Goal: Task Accomplishment & Management: Manage account settings

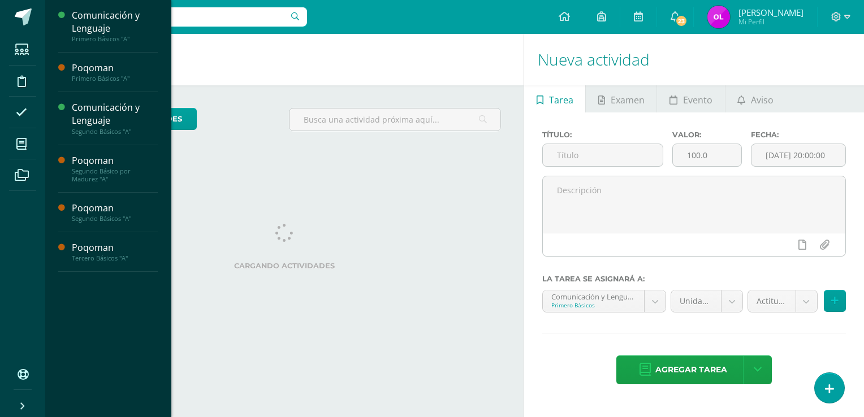
click at [22, 144] on icon at bounding box center [21, 143] width 10 height 11
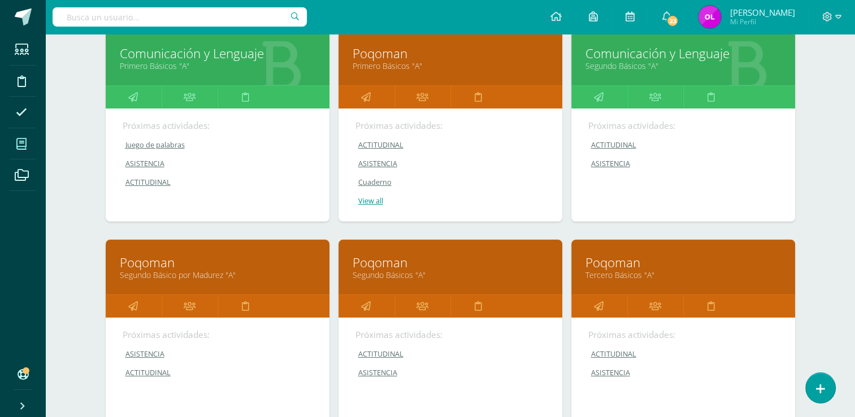
scroll to position [172, 0]
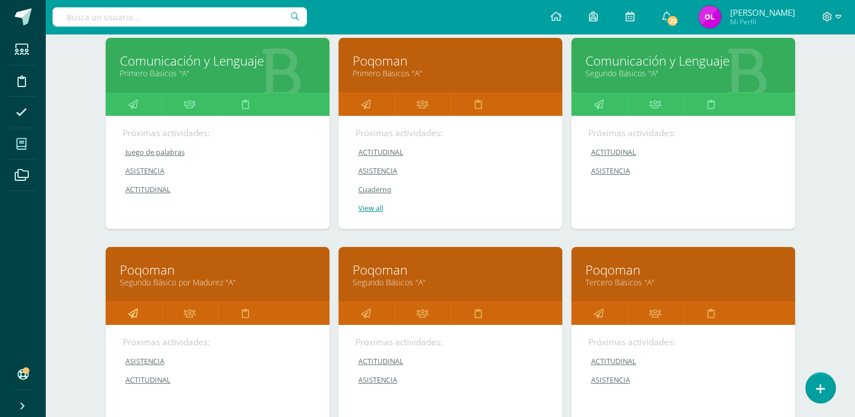
click at [136, 315] on icon at bounding box center [133, 313] width 10 height 22
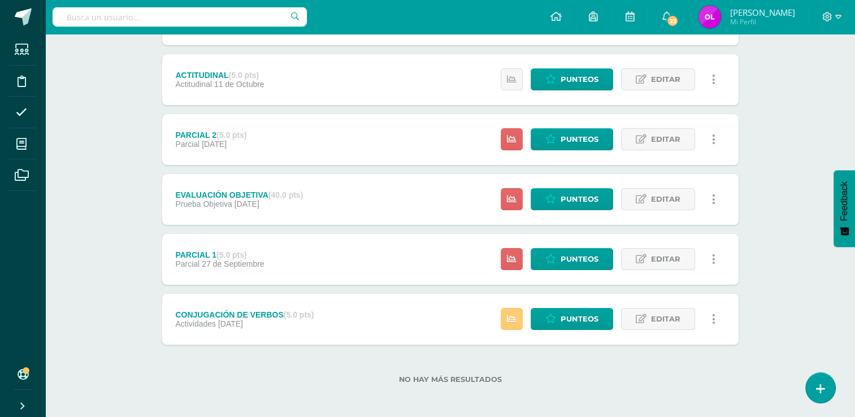
scroll to position [197, 0]
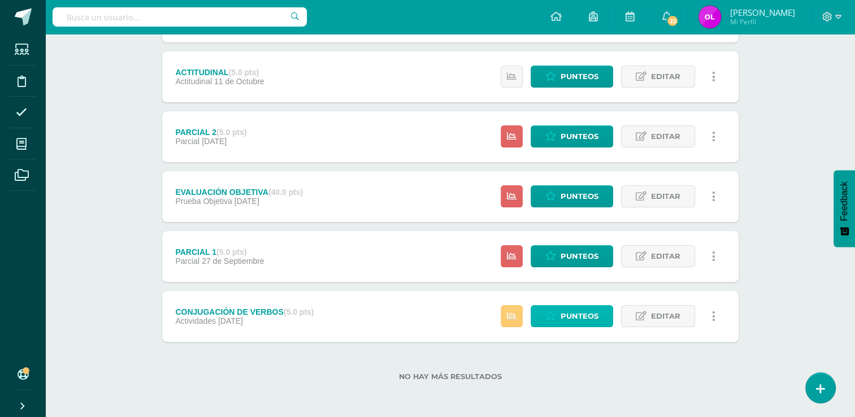
click at [584, 318] on span "Punteos" at bounding box center [580, 316] width 38 height 21
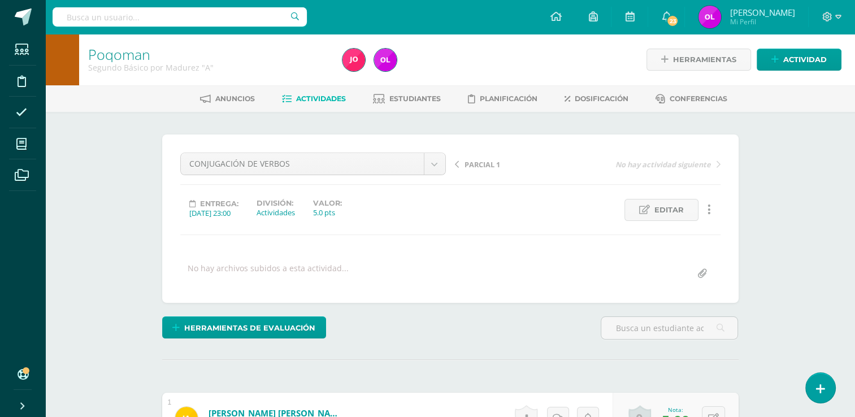
click at [310, 100] on span "Actividades" at bounding box center [321, 98] width 50 height 8
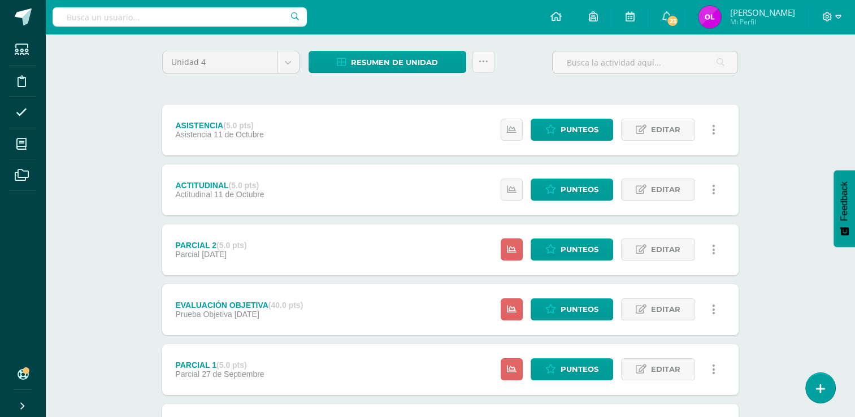
scroll to position [197, 0]
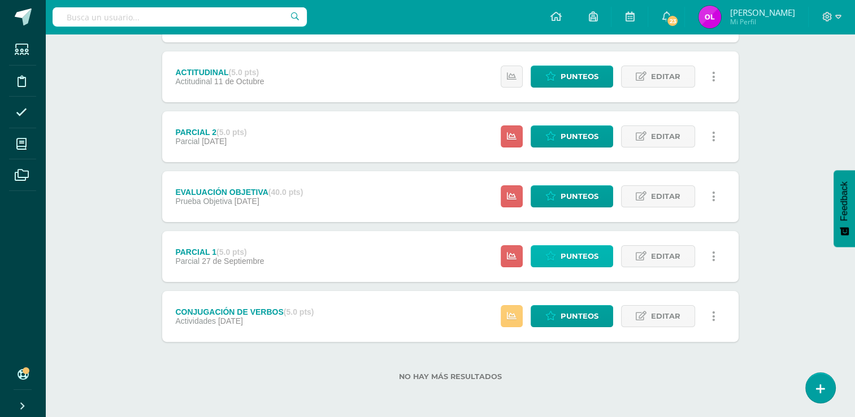
click at [585, 258] on span "Punteos" at bounding box center [580, 256] width 38 height 21
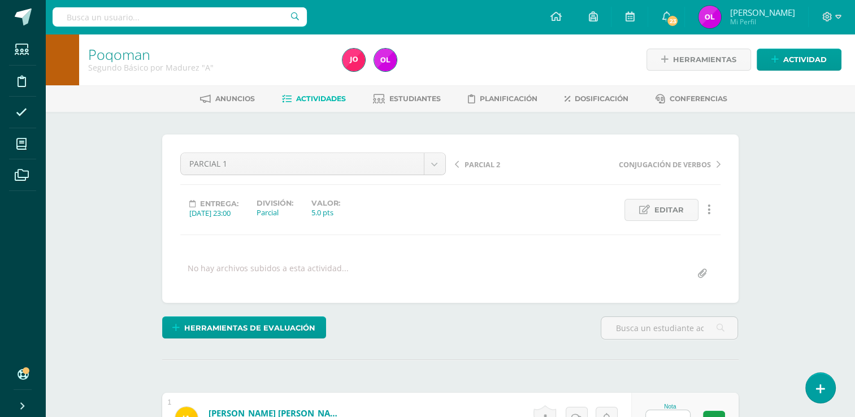
click at [321, 111] on div "Anuncios Actividades Estudiantes Planificación Dosificación Conferencias" at bounding box center [463, 98] width 837 height 27
click at [322, 101] on span "Actividades" at bounding box center [321, 98] width 50 height 8
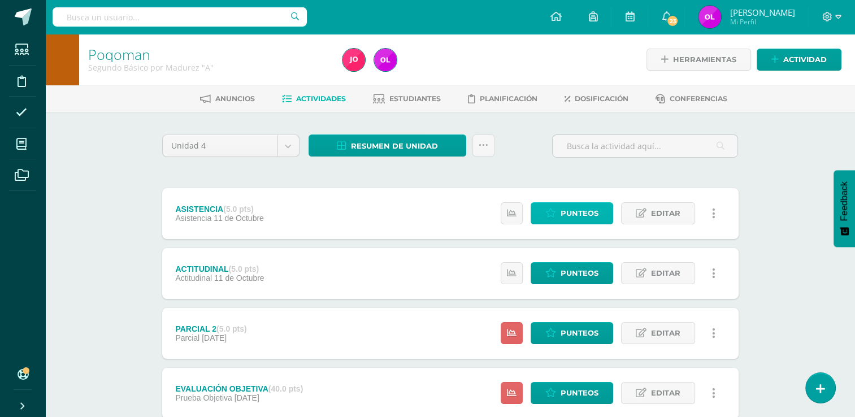
click at [571, 212] on span "Punteos" at bounding box center [580, 213] width 38 height 21
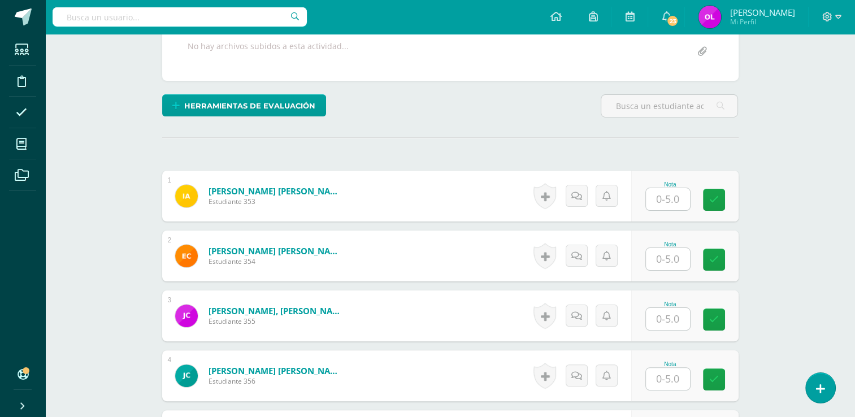
scroll to position [223, 0]
click at [678, 196] on input "text" at bounding box center [668, 199] width 44 height 22
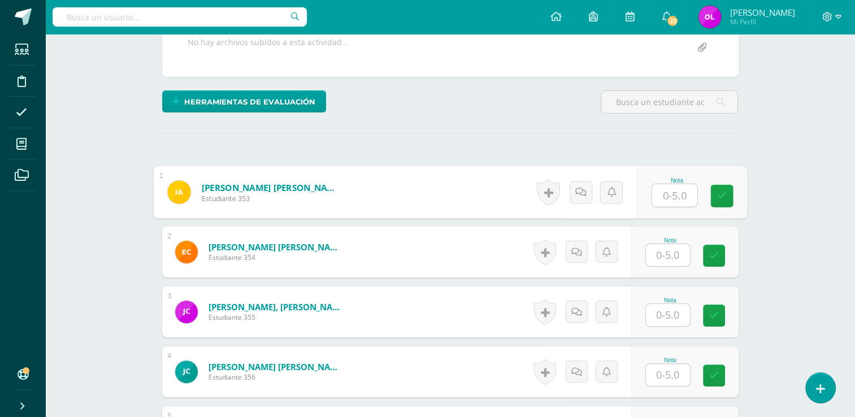
scroll to position [283, 0]
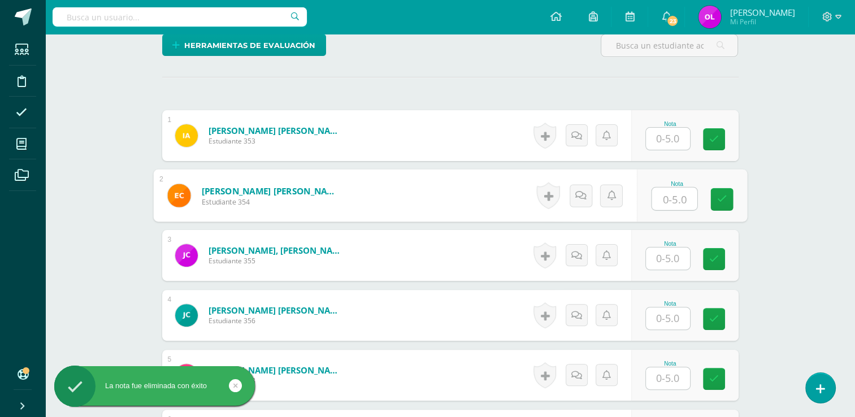
click at [684, 196] on input "text" at bounding box center [674, 199] width 45 height 23
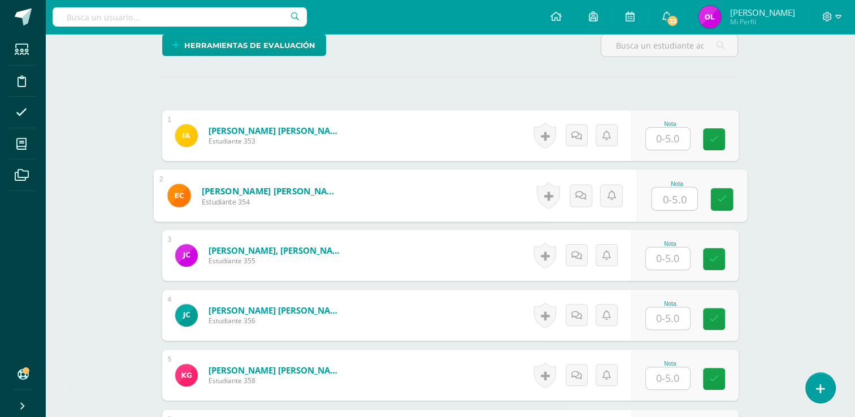
click at [677, 143] on input "text" at bounding box center [668, 139] width 44 height 22
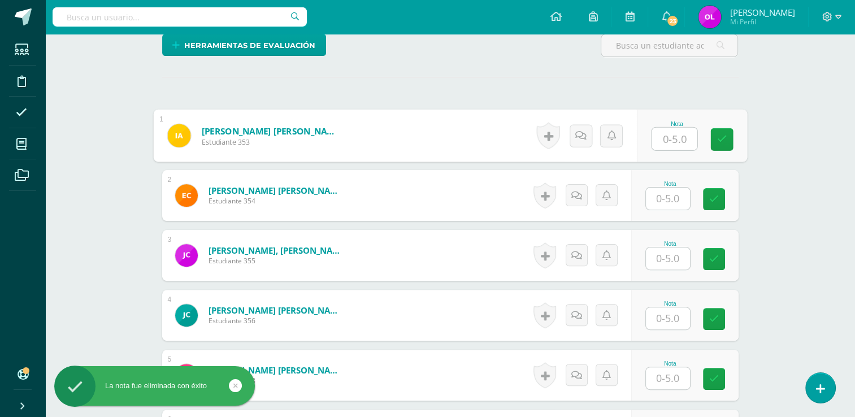
click at [774, 175] on div "Poqoman Segundo Básico por Madurez "A" Herramientas Detalle de asistencias Acti…" at bounding box center [450, 320] width 810 height 1138
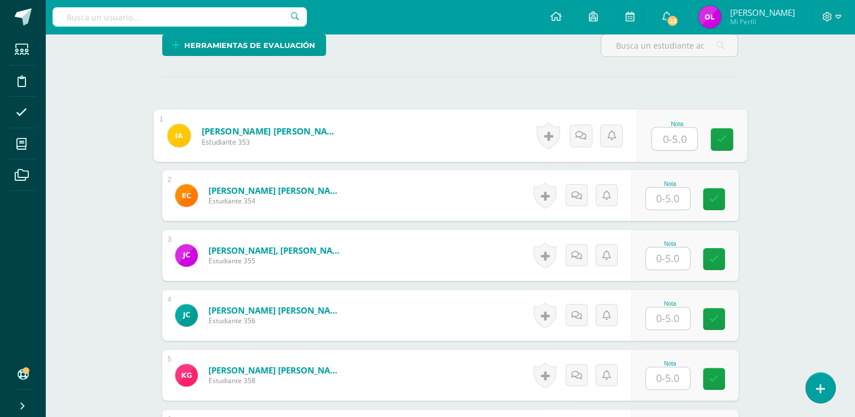
click at [678, 137] on input "text" at bounding box center [674, 139] width 45 height 23
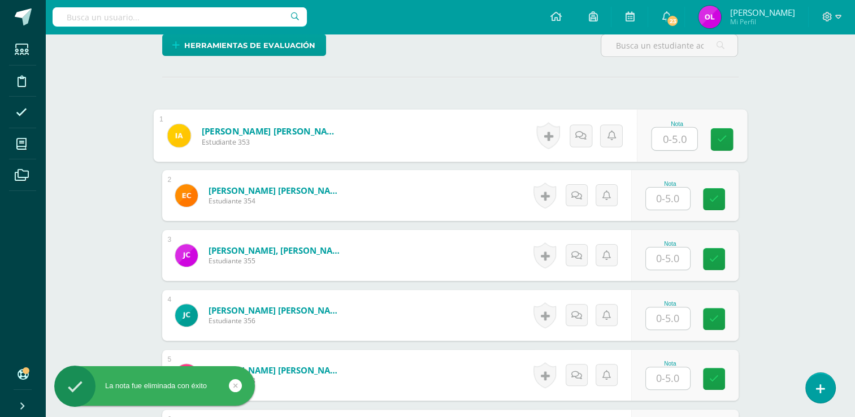
click at [671, 196] on input "text" at bounding box center [668, 199] width 44 height 22
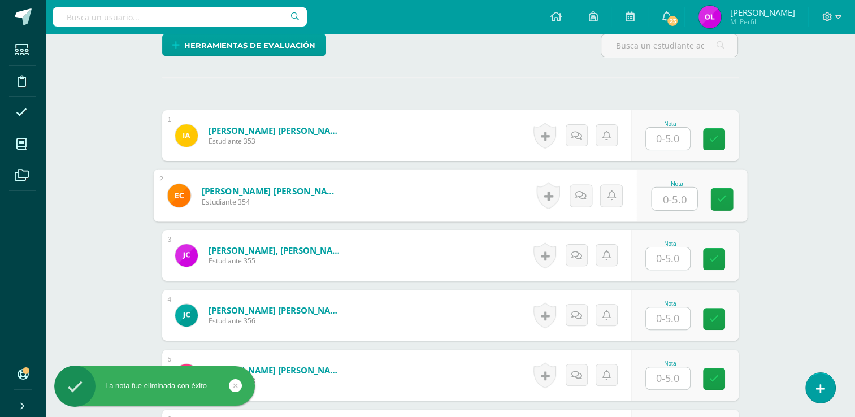
click at [671, 260] on input "text" at bounding box center [668, 259] width 44 height 22
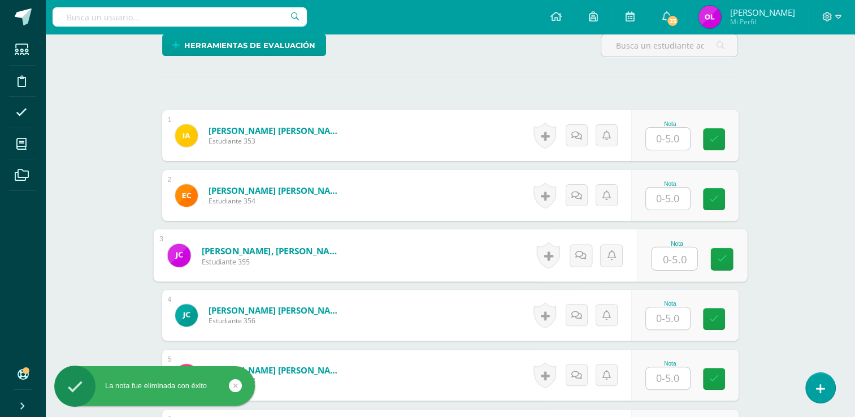
click at [809, 237] on div "Poqoman Segundo Básico por Madurez "A" Herramientas Detalle de asistencias Acti…" at bounding box center [450, 320] width 810 height 1138
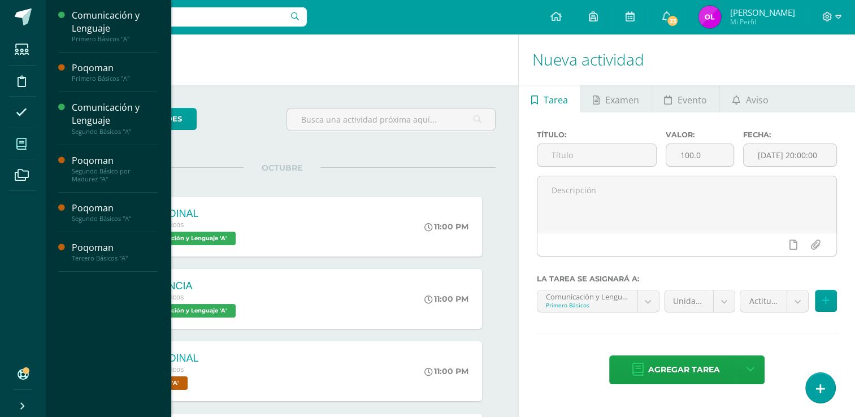
click at [15, 141] on span at bounding box center [21, 143] width 25 height 25
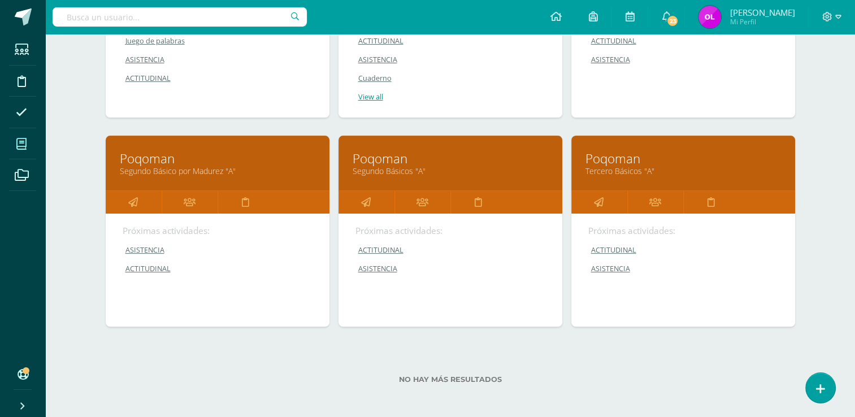
scroll to position [285, 0]
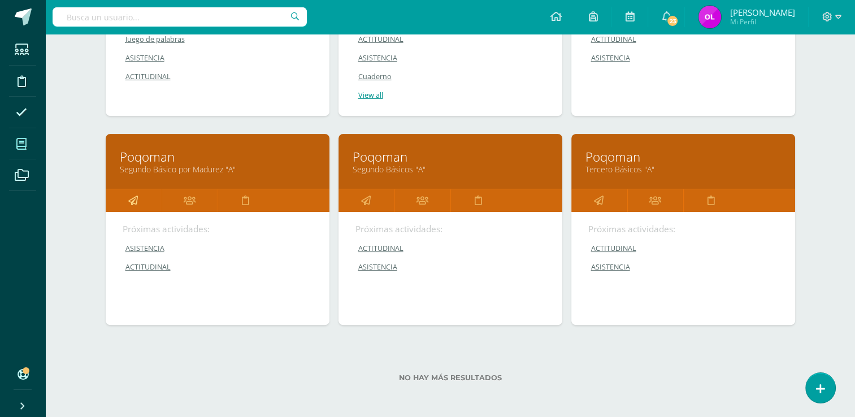
click at [131, 200] on icon at bounding box center [133, 200] width 10 height 22
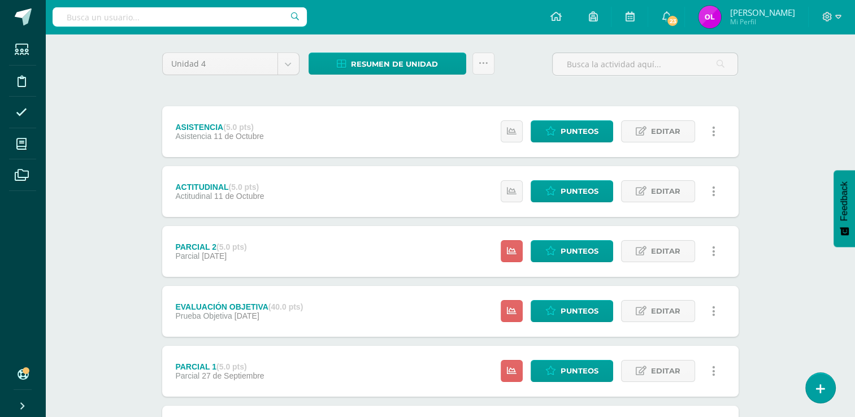
scroll to position [57, 0]
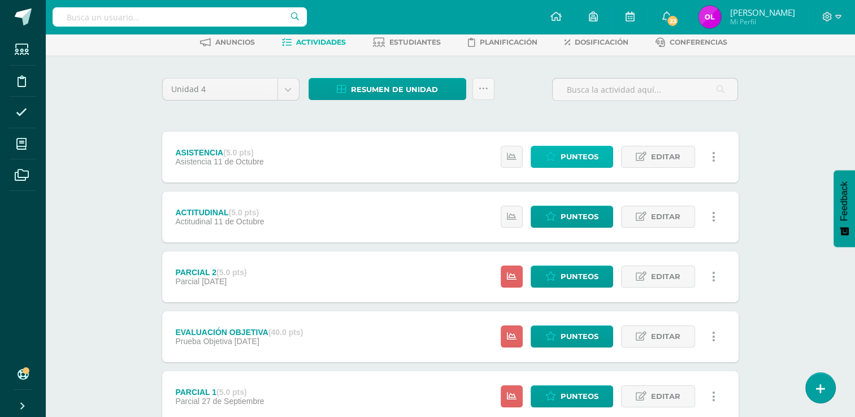
click at [588, 157] on span "Punteos" at bounding box center [580, 156] width 38 height 21
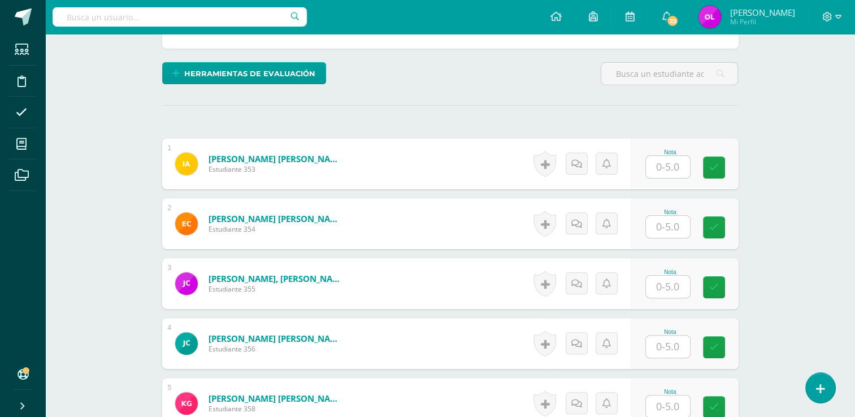
scroll to position [262, 0]
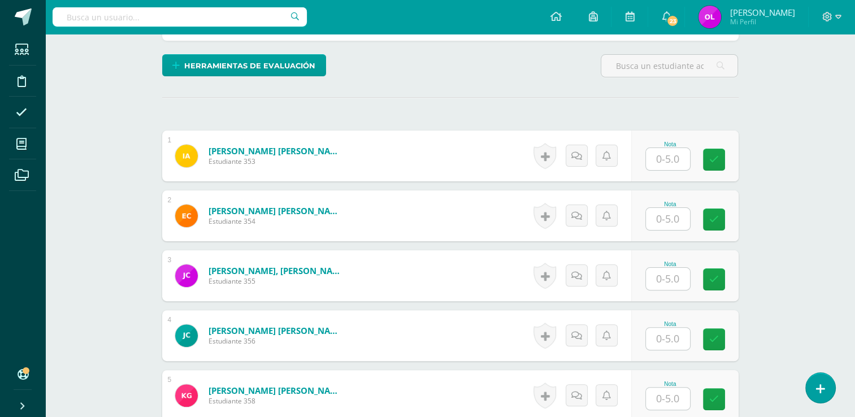
click at [677, 159] on input "text" at bounding box center [668, 159] width 44 height 22
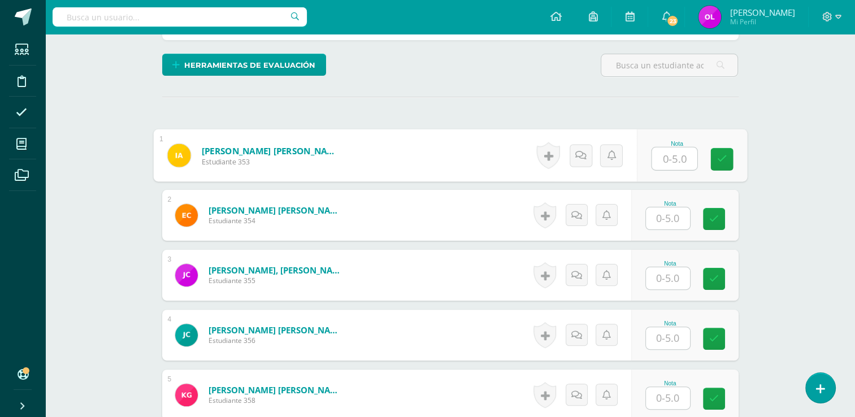
click at [681, 158] on input "text" at bounding box center [674, 159] width 45 height 23
click at [678, 157] on input "text" at bounding box center [674, 159] width 45 height 23
click at [779, 164] on div "Poqoman Segundo Básico por Madurez "A" Herramientas Detalle de asistencias Acti…" at bounding box center [450, 340] width 810 height 1138
click at [713, 161] on icon at bounding box center [714, 159] width 10 height 10
click at [676, 150] on input "text" at bounding box center [668, 159] width 44 height 22
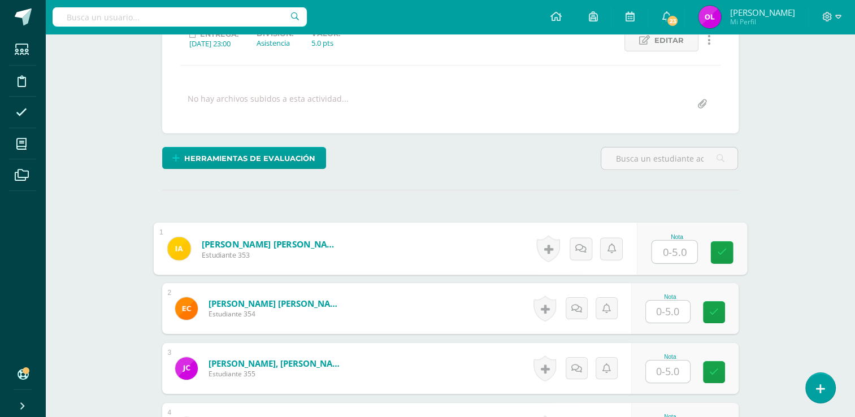
scroll to position [0, 0]
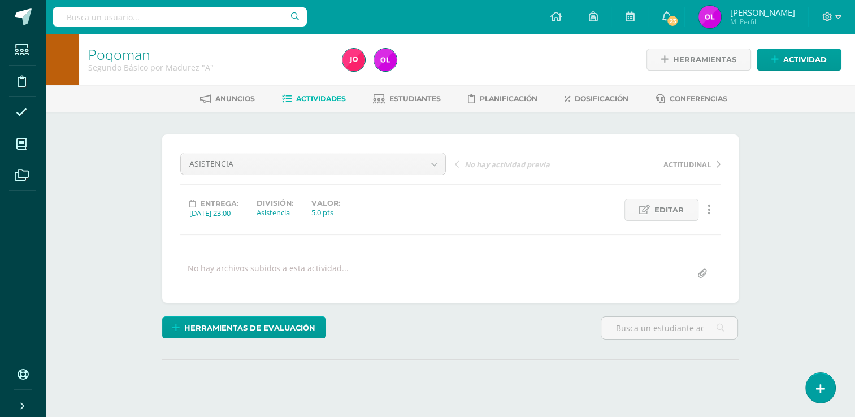
click at [314, 101] on span "Actividades" at bounding box center [321, 98] width 50 height 8
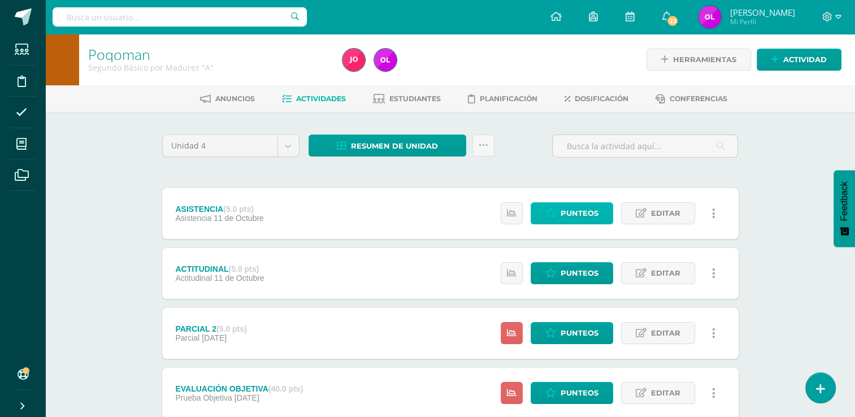
click at [577, 213] on span "Punteos" at bounding box center [580, 213] width 38 height 21
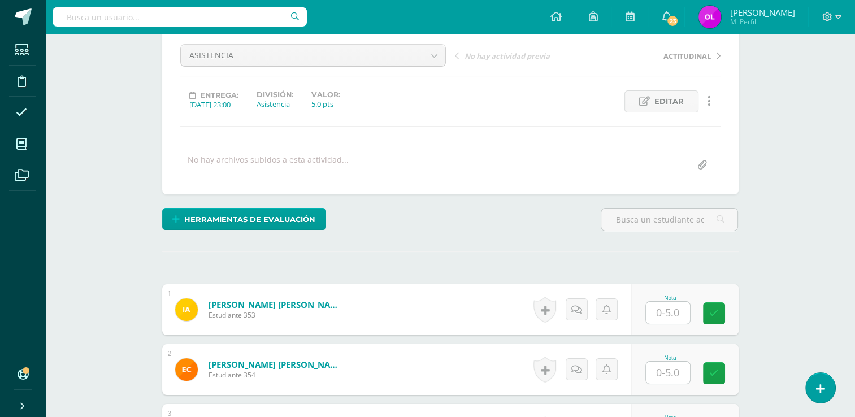
scroll to position [109, 0]
click at [671, 310] on input "text" at bounding box center [668, 312] width 44 height 22
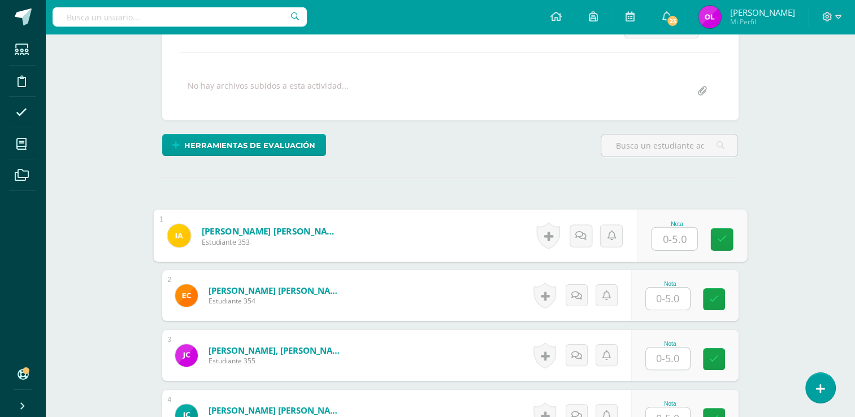
scroll to position [279, 0]
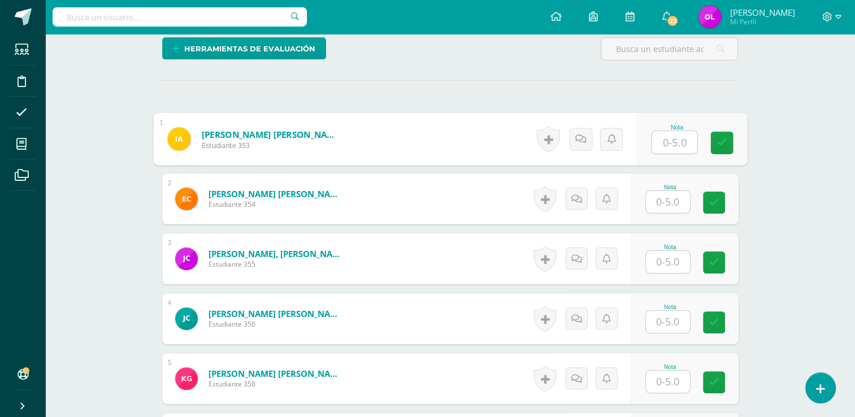
click at [672, 198] on input "text" at bounding box center [668, 202] width 44 height 22
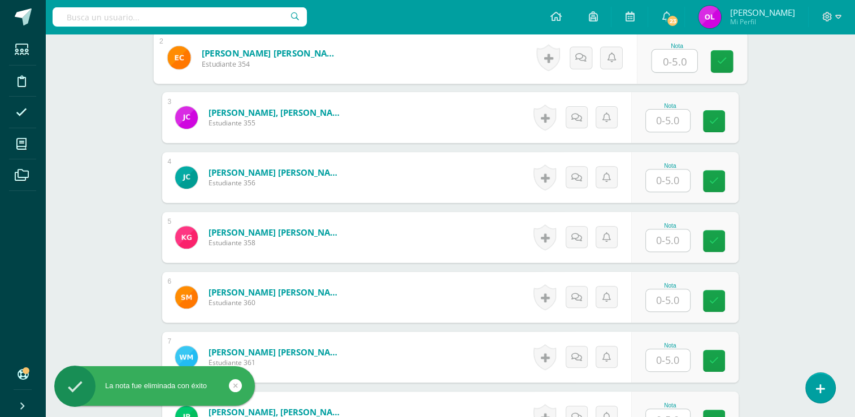
scroll to position [449, 0]
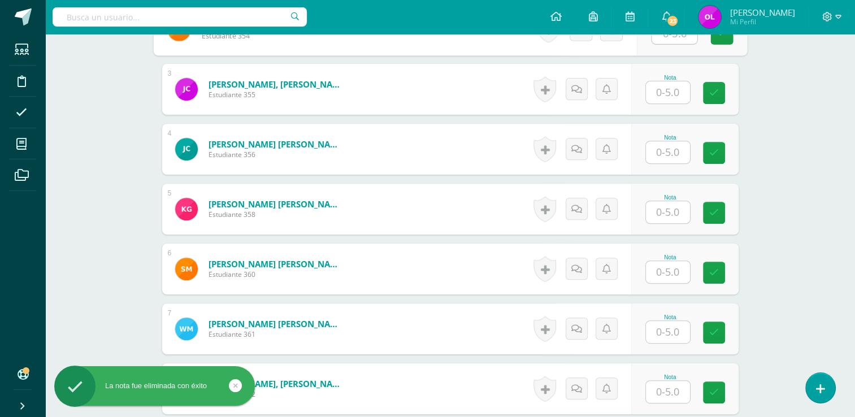
click at [671, 269] on input "text" at bounding box center [668, 272] width 44 height 22
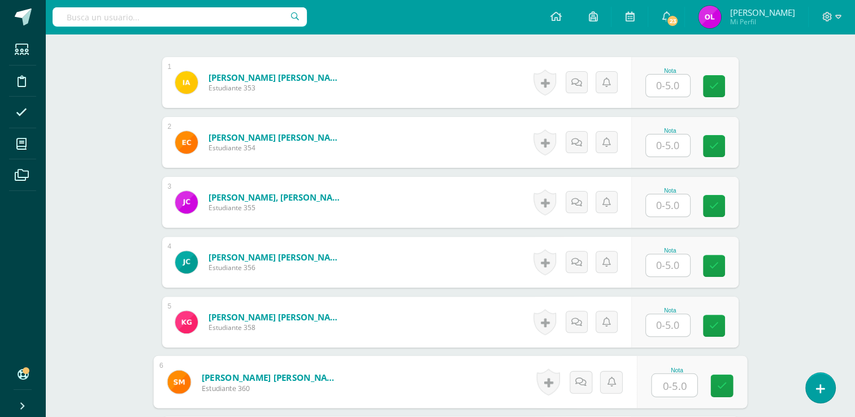
scroll to position [279, 0]
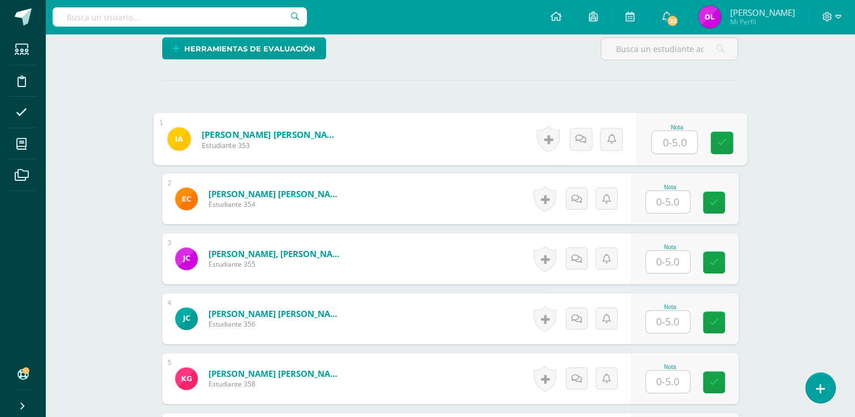
click at [678, 142] on input "text" at bounding box center [674, 142] width 45 height 23
type input "5"
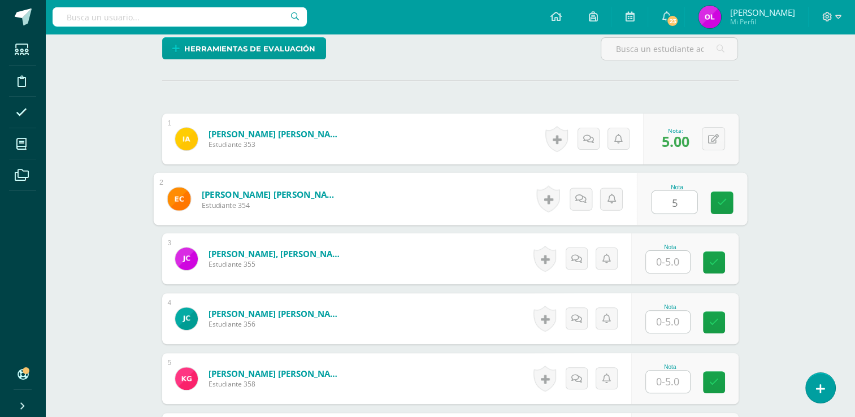
type input "5"
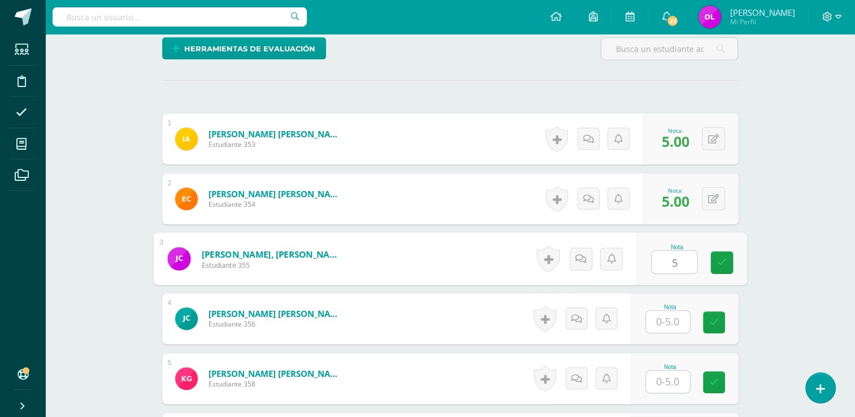
type input "5"
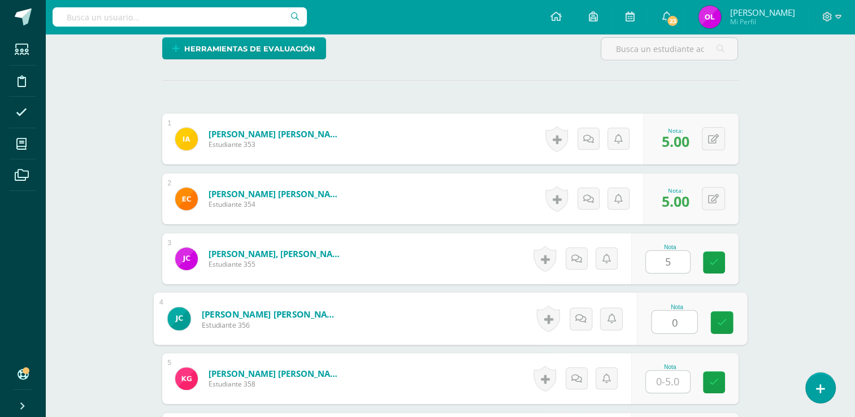
type input "0"
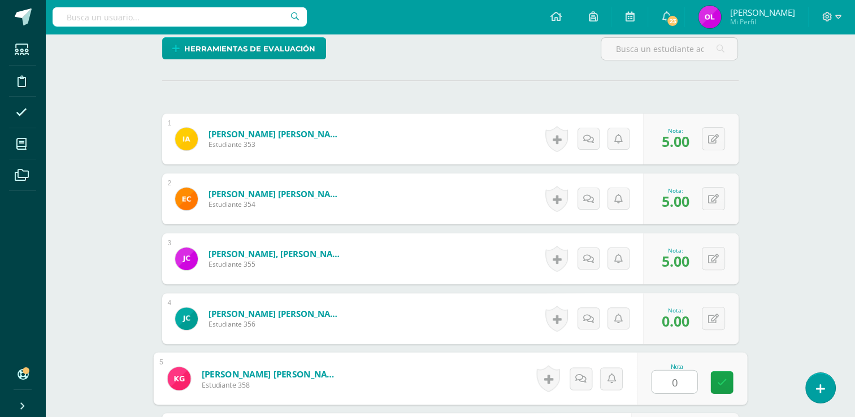
type input "0"
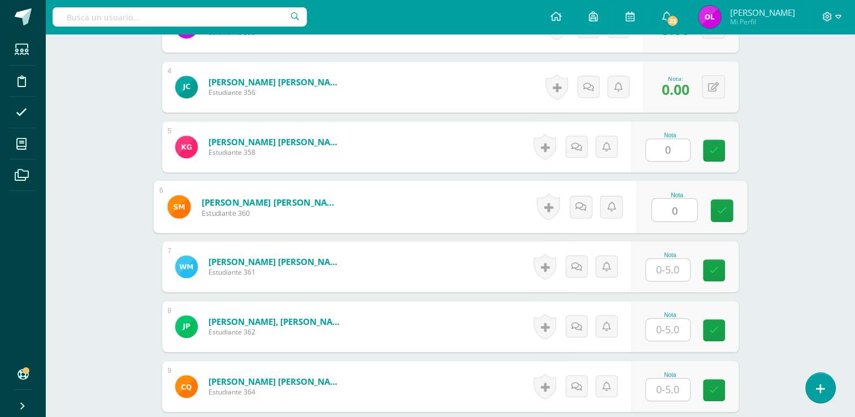
type input "0"
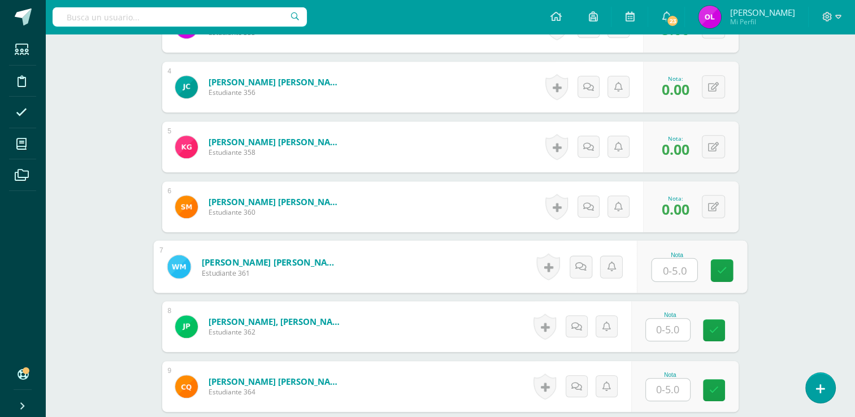
scroll to position [567, 0]
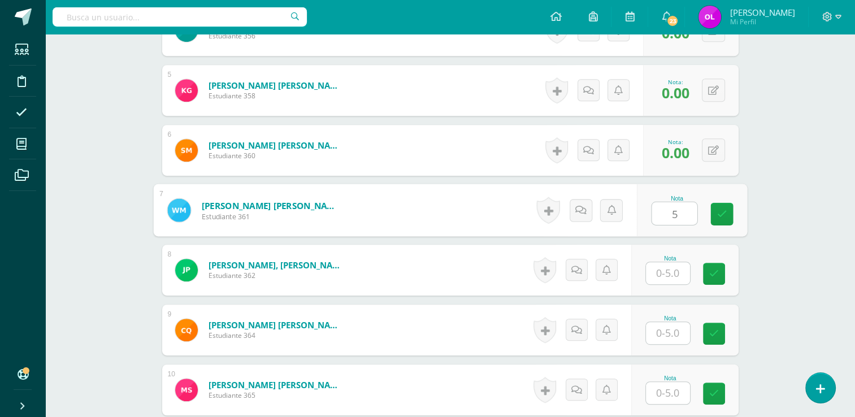
type input "5"
click at [683, 185] on div "0 Logros Logros obtenidos Aún no hay logros agregados Nota: 5.00" at bounding box center [691, 210] width 96 height 51
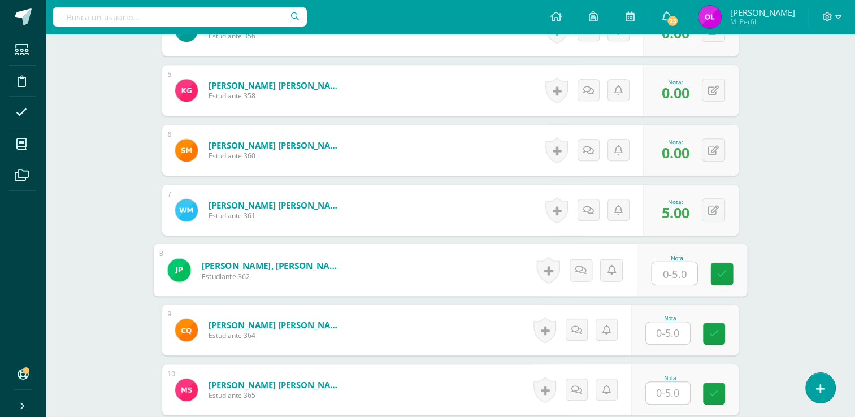
click at [678, 275] on input "text" at bounding box center [674, 273] width 45 height 23
type input "5"
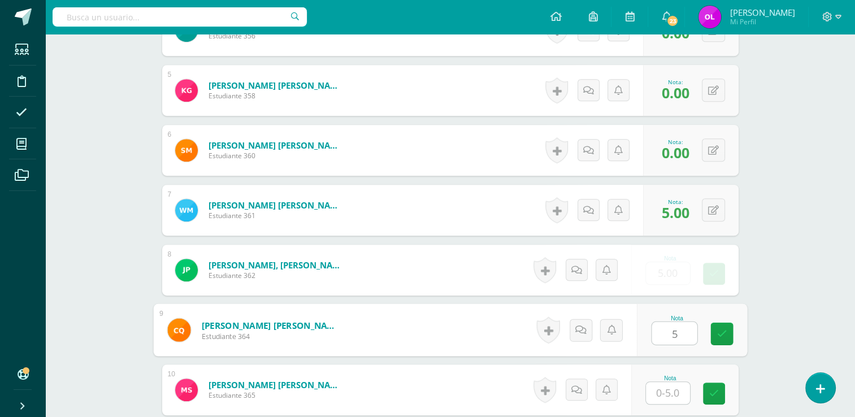
type input "5"
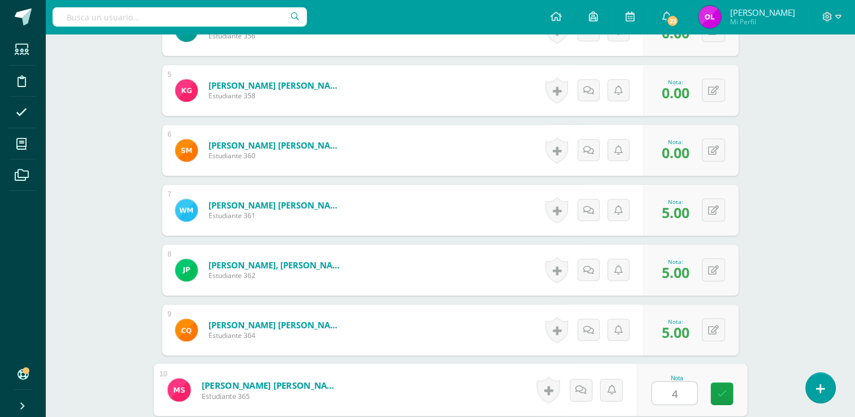
type input "4"
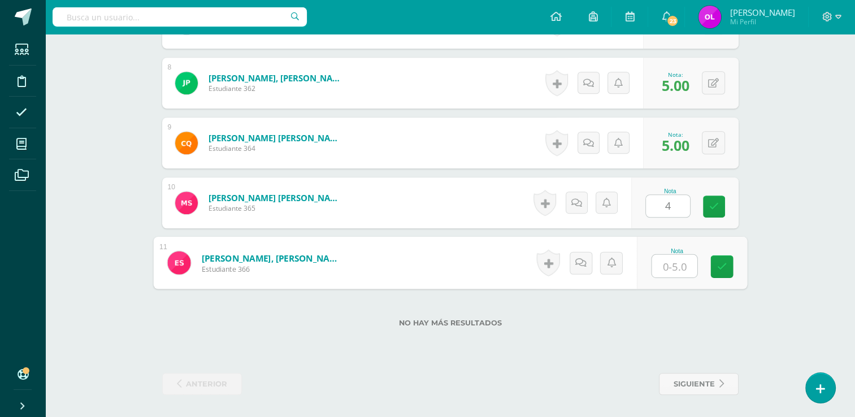
type input "5"
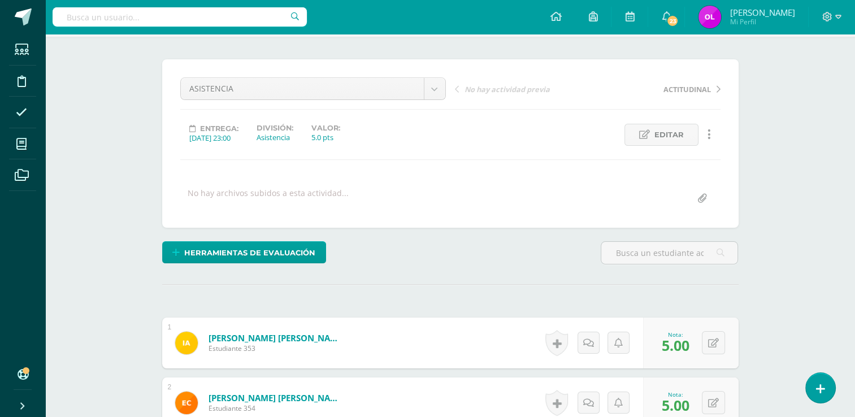
scroll to position [0, 0]
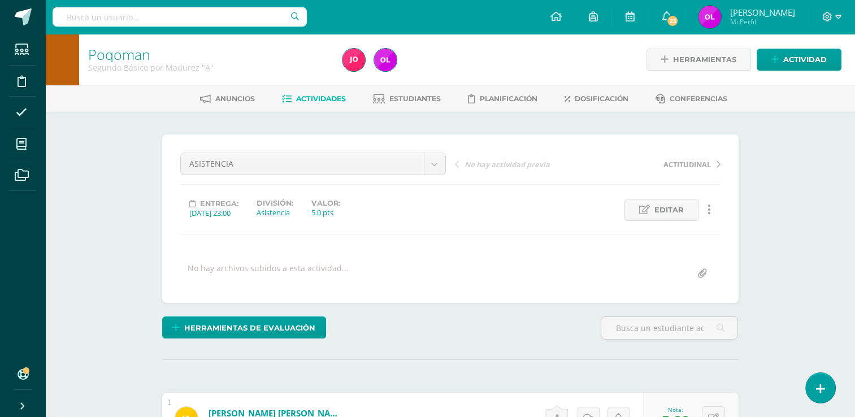
click at [313, 99] on span "Actividades" at bounding box center [321, 98] width 50 height 8
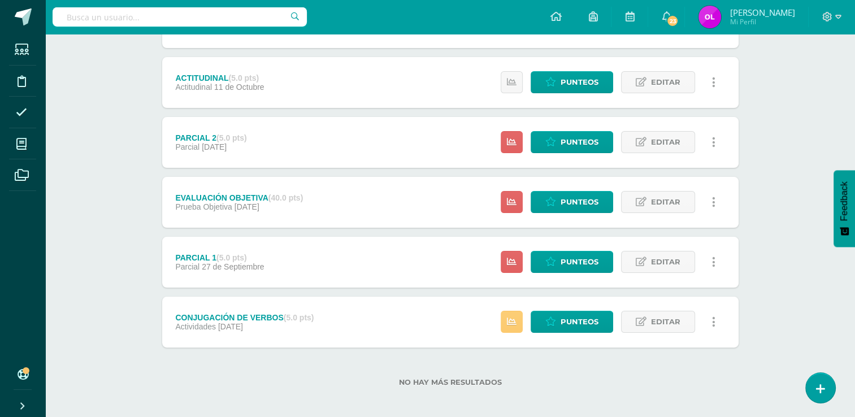
scroll to position [197, 0]
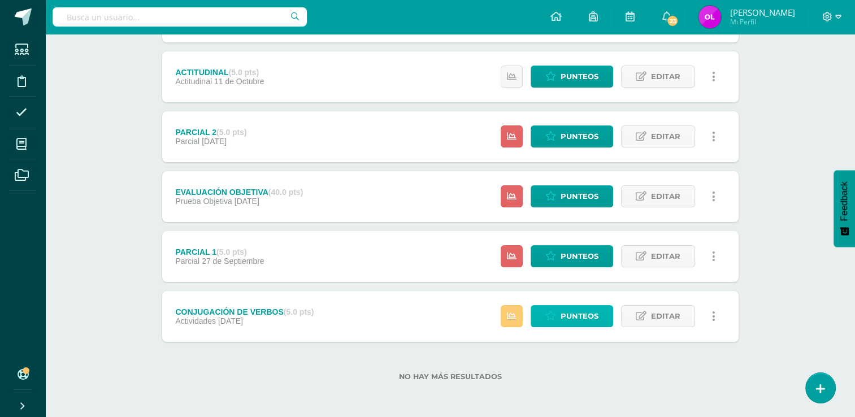
click at [571, 318] on span "Punteos" at bounding box center [580, 316] width 38 height 21
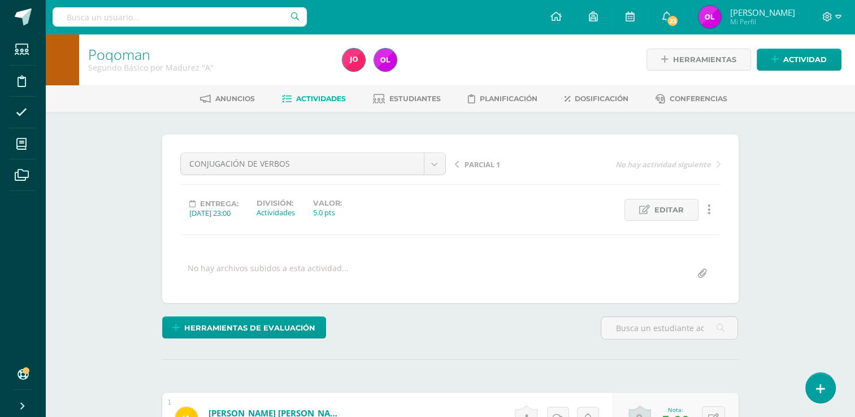
click at [312, 98] on span "Actividades" at bounding box center [321, 98] width 50 height 8
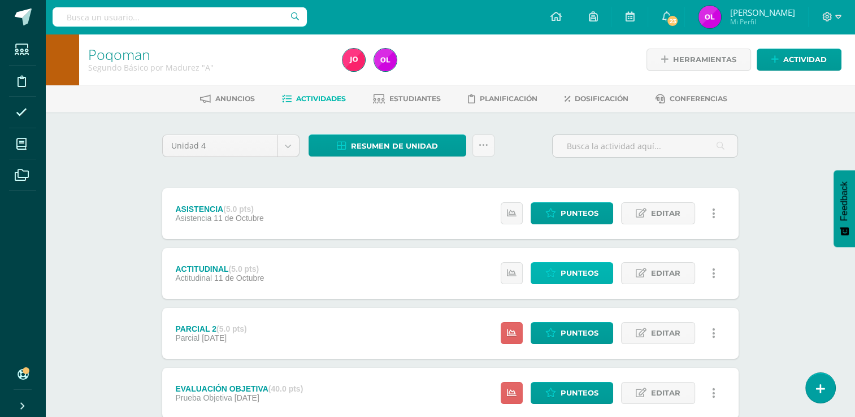
click at [588, 274] on span "Punteos" at bounding box center [580, 273] width 38 height 21
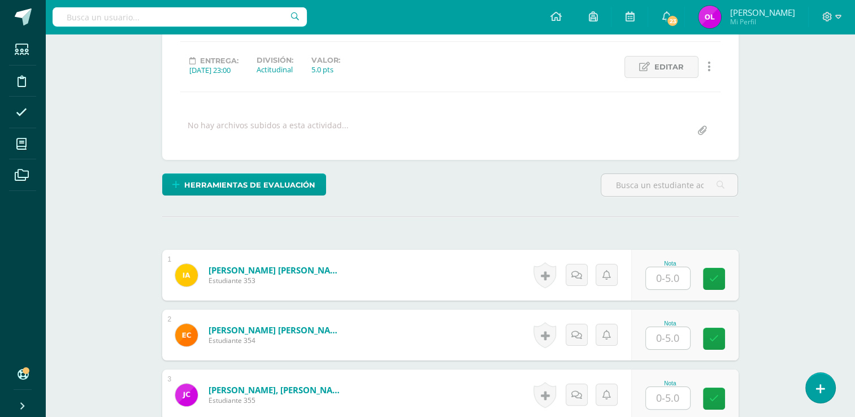
scroll to position [170, 0]
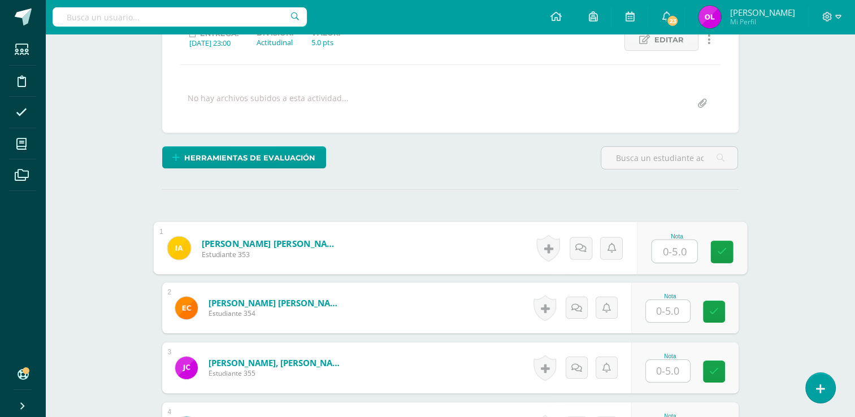
click at [681, 253] on input "text" at bounding box center [674, 251] width 45 height 23
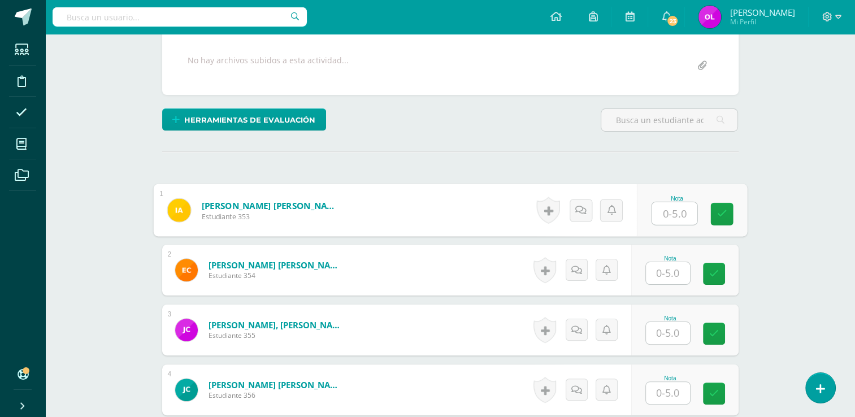
scroll to position [226, 0]
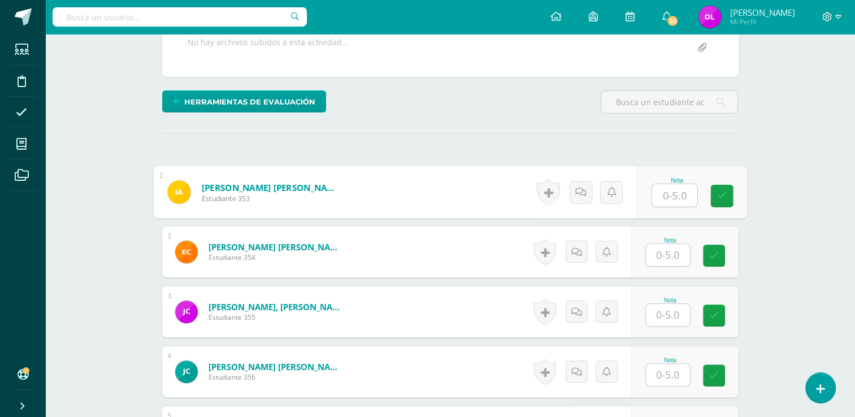
click at [671, 193] on input "text" at bounding box center [674, 195] width 45 height 23
type input "5"
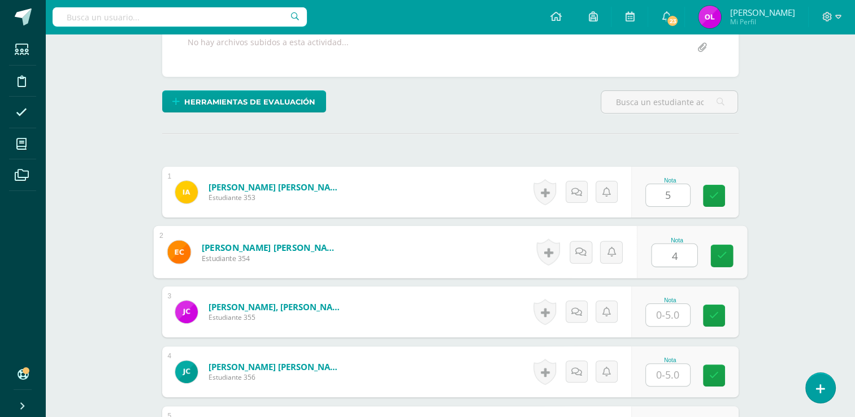
type input "4"
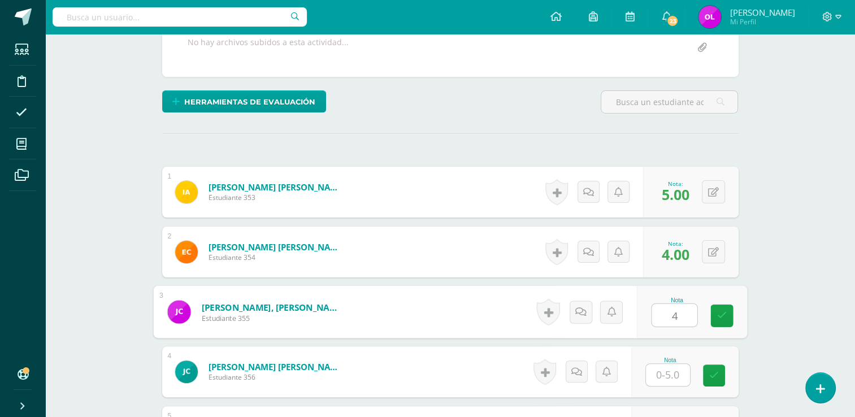
type input "4"
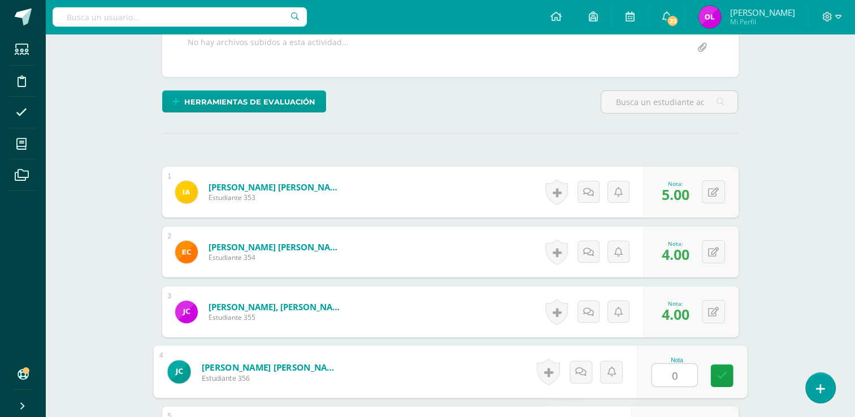
type input "0"
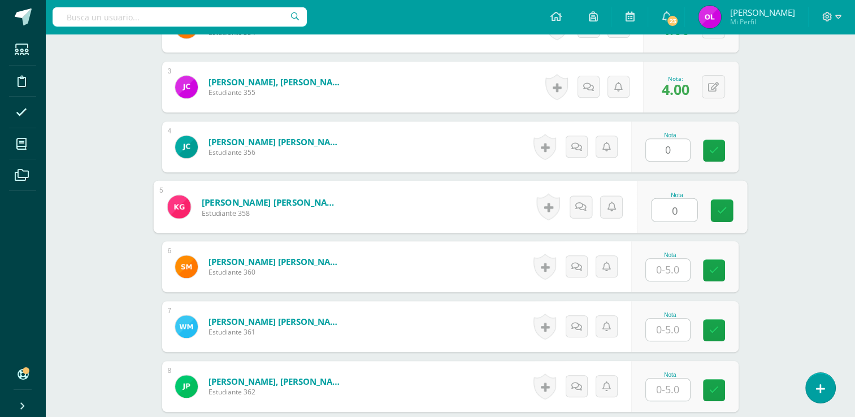
type input "0"
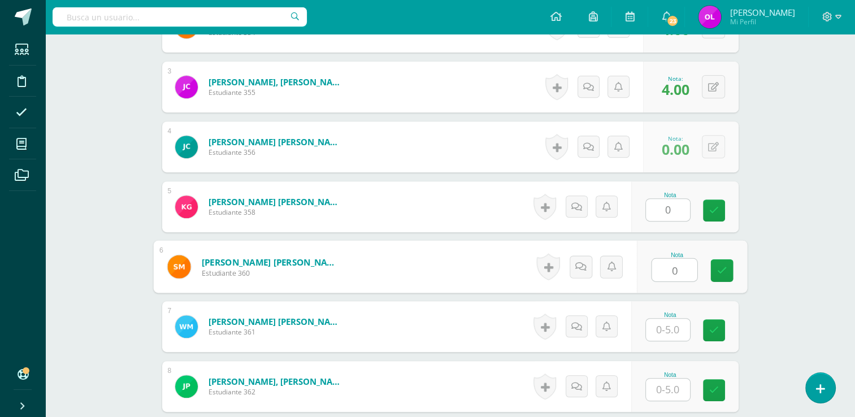
type input "0"
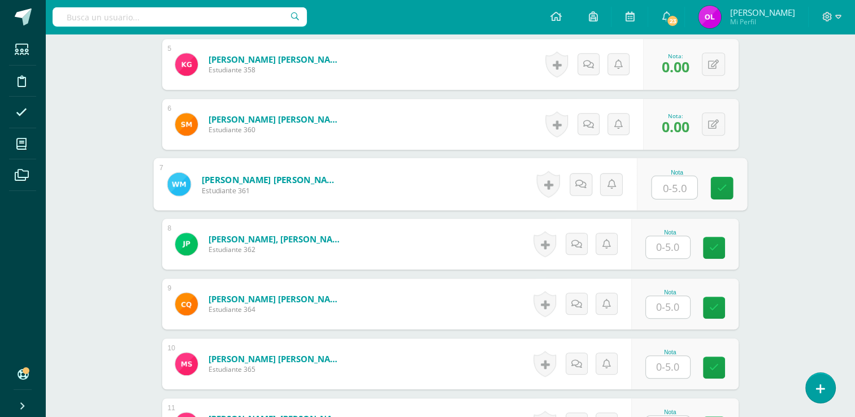
scroll to position [621, 0]
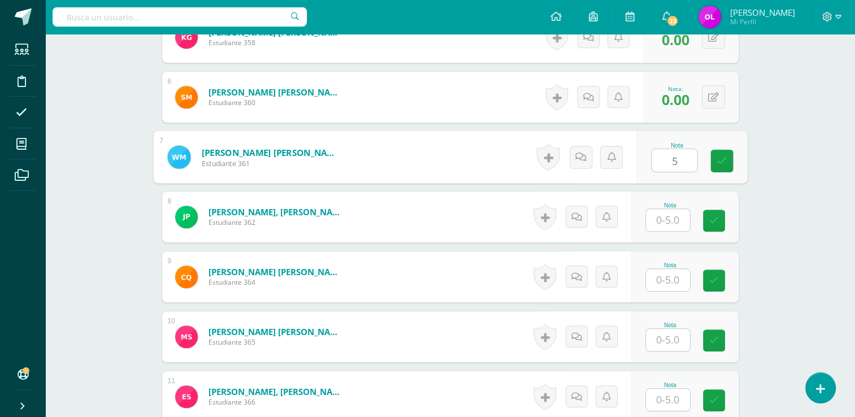
type input "5"
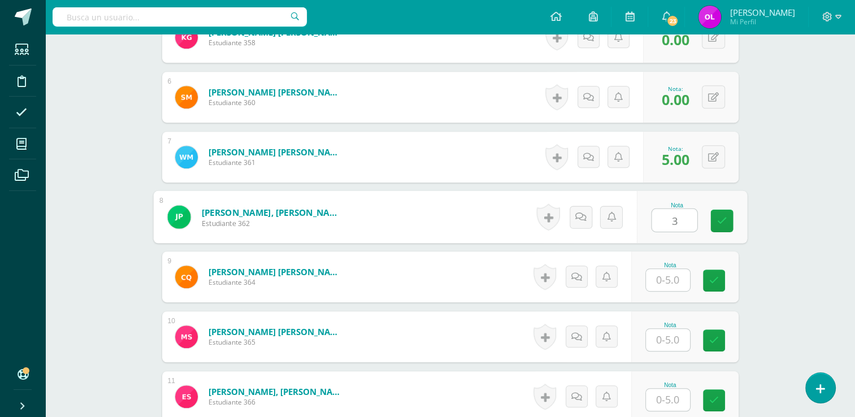
type input "3"
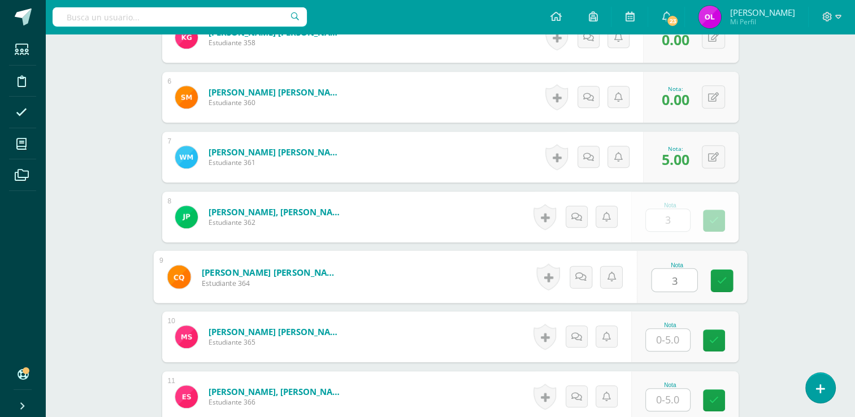
type input "3"
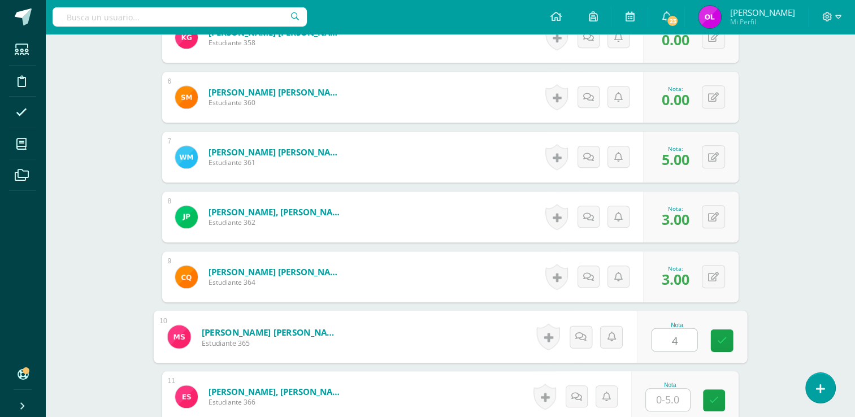
type input "4"
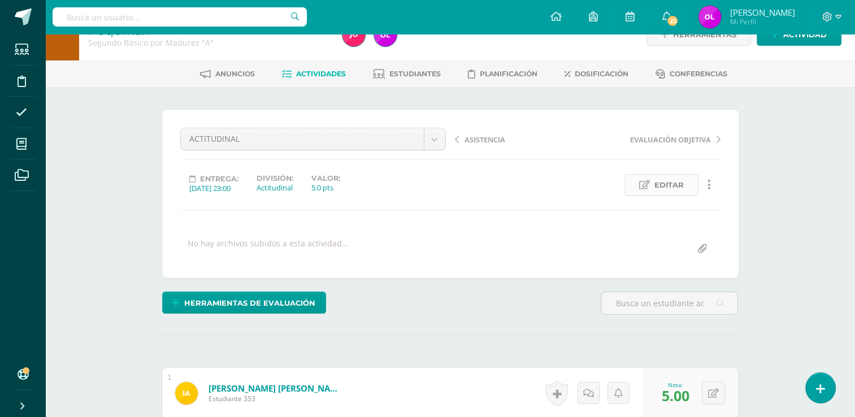
scroll to position [0, 0]
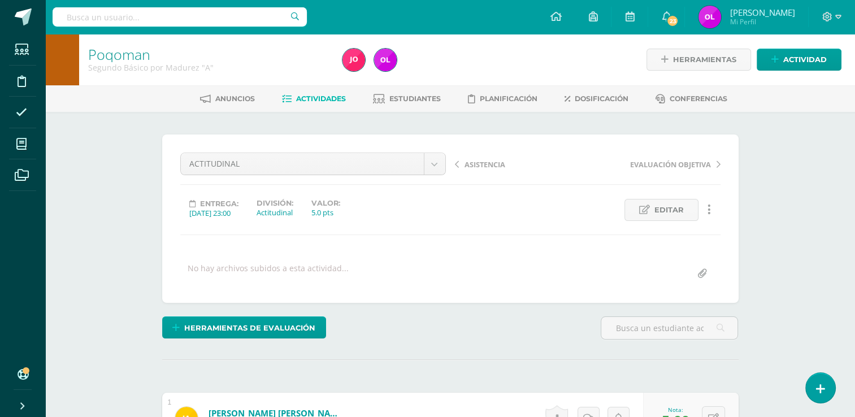
click at [311, 102] on span "Actividades" at bounding box center [321, 98] width 50 height 8
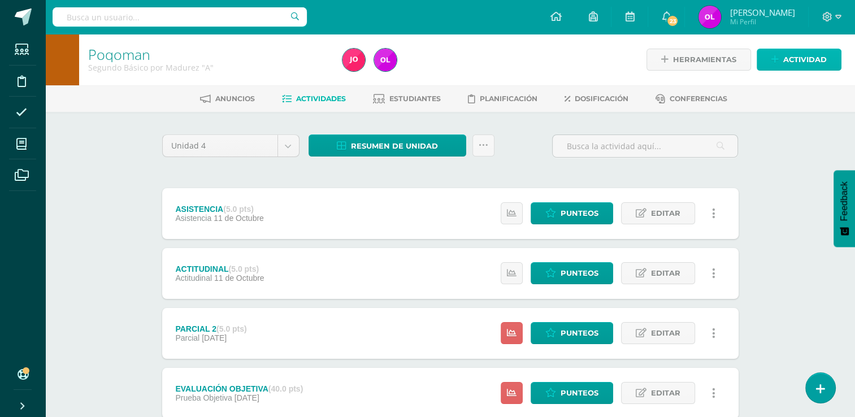
click at [794, 62] on span "Actividad" at bounding box center [805, 59] width 44 height 21
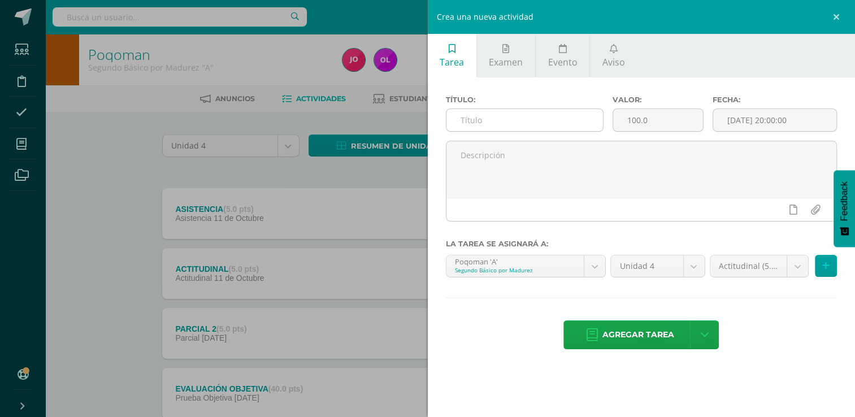
click at [536, 119] on input "text" at bounding box center [525, 120] width 157 height 22
click at [525, 118] on input "text" at bounding box center [525, 120] width 157 height 22
click at [509, 120] on input "text" at bounding box center [525, 120] width 157 height 22
type input "FRASES EN POQOMAM"
drag, startPoint x: 656, startPoint y: 123, endPoint x: 608, endPoint y: 114, distance: 49.0
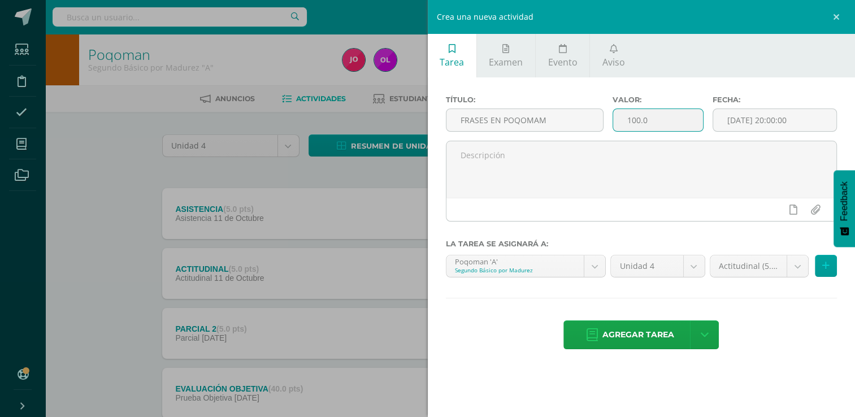
click at [604, 119] on div "Título: FRASES EN POQOMAM Valor: 100.0 Fecha: 2025-10-11 20:00:00" at bounding box center [641, 118] width 401 height 45
type input "10"
click at [728, 119] on input "[DATE] 20:00:00" at bounding box center [774, 120] width 123 height 22
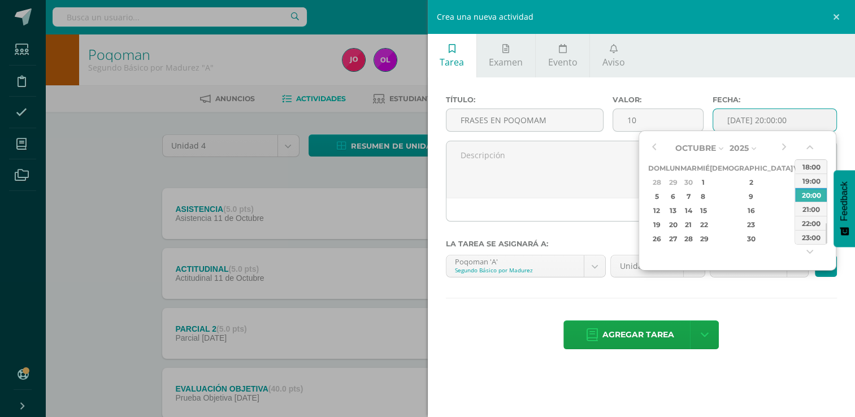
click at [807, 181] on div "4" at bounding box center [813, 182] width 12 height 13
click at [817, 236] on div "23:00" at bounding box center [811, 237] width 32 height 14
type input "2025-10-04 23:00"
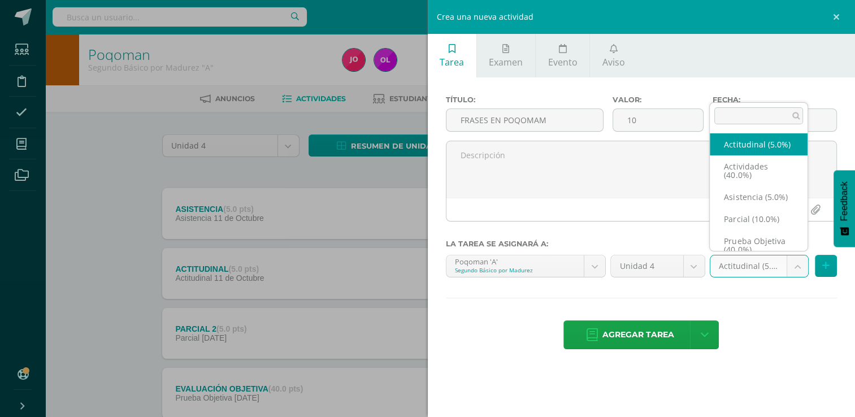
click at [798, 263] on body "Estudiantes Disciplina Asistencia Mis cursos Archivos Soporte Ayuda Reportar un…" at bounding box center [427, 307] width 855 height 614
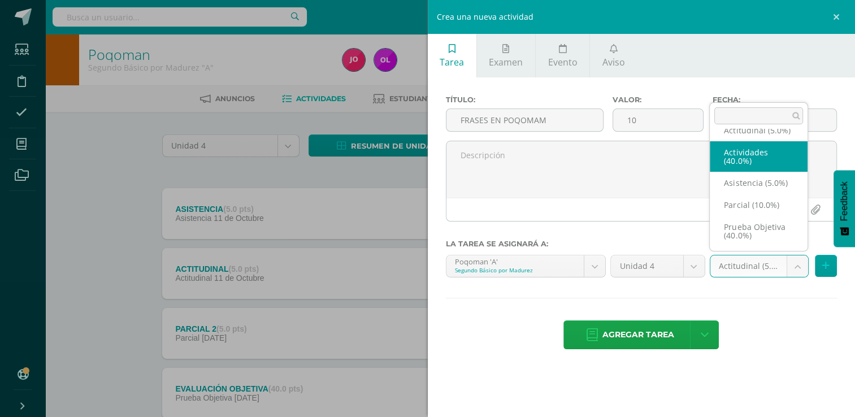
select select "22757"
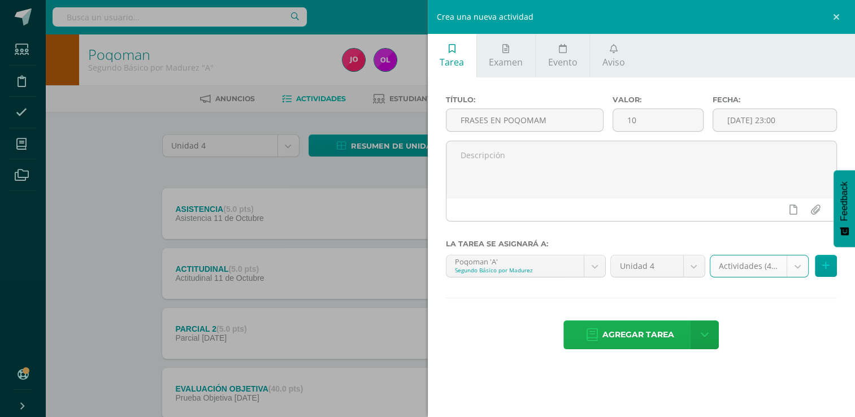
click at [657, 336] on span "Agregar tarea" at bounding box center [639, 335] width 72 height 28
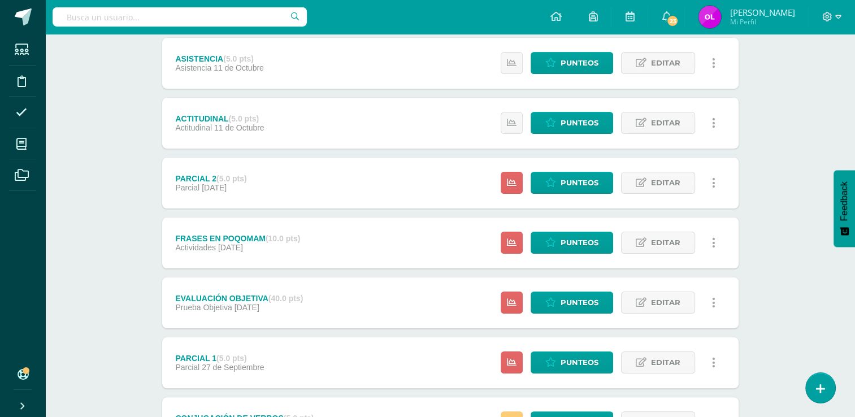
scroll to position [143, 0]
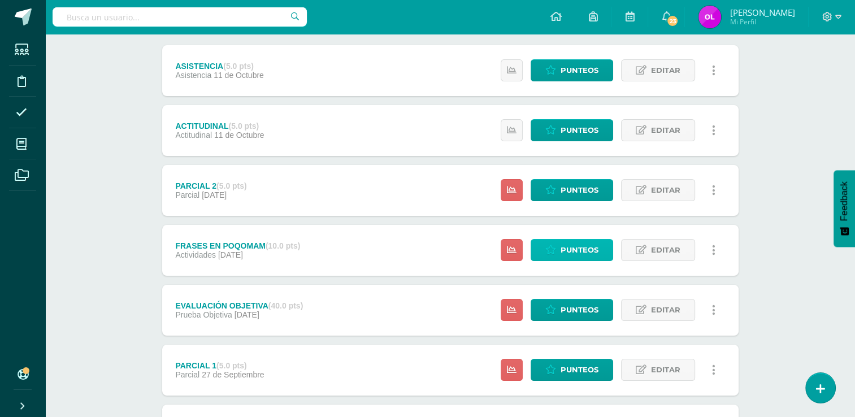
click at [596, 250] on span "Punteos" at bounding box center [580, 250] width 38 height 21
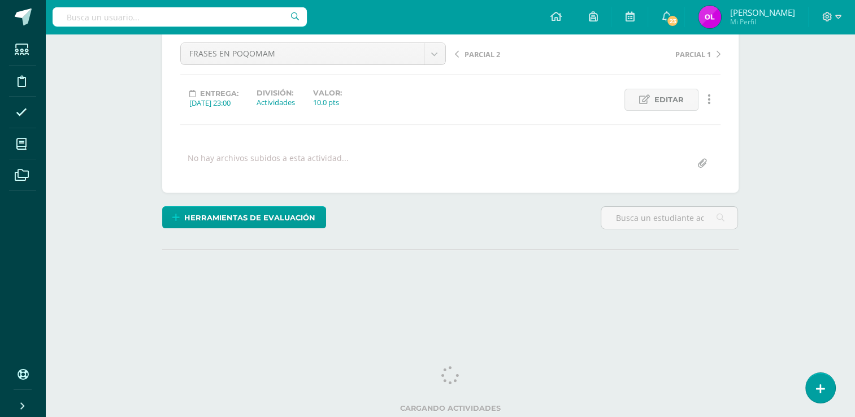
scroll to position [109, 0]
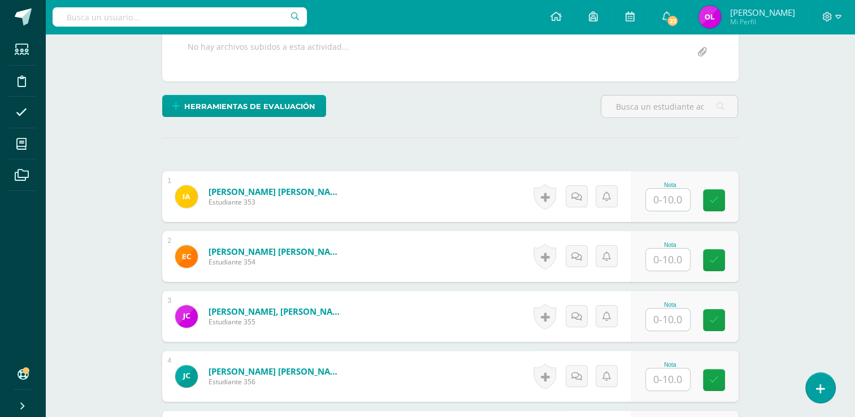
click at [683, 200] on input "text" at bounding box center [668, 200] width 44 height 22
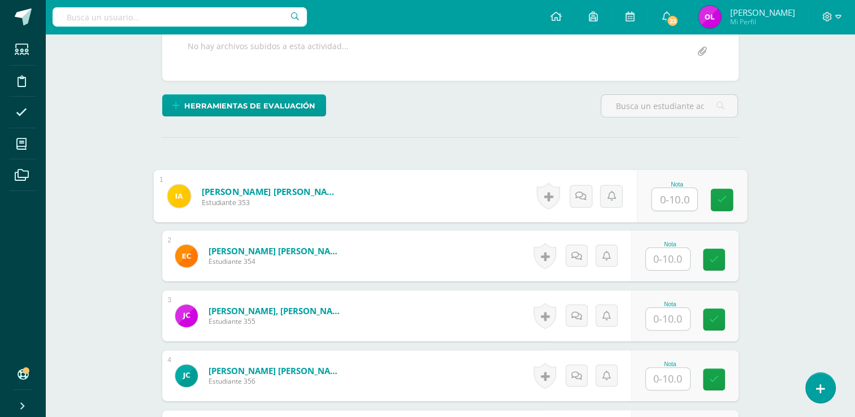
scroll to position [223, 0]
type input "10"
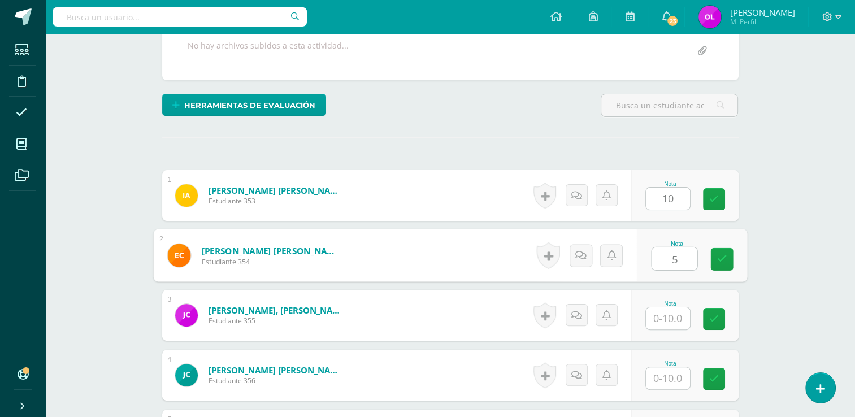
type input "5"
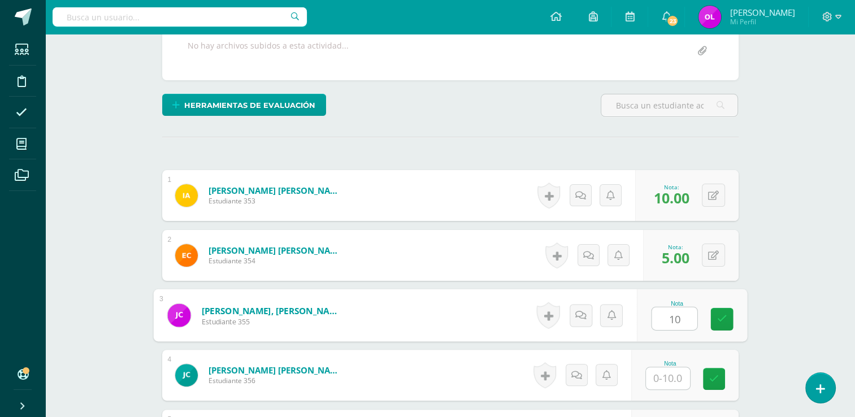
type input "10"
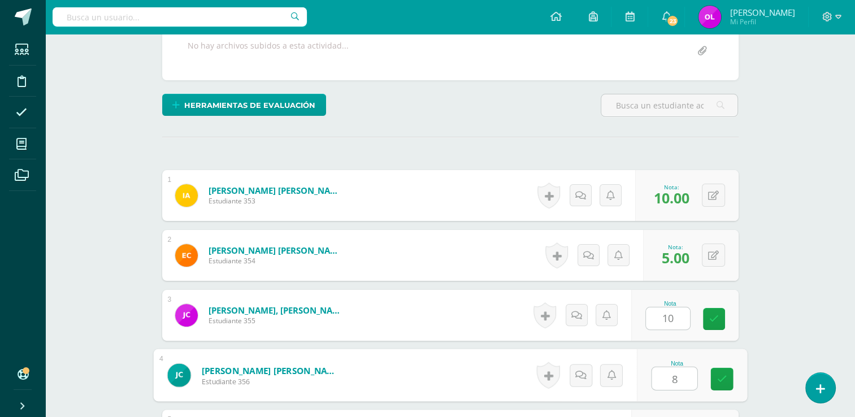
scroll to position [451, 0]
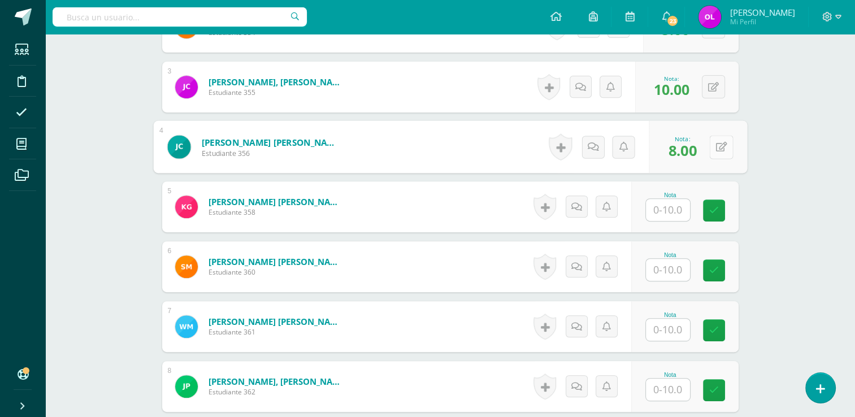
click at [720, 151] on button at bounding box center [721, 147] width 24 height 24
type input "0"
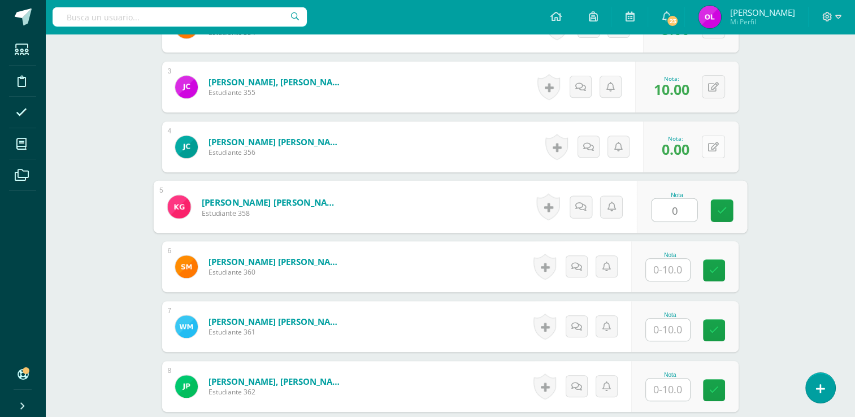
type input "0"
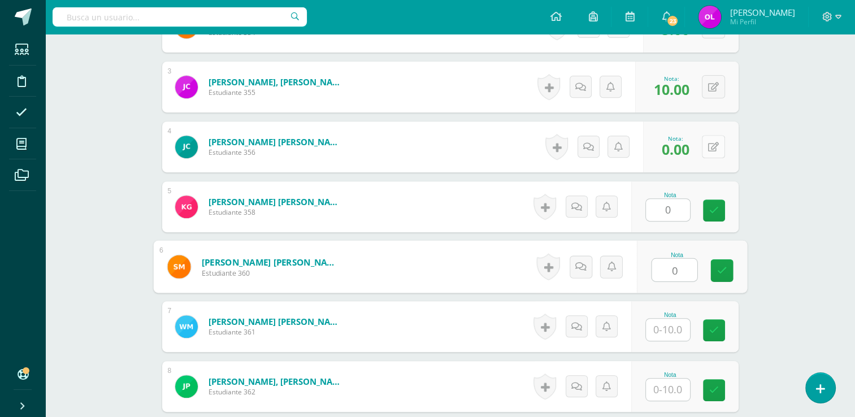
type input "0"
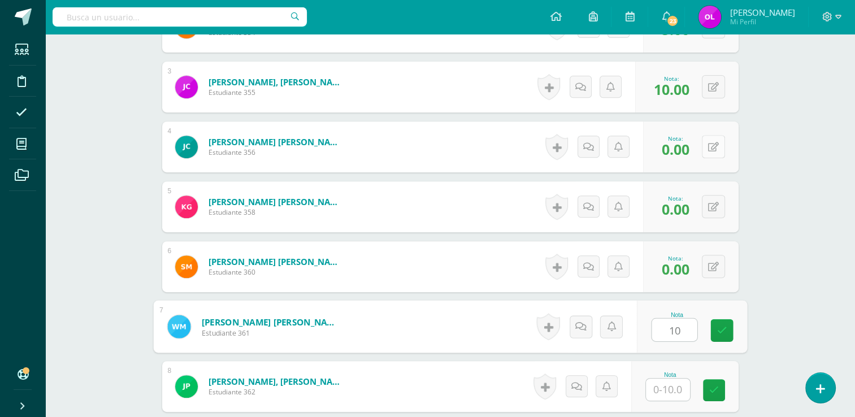
type input "10"
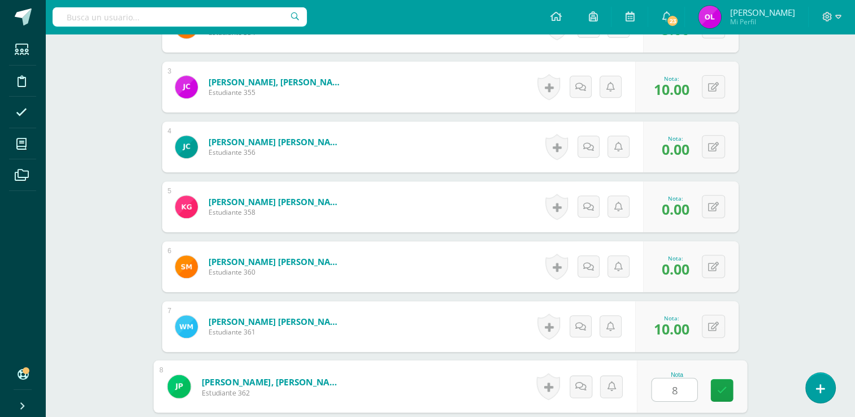
type input "8"
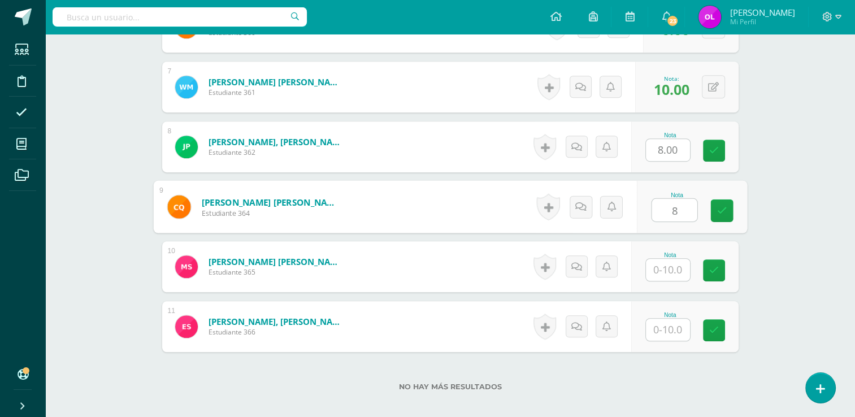
type input "8"
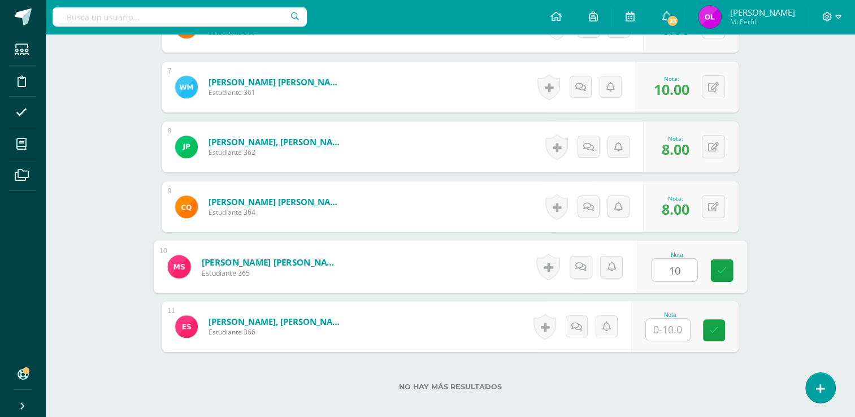
type input "10"
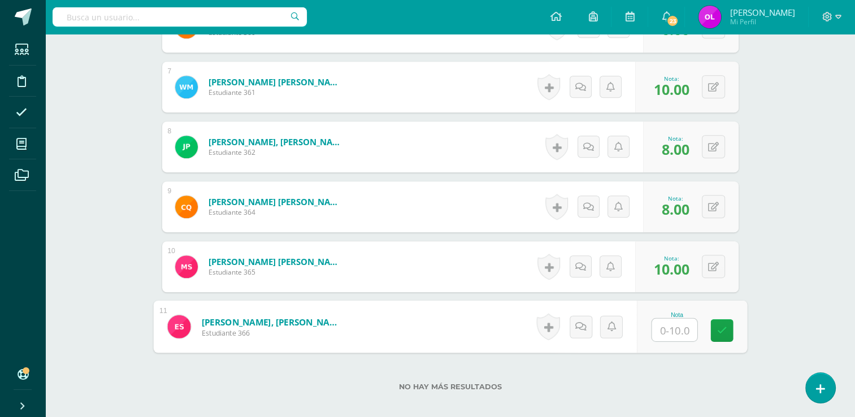
type input "6"
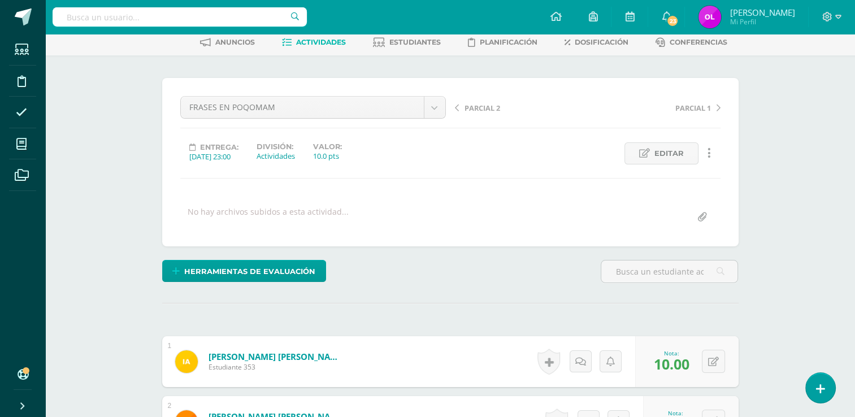
scroll to position [0, 0]
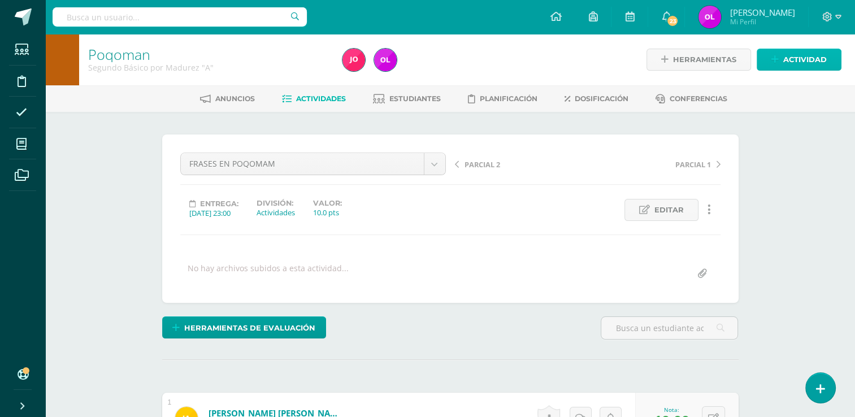
click at [827, 63] on link "Actividad" at bounding box center [799, 60] width 85 height 22
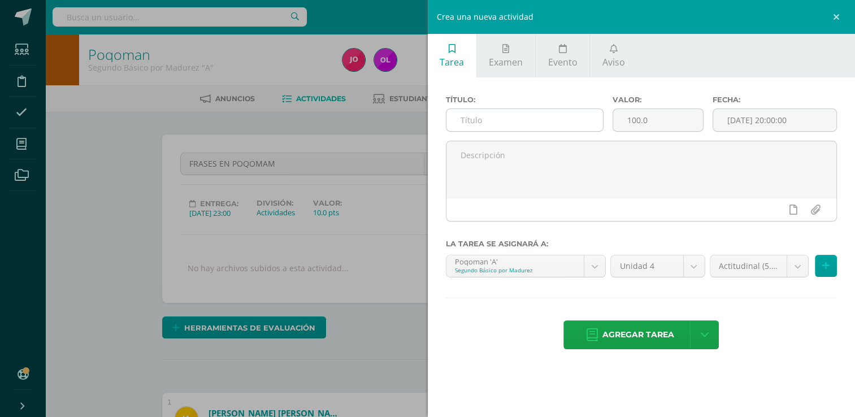
click at [521, 124] on input "text" at bounding box center [525, 120] width 157 height 22
type input "s"
type input "SUSTANTIVOS"
drag, startPoint x: 652, startPoint y: 119, endPoint x: 616, endPoint y: 113, distance: 36.7
click at [616, 118] on input "100.0" at bounding box center [658, 120] width 90 height 22
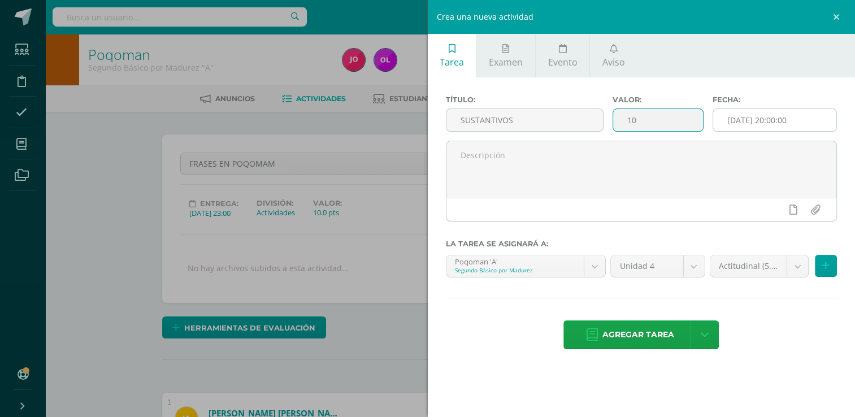
type input "10"
click at [823, 118] on input "[DATE] 20:00:00" at bounding box center [774, 120] width 123 height 22
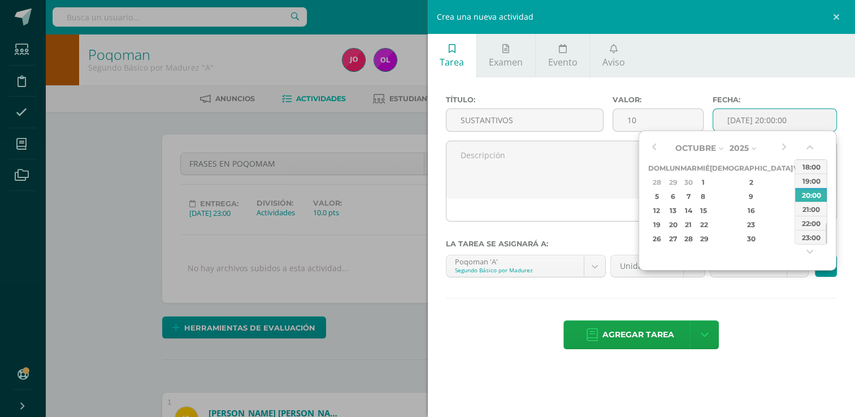
click at [807, 211] on div "18" at bounding box center [813, 210] width 12 height 13
click at [657, 148] on button "button" at bounding box center [653, 148] width 11 height 17
click at [807, 226] on div "27" at bounding box center [813, 224] width 12 height 13
click at [811, 238] on div "23:00" at bounding box center [811, 237] width 32 height 14
type input "2025-09-27 23:00"
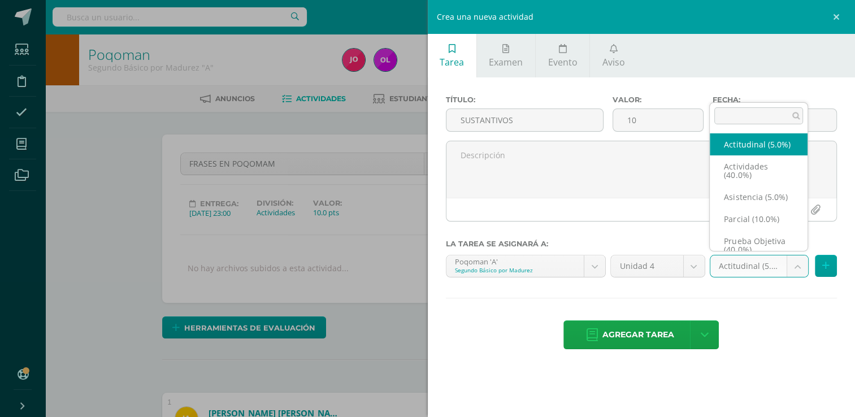
scroll to position [27, 0]
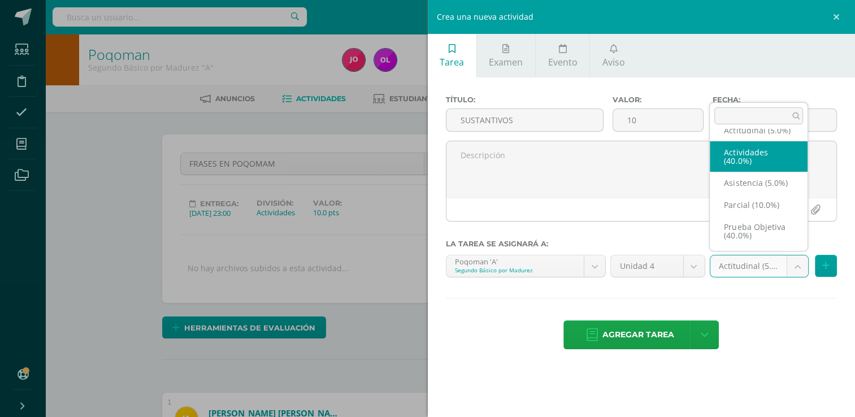
select select "22757"
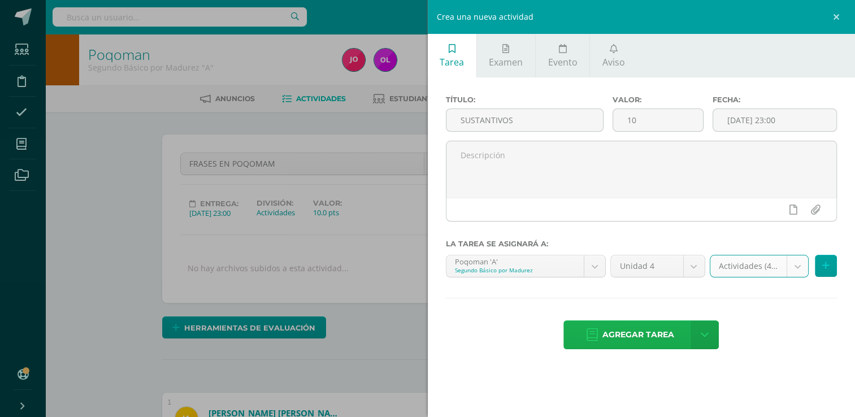
click at [647, 342] on span "Agregar tarea" at bounding box center [639, 335] width 72 height 28
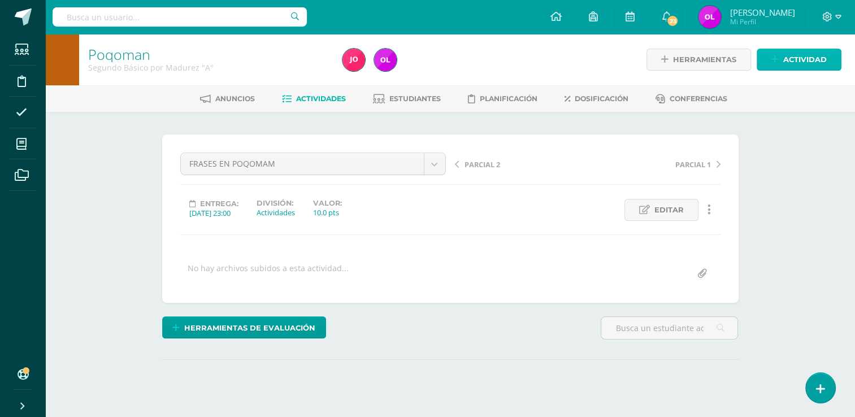
click at [797, 59] on span "Actividad" at bounding box center [805, 59] width 44 height 21
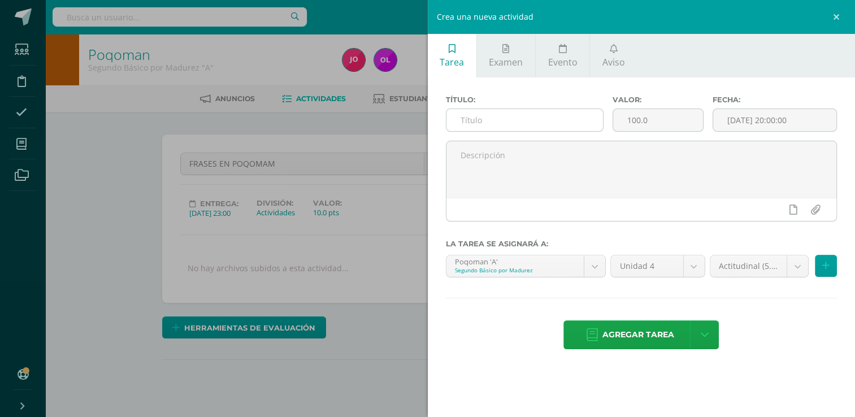
click at [539, 117] on input "text" at bounding box center [525, 120] width 157 height 22
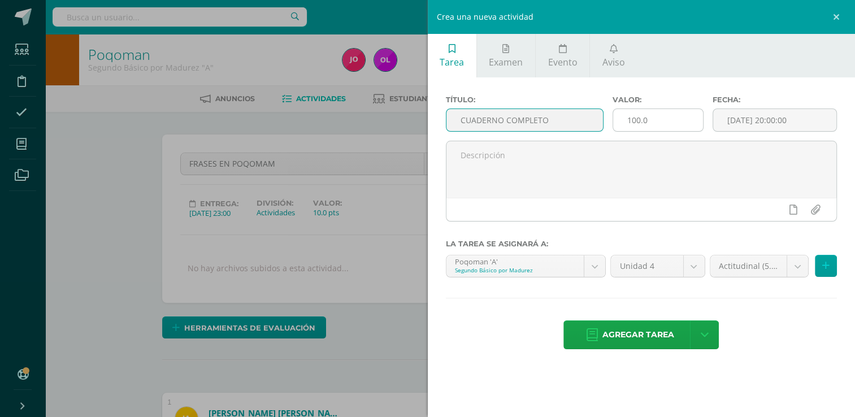
type input "CUADERNO COMPLETO"
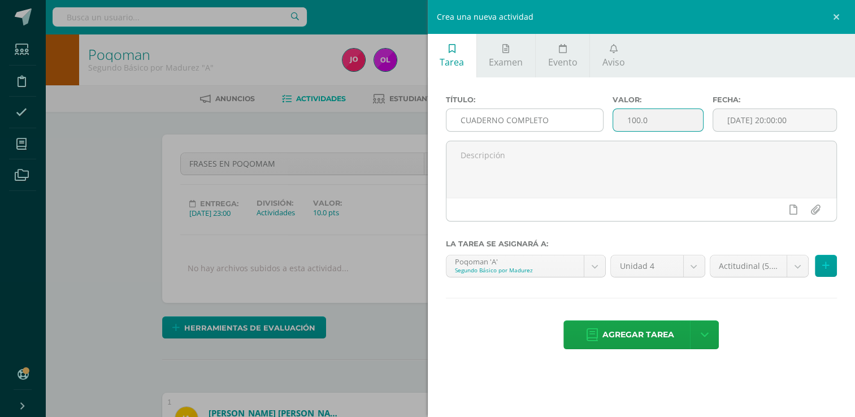
drag, startPoint x: 653, startPoint y: 122, endPoint x: 600, endPoint y: 112, distance: 54.5
click at [600, 112] on div "Título: CUADERNO COMPLETO Valor: 100.0 Fecha: 2025-10-11 20:00:00" at bounding box center [641, 118] width 401 height 45
type input "10"
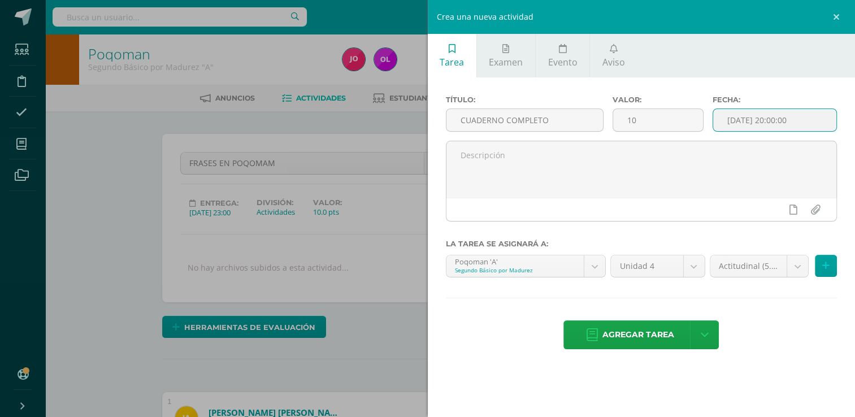
click at [798, 115] on input "[DATE] 20:00:00" at bounding box center [774, 120] width 123 height 22
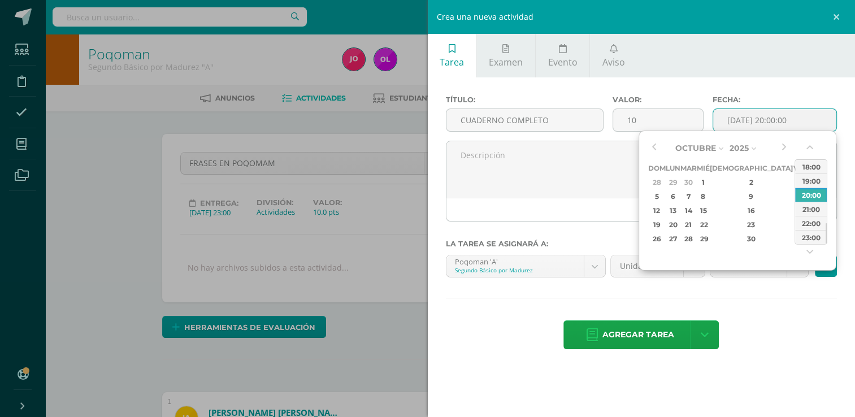
click at [807, 197] on div "11" at bounding box center [813, 196] width 12 height 13
click at [812, 235] on div "23:00" at bounding box center [811, 237] width 32 height 14
type input "2025-10-11 23:00"
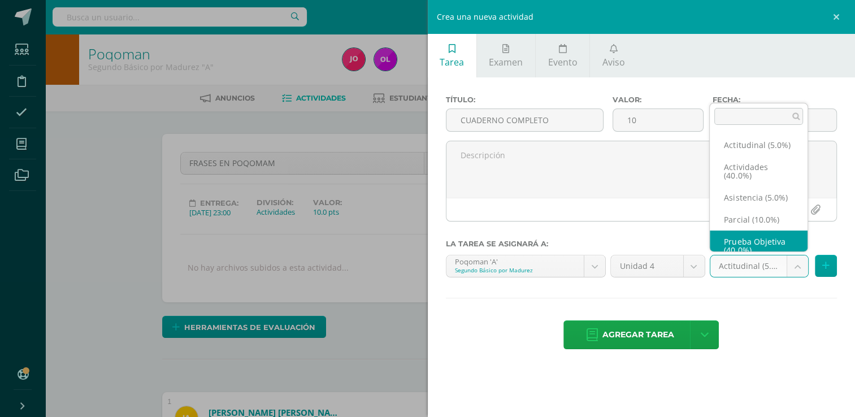
scroll to position [27, 0]
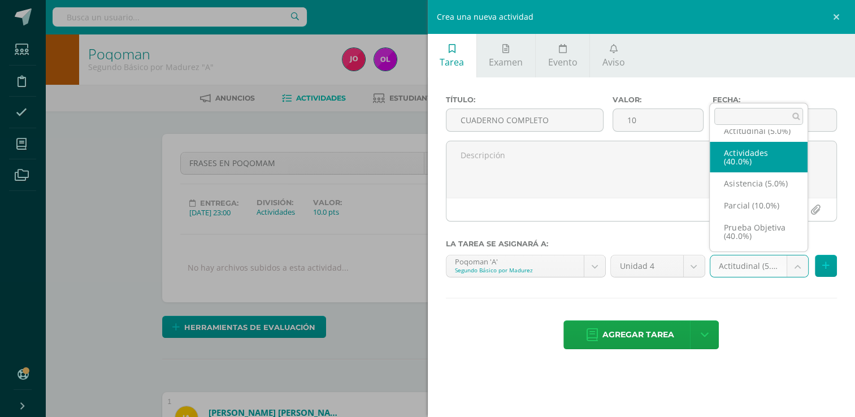
select select "22757"
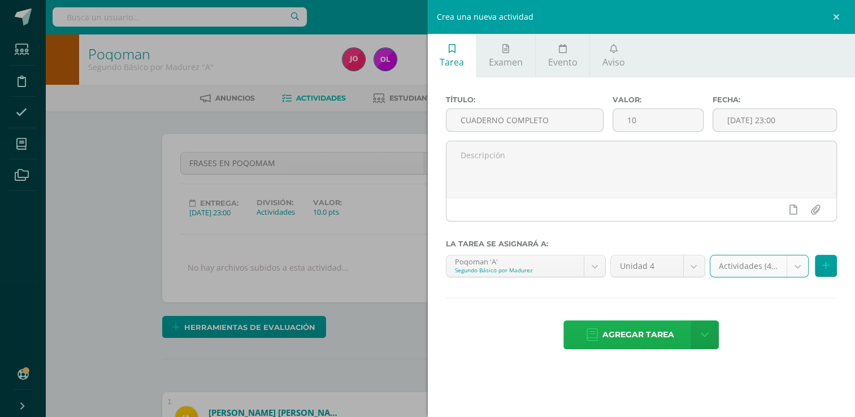
click at [618, 337] on span "Agregar tarea" at bounding box center [639, 335] width 72 height 28
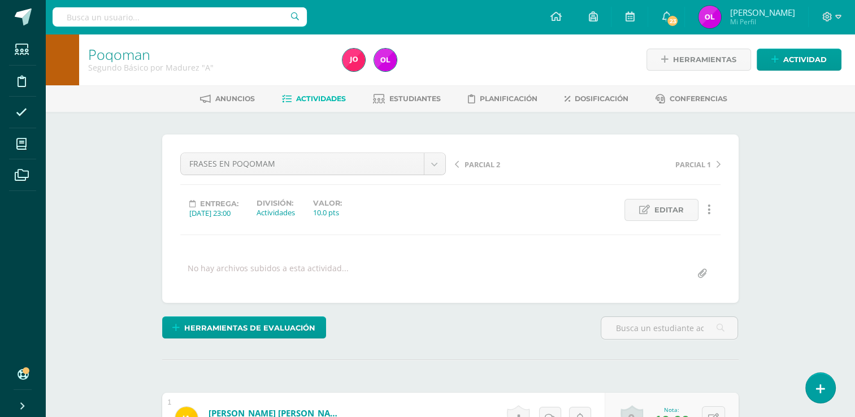
click at [303, 101] on span "Actividades" at bounding box center [321, 98] width 50 height 8
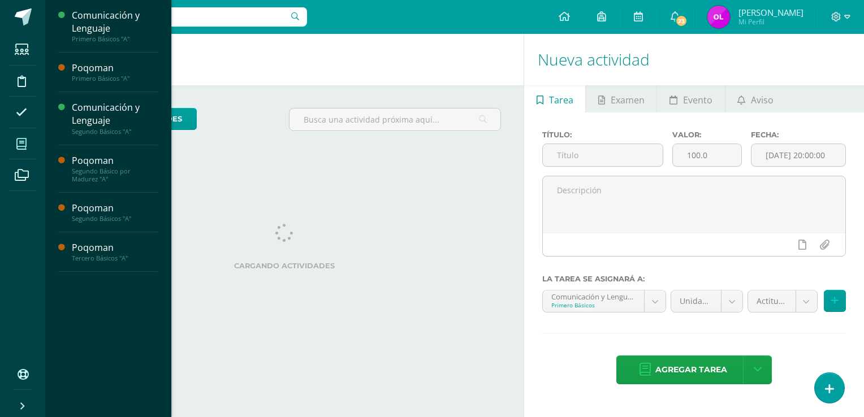
click at [20, 144] on icon at bounding box center [21, 143] width 10 height 11
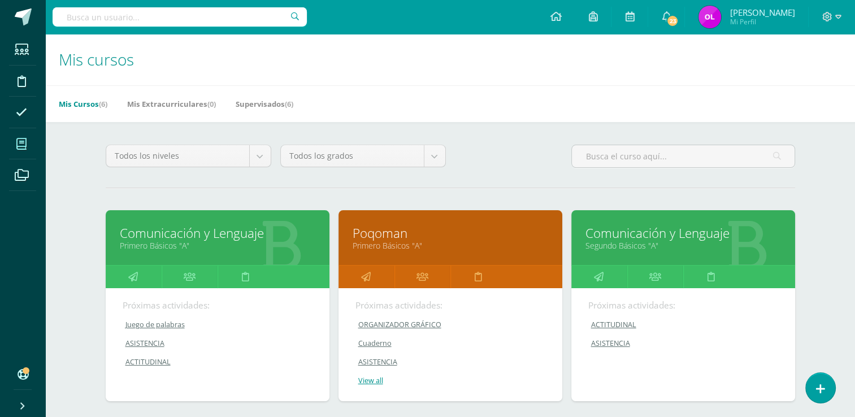
scroll to position [285, 0]
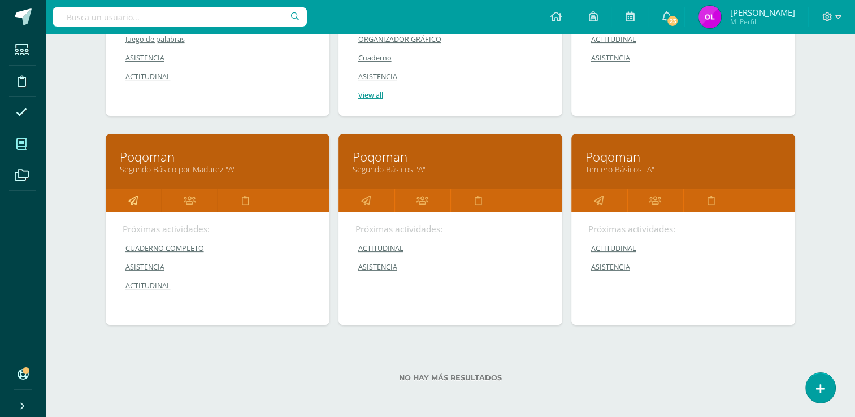
click at [133, 194] on icon at bounding box center [133, 200] width 10 height 22
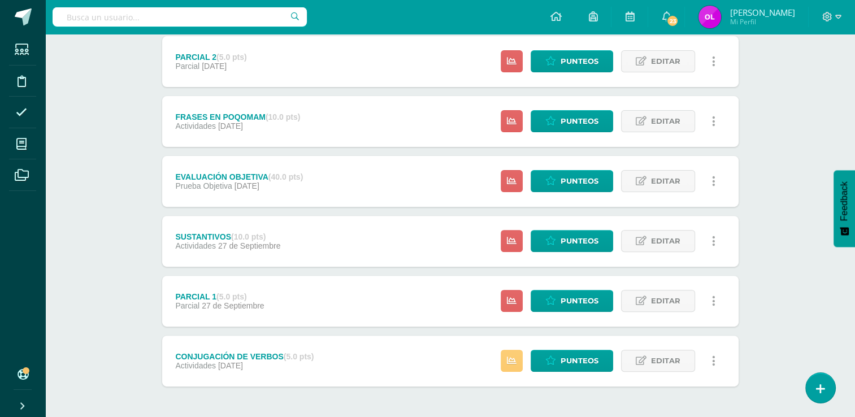
scroll to position [339, 0]
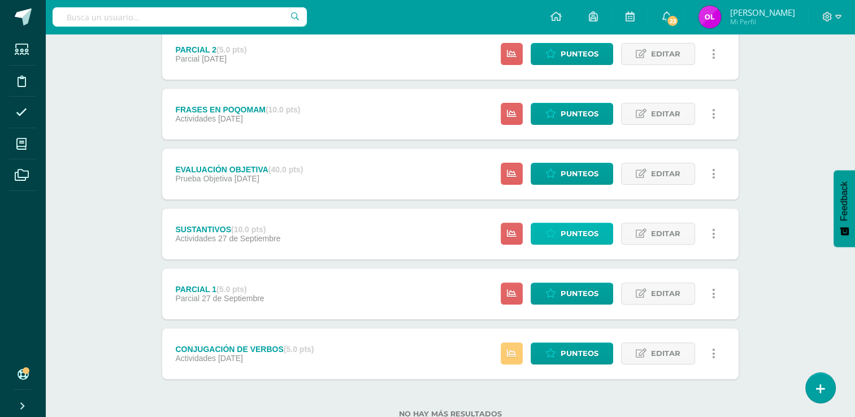
click at [570, 236] on span "Punteos" at bounding box center [580, 233] width 38 height 21
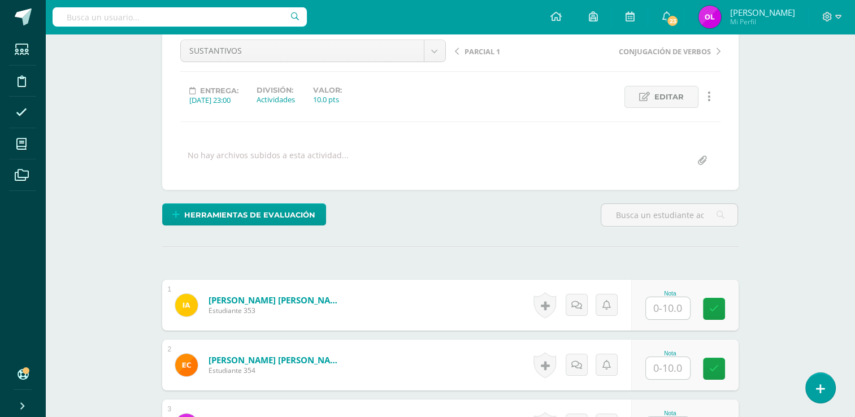
scroll to position [226, 0]
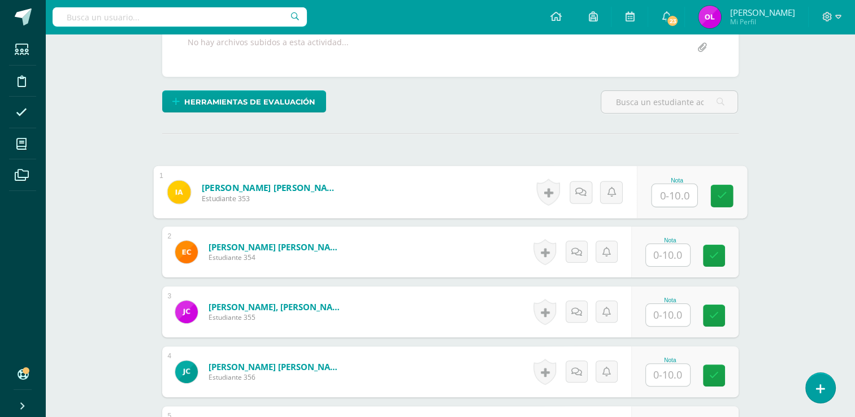
click at [671, 189] on input "text" at bounding box center [674, 195] width 45 height 23
type input "8"
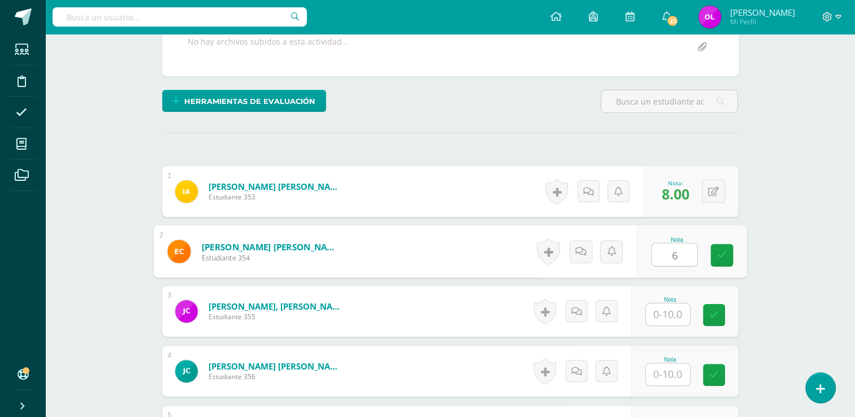
type input "6"
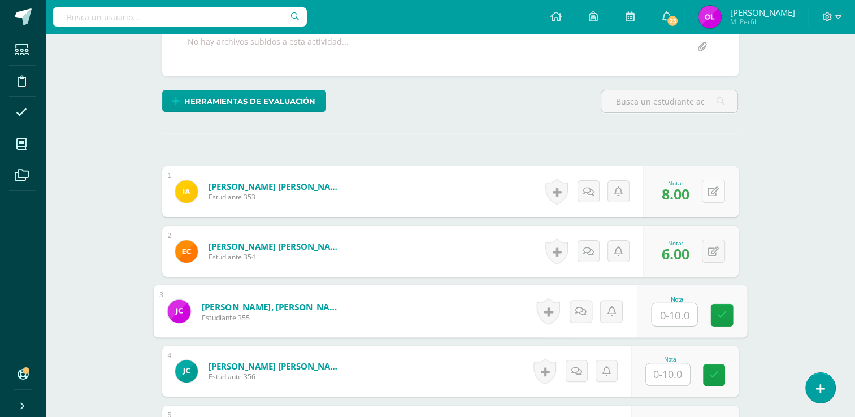
click at [712, 192] on button at bounding box center [713, 191] width 23 height 23
click at [709, 193] on button at bounding box center [713, 191] width 23 height 23
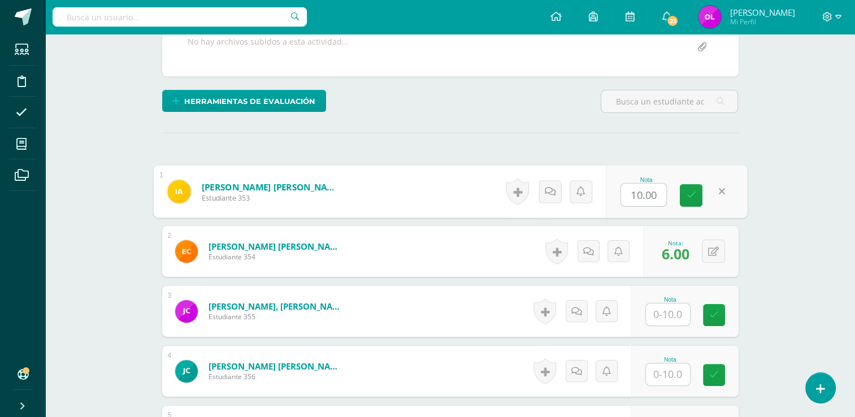
type input "8"
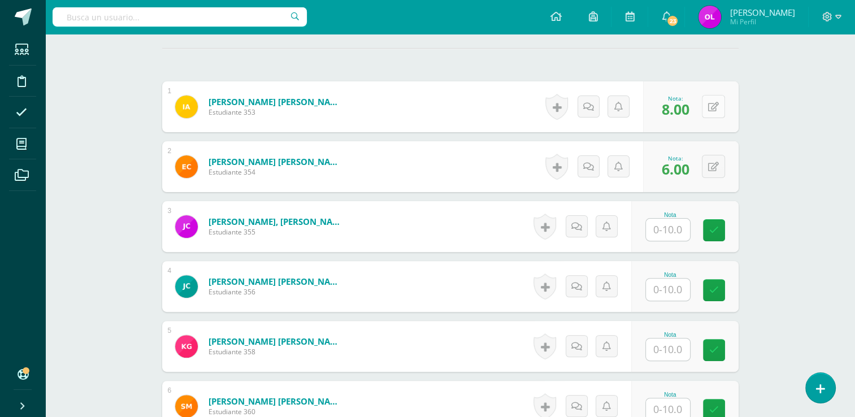
scroll to position [340, 0]
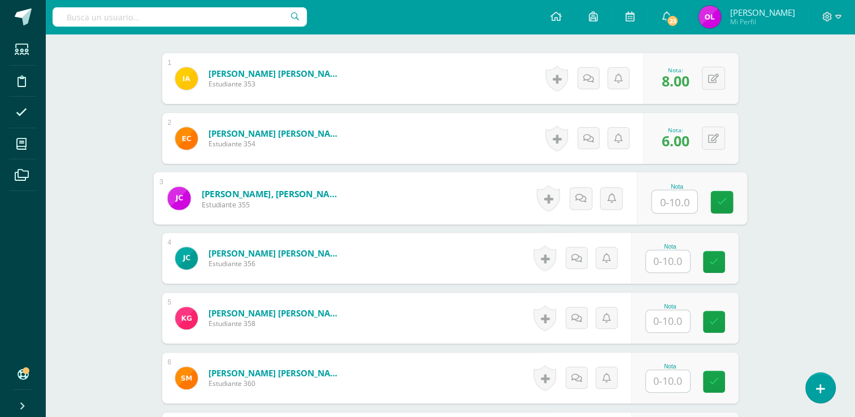
click at [678, 206] on input "text" at bounding box center [674, 201] width 45 height 23
type input "8"
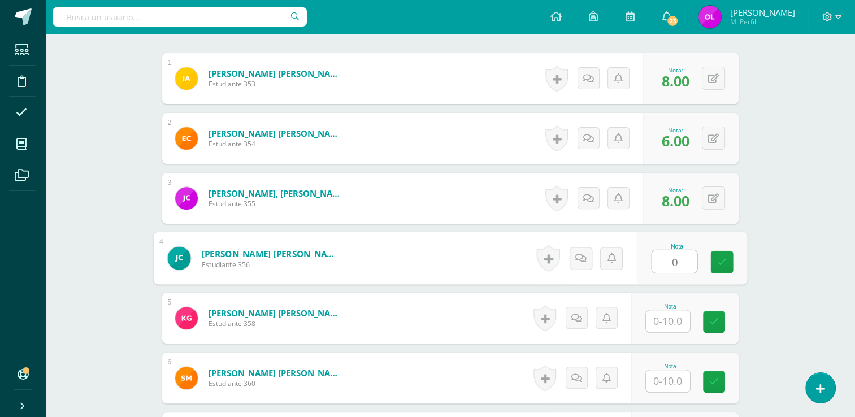
type input "0"
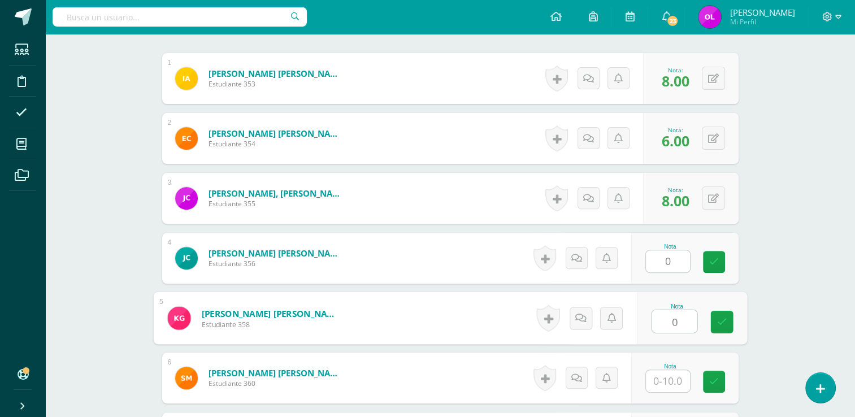
type input "0"
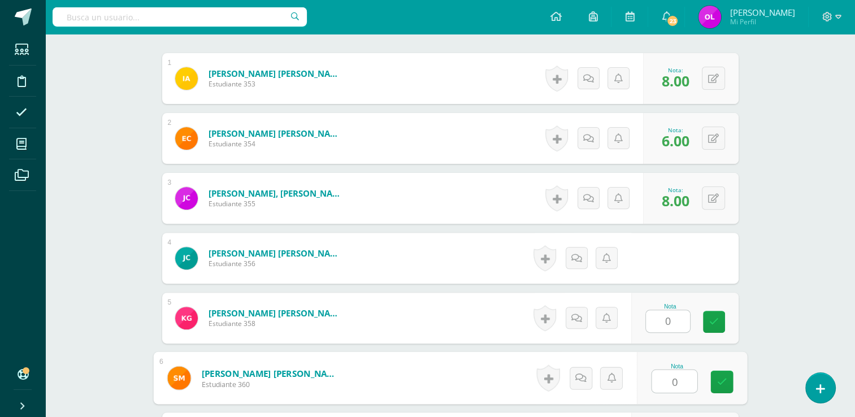
type input "0"
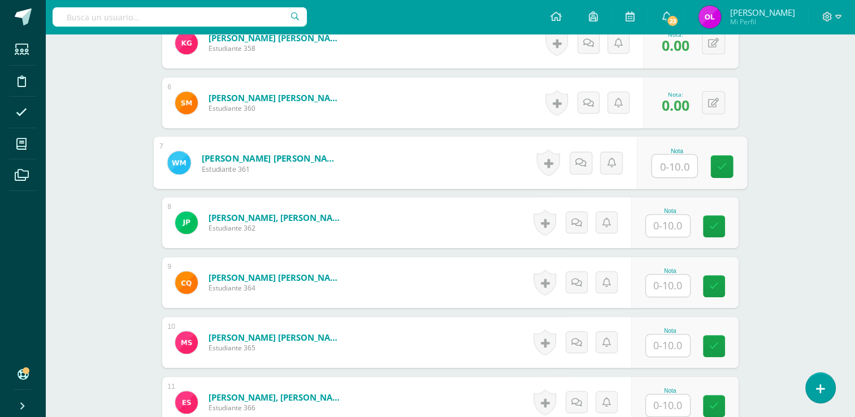
scroll to position [627, 0]
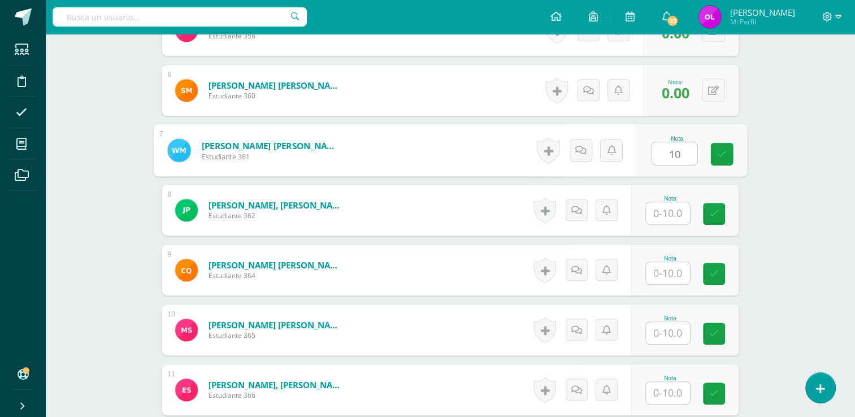
type input "10"
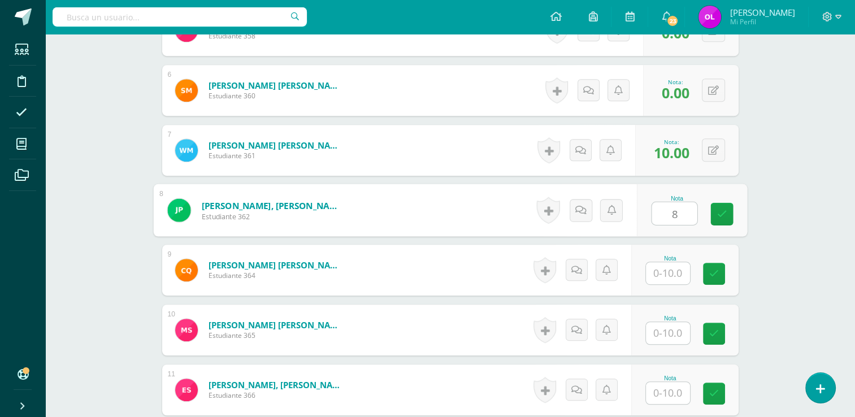
type input "8"
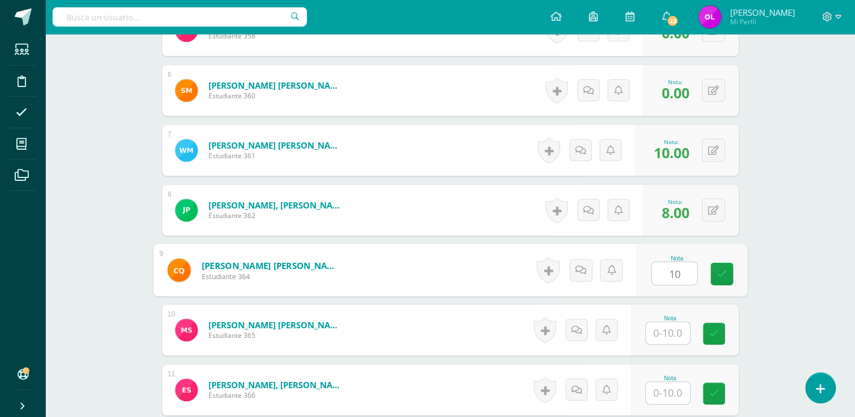
type input "10"
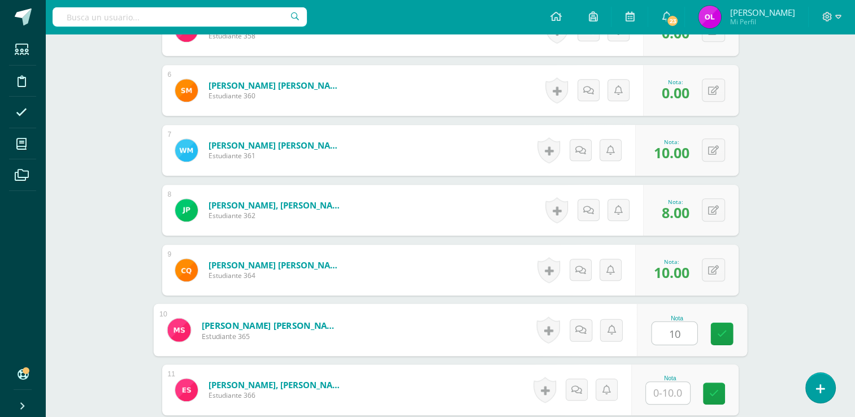
type input "10"
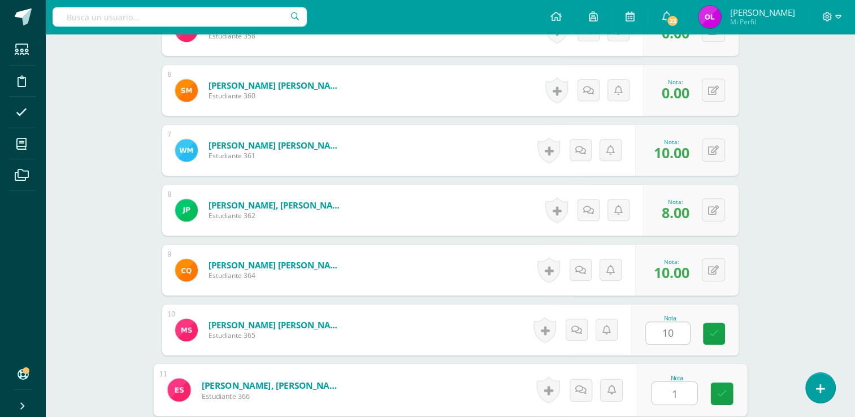
type input "10"
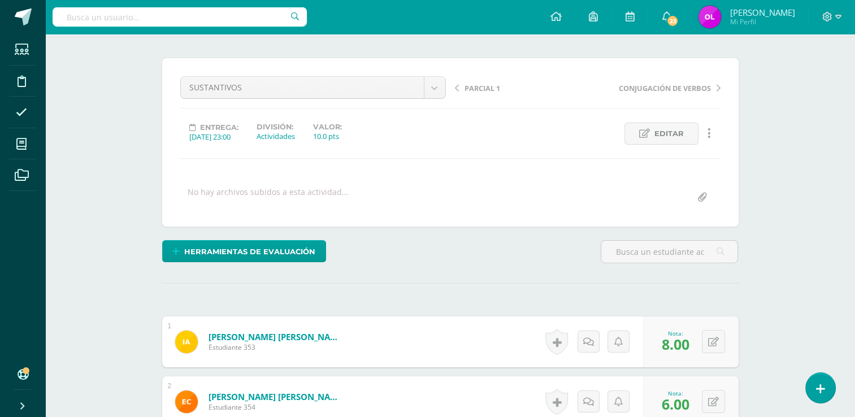
scroll to position [0, 0]
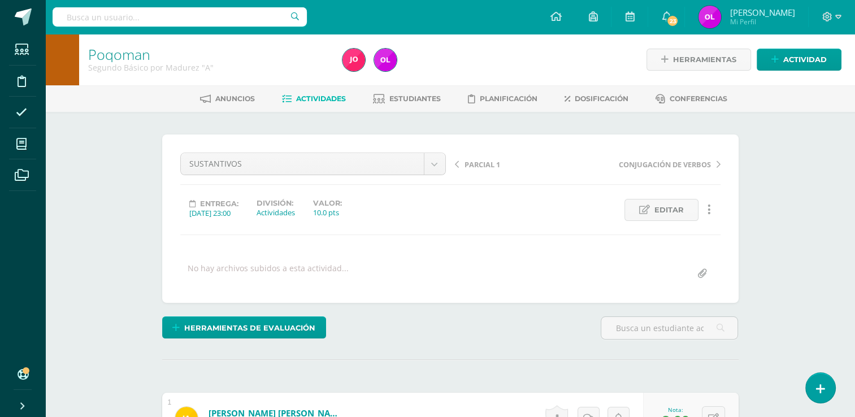
click at [325, 101] on span "Actividades" at bounding box center [321, 98] width 50 height 8
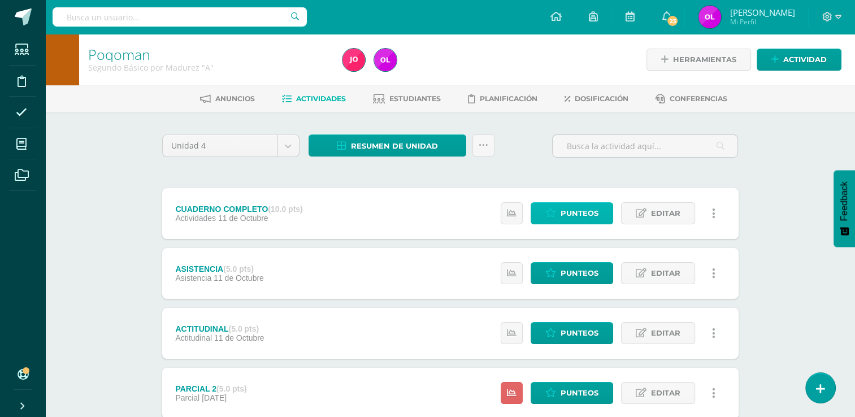
click at [596, 208] on span "Punteos" at bounding box center [580, 213] width 38 height 21
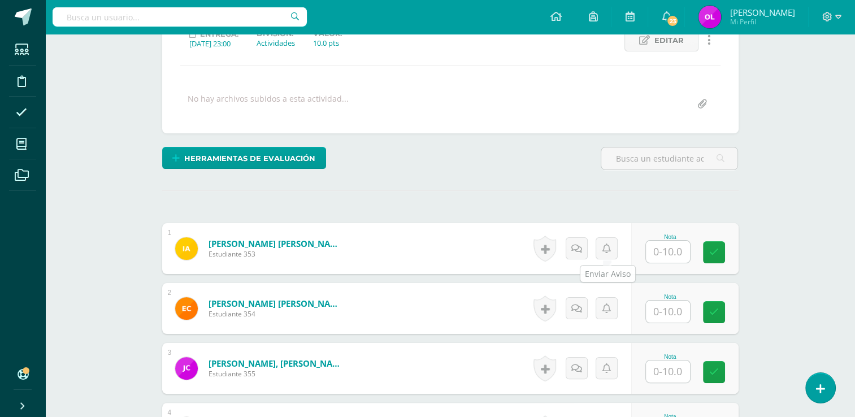
scroll to position [170, 0]
click at [668, 248] on input "text" at bounding box center [668, 252] width 44 height 22
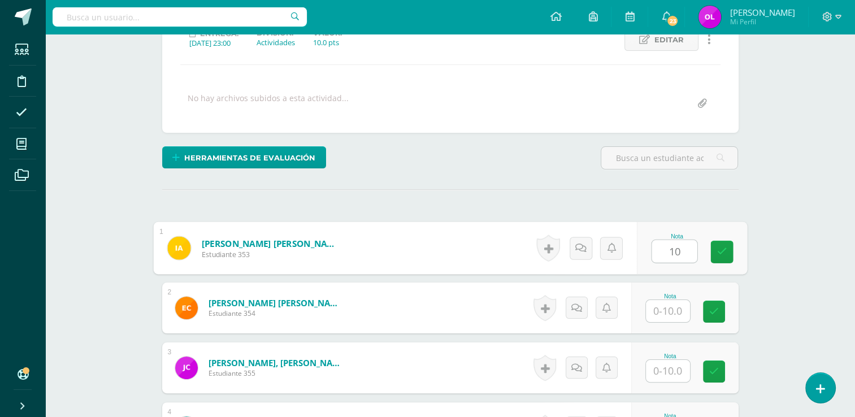
type input "10"
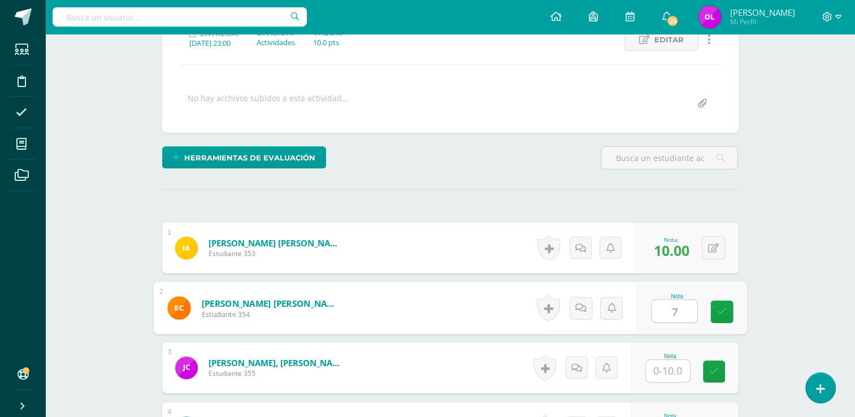
type input "7"
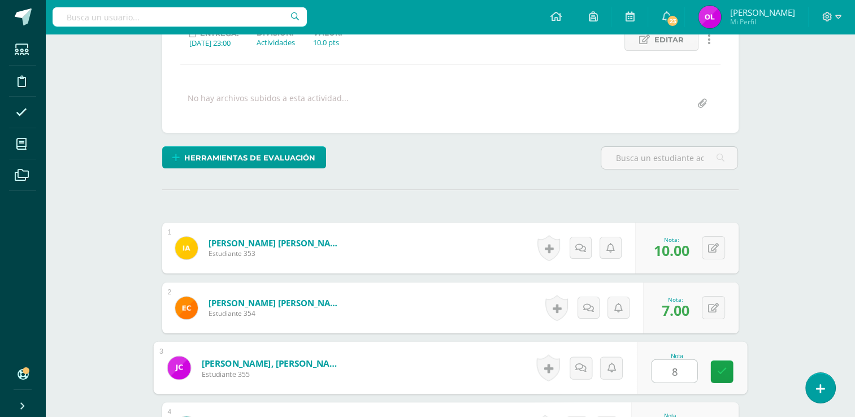
type input "8"
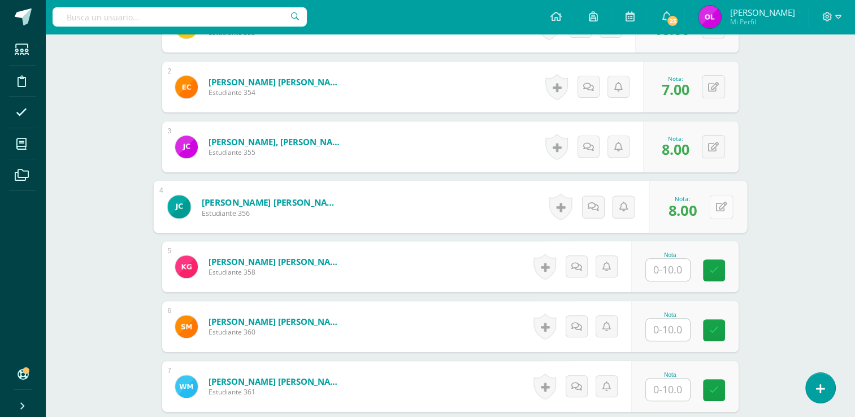
click at [712, 209] on button at bounding box center [721, 207] width 24 height 24
type input "0"
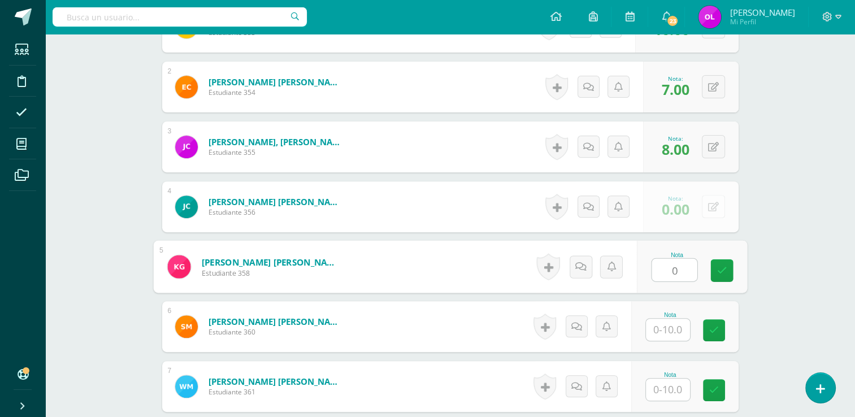
type input "0"
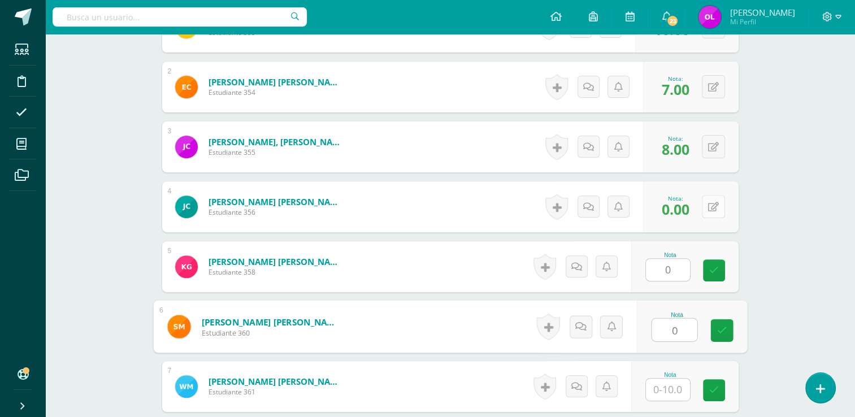
type input "0"
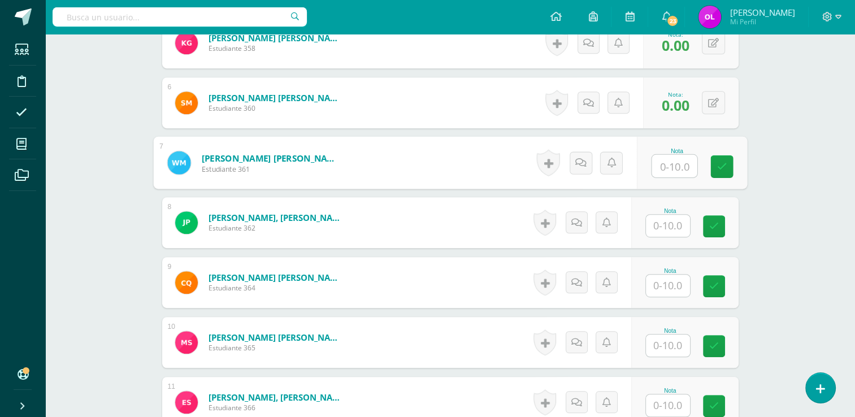
scroll to position [617, 0]
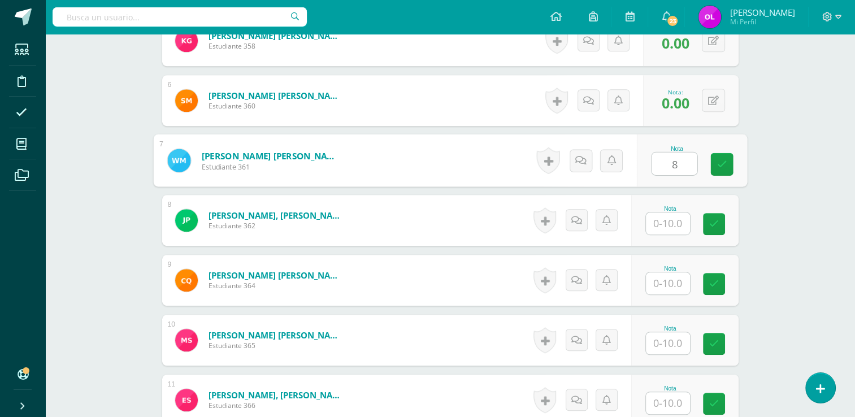
type input "8"
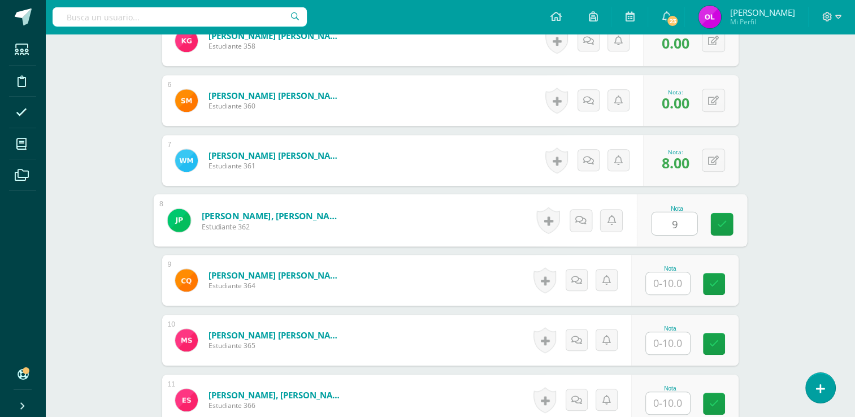
type input "9"
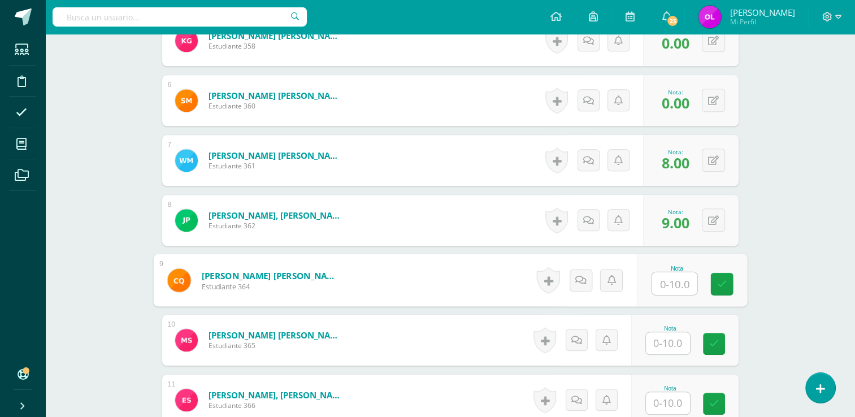
type input "0"
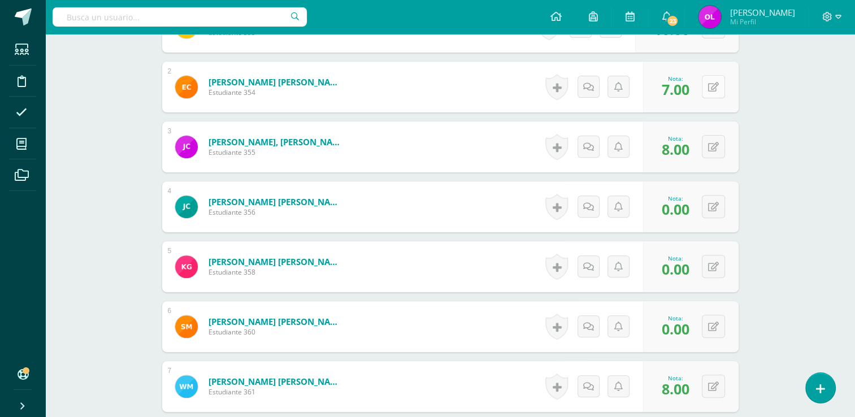
scroll to position [335, 0]
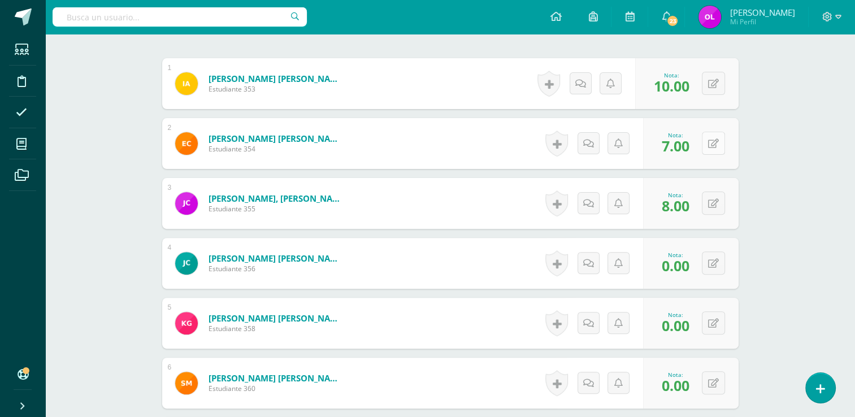
click at [718, 142] on icon at bounding box center [713, 144] width 11 height 10
type input "10"
click at [716, 204] on icon at bounding box center [713, 204] width 11 height 10
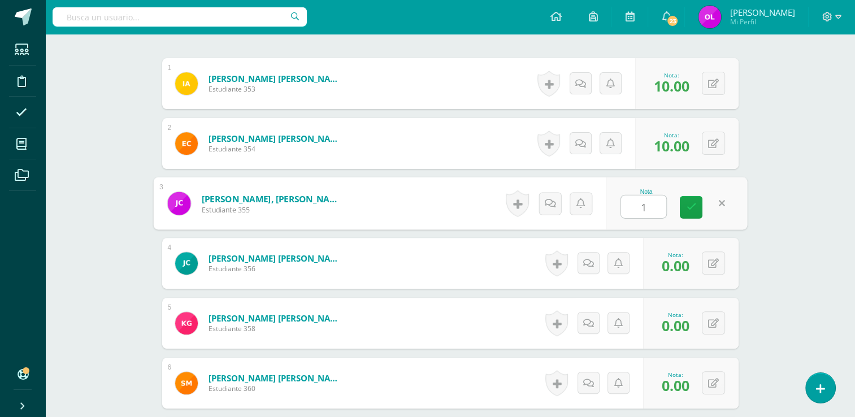
type input "10"
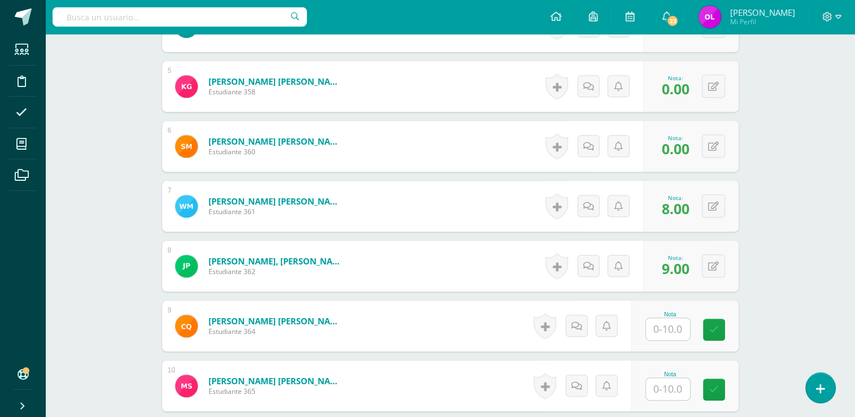
scroll to position [617, 0]
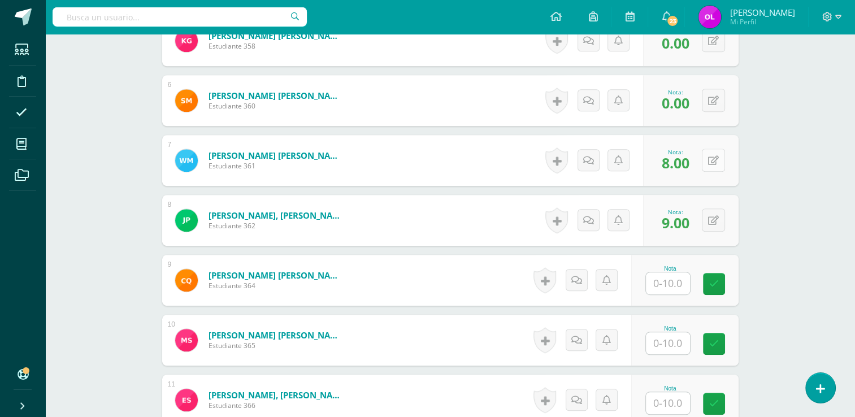
click at [717, 161] on icon at bounding box center [713, 161] width 11 height 10
click at [681, 155] on span "8.00" at bounding box center [676, 162] width 28 height 19
click at [710, 159] on button at bounding box center [721, 161] width 24 height 24
type input "10"
click at [714, 223] on icon at bounding box center [713, 221] width 11 height 10
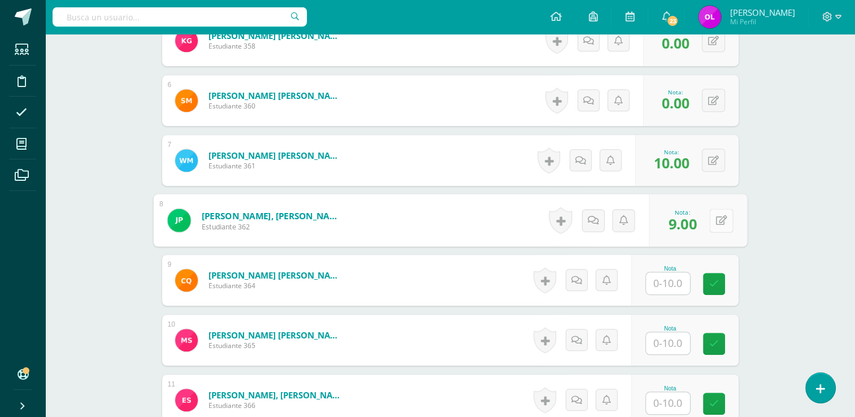
click at [713, 223] on button at bounding box center [721, 221] width 24 height 24
type input "10"
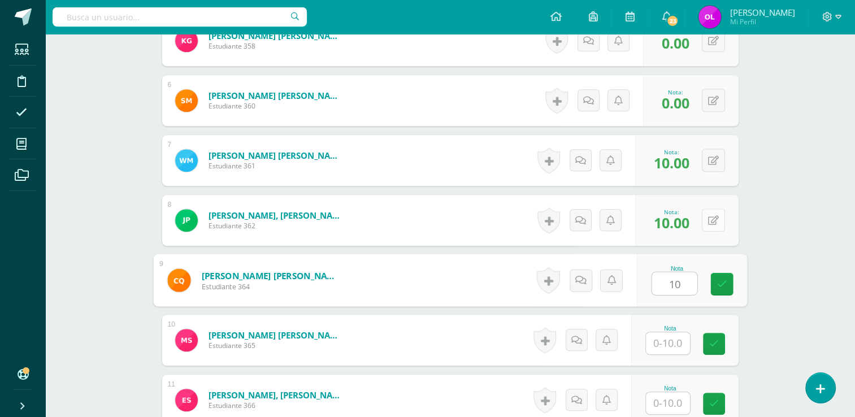
type input "10"
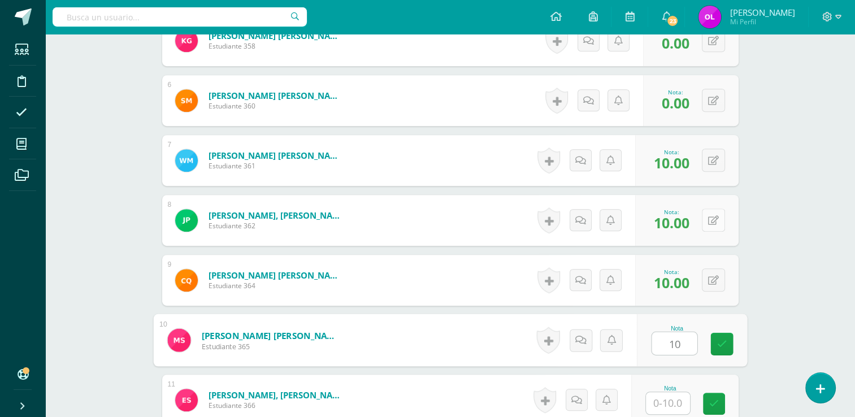
type input "10"
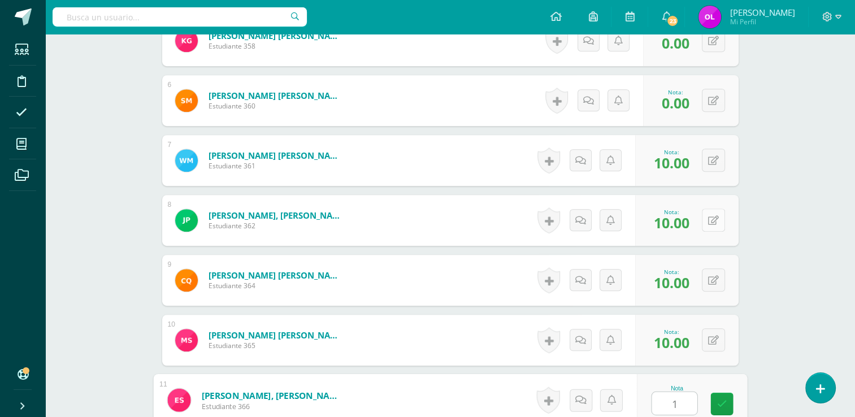
type input "10"
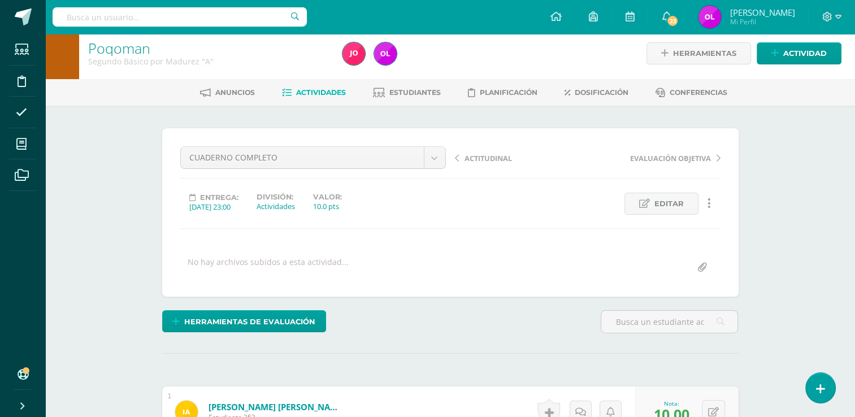
scroll to position [0, 0]
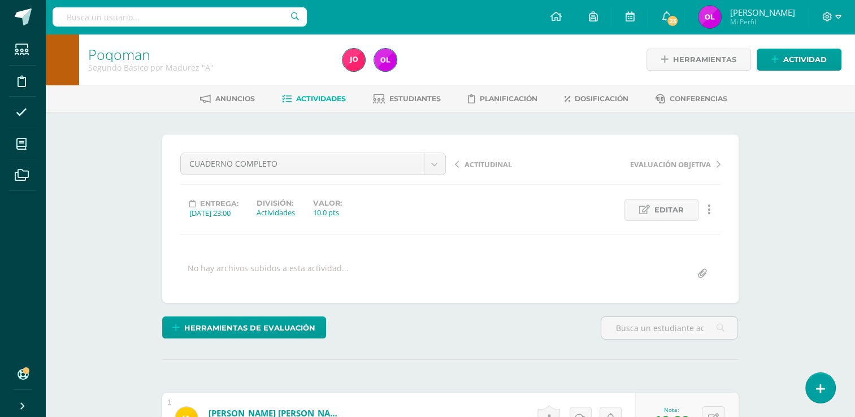
click at [312, 99] on span "Actividades" at bounding box center [321, 98] width 50 height 8
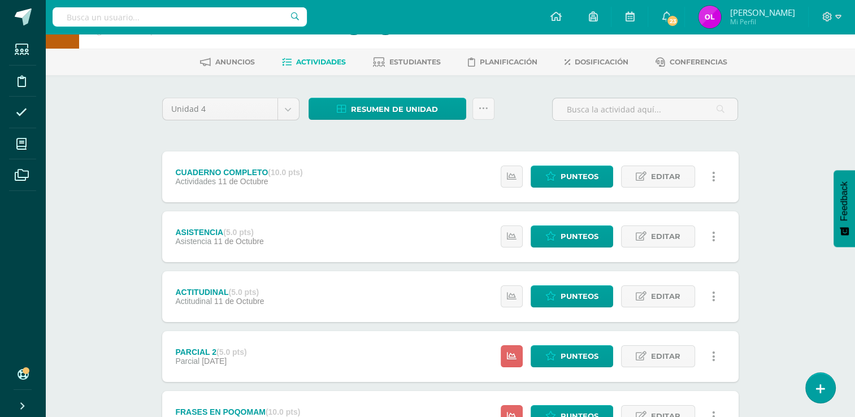
scroll to position [57, 0]
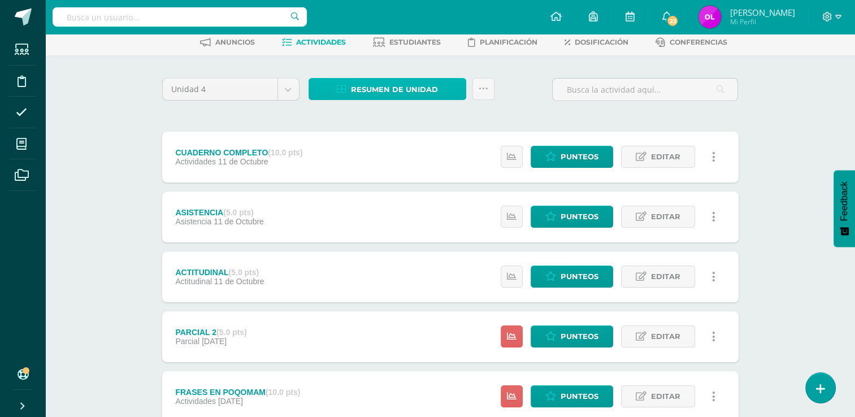
click at [391, 87] on span "Resumen de unidad" at bounding box center [394, 89] width 87 height 21
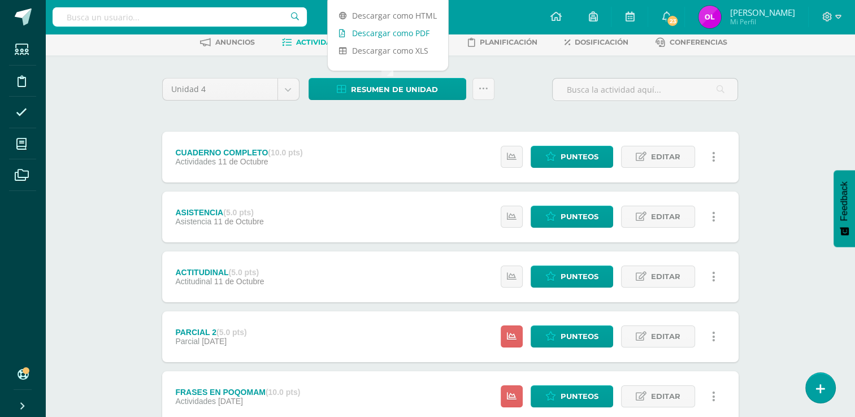
click at [410, 34] on link "Descargar como PDF" at bounding box center [388, 33] width 120 height 18
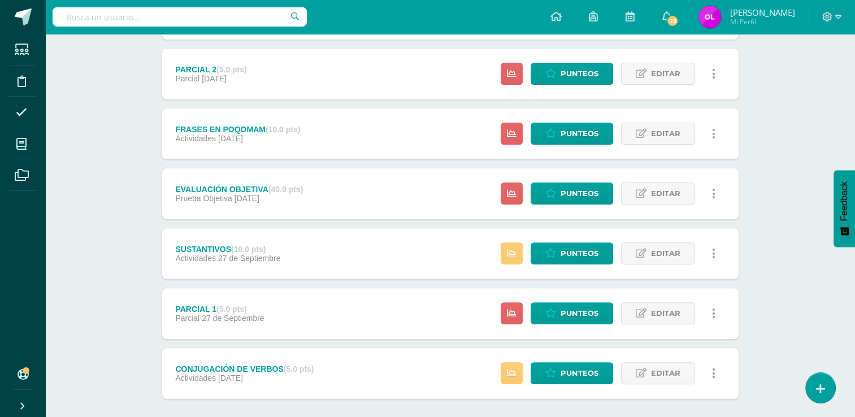
scroll to position [376, 0]
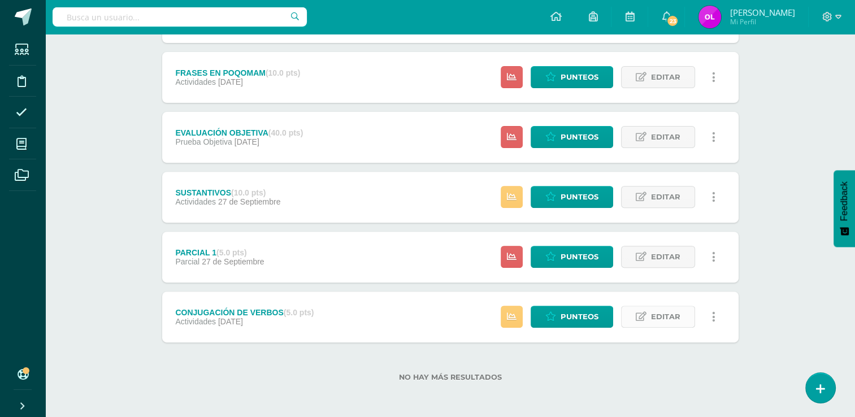
click at [662, 314] on span "Editar" at bounding box center [665, 316] width 29 height 21
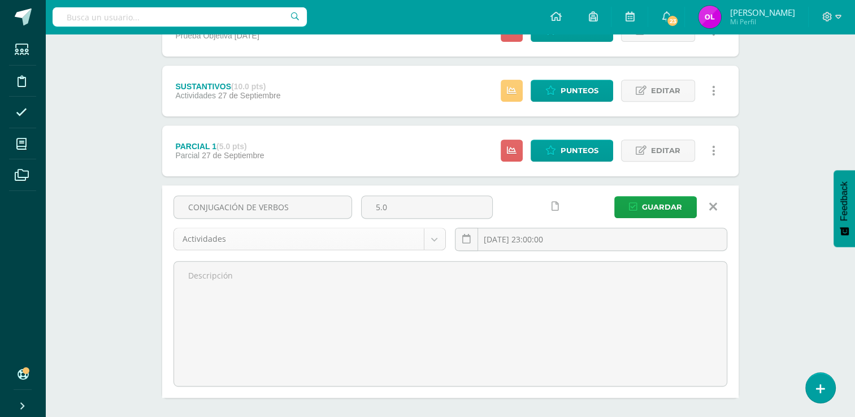
scroll to position [489, 0]
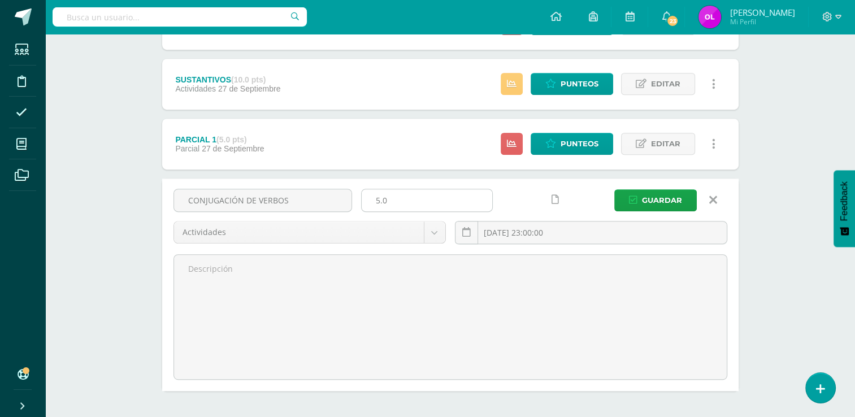
drag, startPoint x: 396, startPoint y: 205, endPoint x: 375, endPoint y: 200, distance: 21.0
click at [376, 200] on input "5.0" at bounding box center [427, 200] width 131 height 22
type input "10"
click at [670, 197] on span "Guardar" at bounding box center [662, 200] width 40 height 21
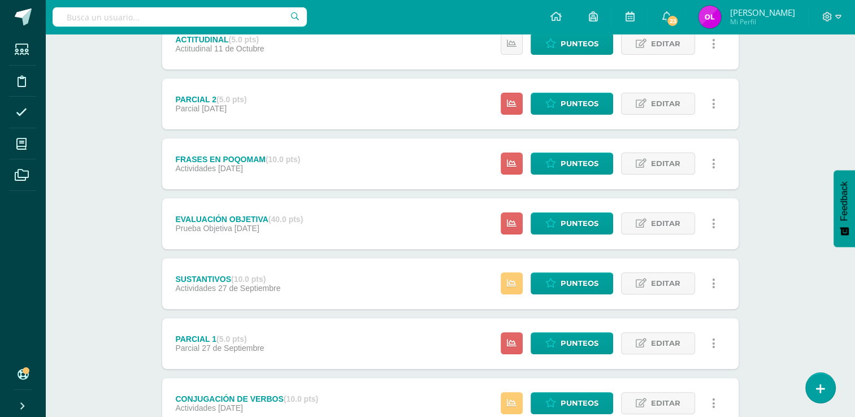
scroll to position [376, 0]
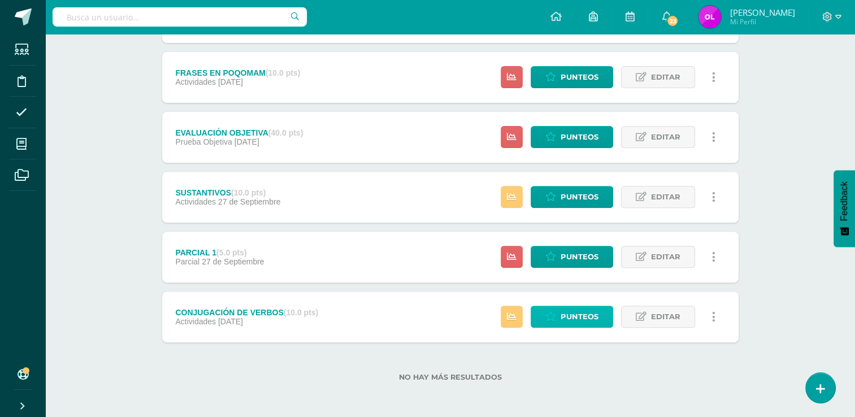
click at [569, 317] on span "Punteos" at bounding box center [580, 316] width 38 height 21
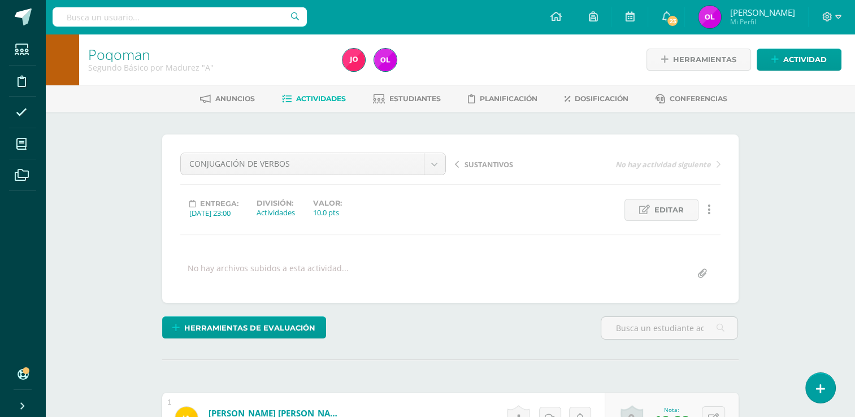
click at [322, 99] on span "Actividades" at bounding box center [321, 98] width 50 height 8
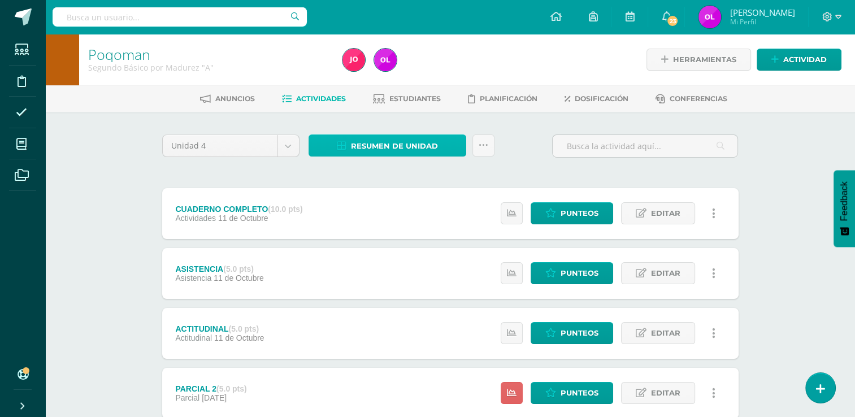
click at [407, 141] on span "Resumen de unidad" at bounding box center [394, 146] width 87 height 21
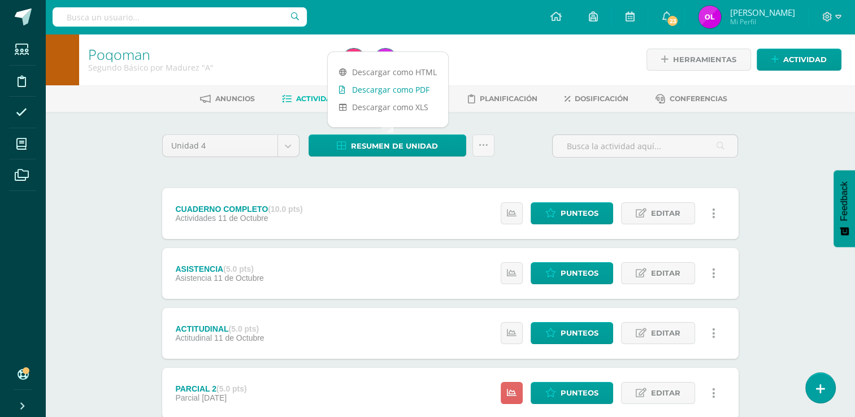
click at [418, 94] on link "Descargar como PDF" at bounding box center [388, 90] width 120 height 18
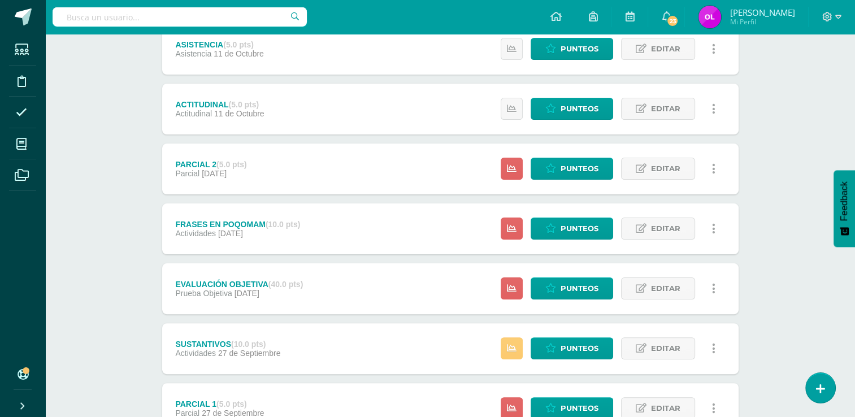
scroll to position [226, 0]
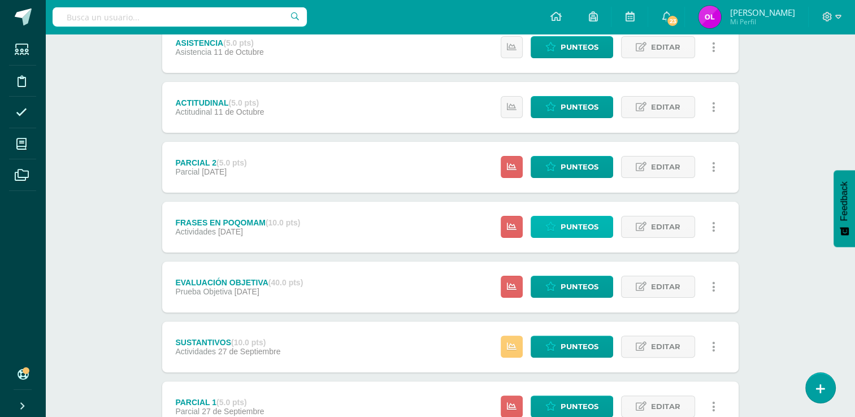
click at [584, 222] on span "Punteos" at bounding box center [580, 226] width 38 height 21
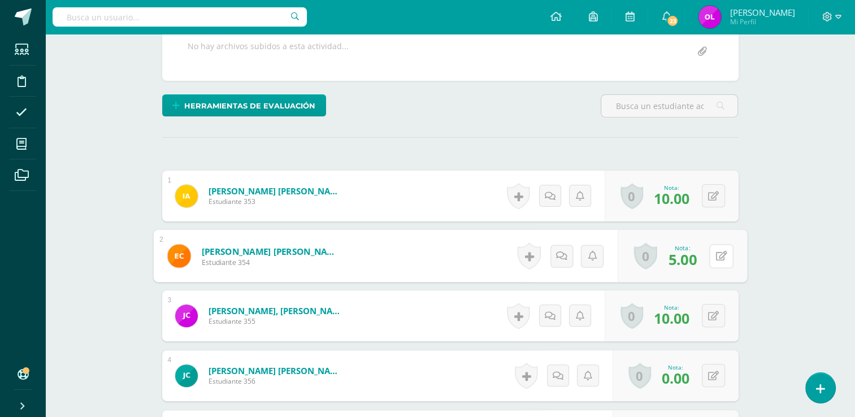
drag, startPoint x: 711, startPoint y: 259, endPoint x: 706, endPoint y: 245, distance: 15.6
click at [712, 259] on button at bounding box center [721, 256] width 24 height 24
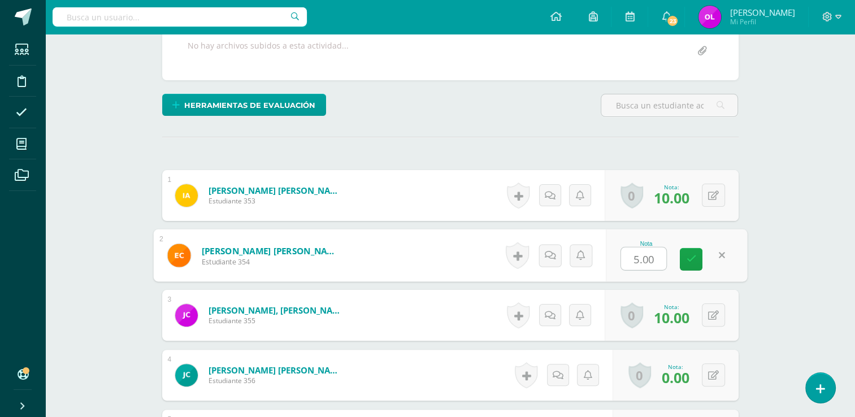
type input "7"
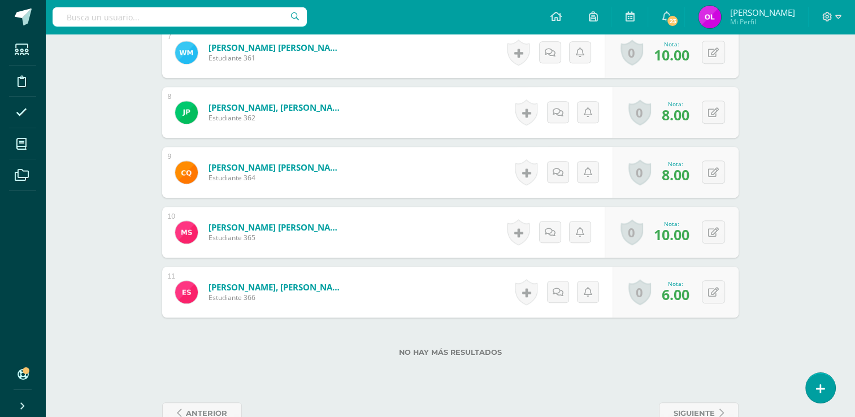
scroll to position [731, 0]
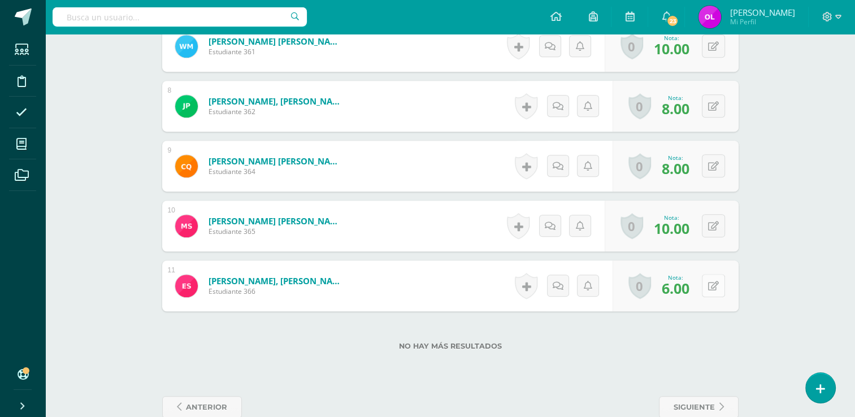
click at [712, 286] on button at bounding box center [713, 285] width 23 height 23
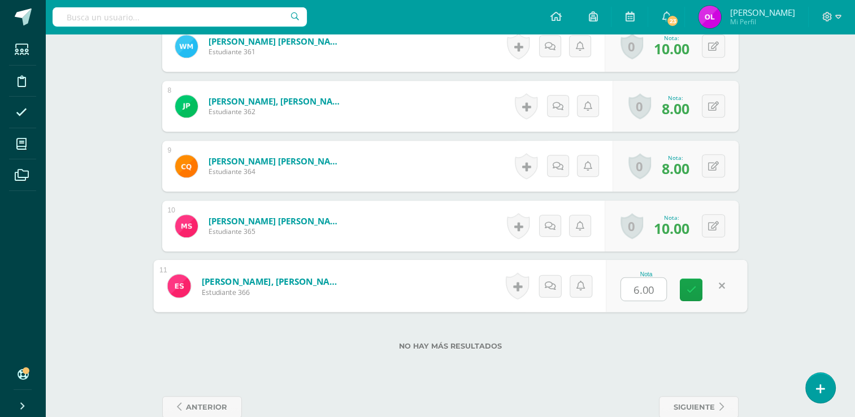
type input "7"
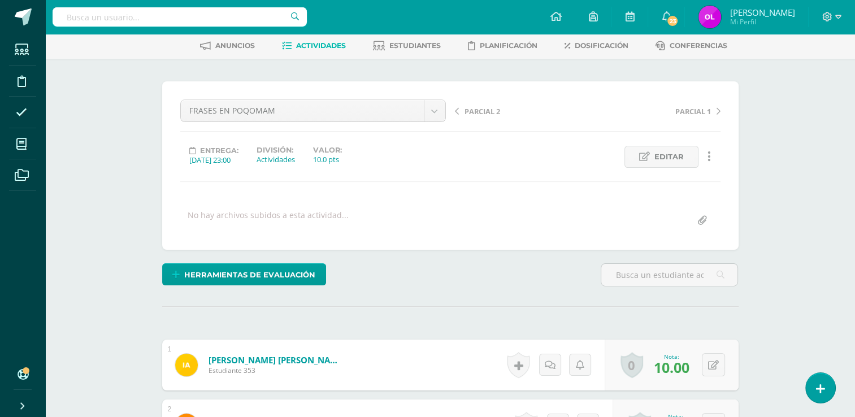
scroll to position [0, 0]
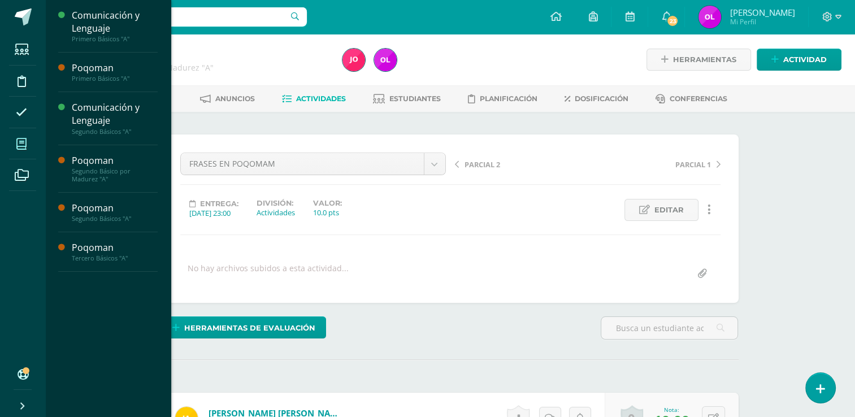
click at [22, 145] on icon at bounding box center [21, 143] width 10 height 11
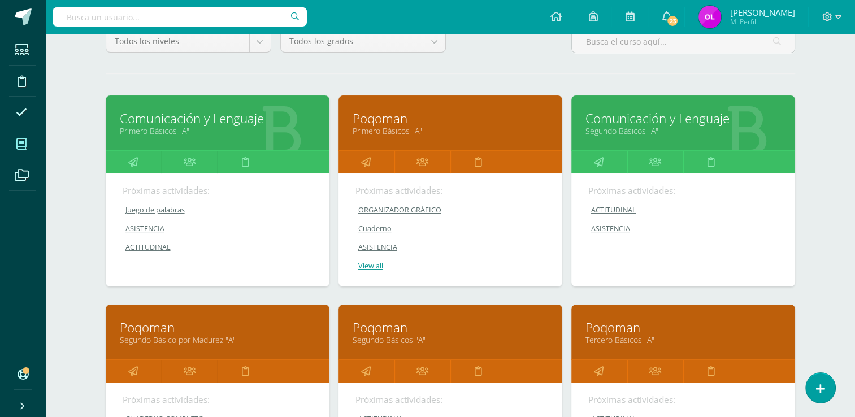
scroll to position [283, 0]
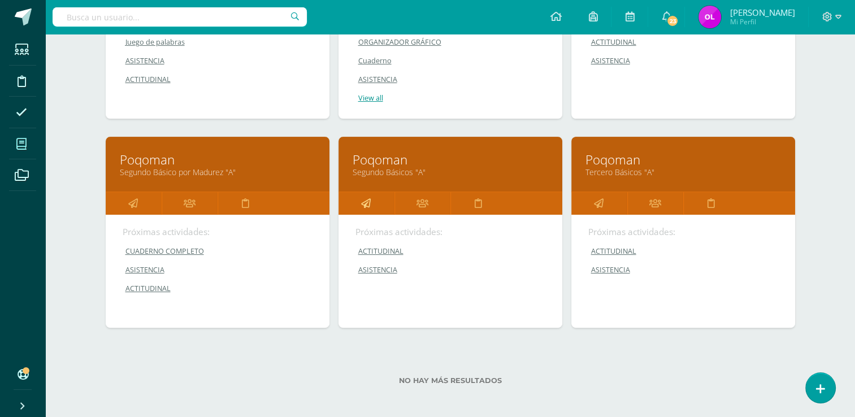
click at [369, 202] on icon at bounding box center [366, 203] width 10 height 22
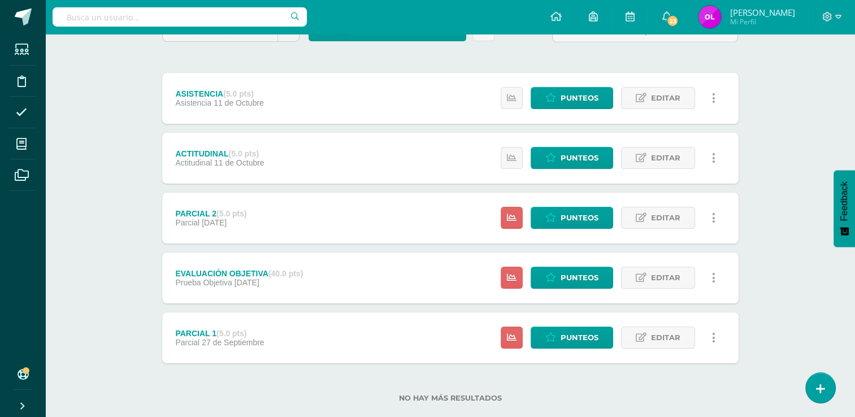
scroll to position [136, 0]
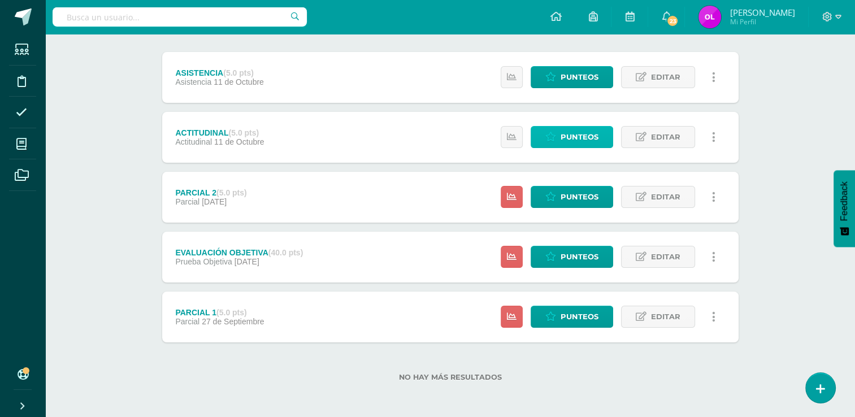
click at [590, 140] on span "Punteos" at bounding box center [580, 137] width 38 height 21
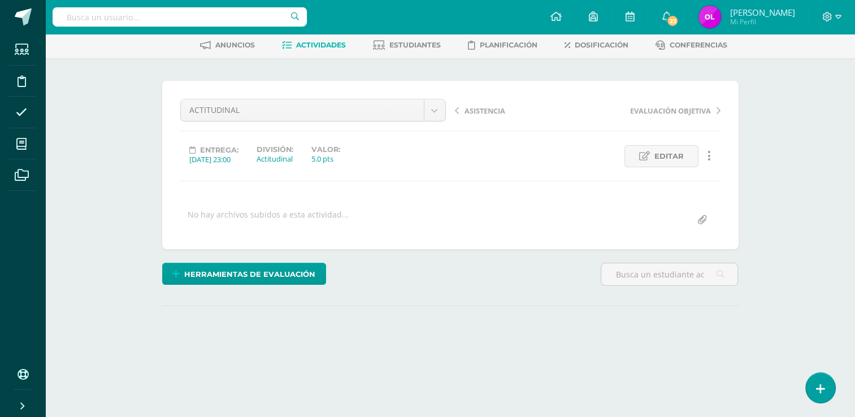
scroll to position [109, 0]
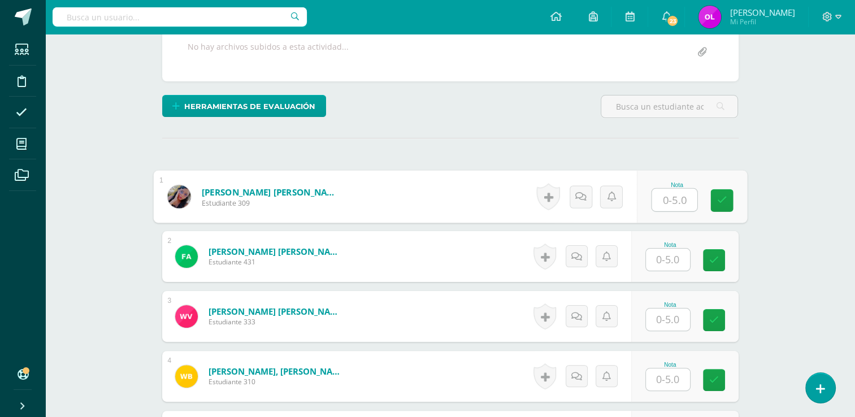
click at [671, 200] on input "text" at bounding box center [674, 200] width 45 height 23
type input "4"
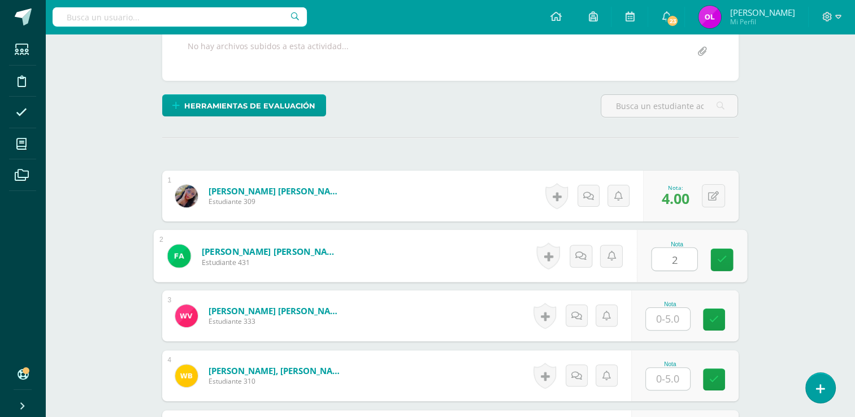
type input "2"
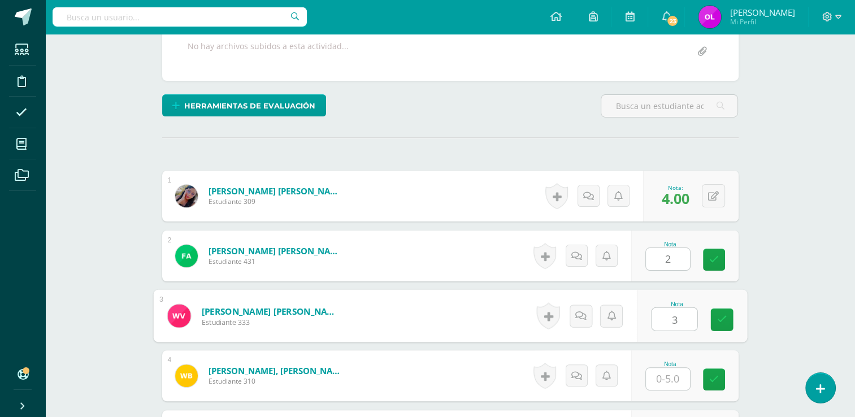
type input "3"
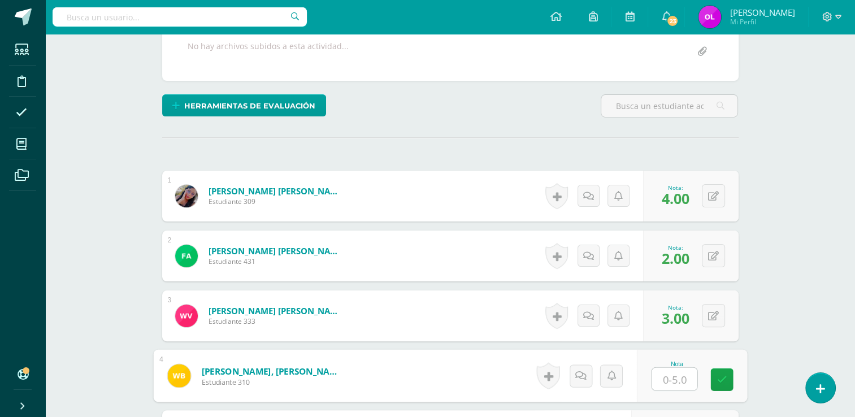
scroll to position [223, 0]
type input "5"
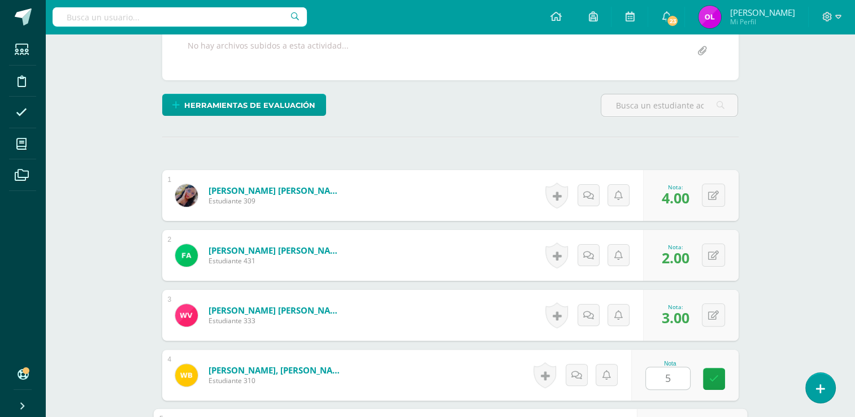
scroll to position [451, 0]
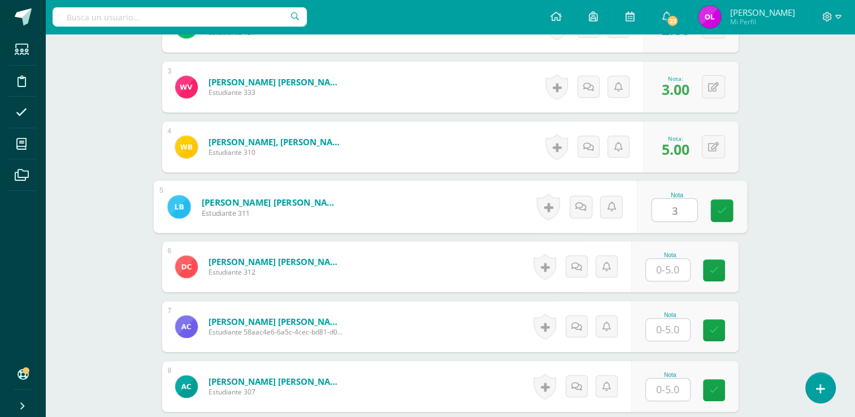
type input "3"
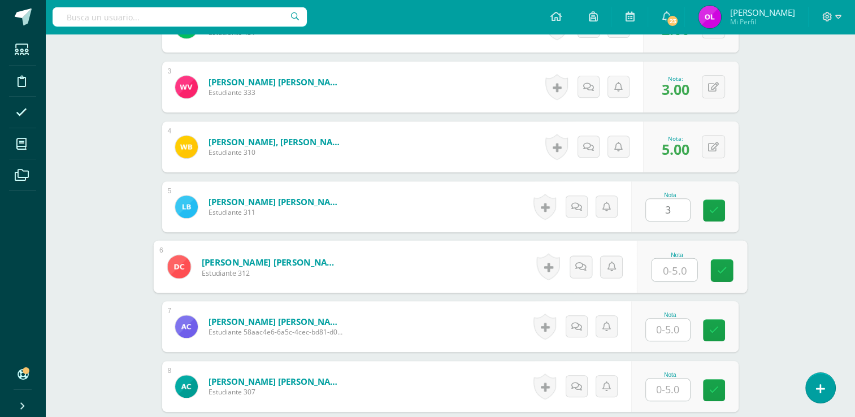
scroll to position [452, 0]
type input "3"
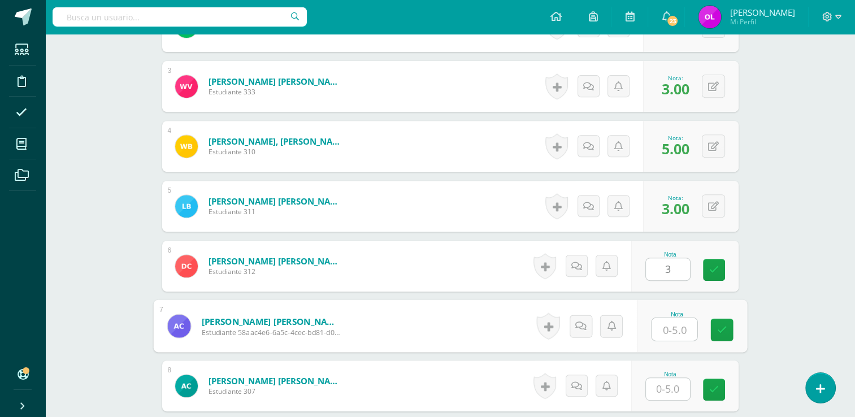
scroll to position [452, 0]
type input "4"
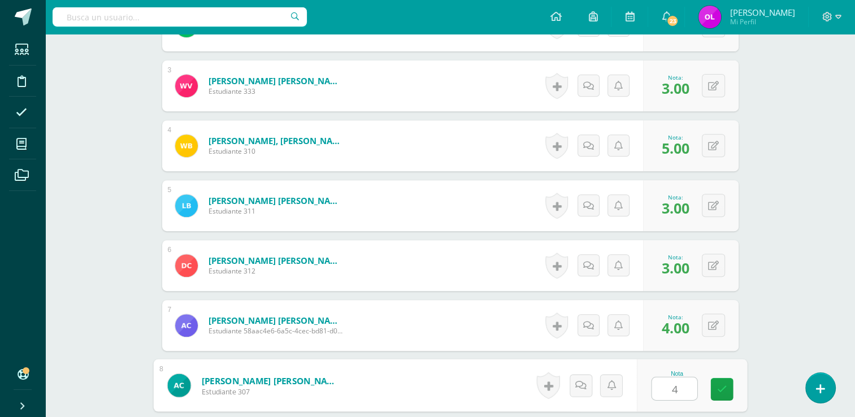
type input "4"
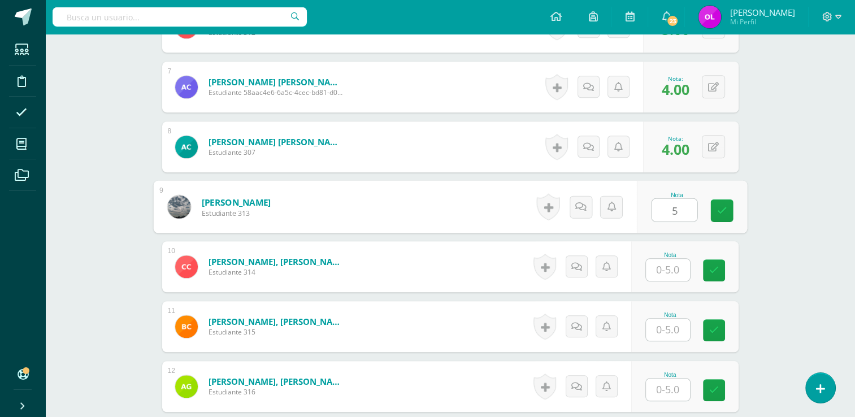
type input "5"
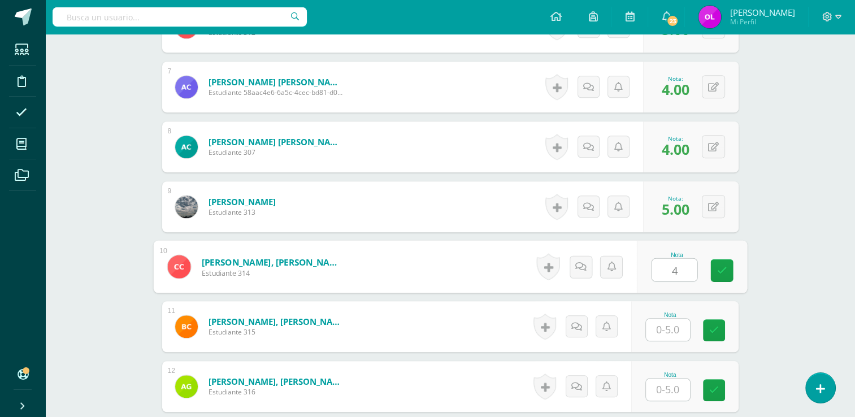
type input "4"
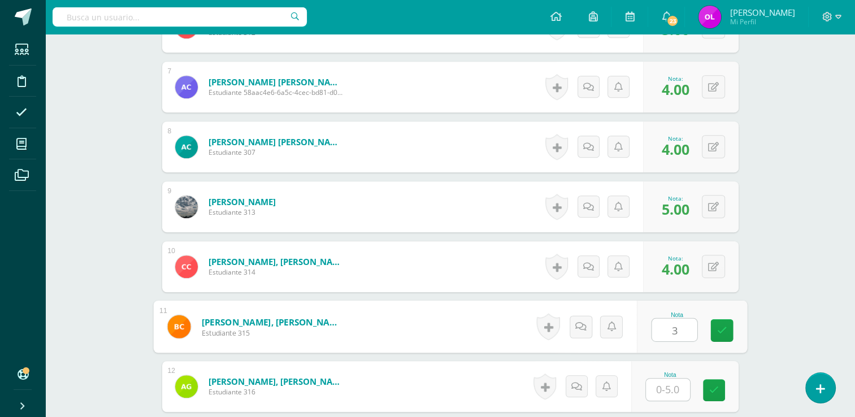
type input "3"
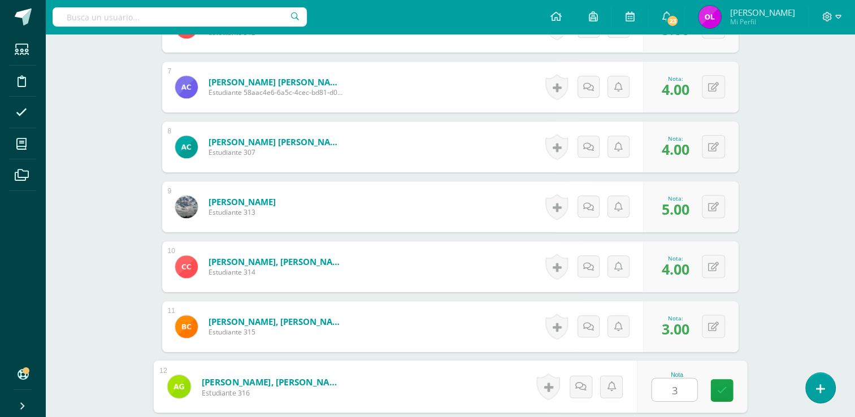
type input "3"
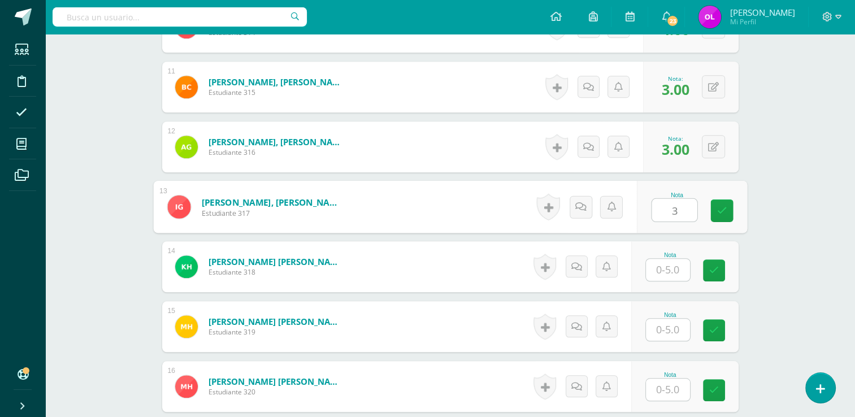
type input "3"
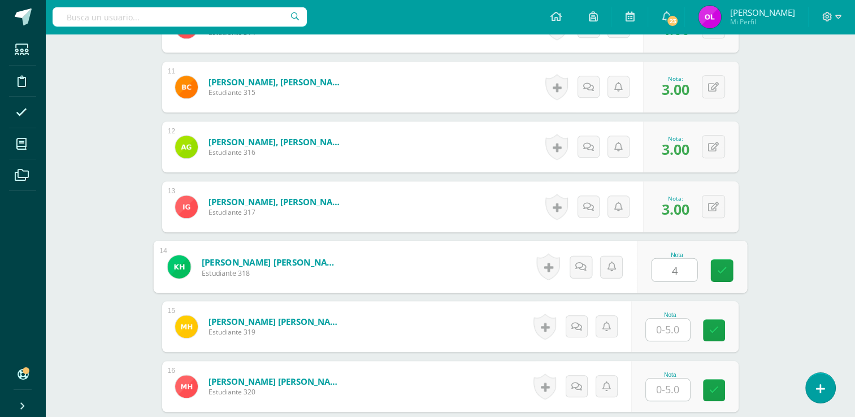
type input "4"
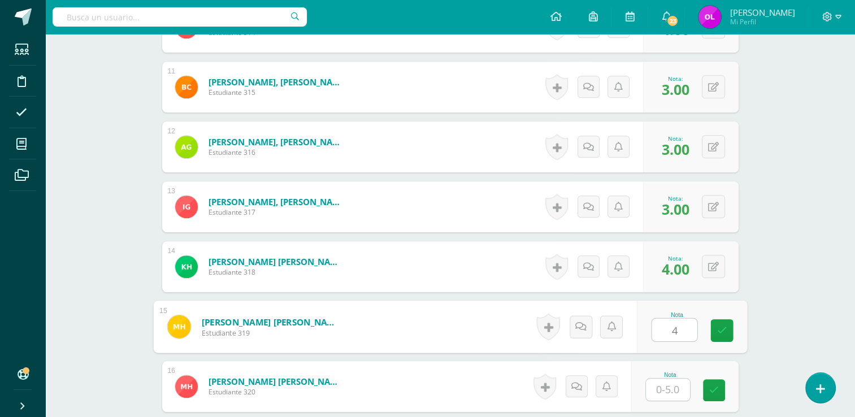
type input "4"
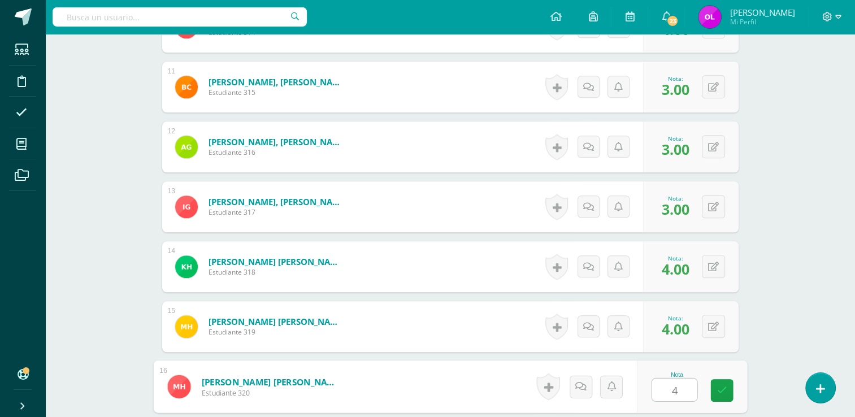
type input "4"
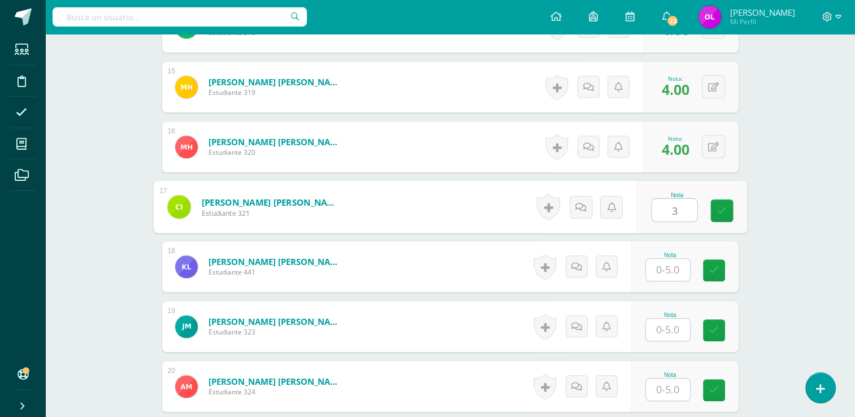
type input "3"
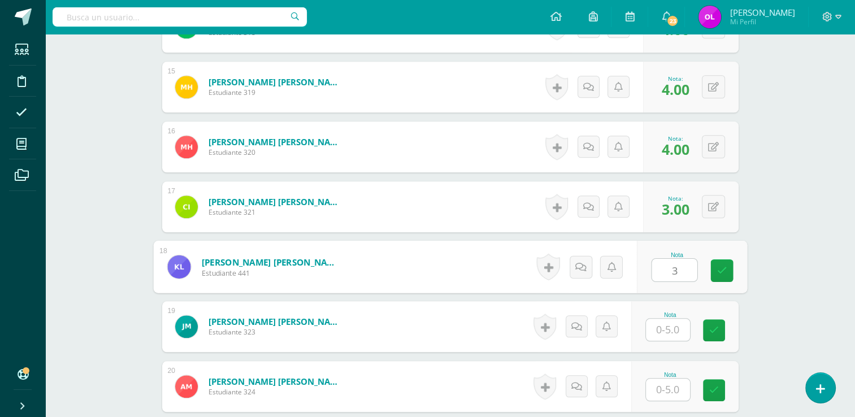
type input "3"
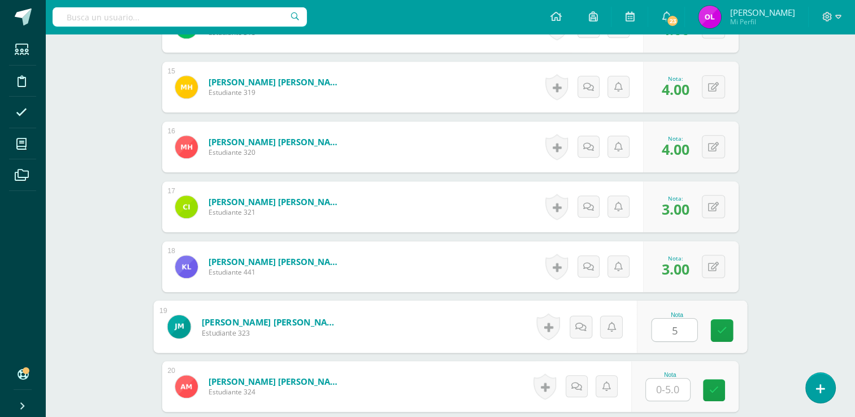
type input "5"
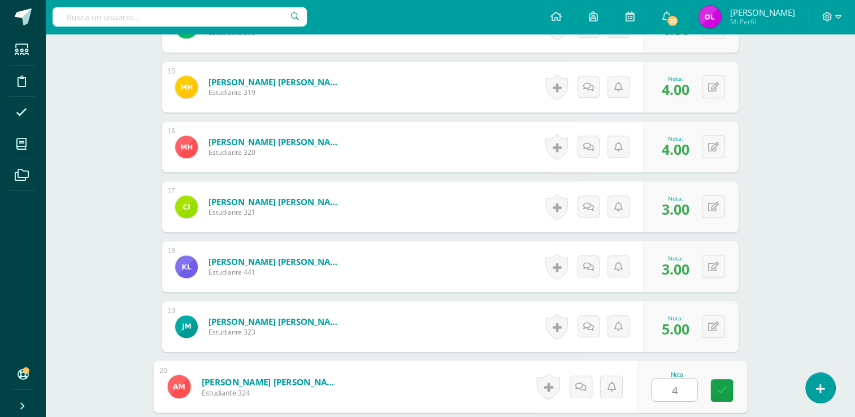
type input "4"
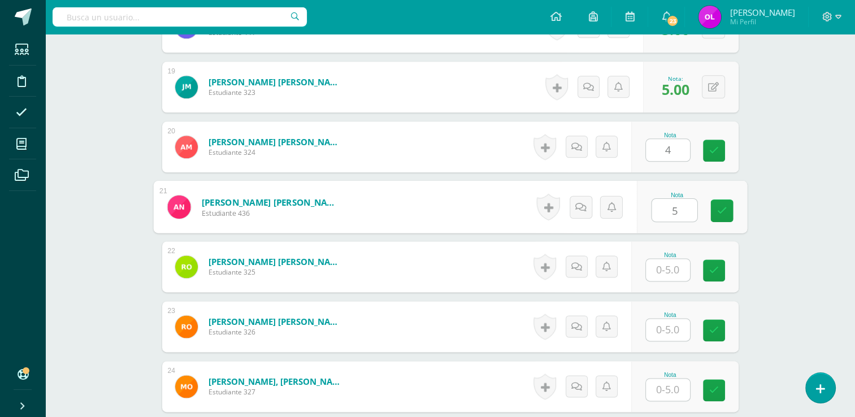
type input "5"
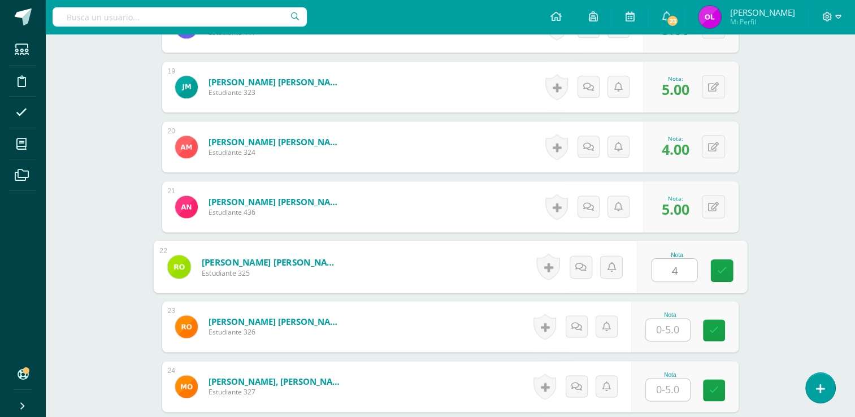
type input "4"
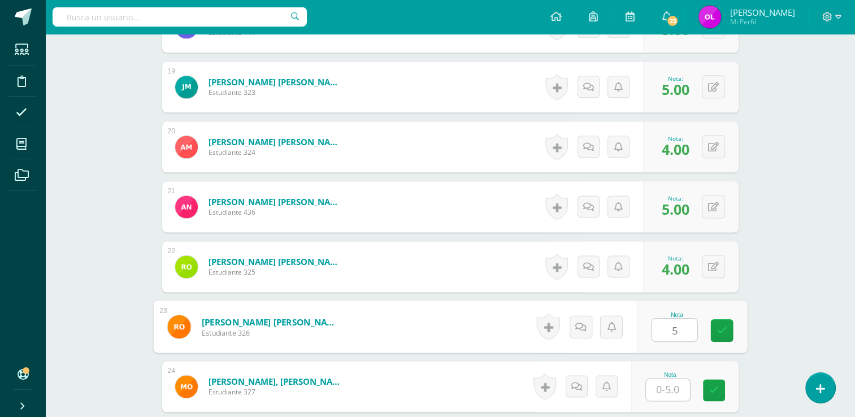
type input "5"
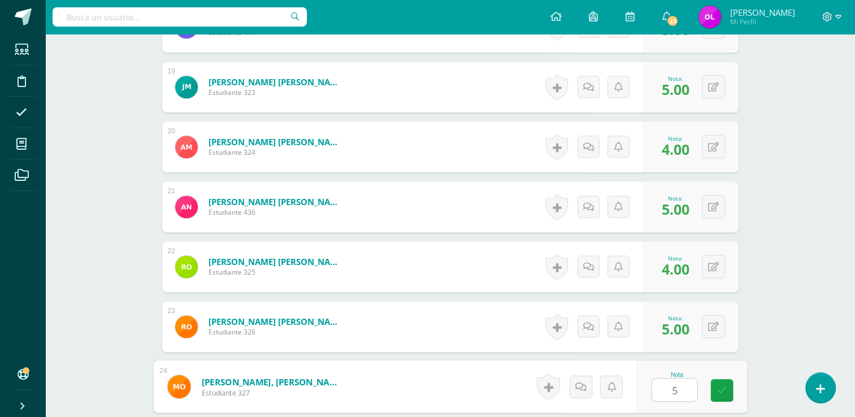
type input "5"
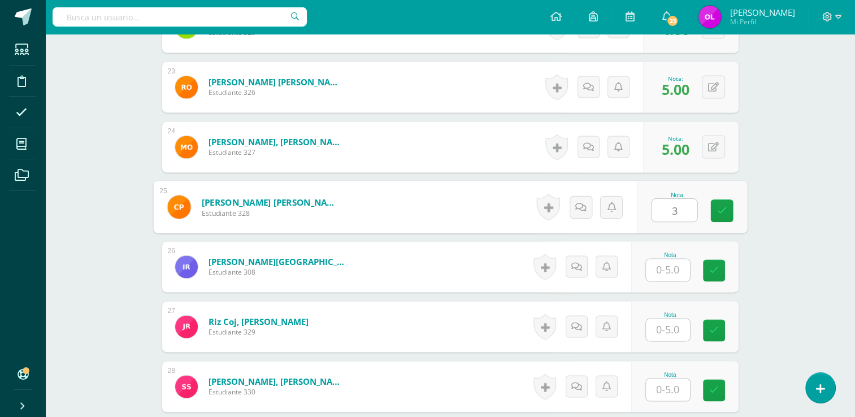
type input "3"
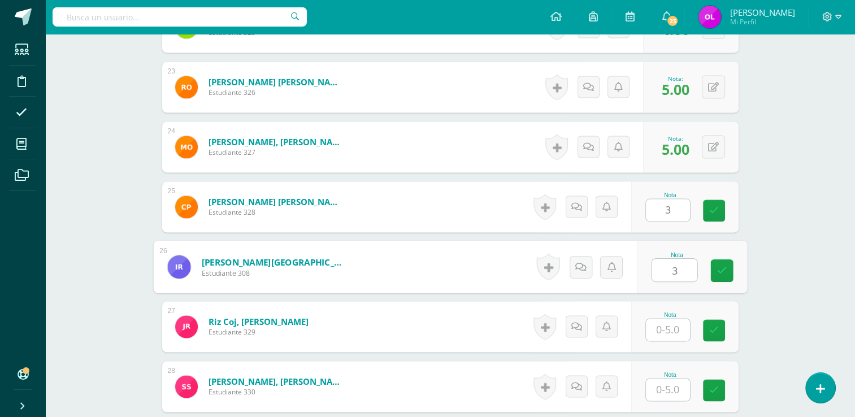
type input "3"
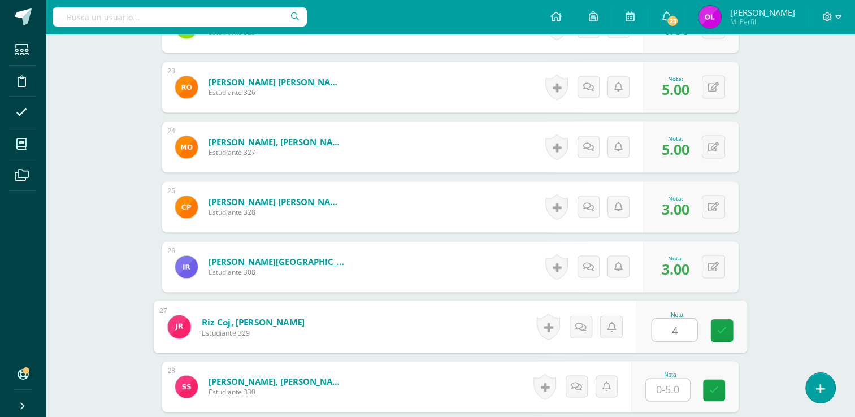
type input "4"
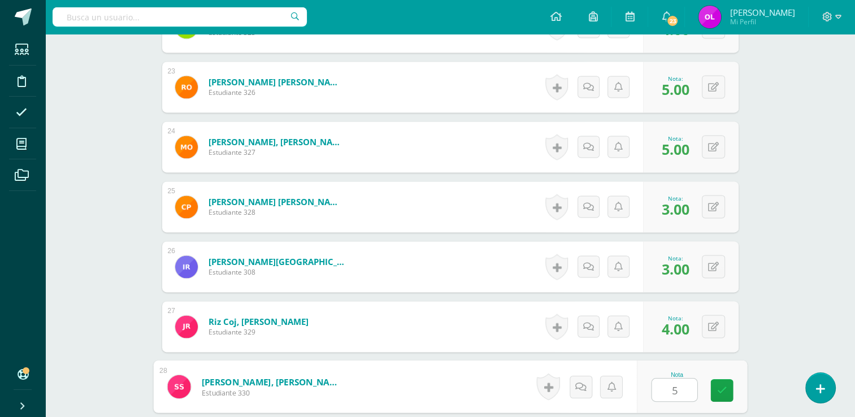
type input "5"
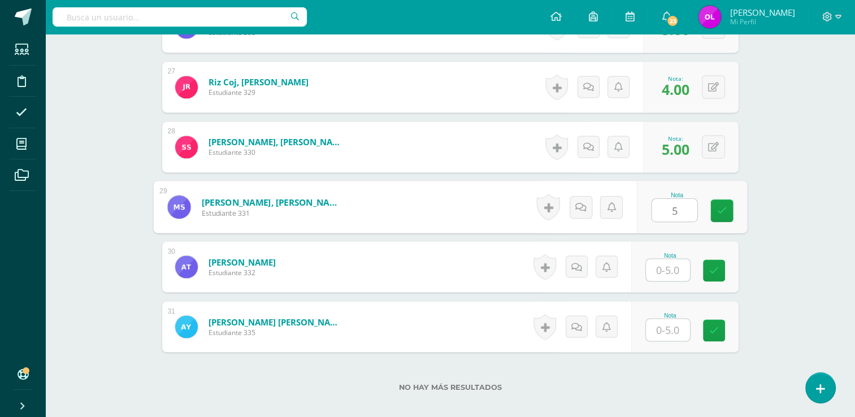
type input "5"
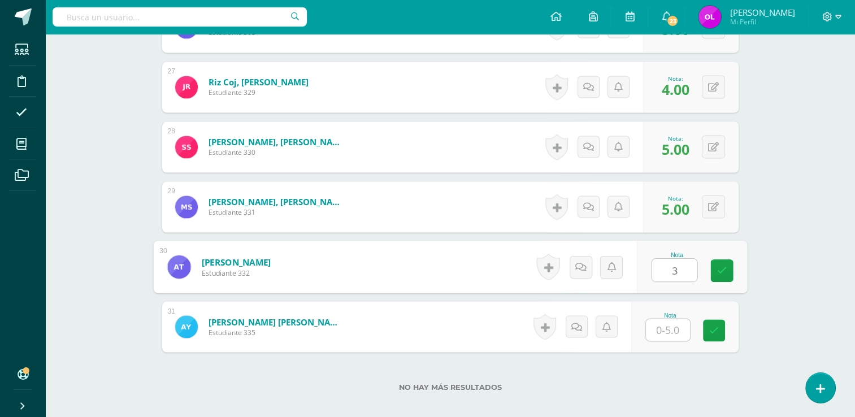
type input "3"
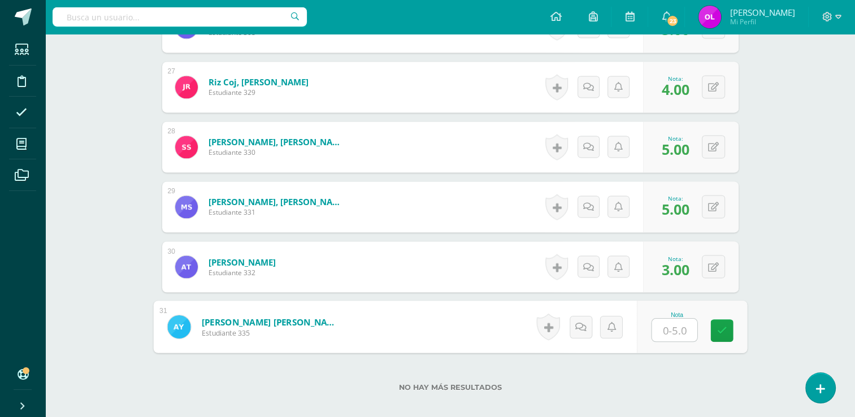
type input "3"
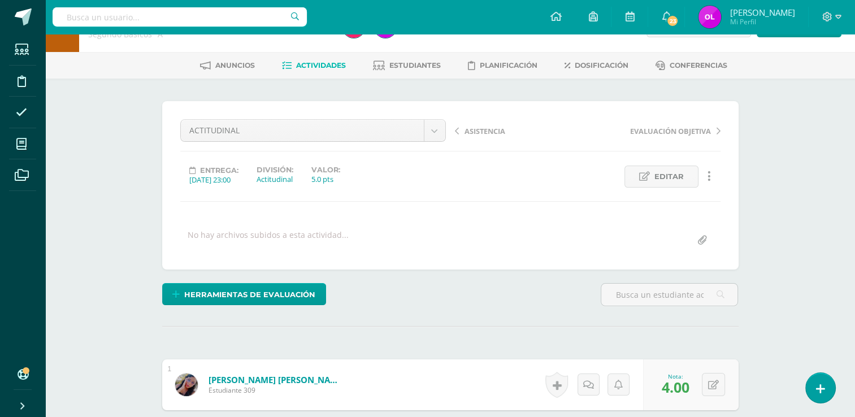
scroll to position [0, 0]
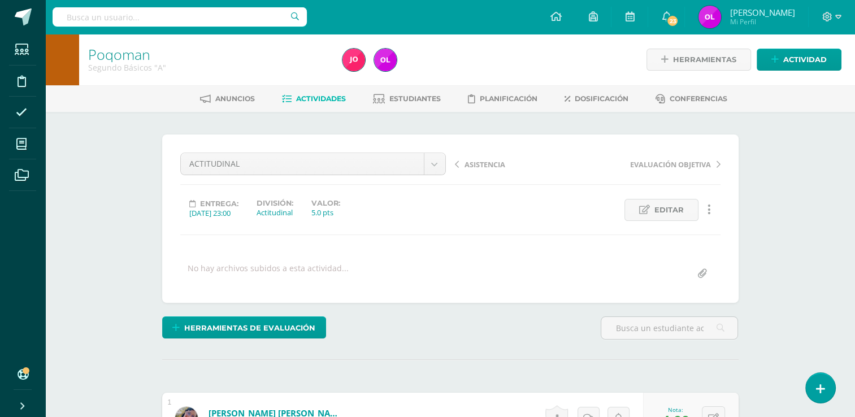
click at [312, 96] on span "Actividades" at bounding box center [321, 98] width 50 height 8
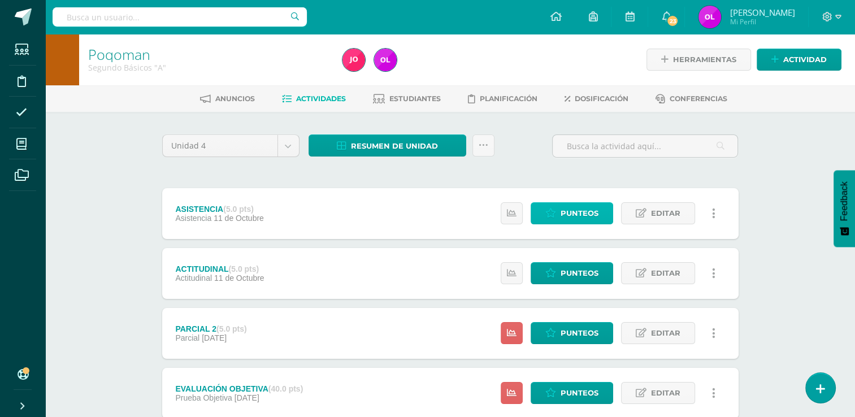
click at [586, 218] on span "Punteos" at bounding box center [580, 213] width 38 height 21
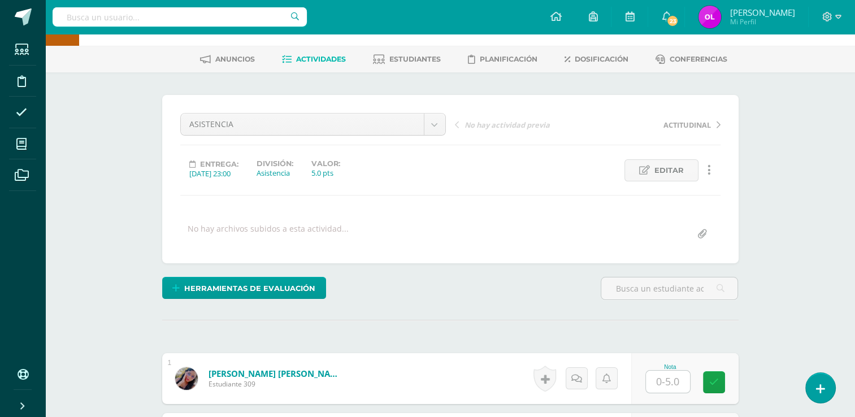
scroll to position [109, 0]
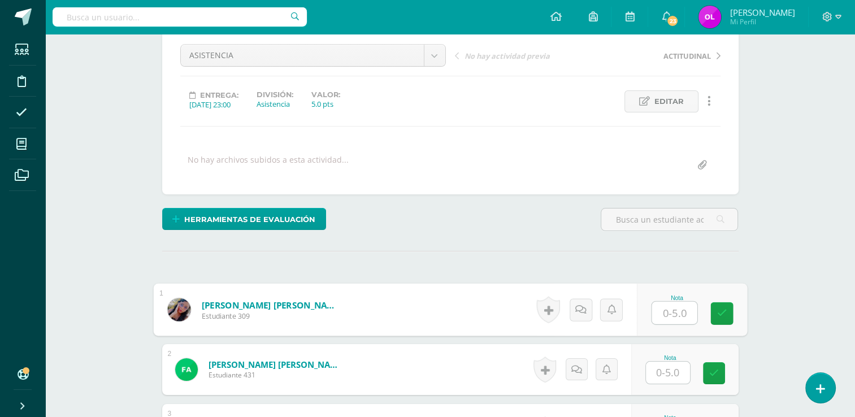
click at [672, 311] on input "text" at bounding box center [674, 313] width 45 height 23
type input "5"
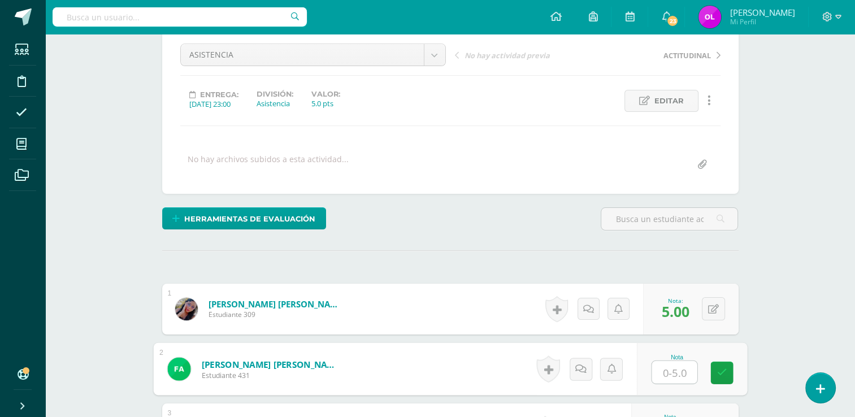
scroll to position [110, 0]
type input "3"
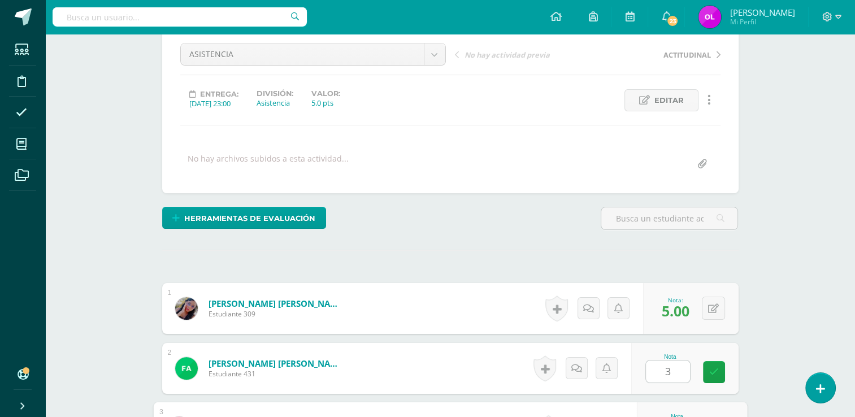
scroll to position [331, 0]
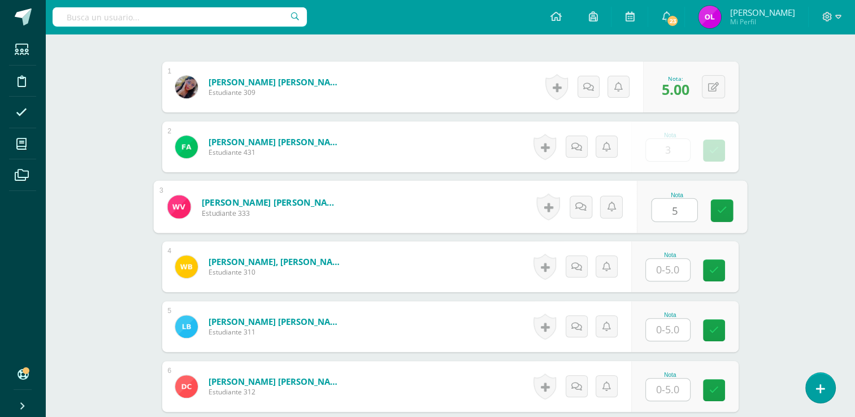
type input "5"
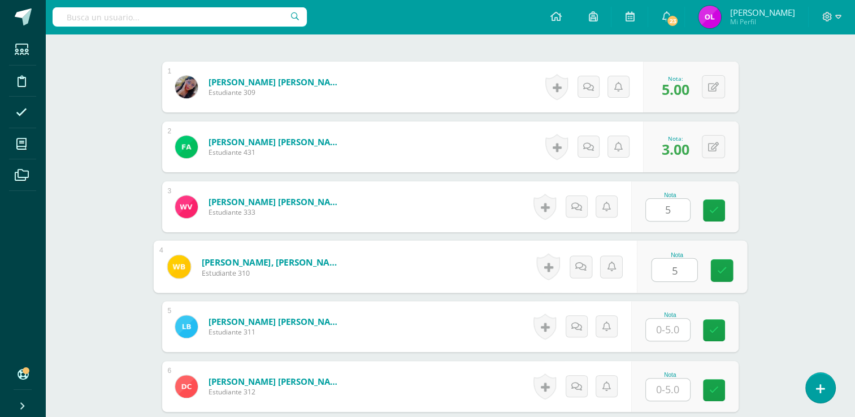
type input "5"
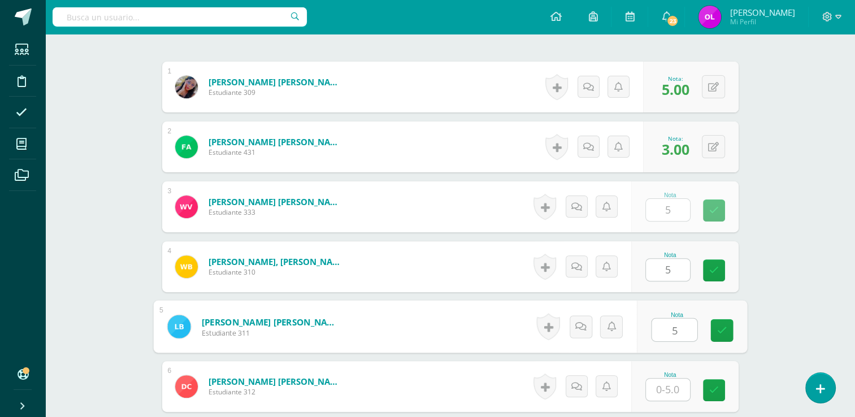
type input "5"
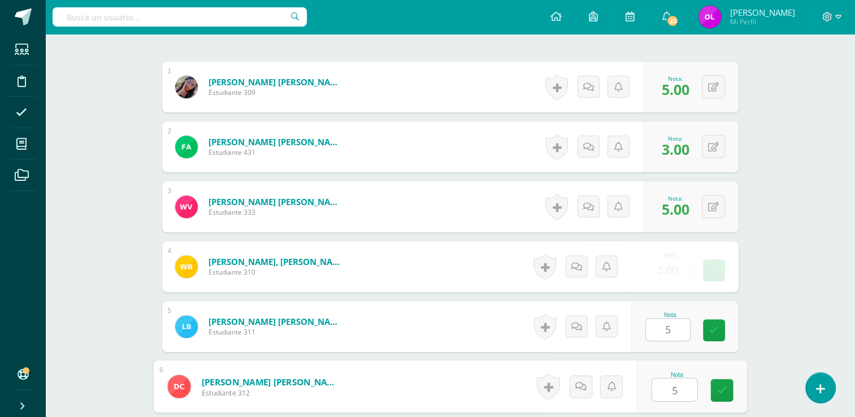
type input "5"
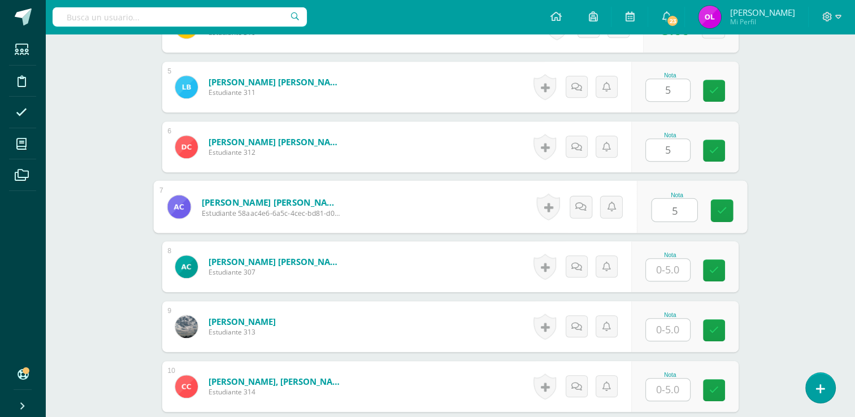
type input "5"
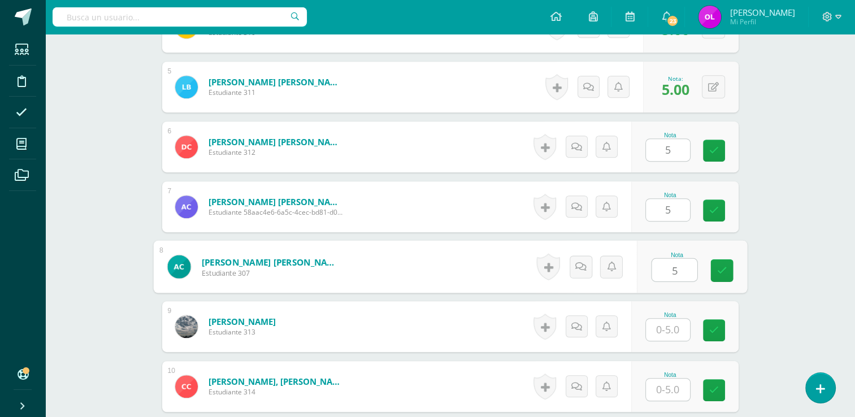
type input "5"
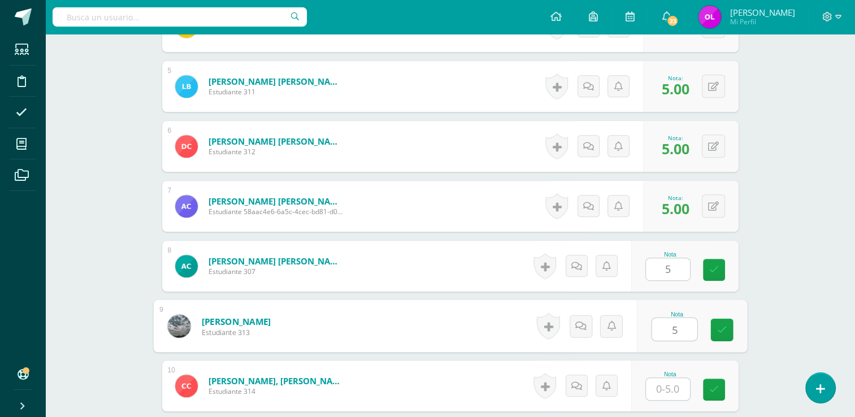
type input "5"
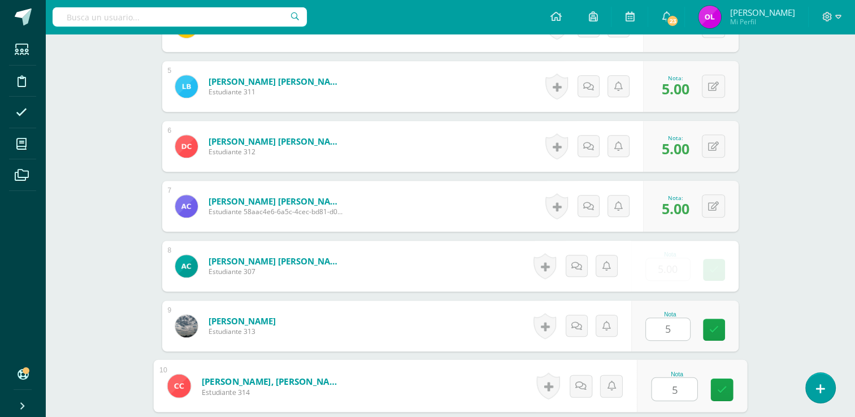
type input "5"
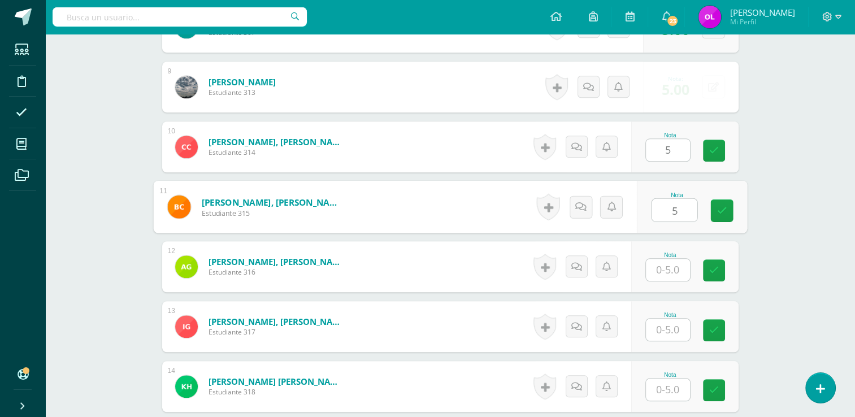
type input "5"
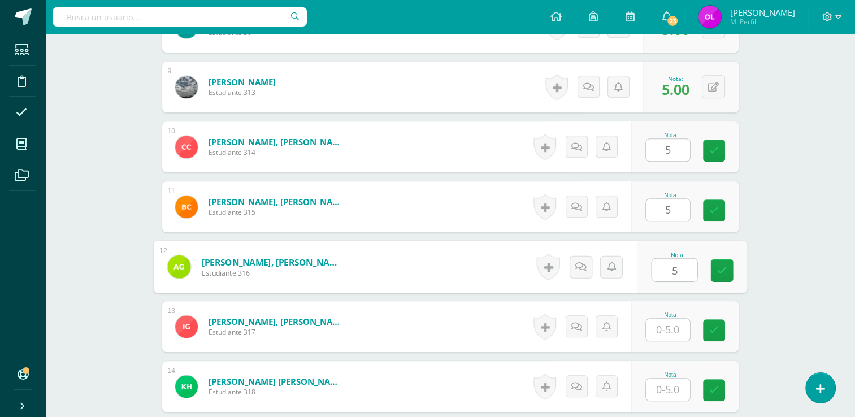
type input "5"
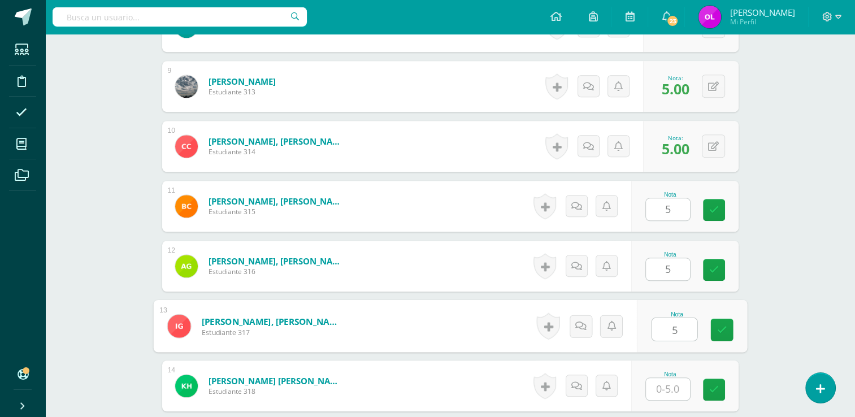
type input "5"
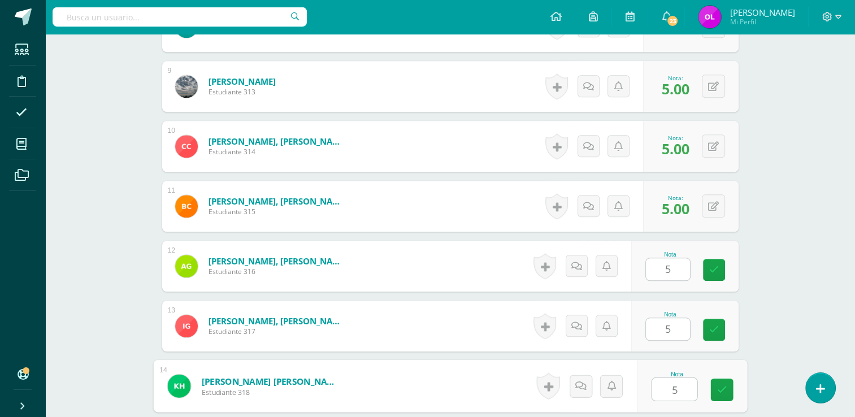
type input "5"
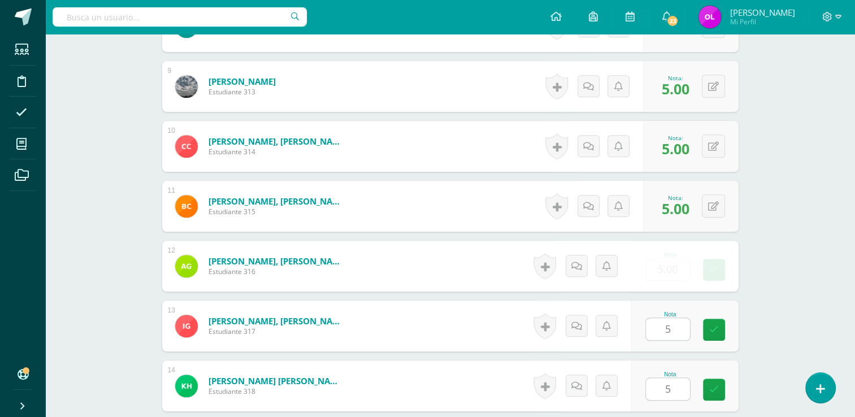
scroll to position [1050, 0]
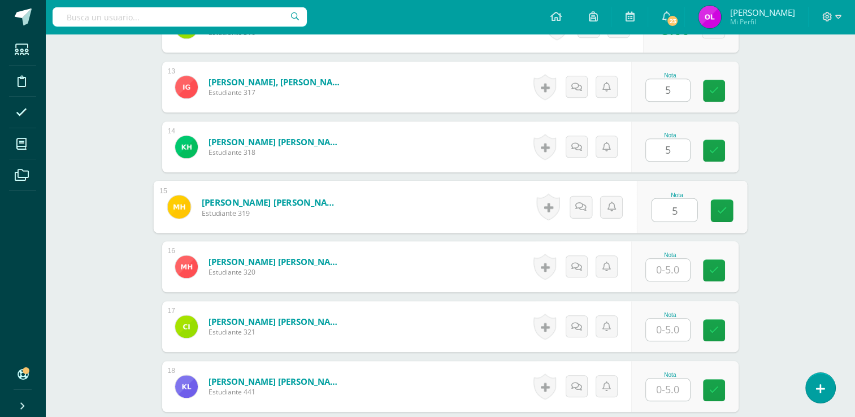
type input "5"
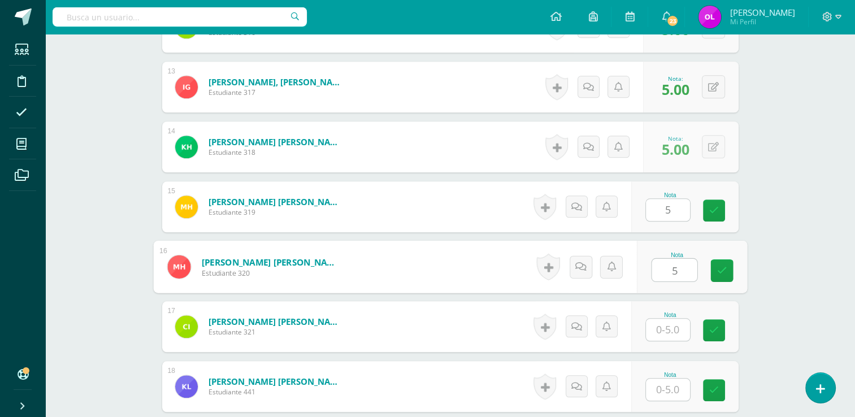
type input "5"
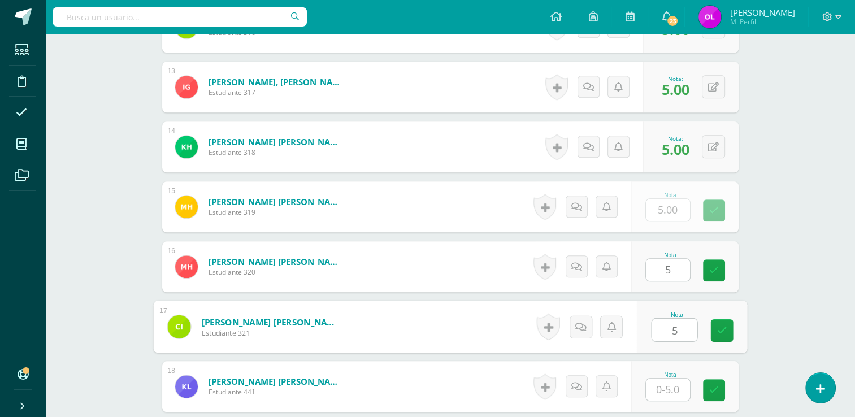
type input "5"
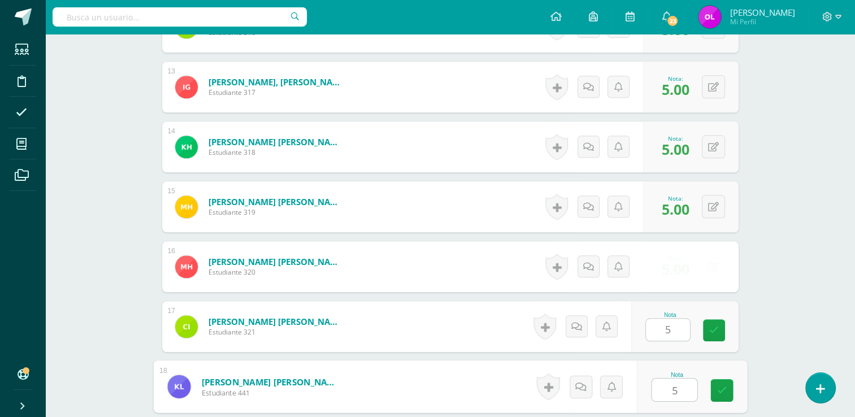
type input "5"
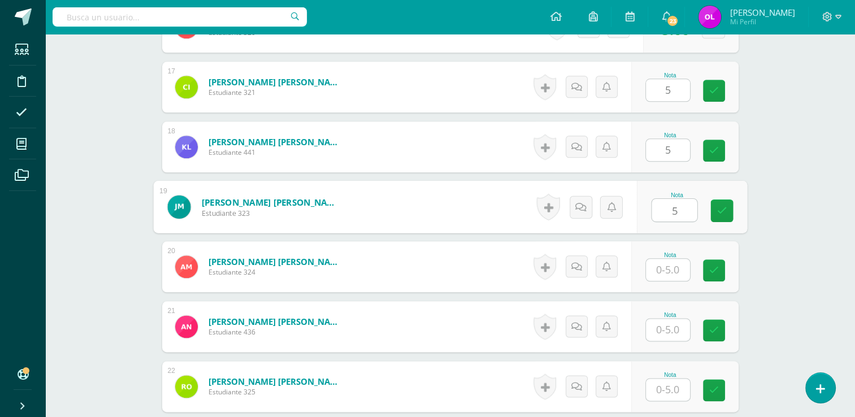
type input "5"
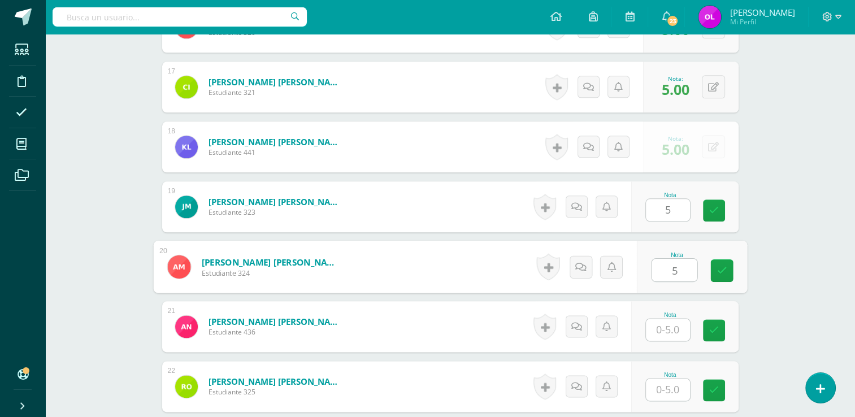
type input "5"
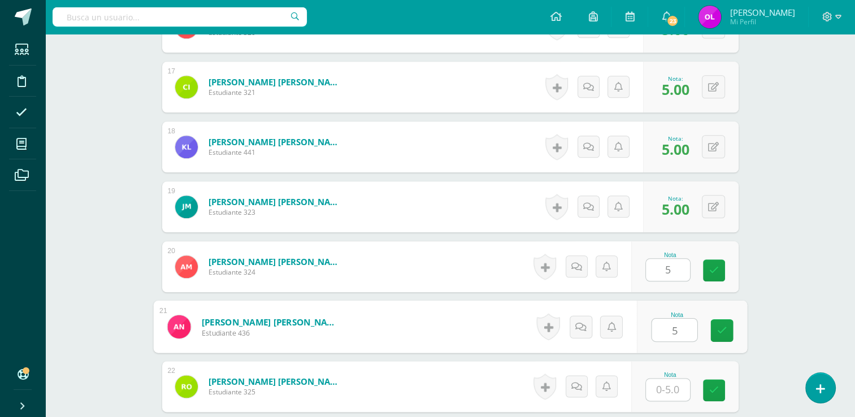
type input "5"
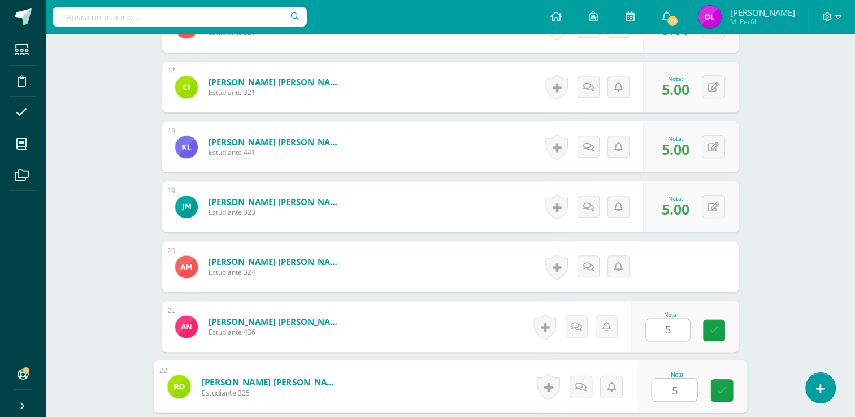
type input "5"
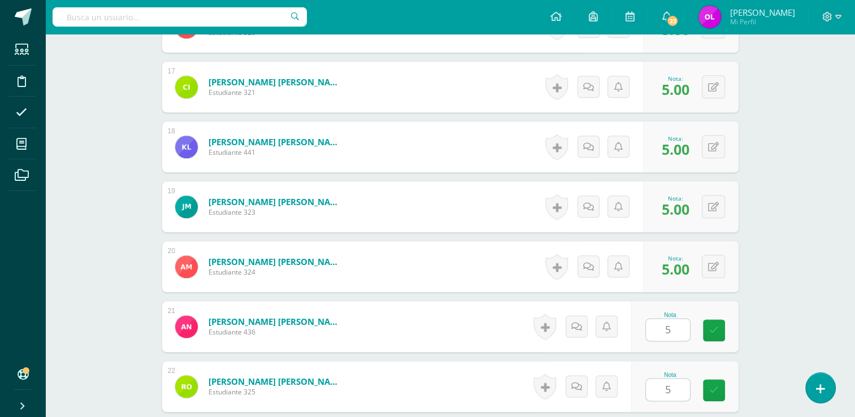
scroll to position [1529, 0]
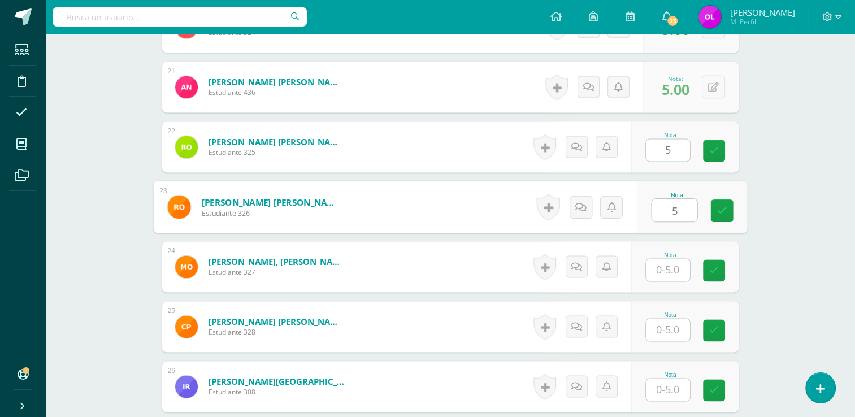
type input "5"
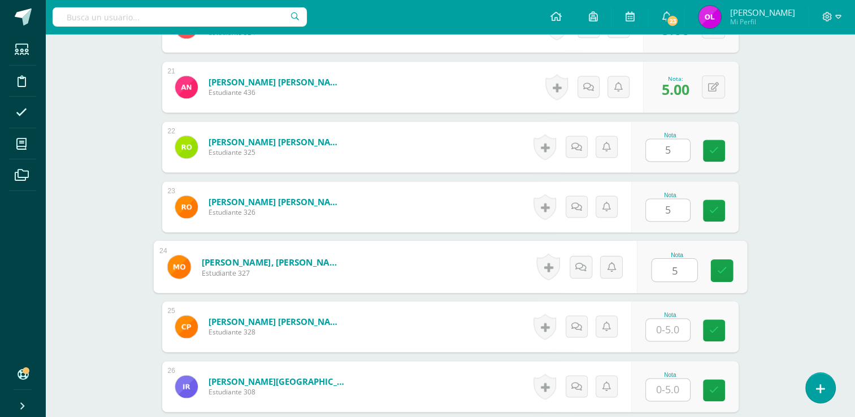
type input "5"
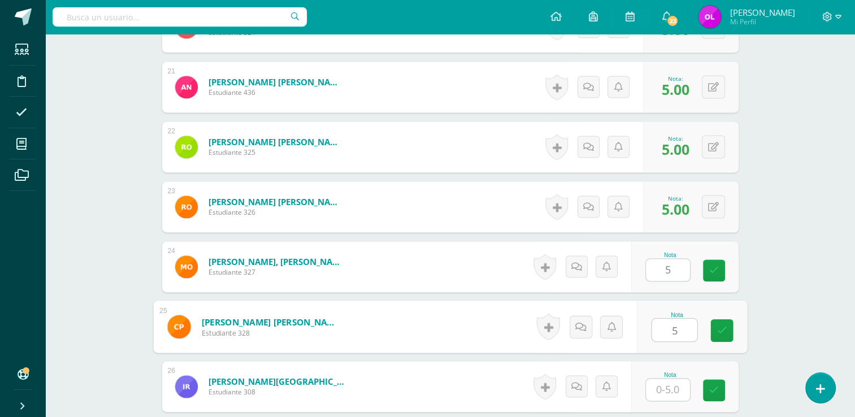
type input "5"
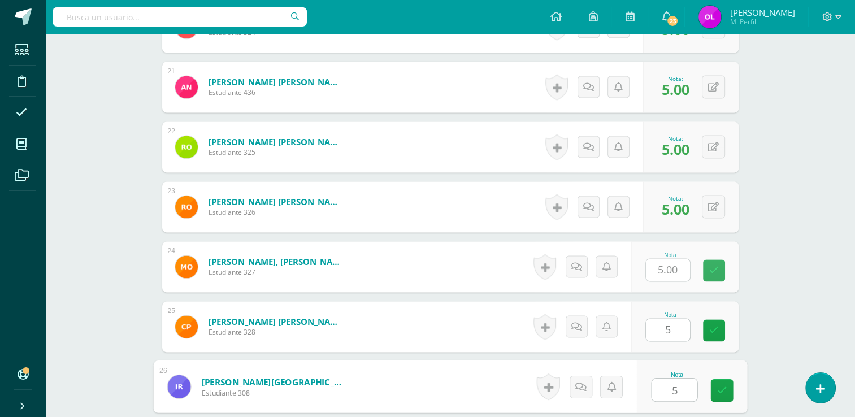
type input "5"
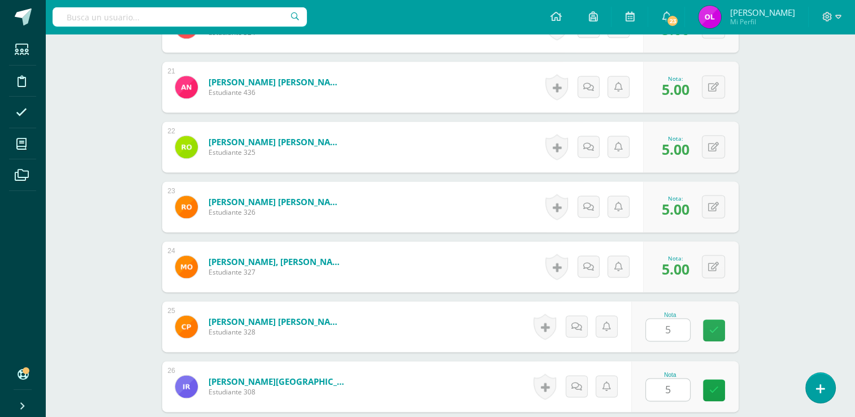
scroll to position [1769, 0]
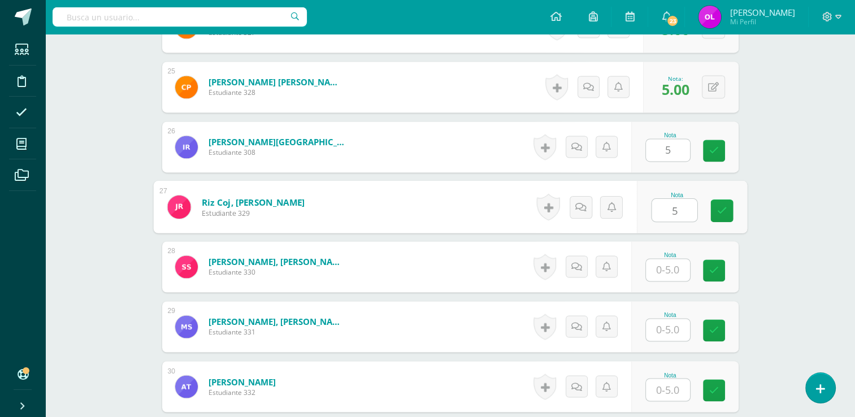
type input "5"
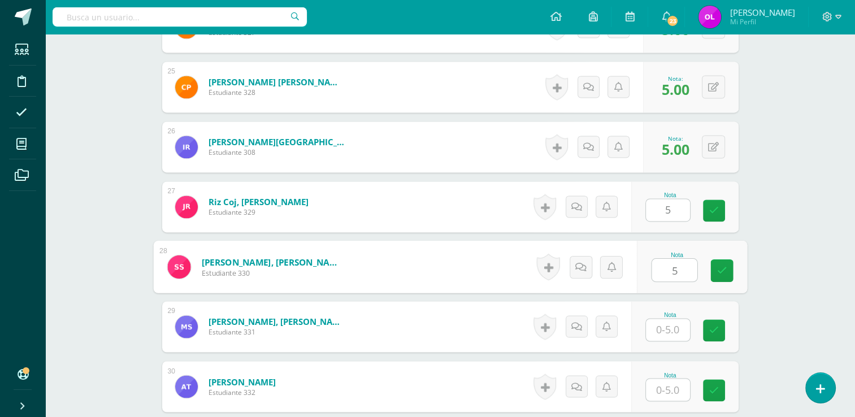
type input "5"
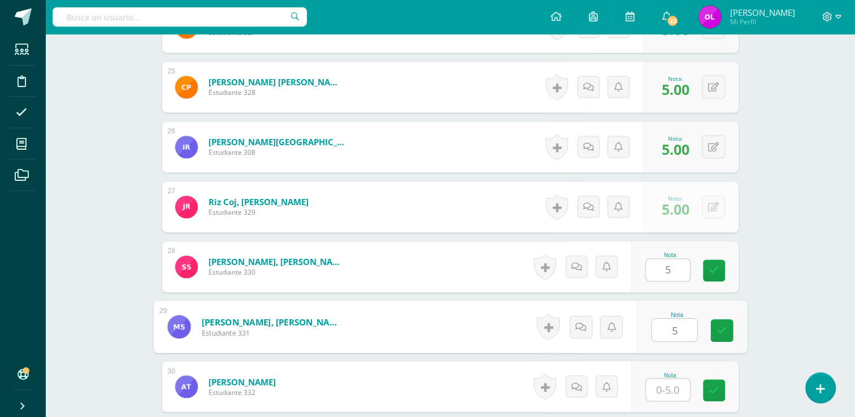
type input "5"
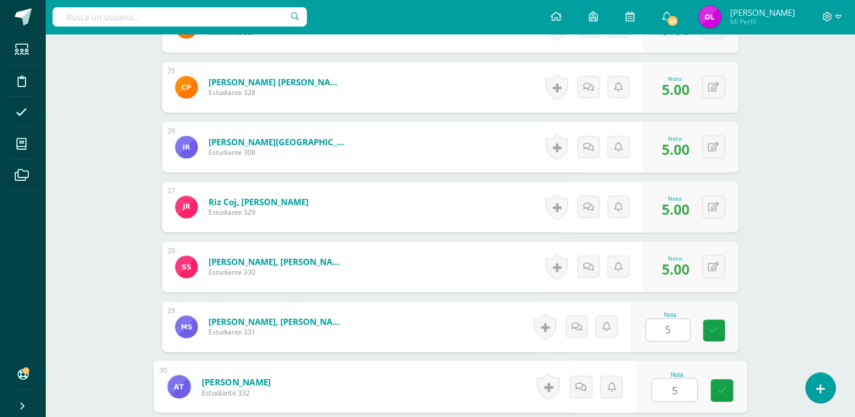
type input "5"
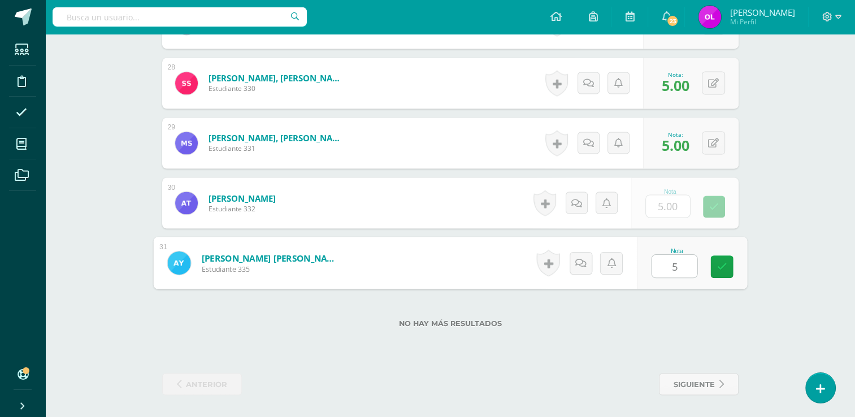
type input "55"
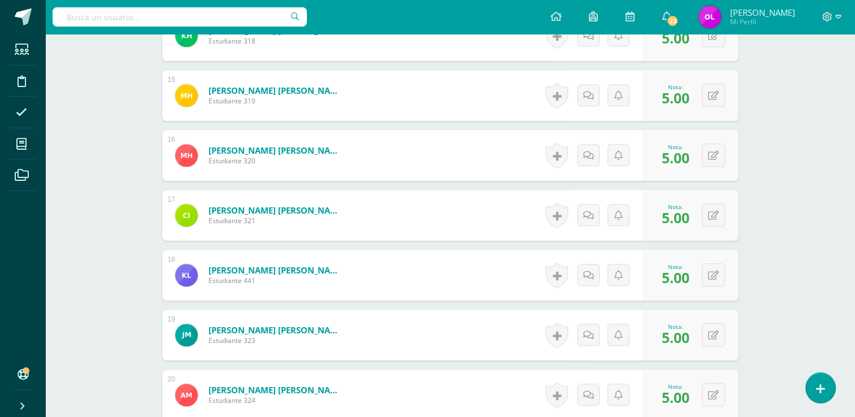
scroll to position [1331, 0]
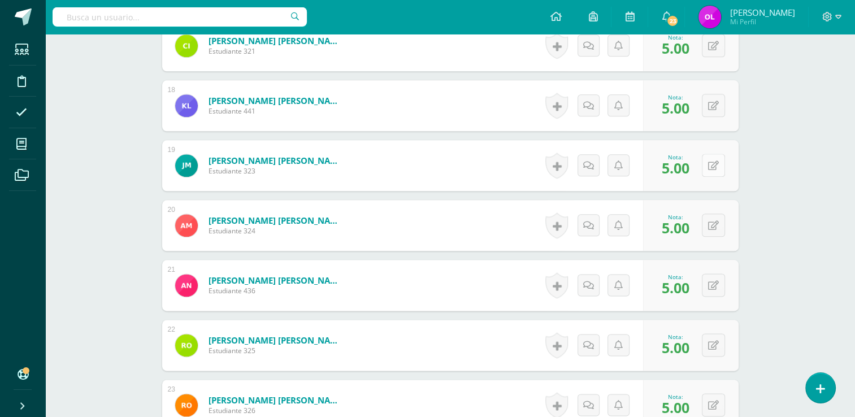
click at [722, 171] on button at bounding box center [713, 165] width 23 height 23
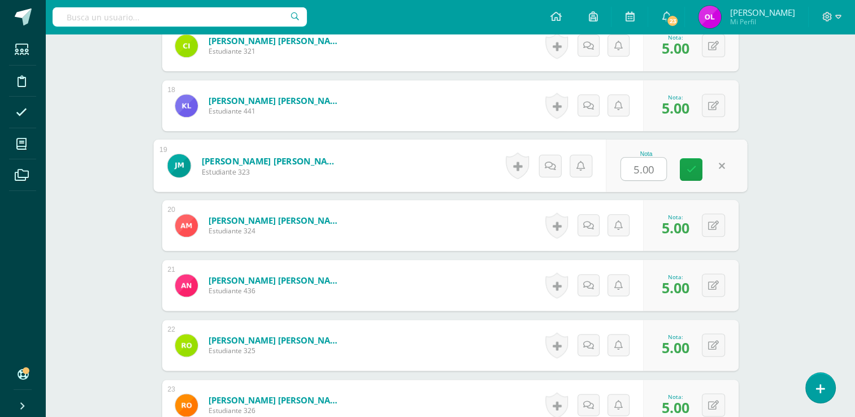
type input "0"
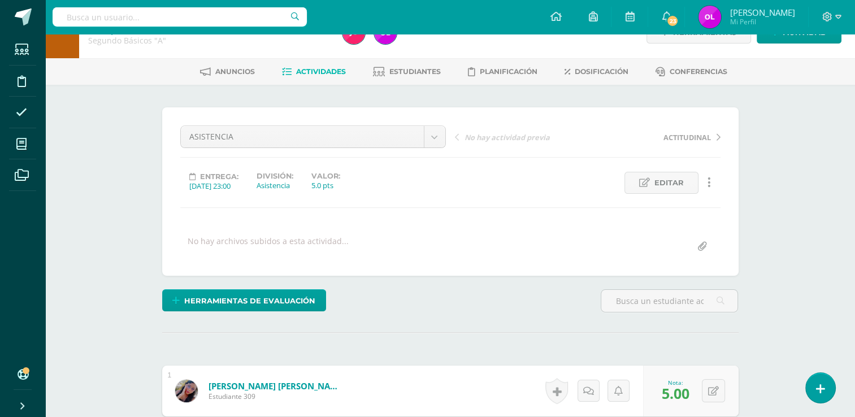
scroll to position [0, 0]
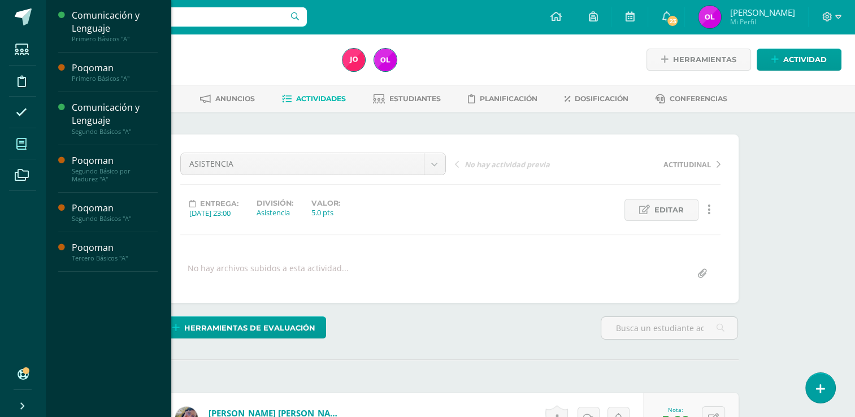
click at [21, 144] on icon at bounding box center [21, 143] width 10 height 11
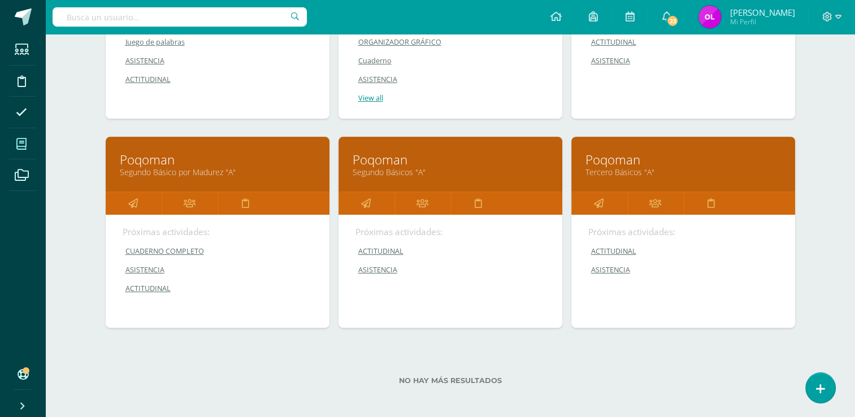
scroll to position [285, 0]
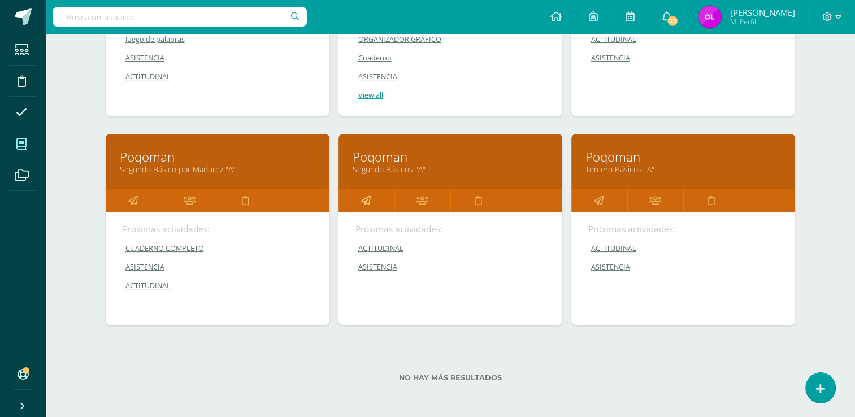
click at [370, 198] on icon at bounding box center [366, 200] width 10 height 22
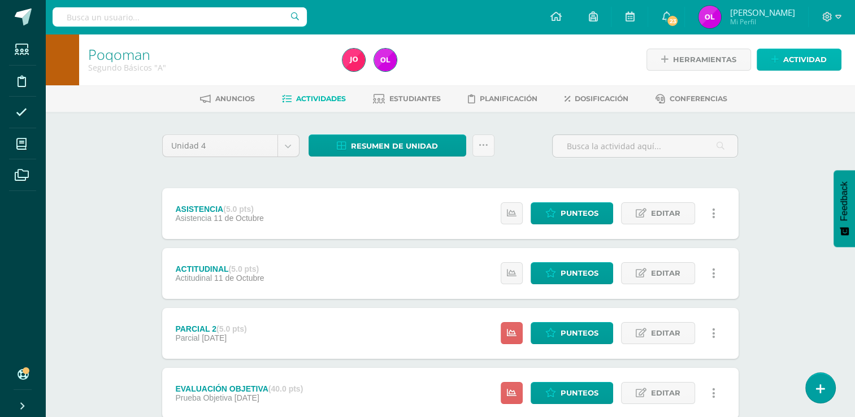
click at [804, 54] on span "Actividad" at bounding box center [805, 59] width 44 height 21
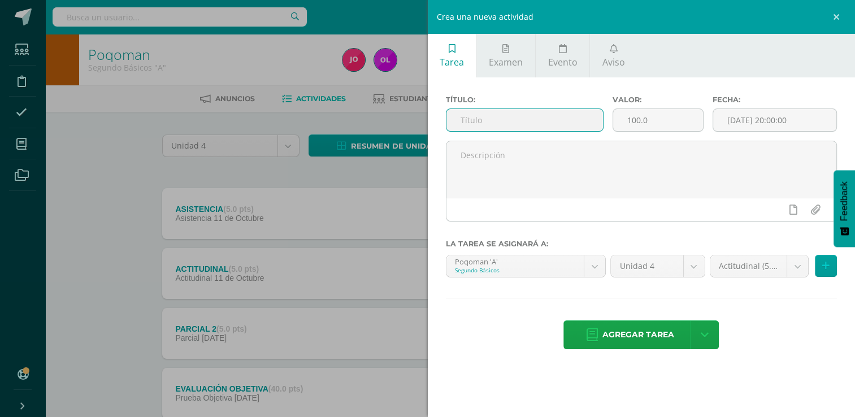
click at [521, 125] on input "text" at bounding box center [525, 120] width 157 height 22
type input "CARÁTULA"
drag, startPoint x: 658, startPoint y: 119, endPoint x: 623, endPoint y: 119, distance: 35.0
click at [623, 119] on input "100.0" at bounding box center [658, 120] width 90 height 22
type input "5"
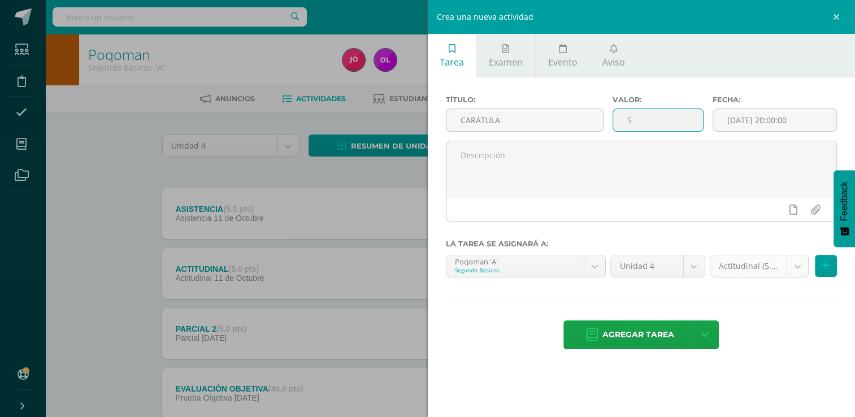
click at [798, 267] on body "Estudiantes Disciplina Asistencia Mis cursos Archivos Soporte Ayuda Reportar un…" at bounding box center [427, 277] width 855 height 554
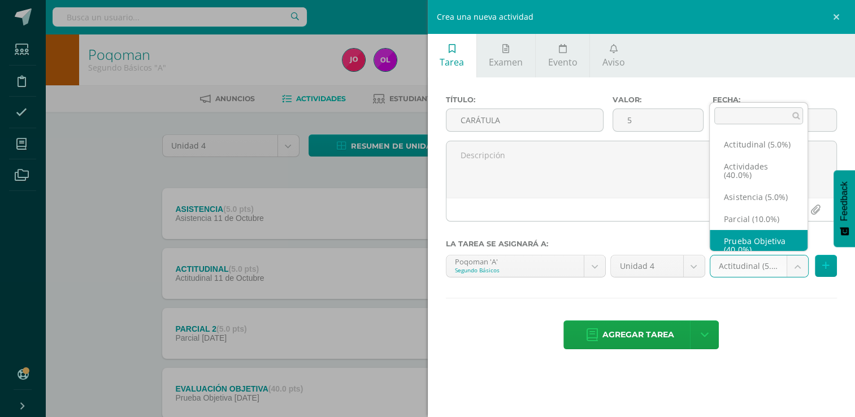
scroll to position [27, 0]
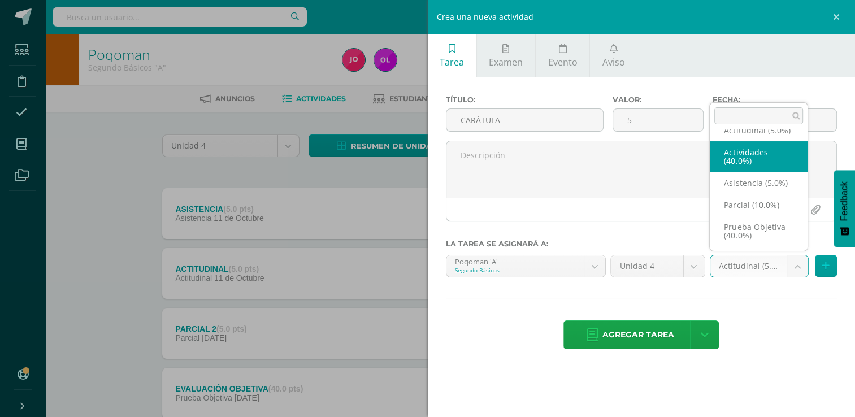
select select "22762"
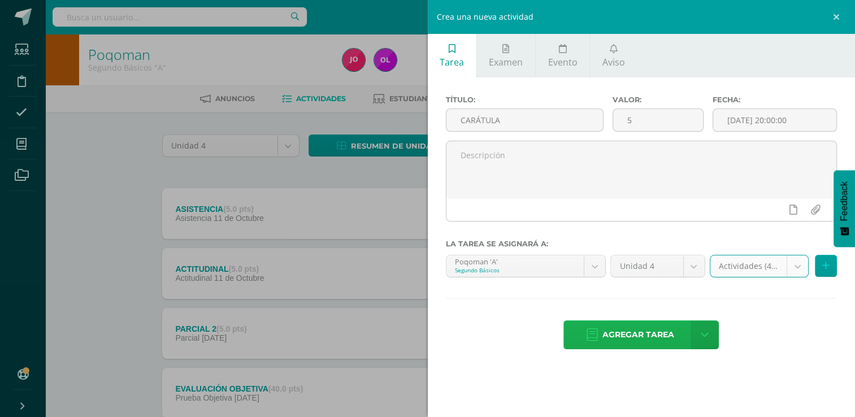
click at [627, 340] on span "Agregar tarea" at bounding box center [639, 335] width 72 height 28
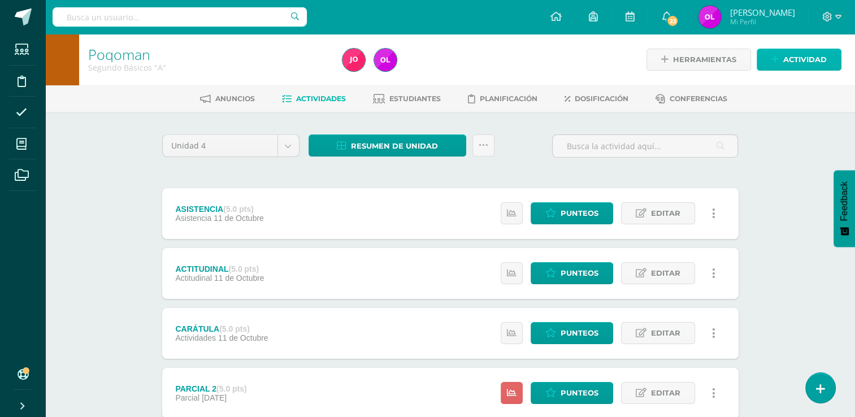
click at [801, 60] on span "Actividad" at bounding box center [805, 59] width 44 height 21
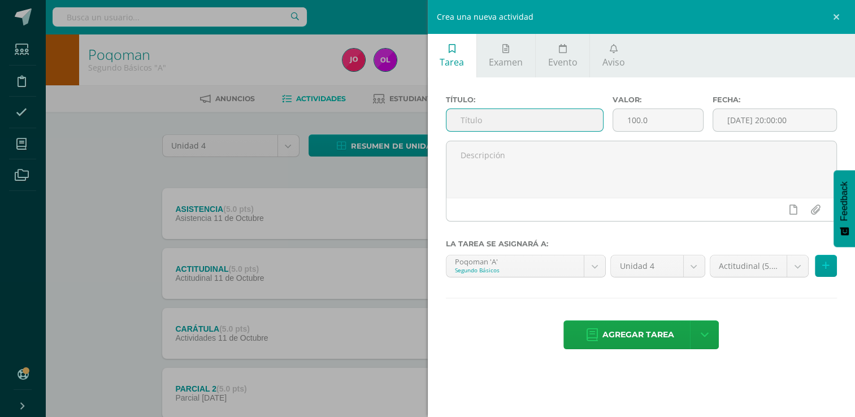
click at [506, 118] on input "text" at bounding box center [525, 120] width 157 height 22
type input "PRONUNCIACIÓN"
drag, startPoint x: 624, startPoint y: 122, endPoint x: 608, endPoint y: 118, distance: 16.3
click at [608, 121] on div "Valor: 100.0" at bounding box center [658, 118] width 100 height 45
type input "5"
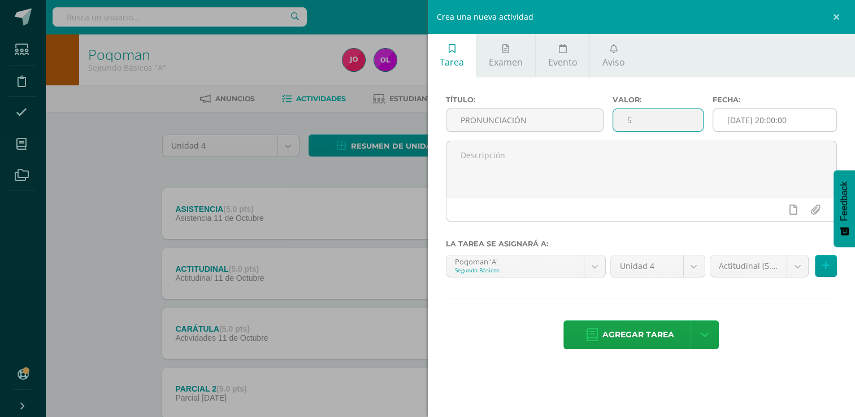
click at [812, 119] on input "[DATE] 20:00:00" at bounding box center [774, 120] width 123 height 22
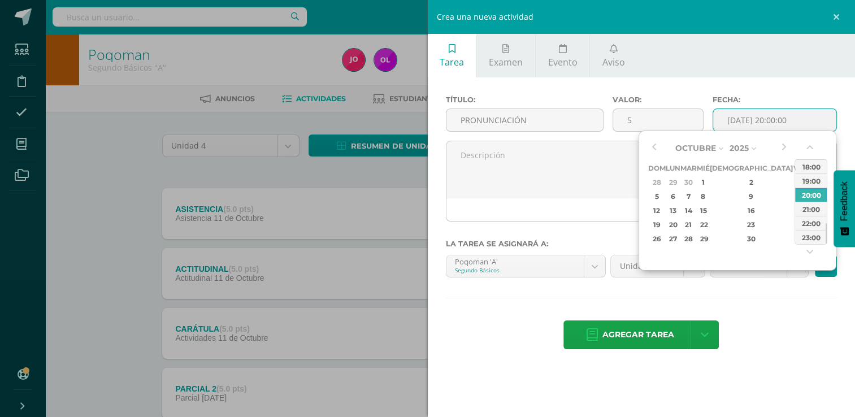
click at [807, 180] on div "4" at bounding box center [813, 182] width 12 height 13
click at [814, 235] on div "23:00" at bounding box center [811, 237] width 32 height 14
type input "2025-10-04 23:00"
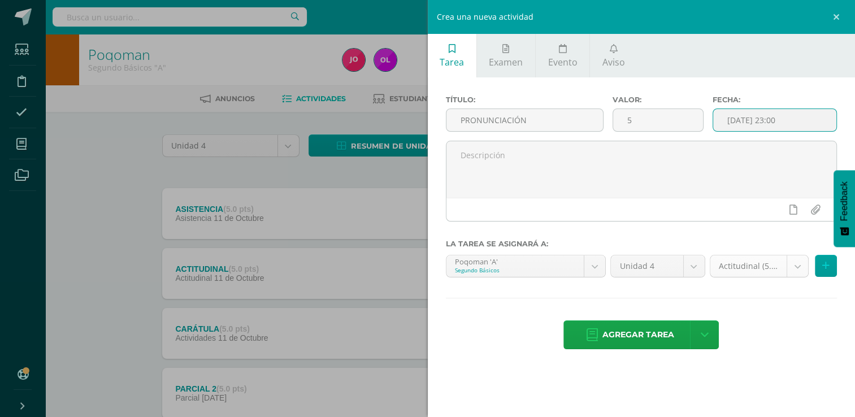
click at [800, 266] on body "Tarea asignada exitosamente Estudiantes Disciplina Asistencia Mis cursos Archiv…" at bounding box center [427, 307] width 855 height 614
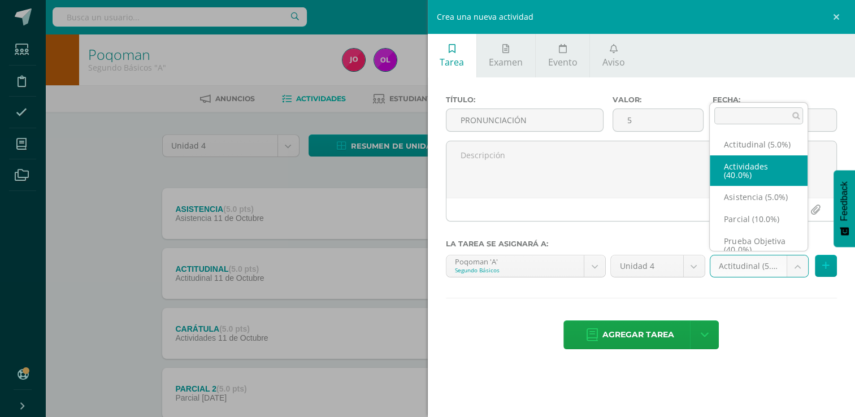
select select "22762"
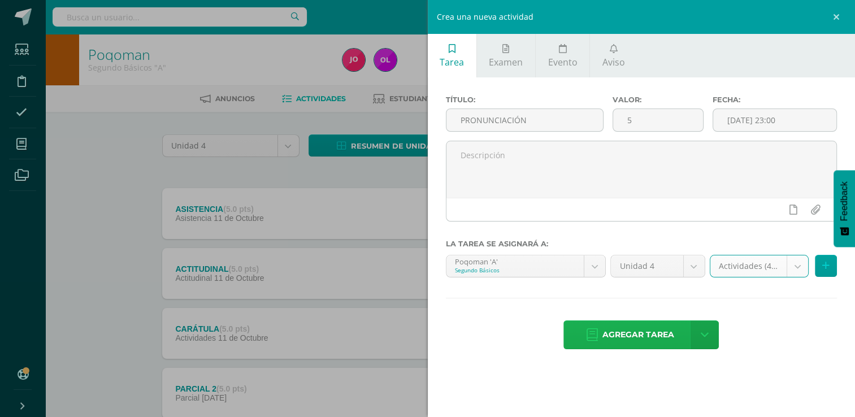
click at [644, 332] on span "Agregar tarea" at bounding box center [639, 335] width 72 height 28
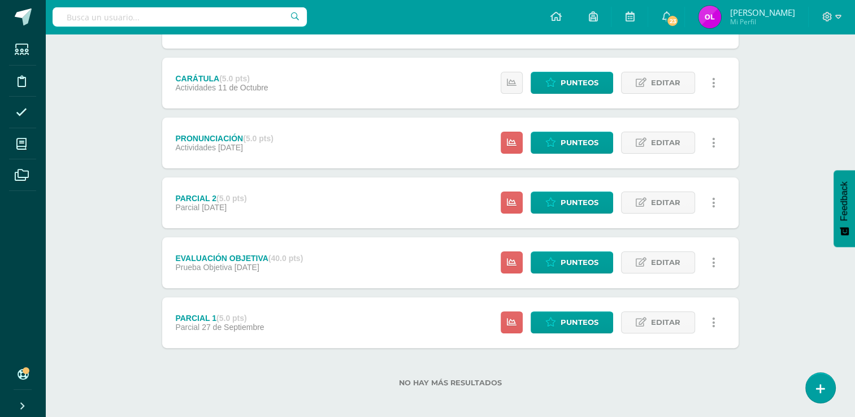
scroll to position [256, 0]
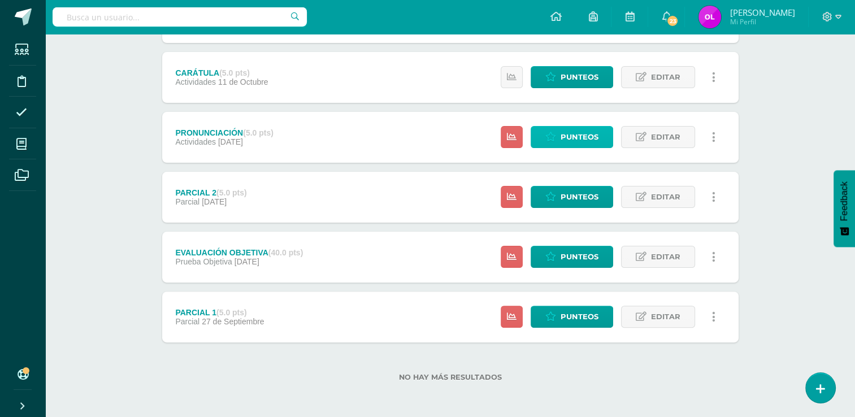
click at [574, 141] on span "Punteos" at bounding box center [580, 137] width 38 height 21
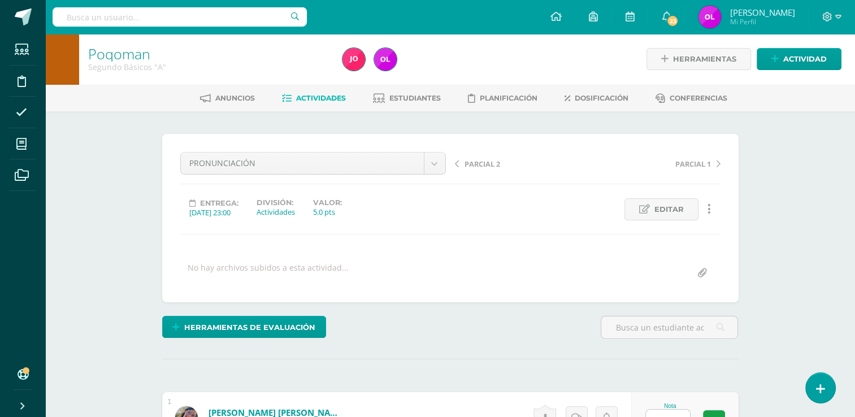
scroll to position [170, 0]
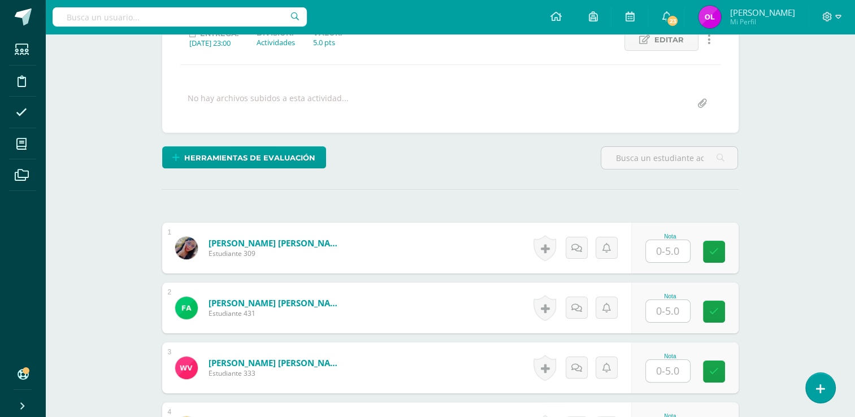
click at [668, 254] on input "text" at bounding box center [668, 251] width 44 height 22
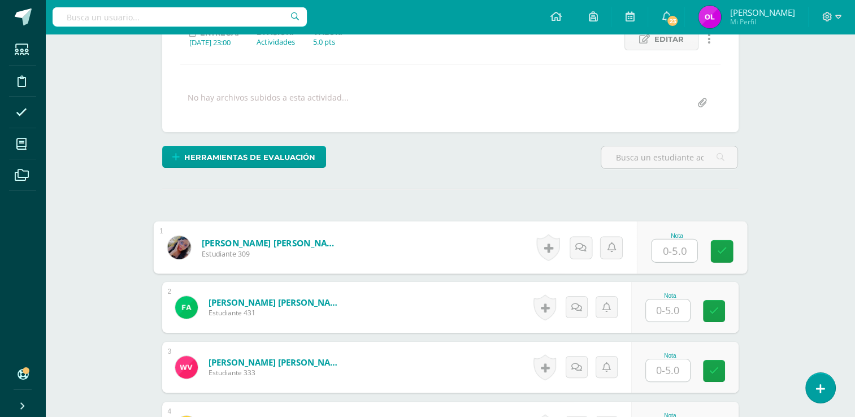
scroll to position [171, 0]
type input "5"
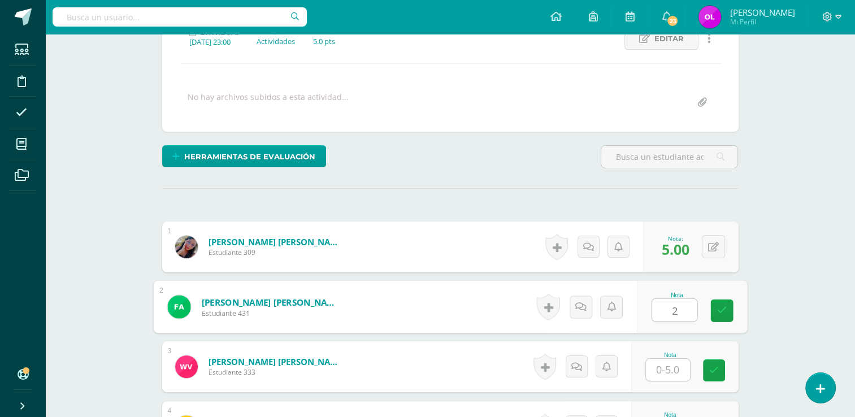
type input "2"
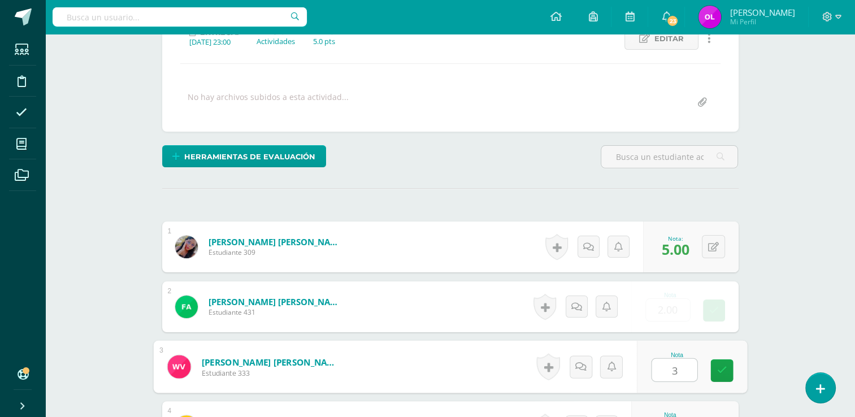
type input "3"
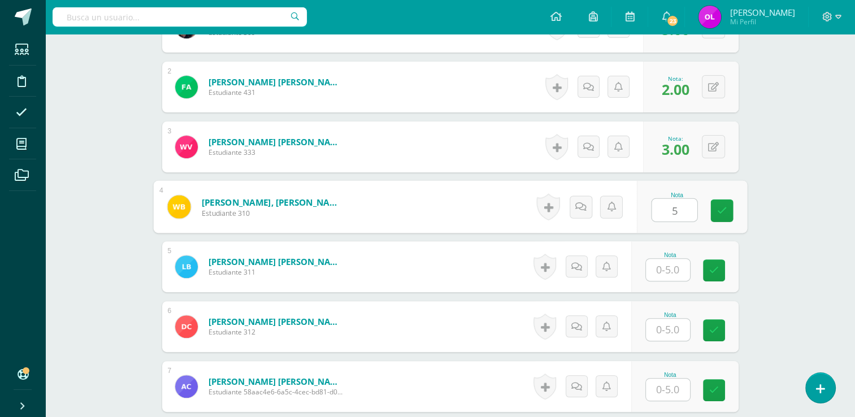
type input "5"
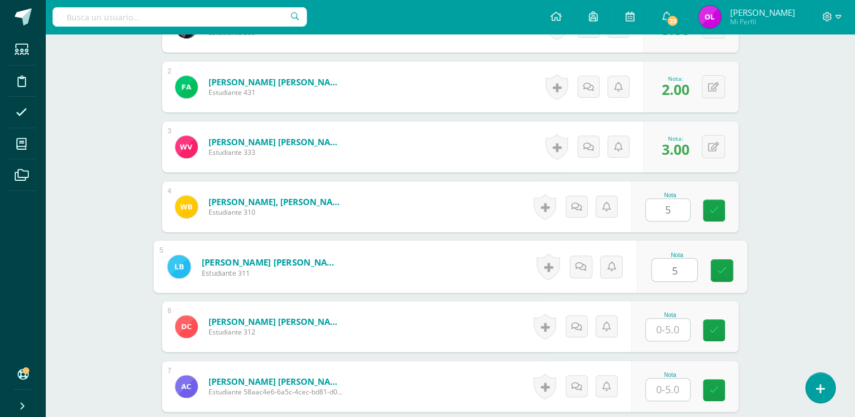
type input "5"
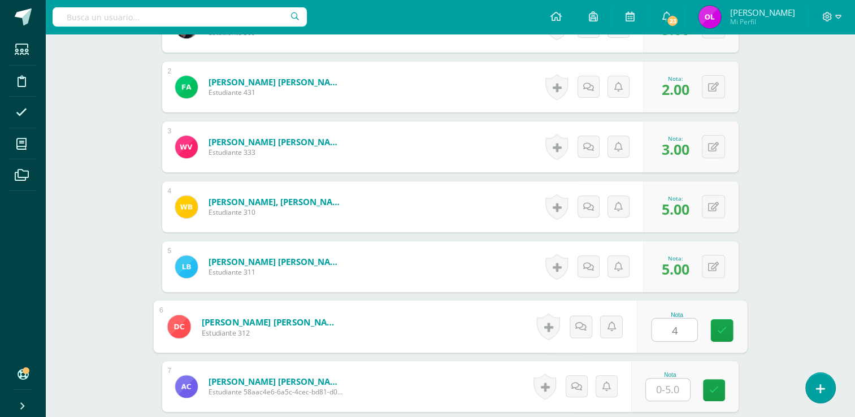
type input "4"
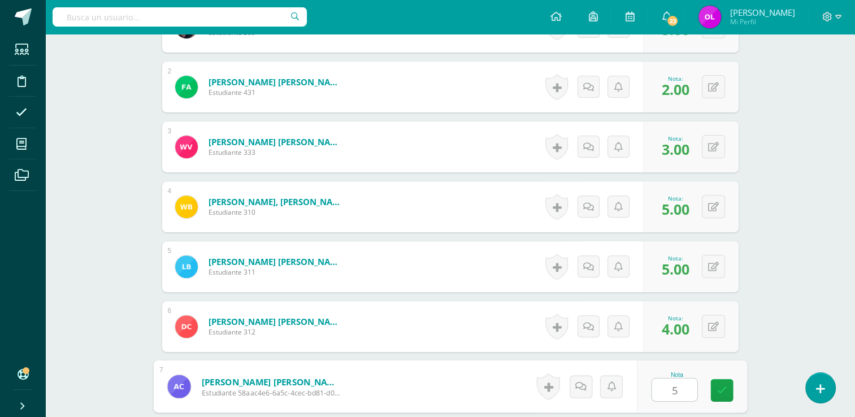
type input "5"
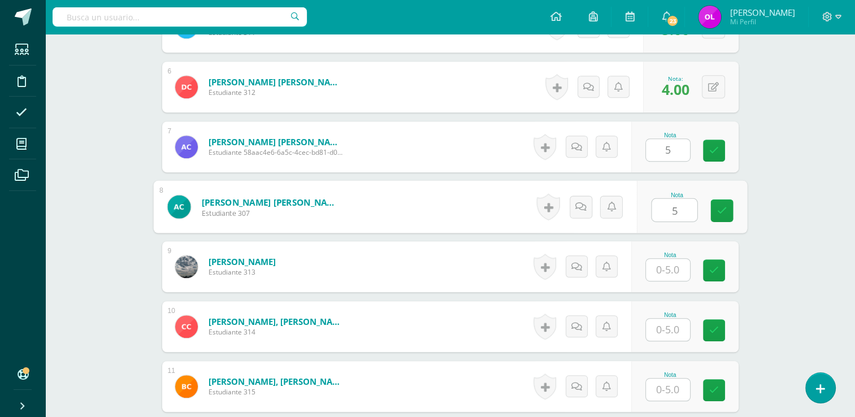
type input "5"
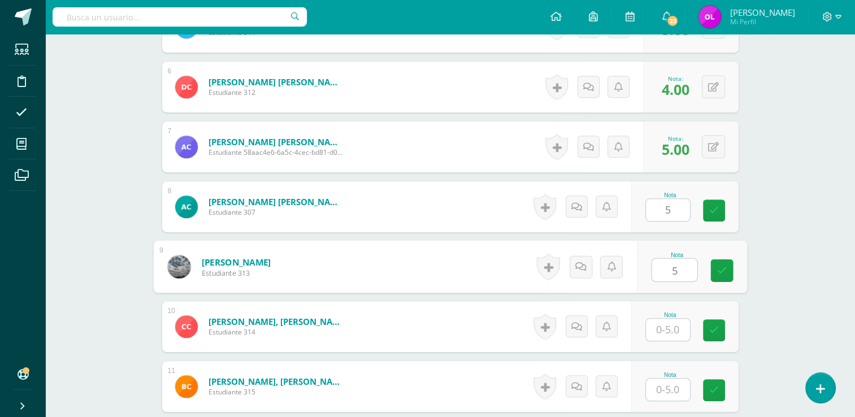
type input "5"
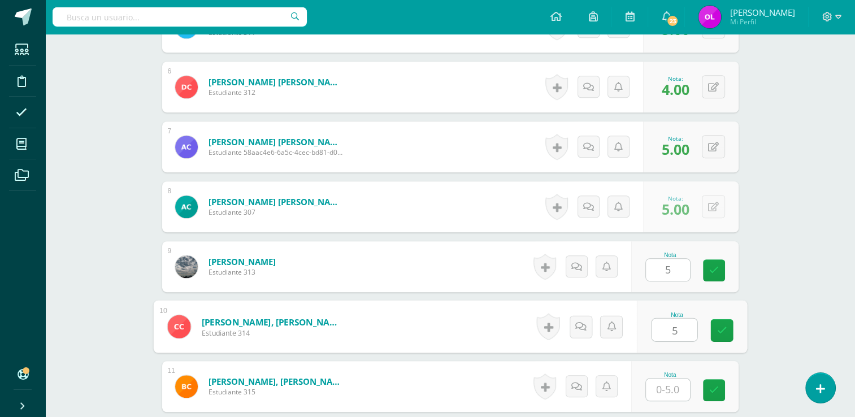
type input "5"
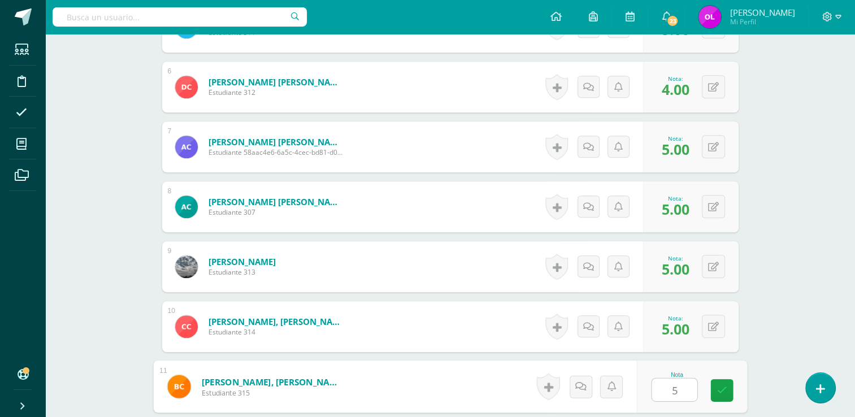
type input "5"
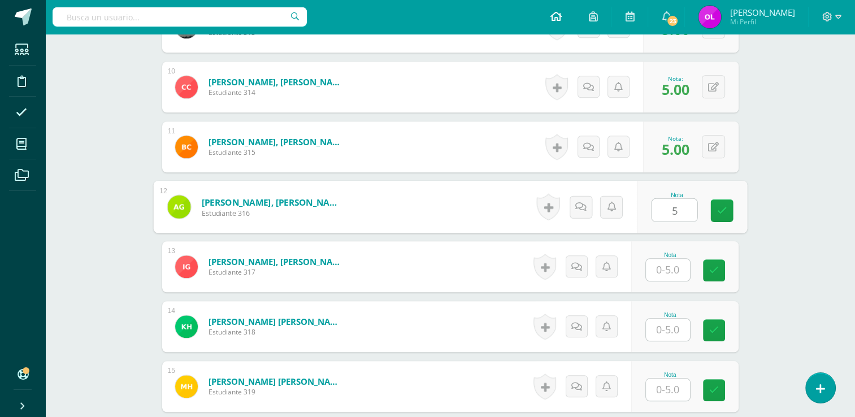
type input "5"
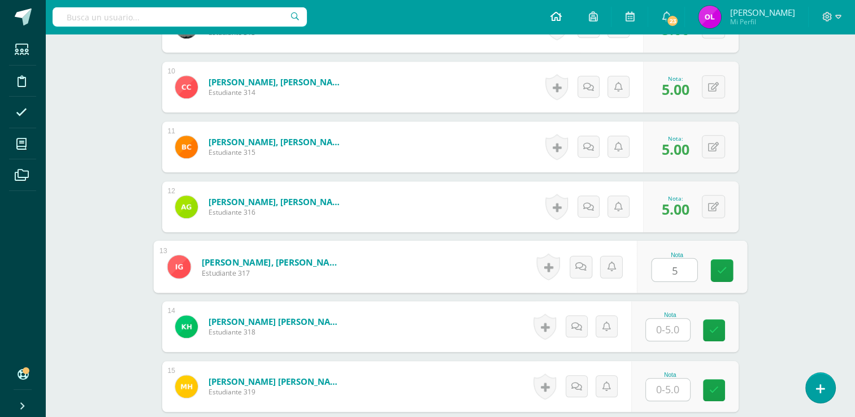
type input "5"
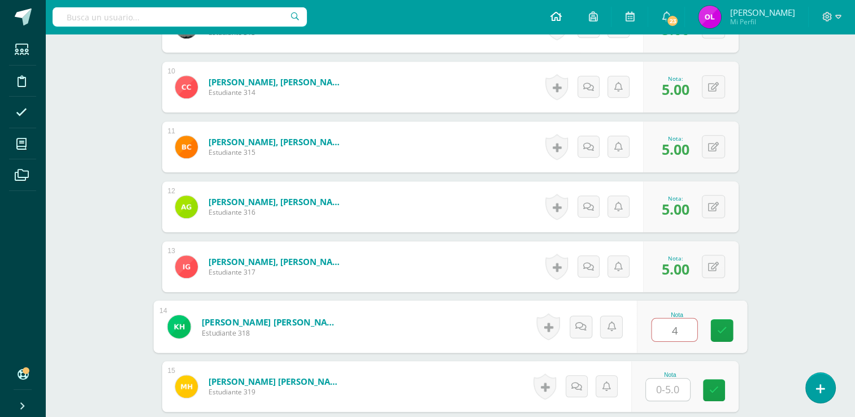
type input "4"
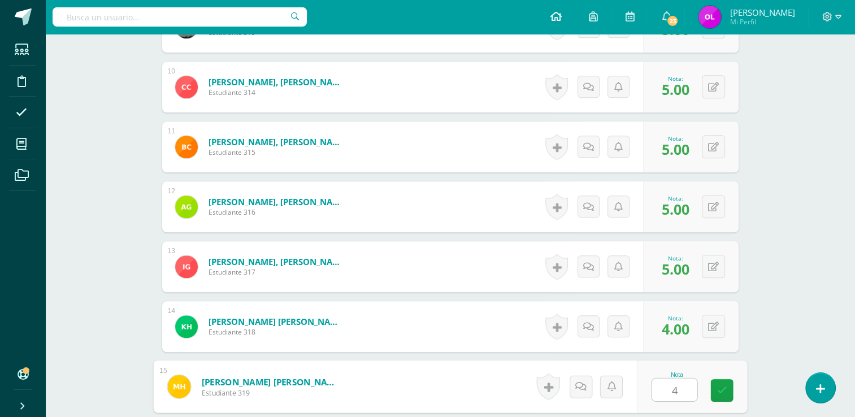
type input "4"
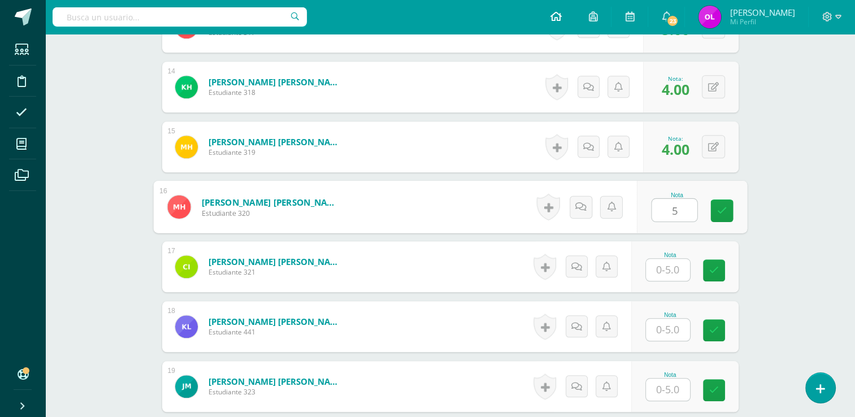
type input "5"
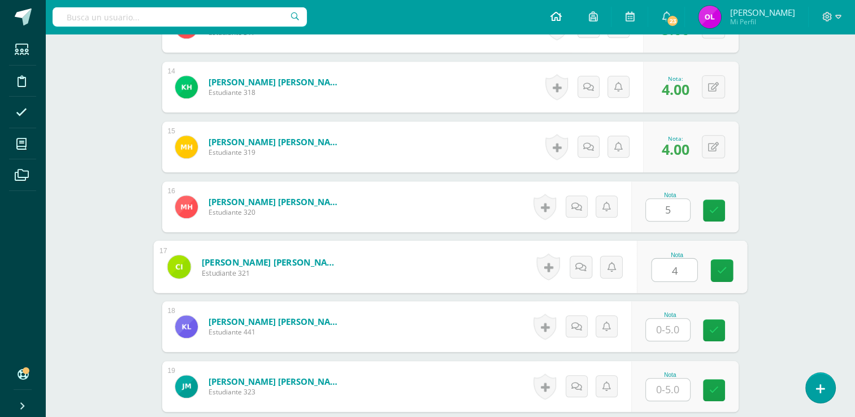
type input "4"
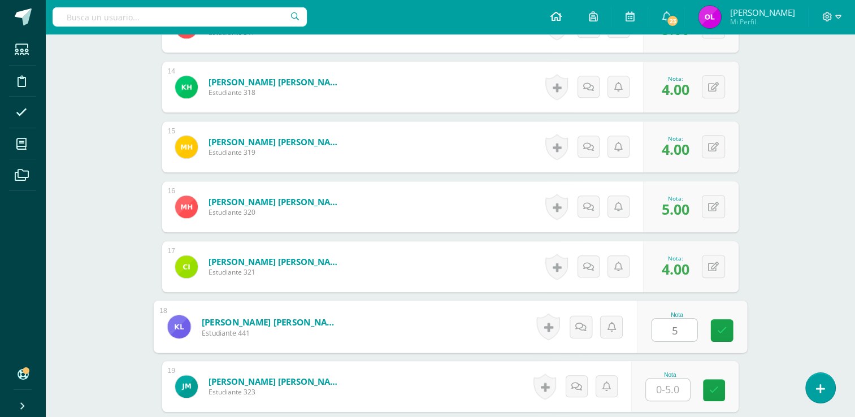
type input "5"
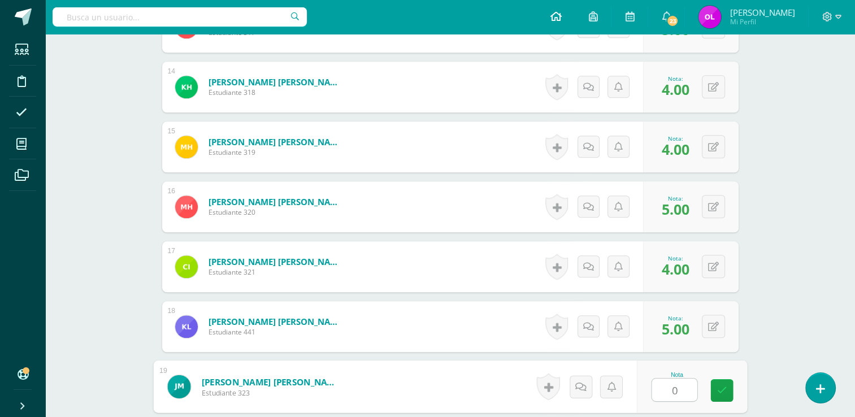
type input "0"
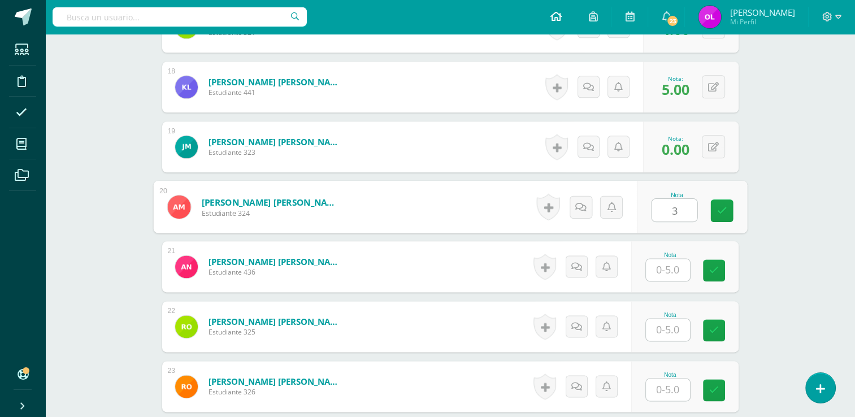
type input "3"
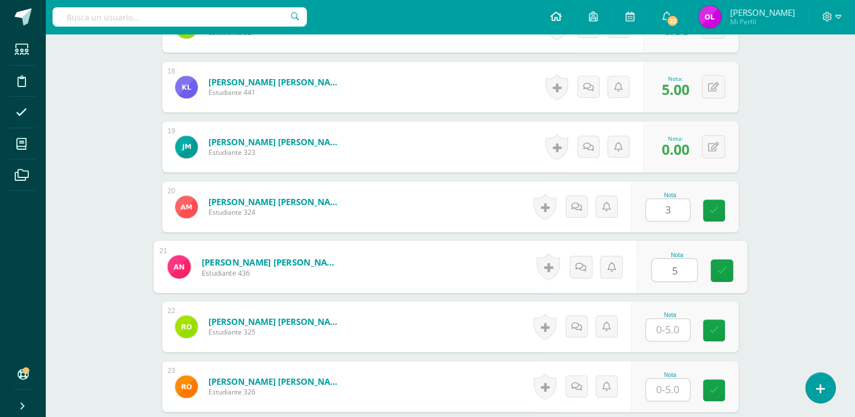
type input "5"
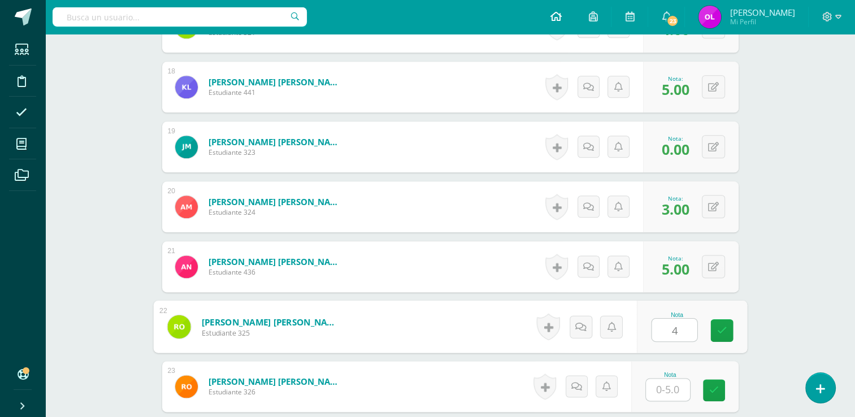
type input "4"
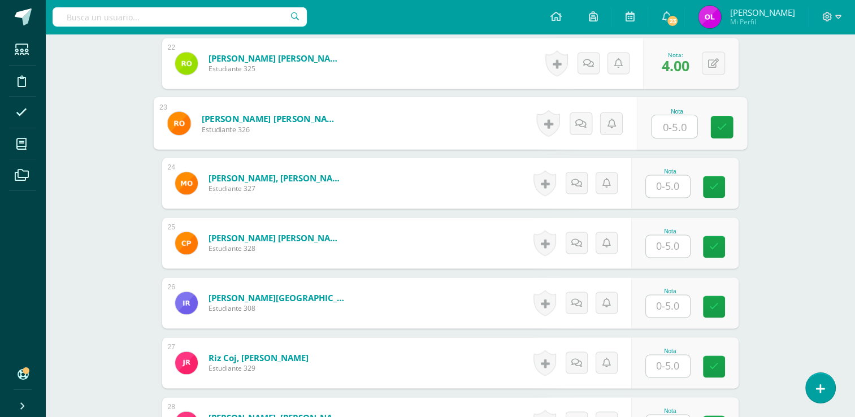
scroll to position [1632, 0]
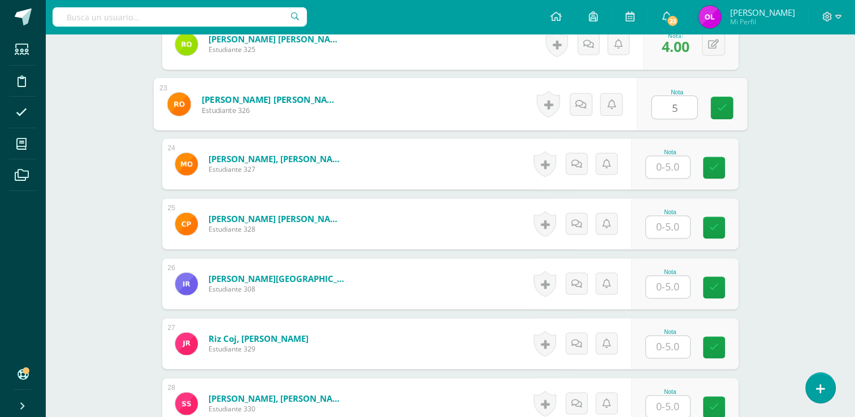
type input "5"
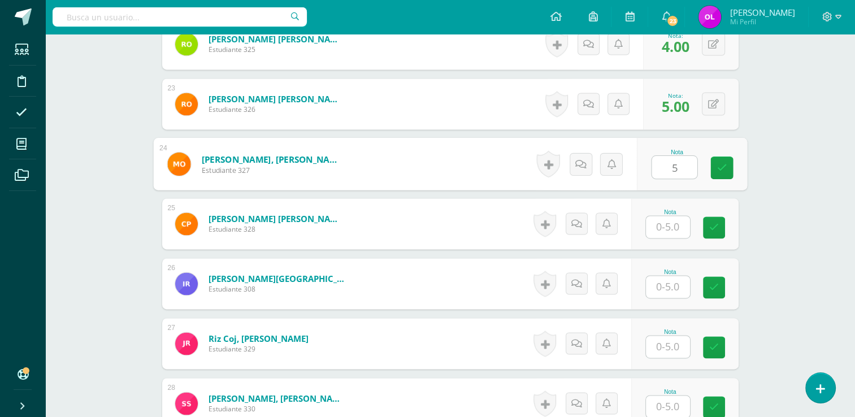
type input "5"
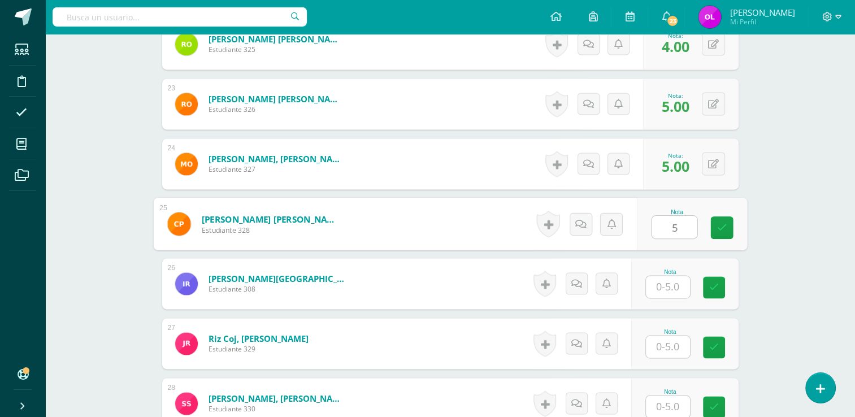
type input "5"
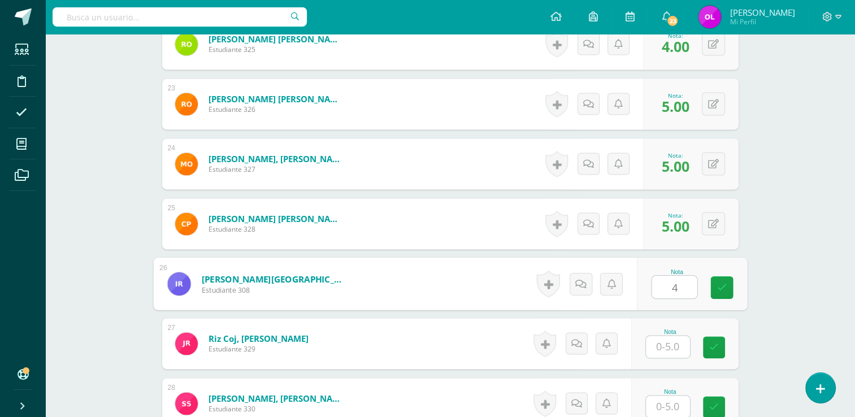
type input "4"
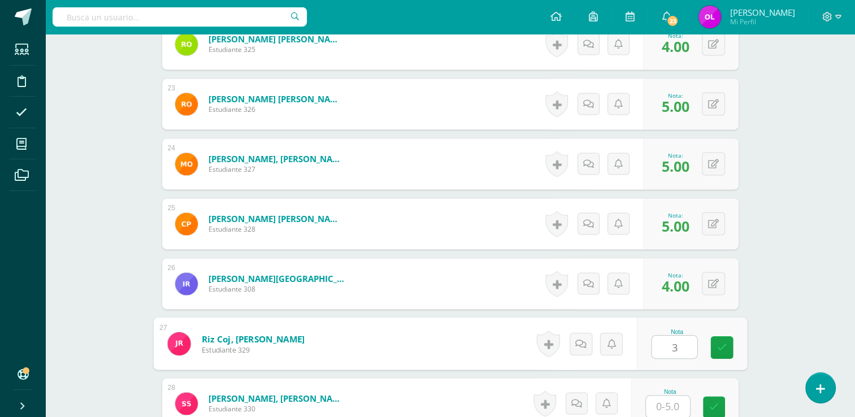
type input "3"
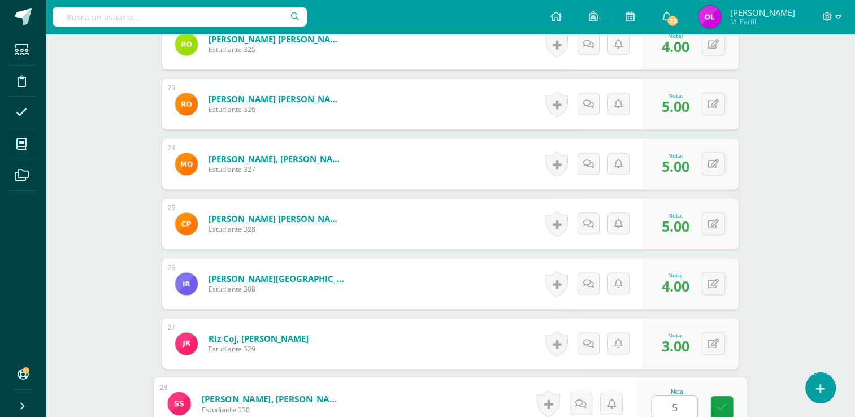
type input "5"
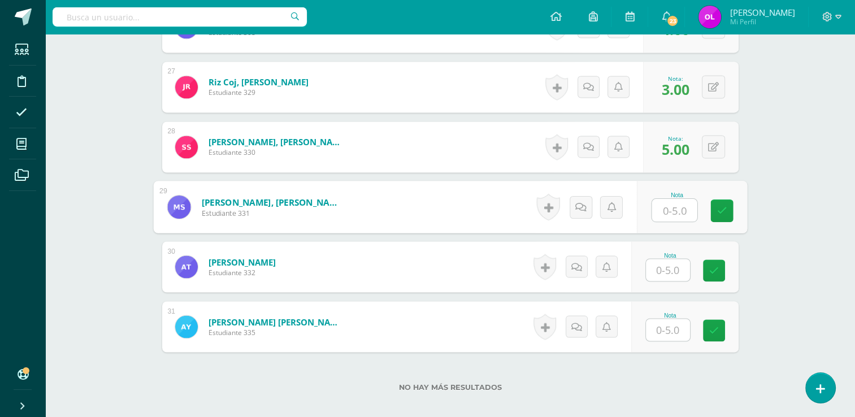
click at [677, 331] on input "text" at bounding box center [668, 330] width 44 height 22
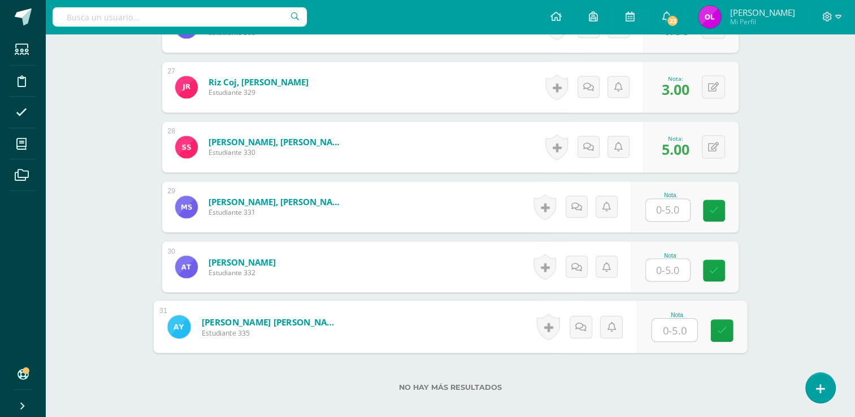
type input "3"
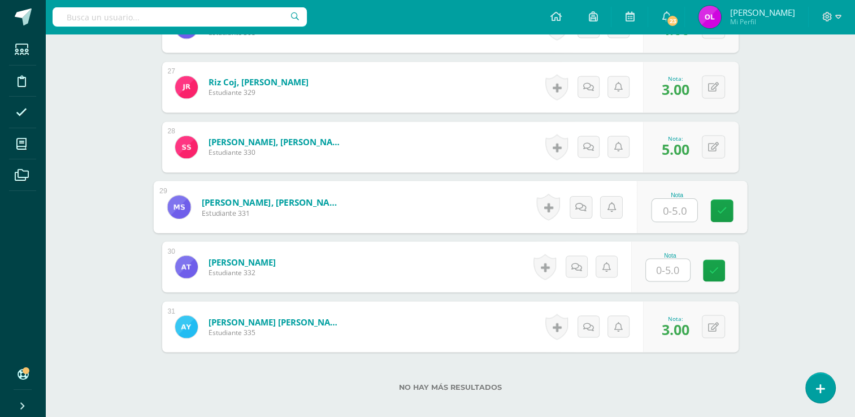
click at [669, 211] on input "text" at bounding box center [674, 210] width 45 height 23
type input "5"
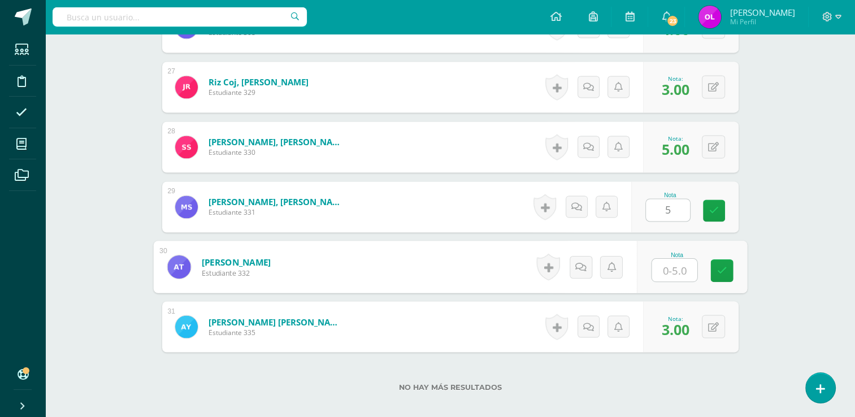
type input "5"
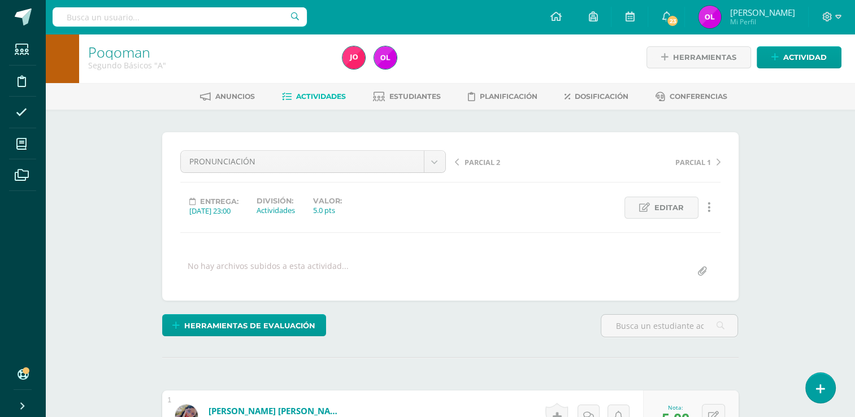
scroll to position [0, 0]
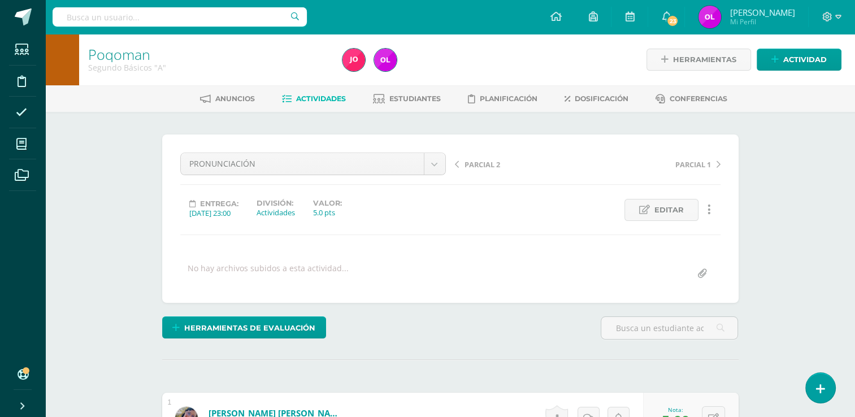
click at [310, 97] on span "Actividades" at bounding box center [321, 98] width 50 height 8
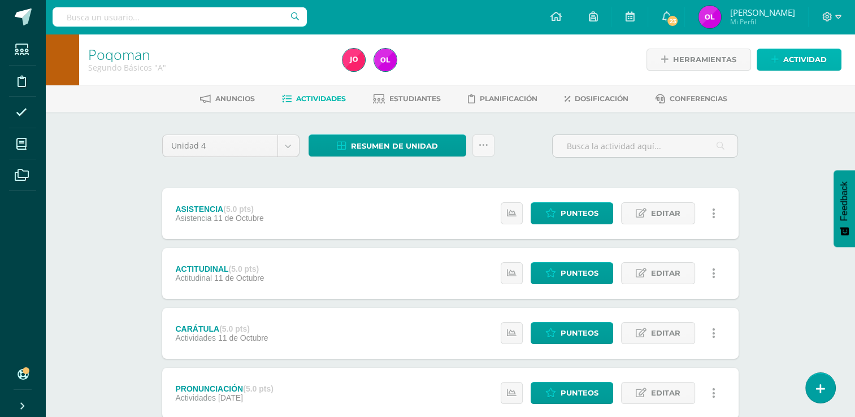
click at [807, 58] on span "Actividad" at bounding box center [805, 59] width 44 height 21
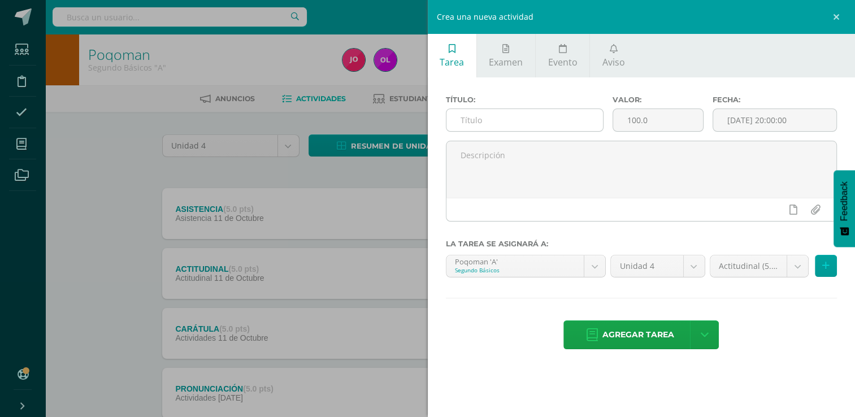
click at [584, 127] on input "text" at bounding box center [525, 120] width 157 height 22
type input "FRASES EN POQOMAM"
drag, startPoint x: 652, startPoint y: 121, endPoint x: 619, endPoint y: 121, distance: 32.8
click at [619, 121] on input "100.0" at bounding box center [658, 120] width 90 height 22
type input "1"
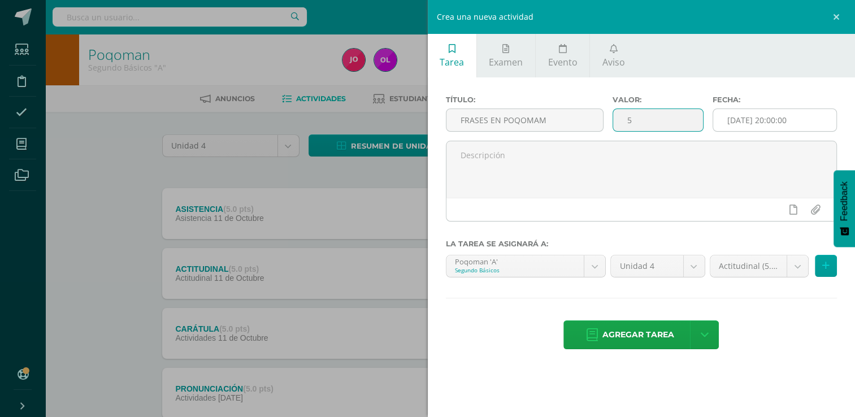
type input "5"
click at [729, 118] on input "[DATE] 20:00:00" at bounding box center [774, 120] width 123 height 22
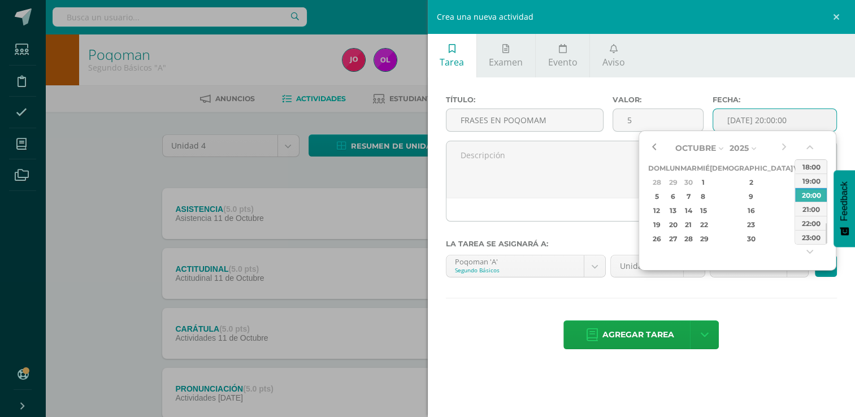
click at [656, 148] on button "button" at bounding box center [653, 148] width 11 height 17
click at [807, 224] on div "27" at bounding box center [813, 224] width 12 height 13
click at [820, 239] on div "23:00" at bounding box center [811, 237] width 32 height 14
type input "2025-09-27 23:00"
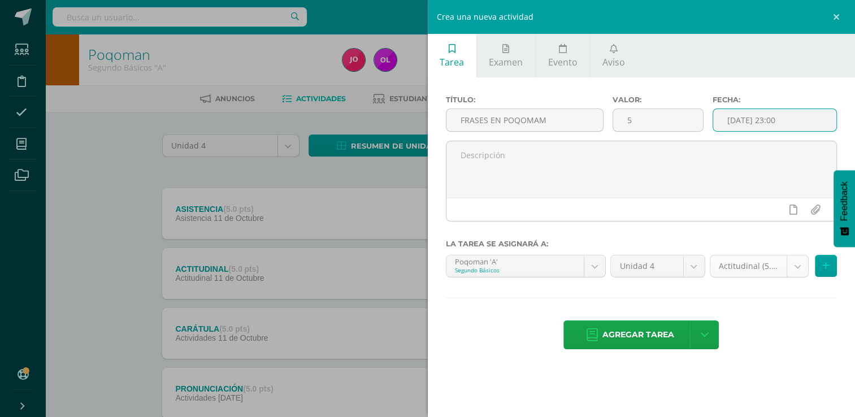
click at [800, 266] on body "Estudiantes Disciplina Asistencia Mis cursos Archivos Soporte Ayuda Reportar un…" at bounding box center [427, 337] width 855 height 674
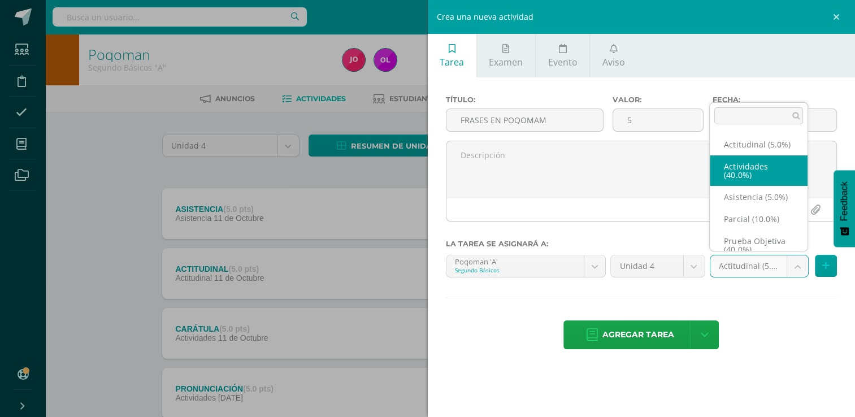
select select "22762"
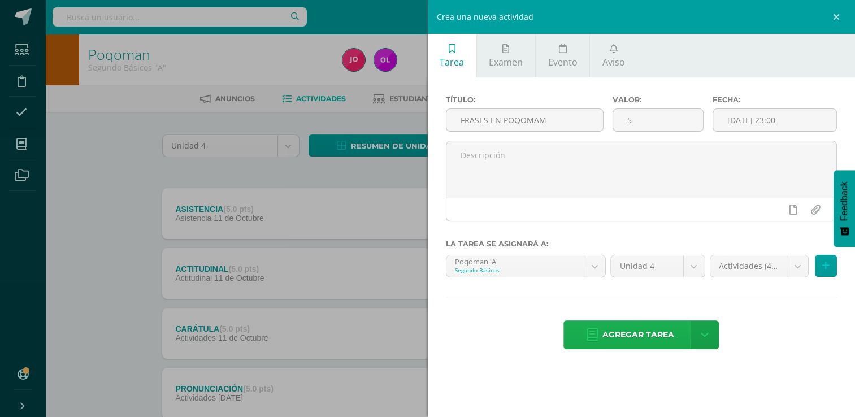
click at [653, 326] on span "Agregar tarea" at bounding box center [639, 335] width 72 height 28
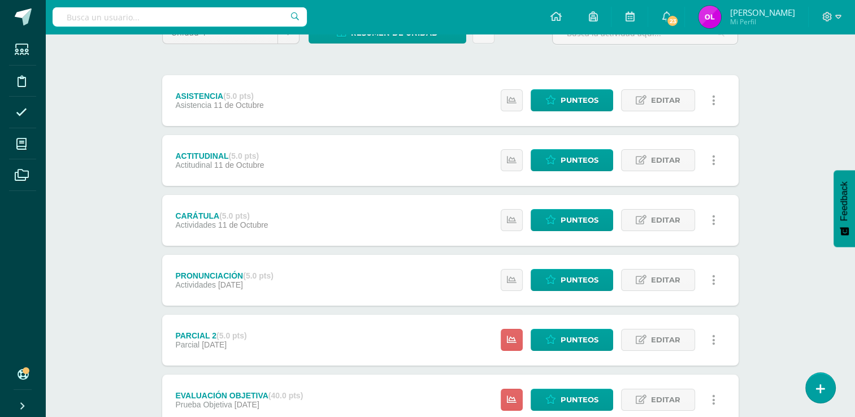
scroll to position [283, 0]
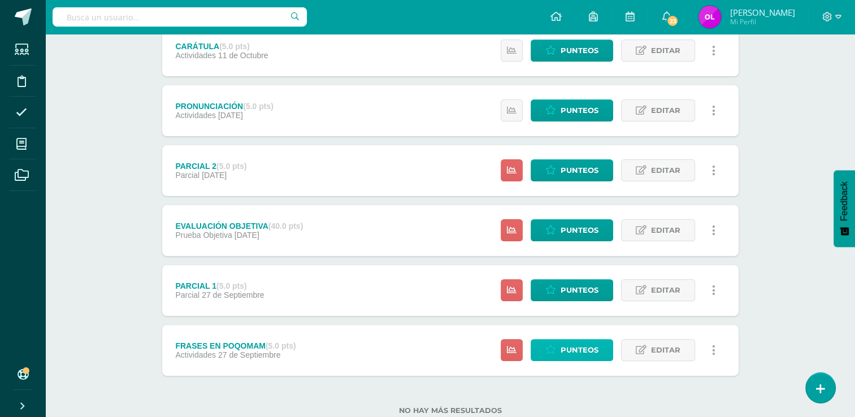
drag, startPoint x: 587, startPoint y: 354, endPoint x: 583, endPoint y: 349, distance: 6.1
click at [587, 354] on span "Punteos" at bounding box center [580, 350] width 38 height 21
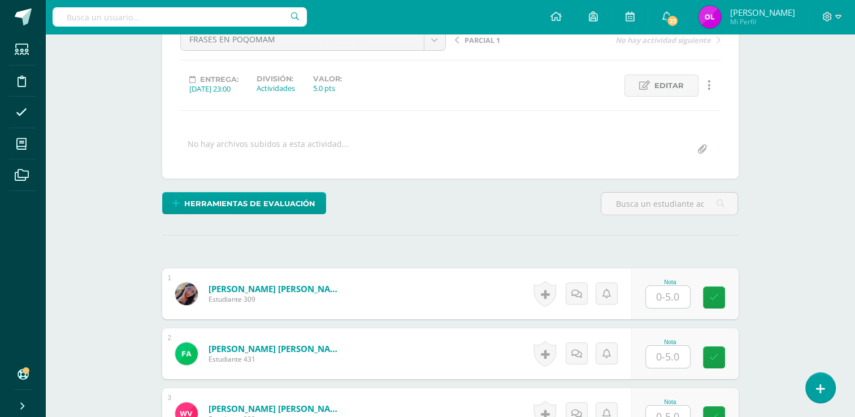
scroll to position [226, 0]
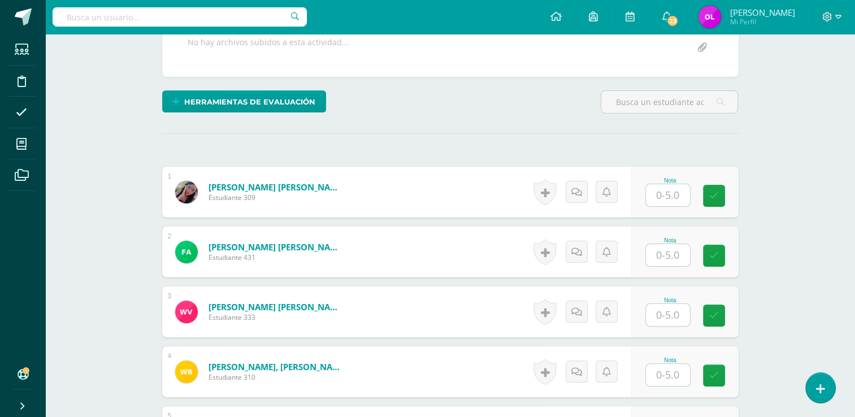
click at [669, 191] on input "text" at bounding box center [668, 195] width 44 height 22
type input "5"
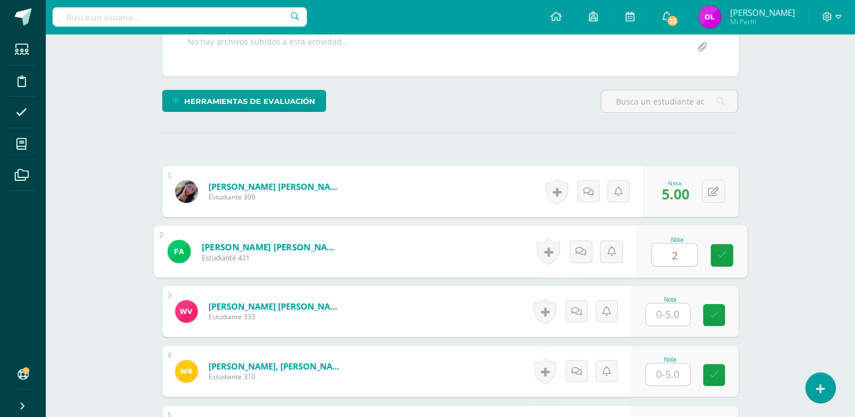
type input "2"
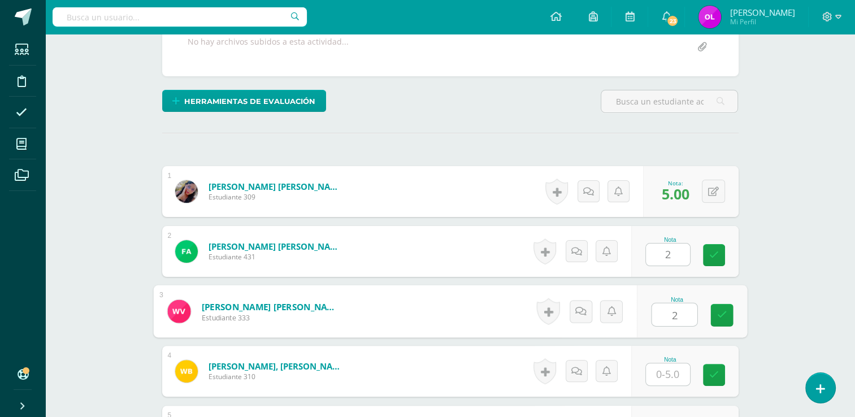
type input "2"
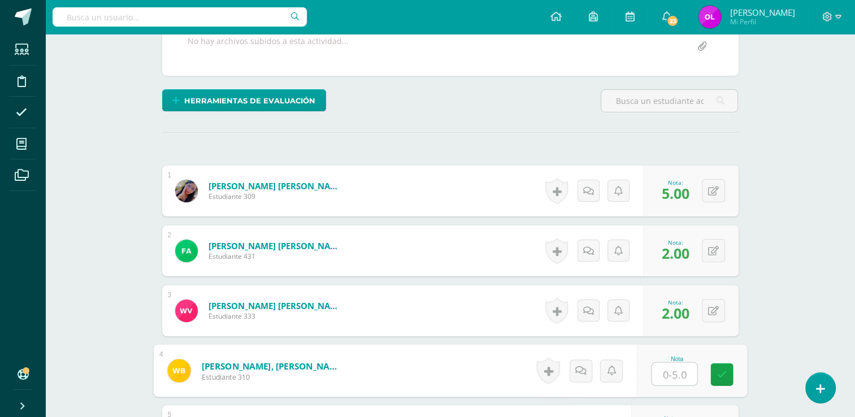
scroll to position [228, 0]
type input "3"
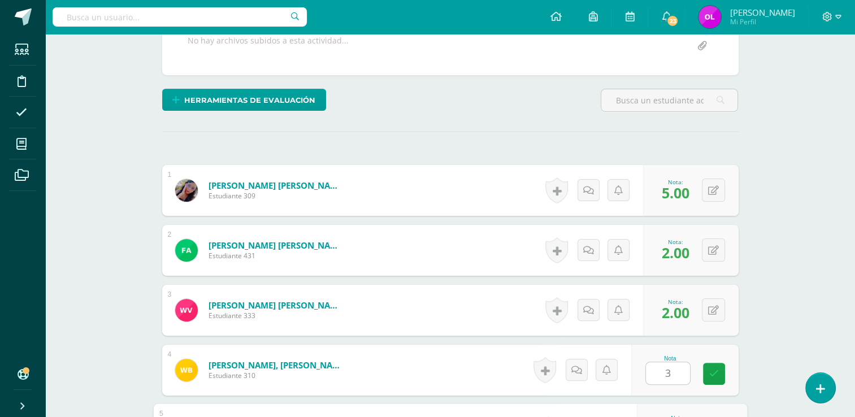
scroll to position [451, 0]
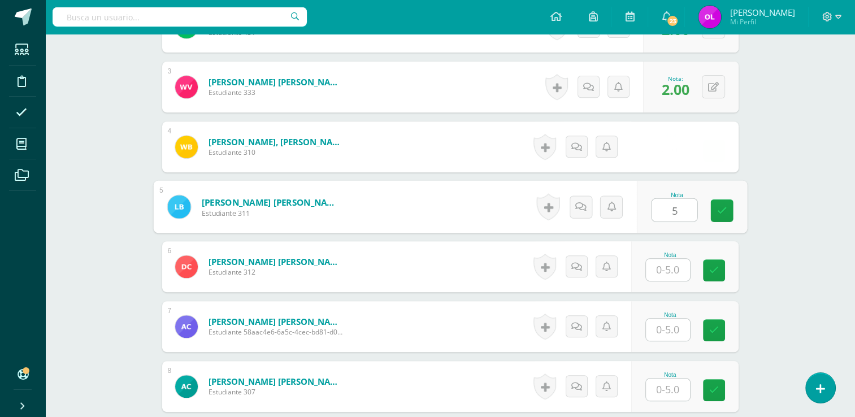
type input "5"
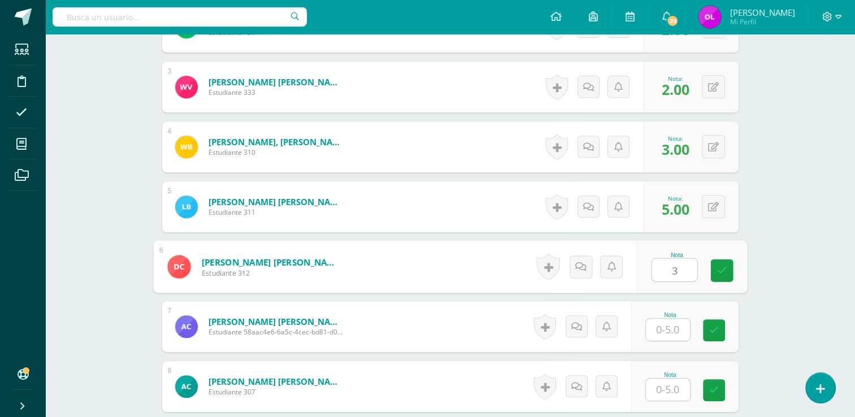
type input "3"
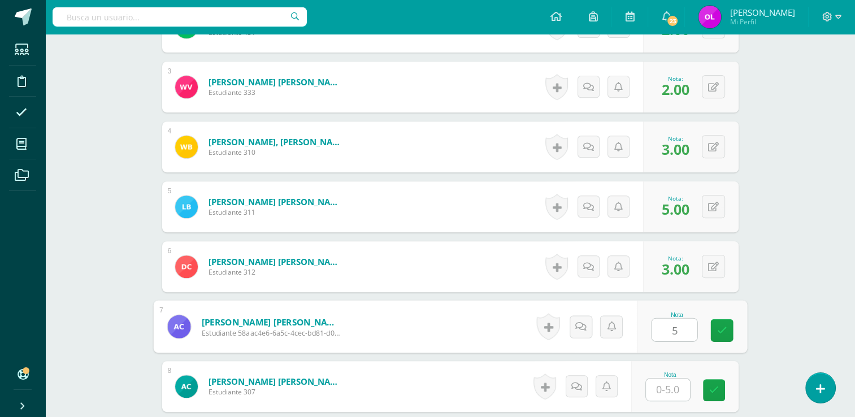
type input "5"
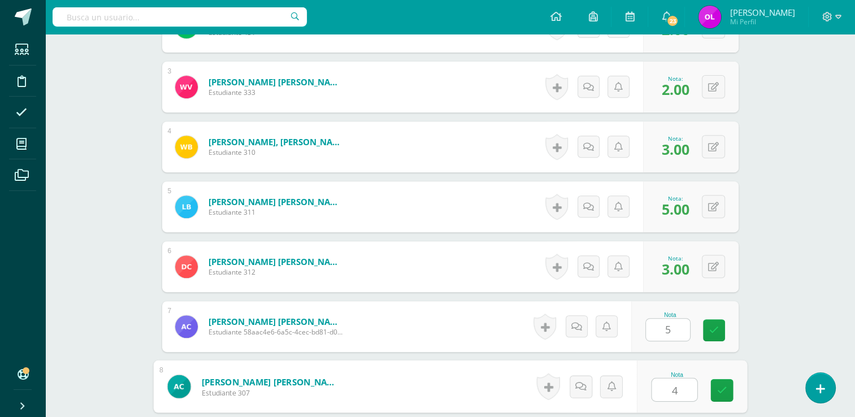
type input "4"
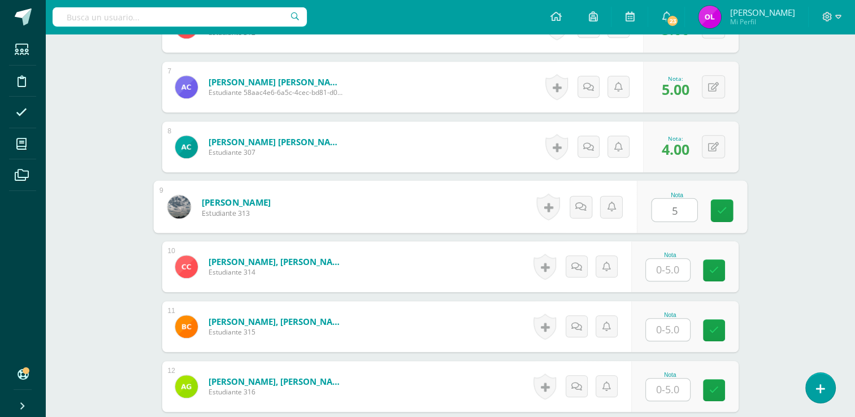
type input "5"
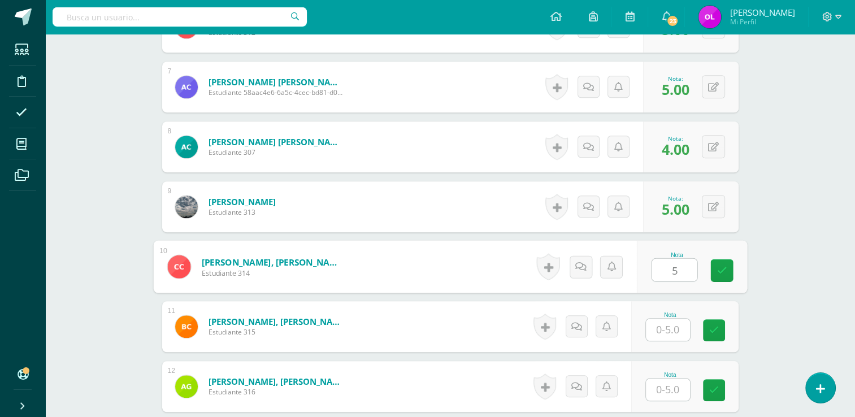
type input "5"
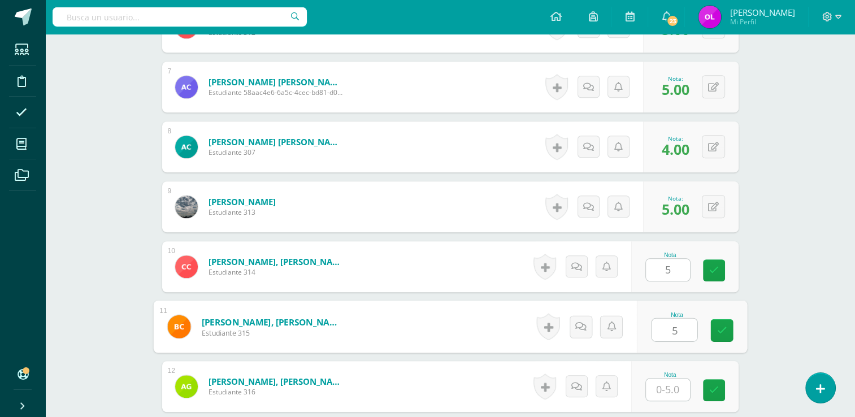
type input "5"
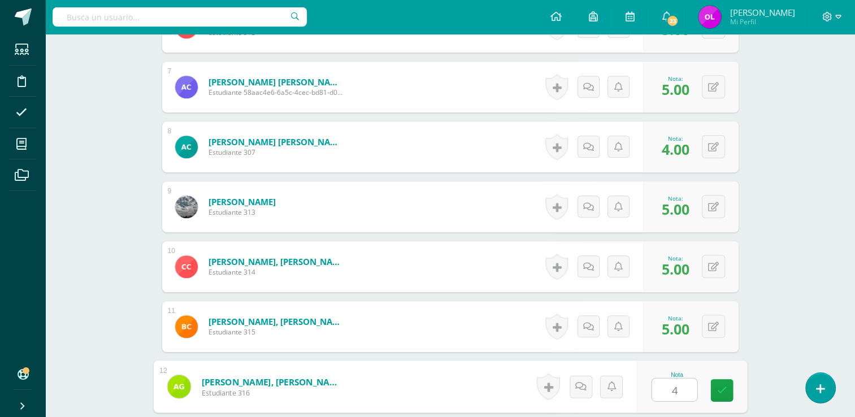
type input "4"
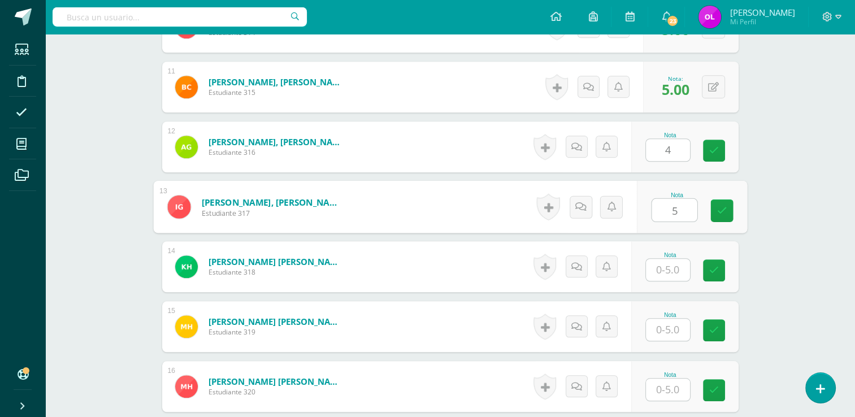
type input "5"
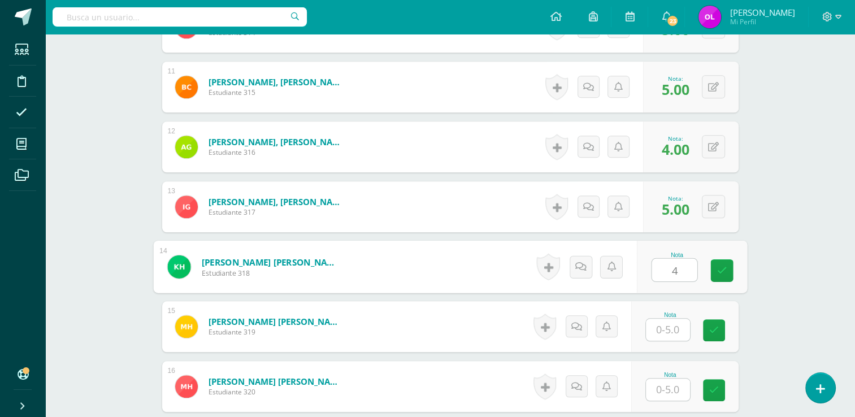
type input "4"
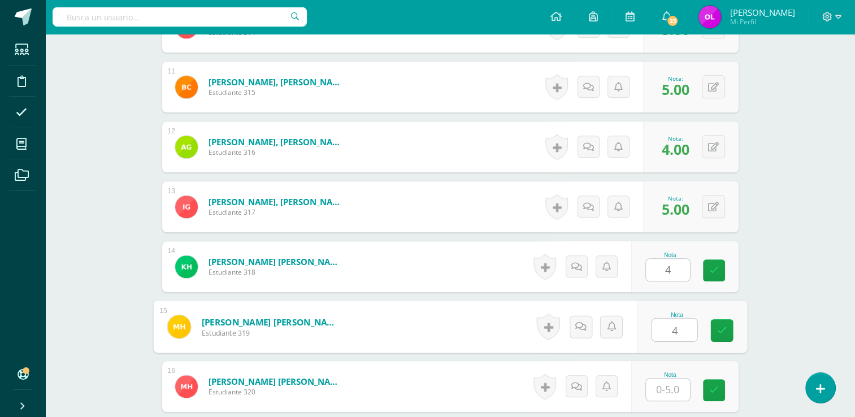
type input "4"
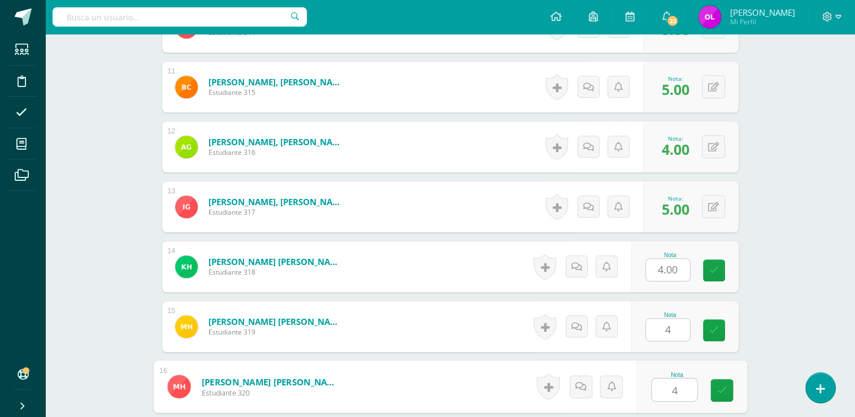
type input "4"
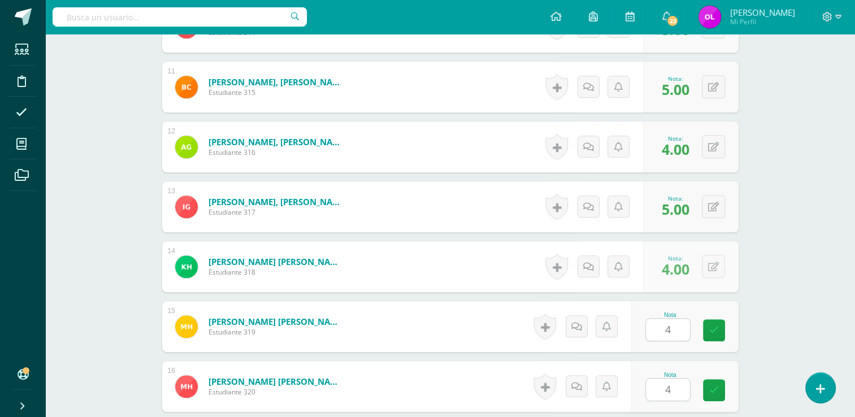
scroll to position [1170, 0]
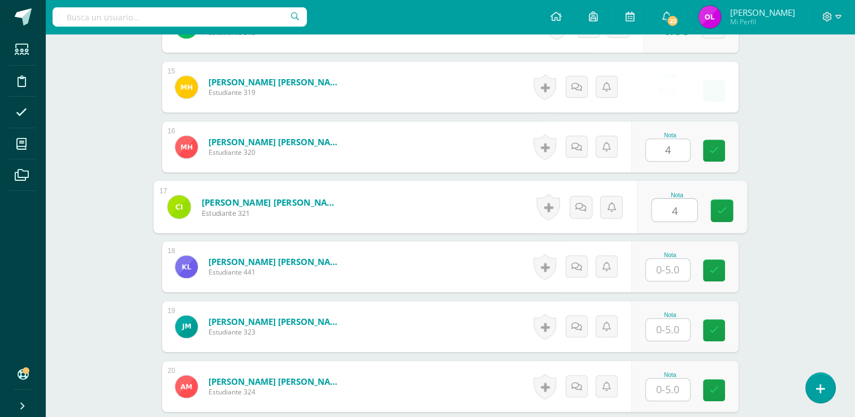
type input "4"
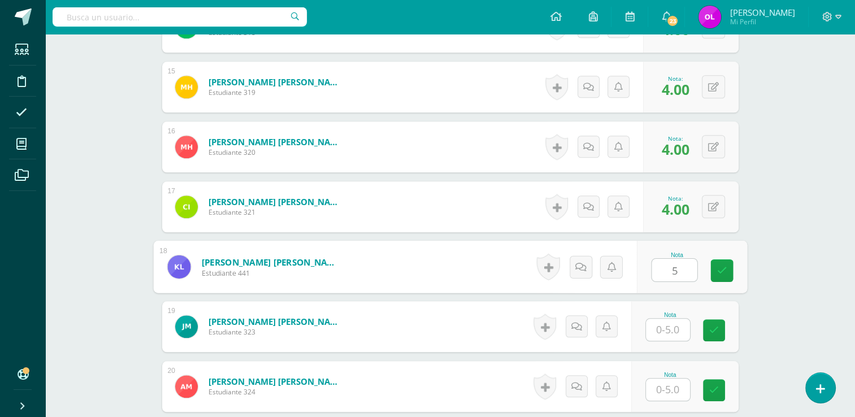
type input "5"
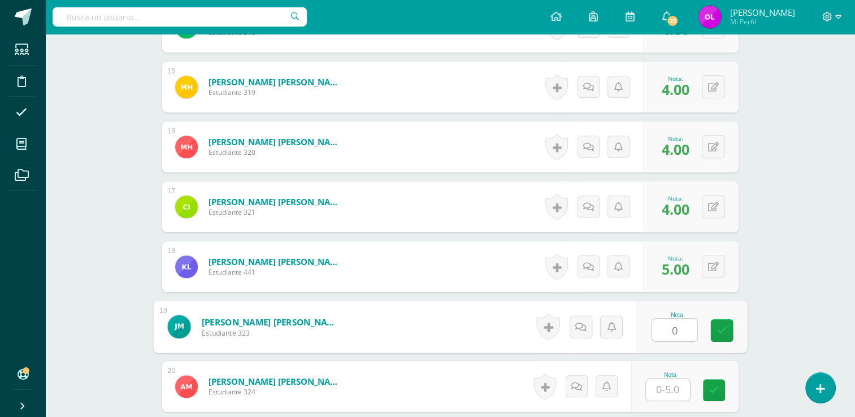
type input "0"
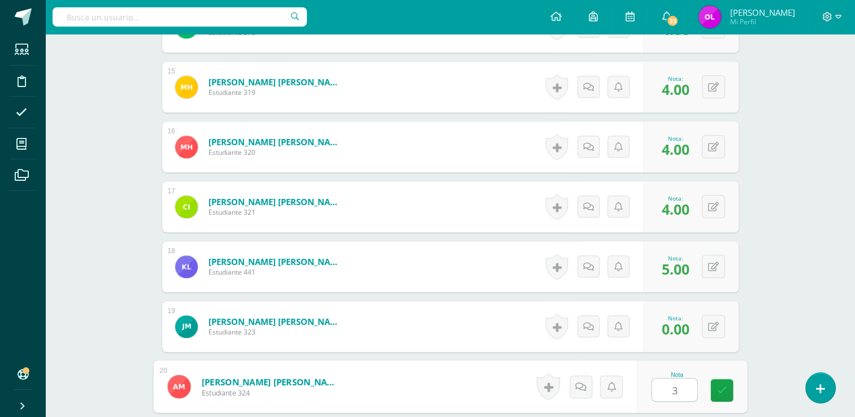
type input "3"
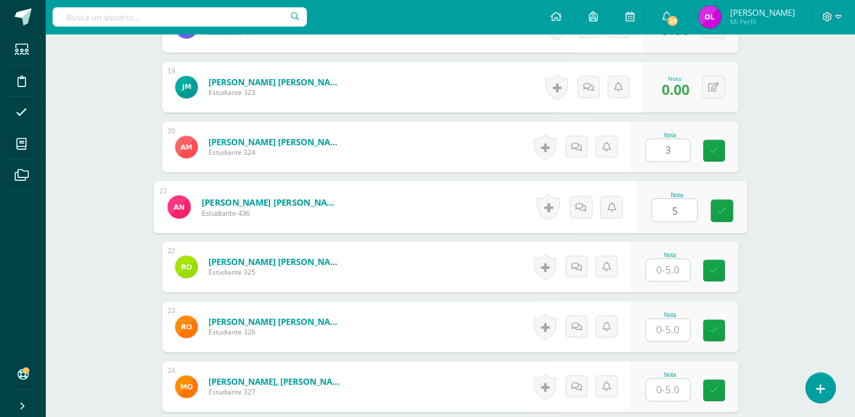
type input "5"
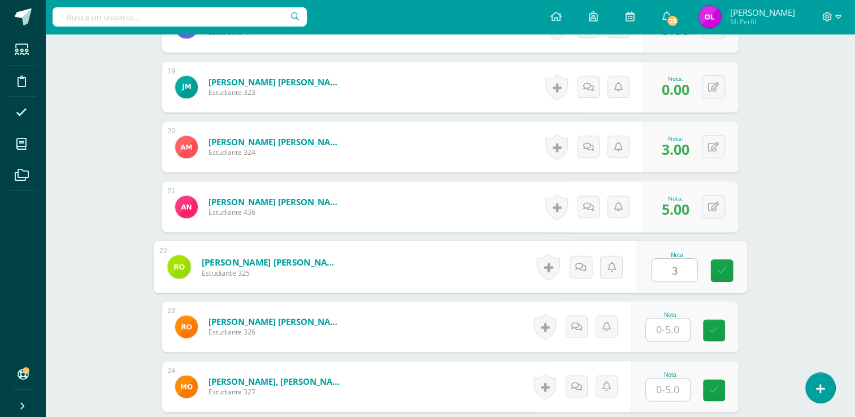
type input "3"
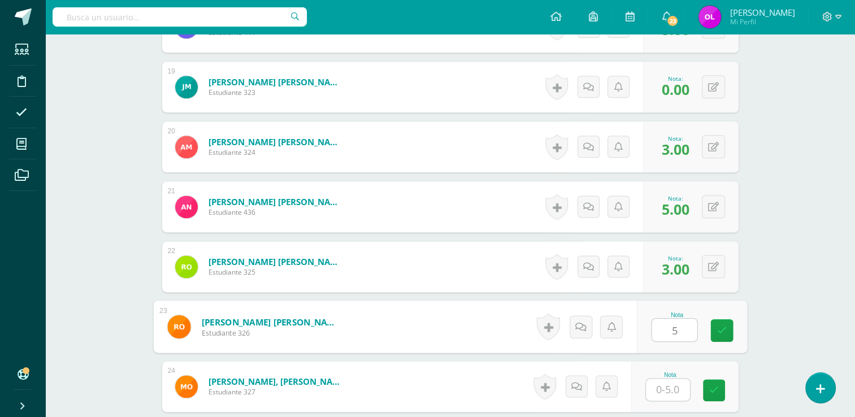
type input "5"
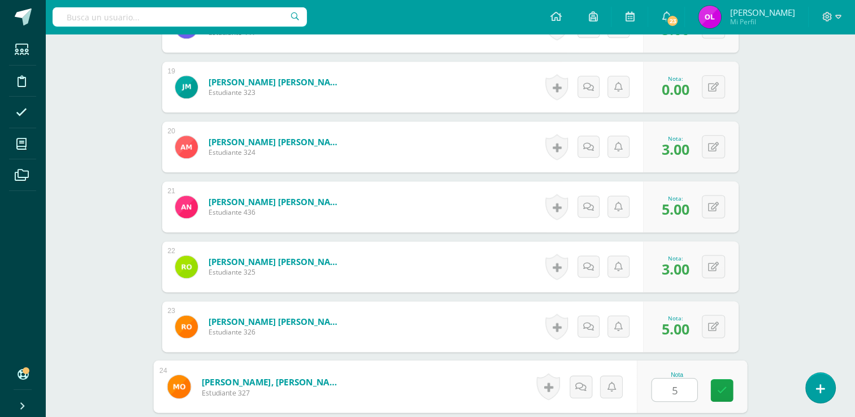
type input "5"
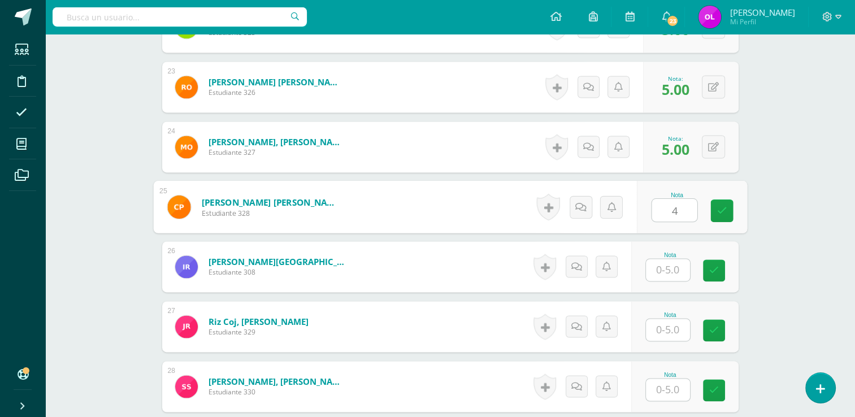
type input "4"
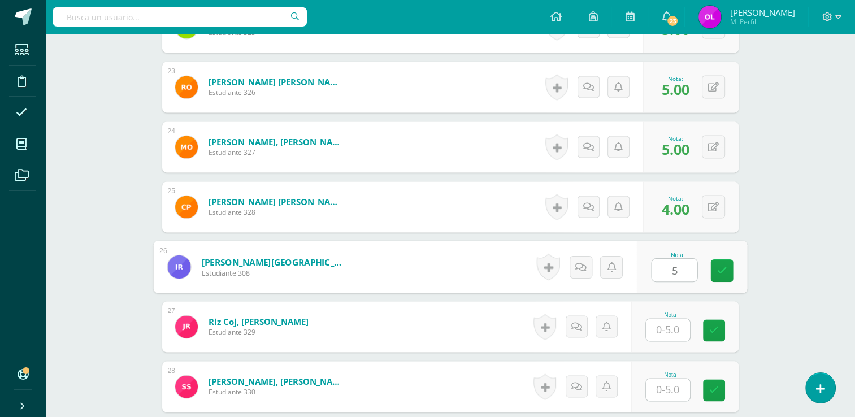
type input "5"
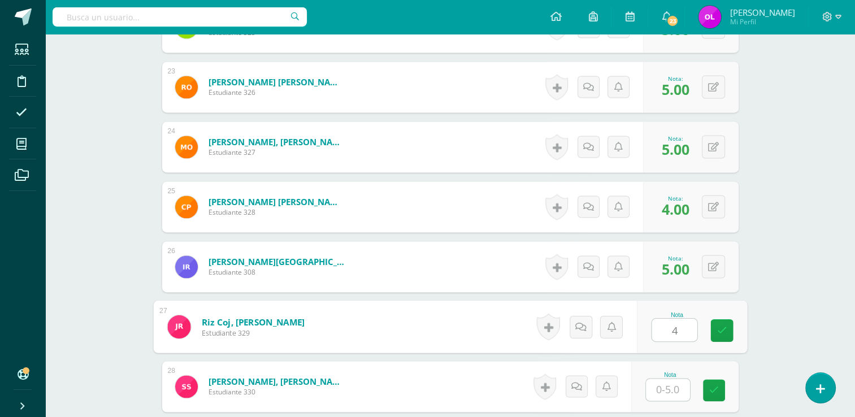
type input "4"
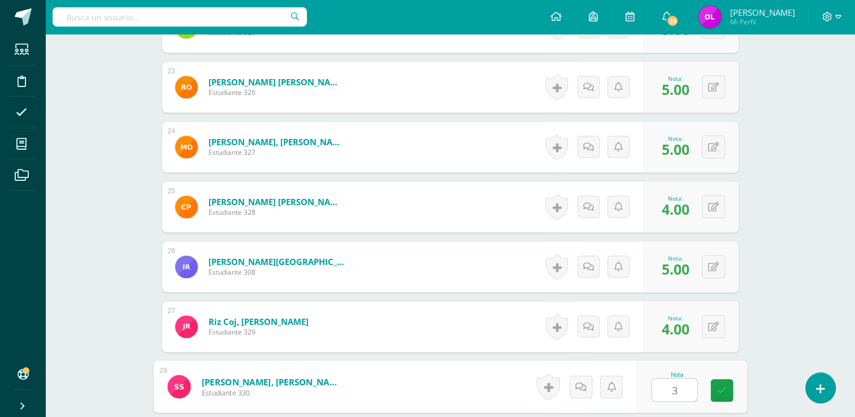
type input "3"
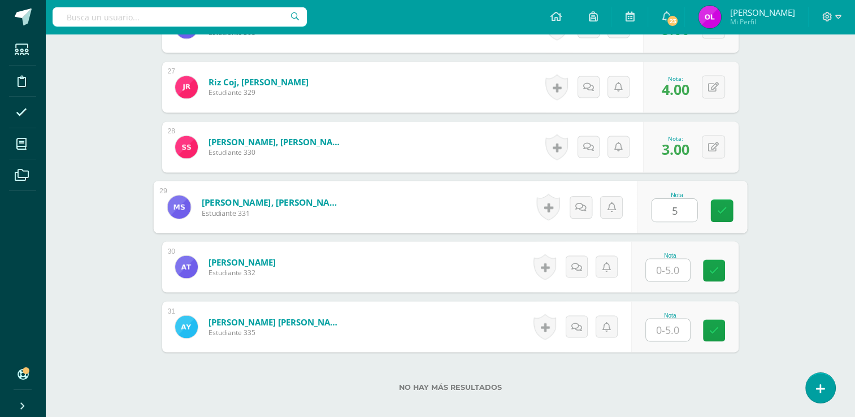
type input "5"
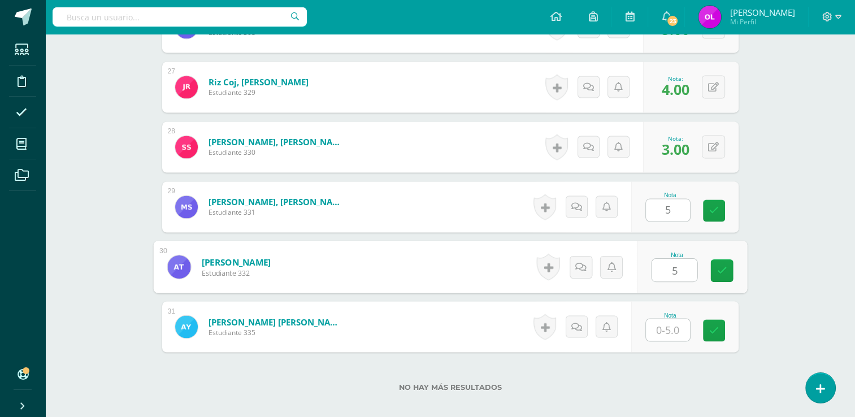
type input "5"
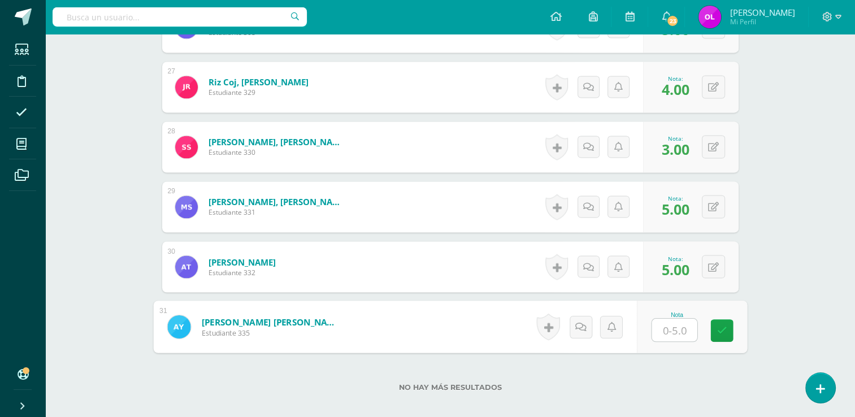
type input "3"
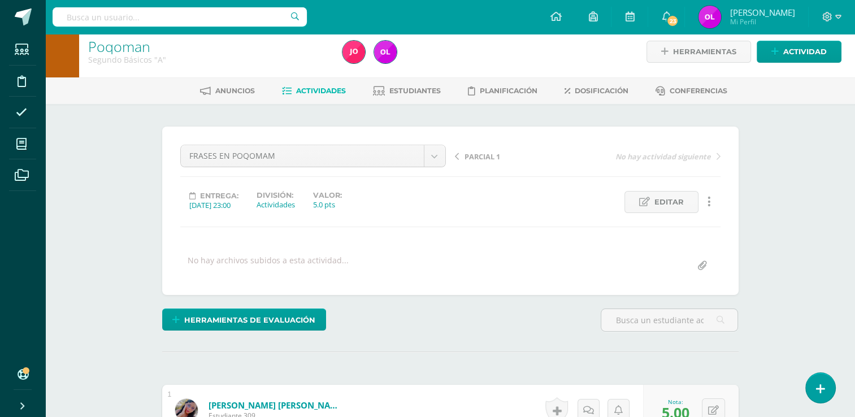
scroll to position [0, 0]
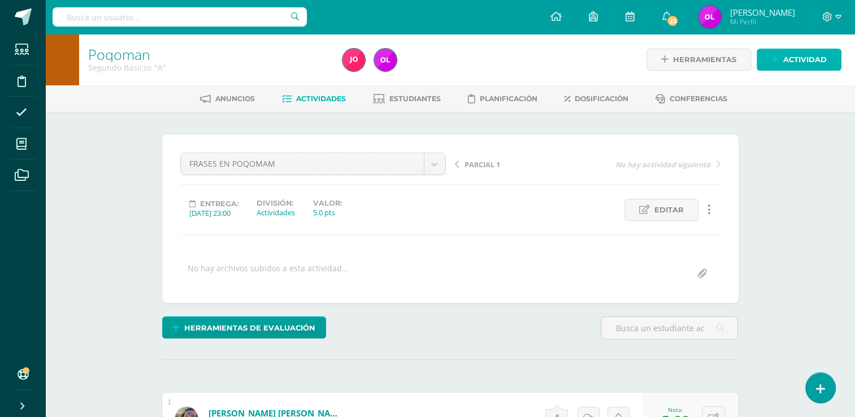
click at [812, 56] on span "Actividad" at bounding box center [805, 59] width 44 height 21
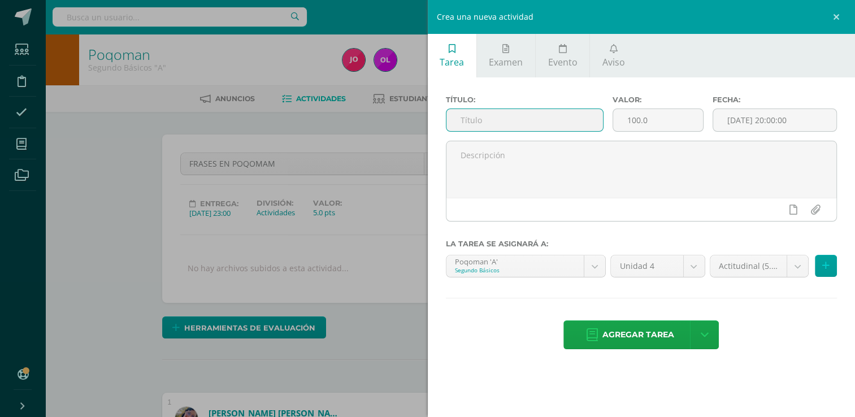
click at [485, 119] on input "text" at bounding box center [525, 120] width 157 height 22
type input "RECORTES DE VOCABULARIO"
drag, startPoint x: 659, startPoint y: 122, endPoint x: 621, endPoint y: 119, distance: 37.9
click at [621, 119] on input "100.0" at bounding box center [658, 120] width 90 height 22
type input "5"
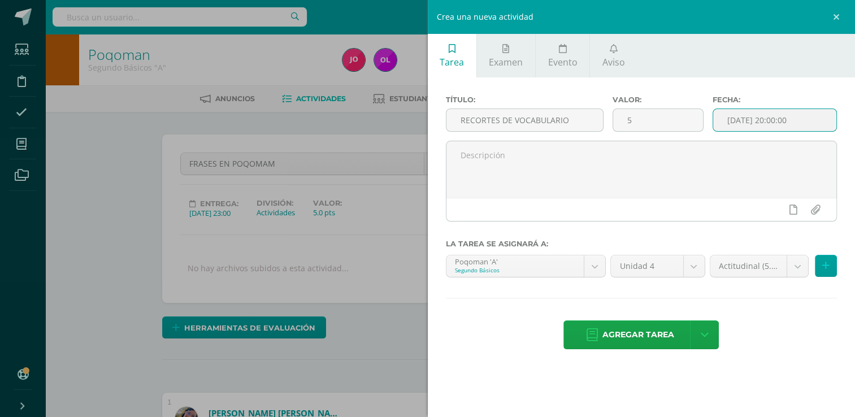
click at [721, 119] on input "[DATE] 20:00:00" at bounding box center [774, 120] width 123 height 22
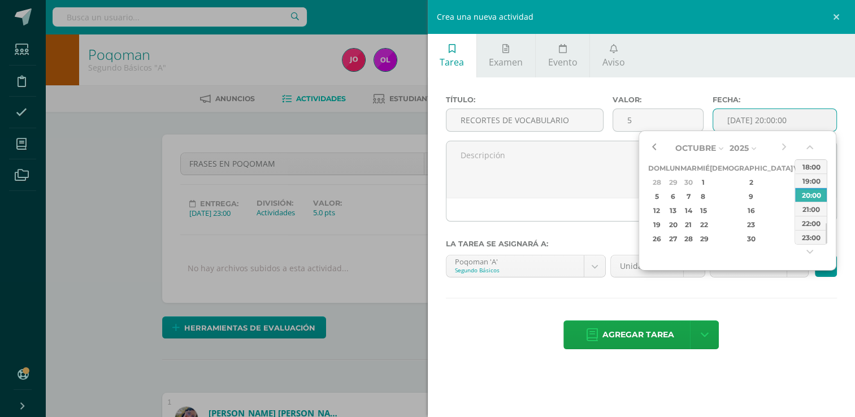
click at [651, 146] on button "button" at bounding box center [653, 148] width 11 height 17
click at [807, 194] on div "13" at bounding box center [813, 196] width 12 height 13
click at [813, 233] on div "23:00" at bounding box center [811, 237] width 32 height 14
type input "2025-09-13 23:00"
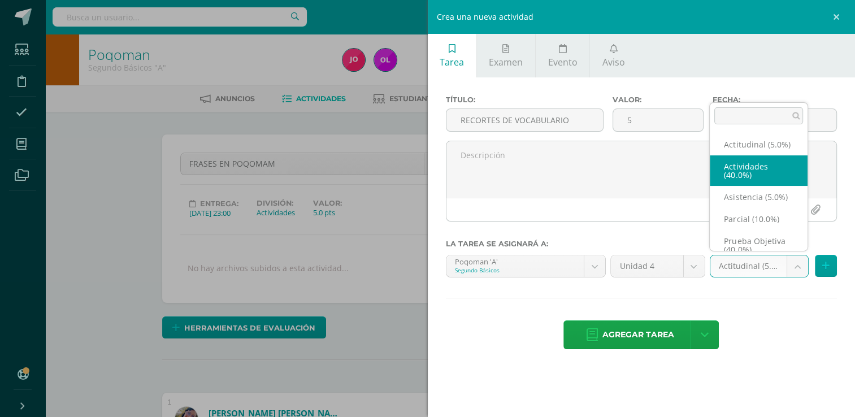
select select "22762"
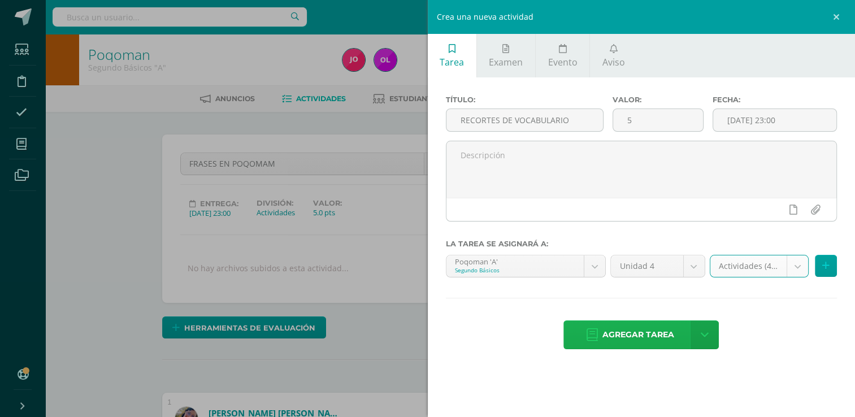
click at [651, 337] on span "Agregar tarea" at bounding box center [639, 335] width 72 height 28
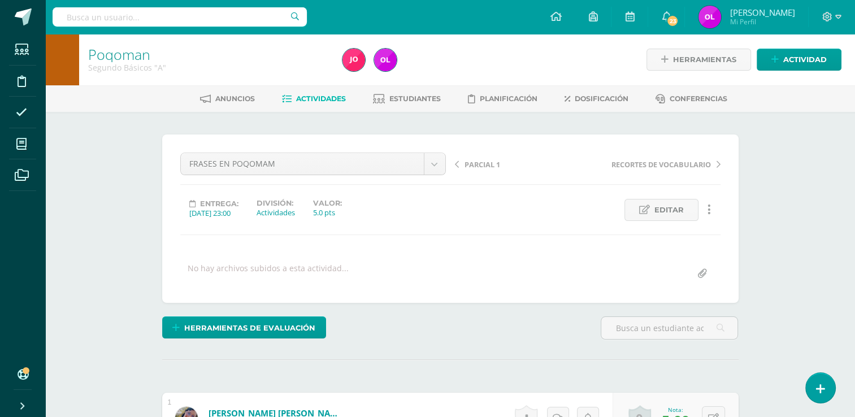
click at [320, 101] on span "Actividades" at bounding box center [321, 98] width 50 height 8
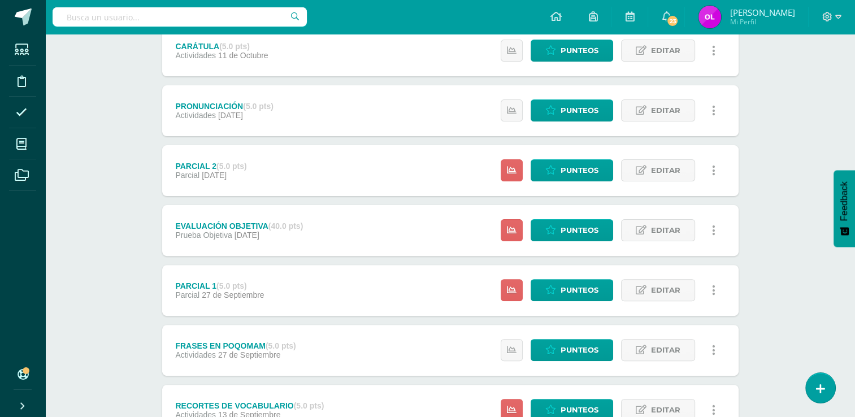
scroll to position [376, 0]
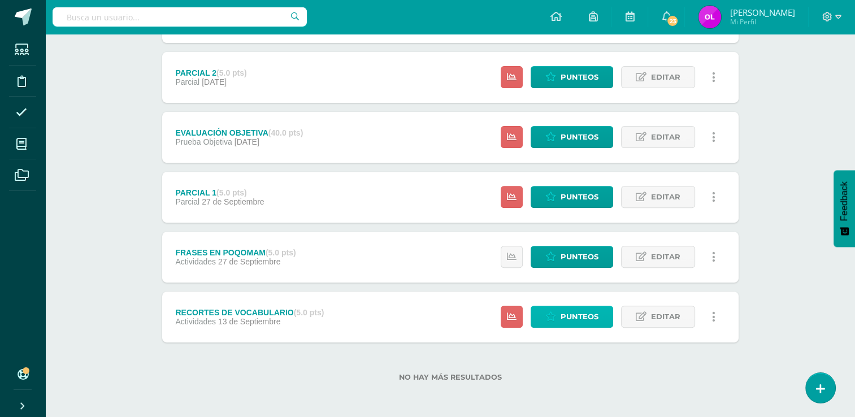
click at [589, 320] on span "Punteos" at bounding box center [580, 316] width 38 height 21
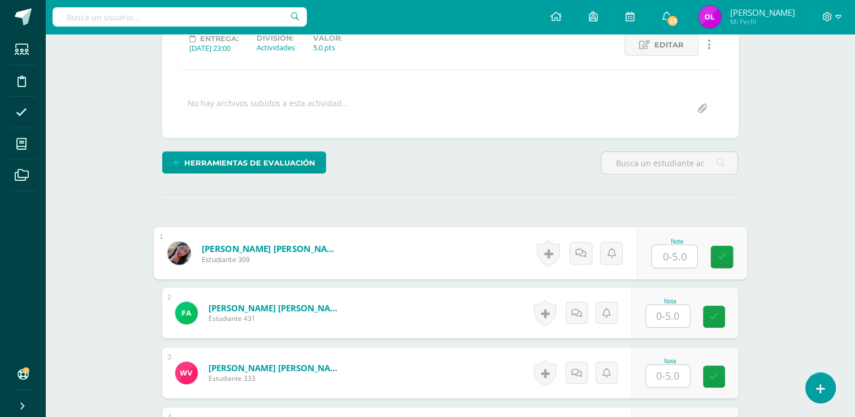
scroll to position [166, 0]
click at [672, 259] on input "text" at bounding box center [674, 256] width 45 height 23
type input "5"
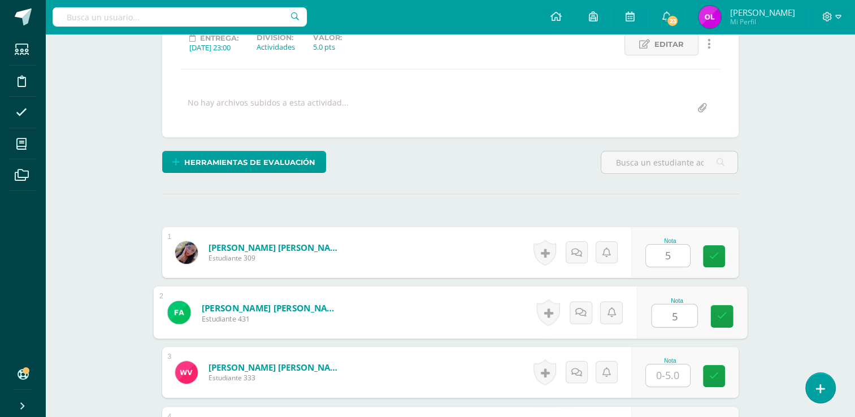
type input "5"
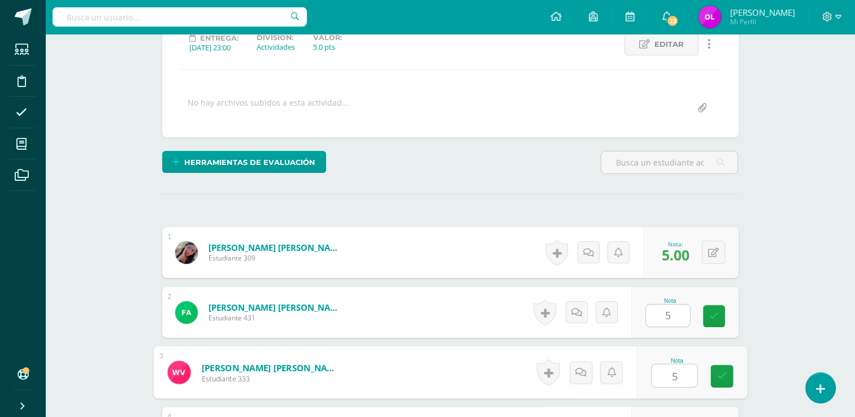
scroll to position [391, 0]
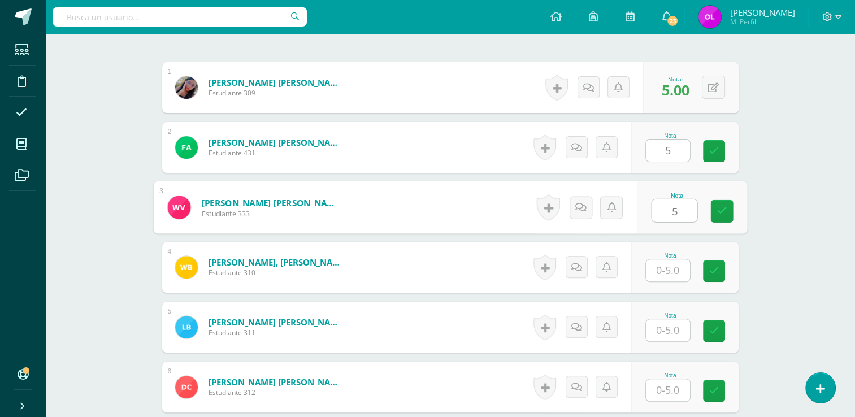
type input "5"
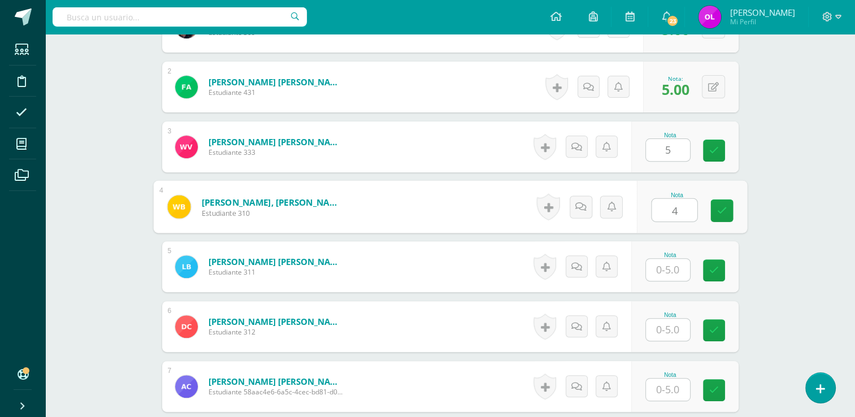
type input "4"
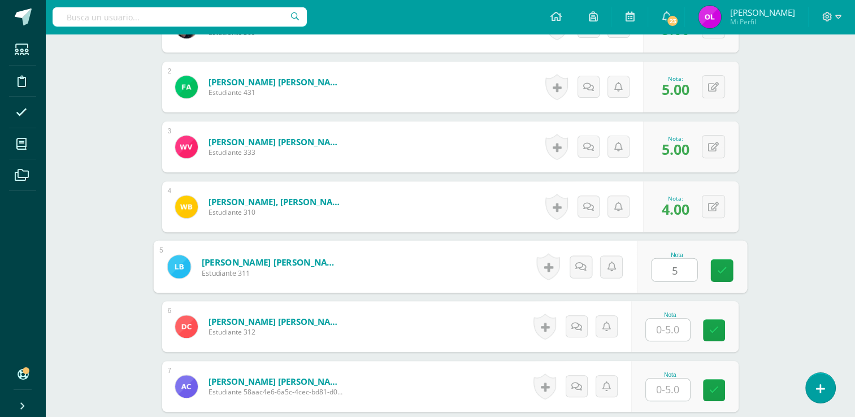
type input "5"
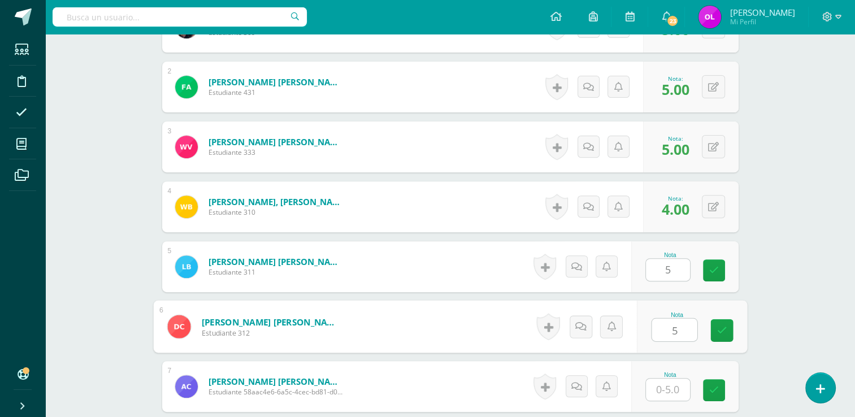
type input "5"
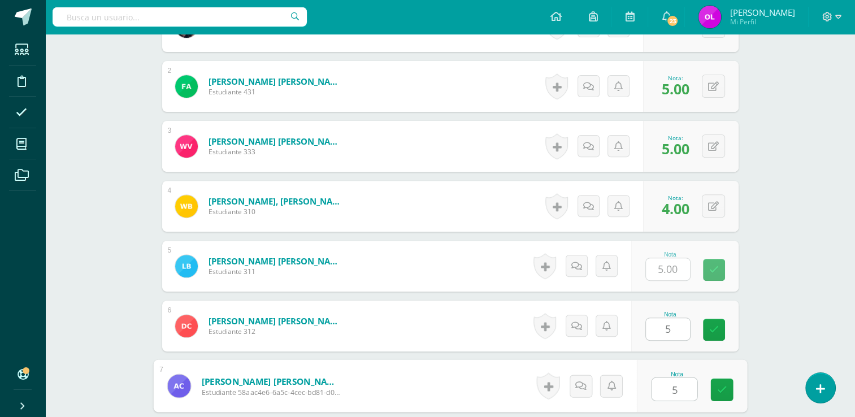
type input "5"
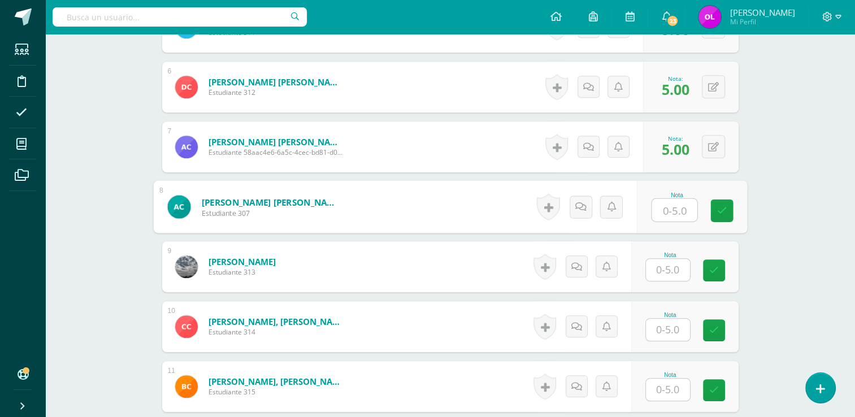
scroll to position [631, 0]
type input "4"
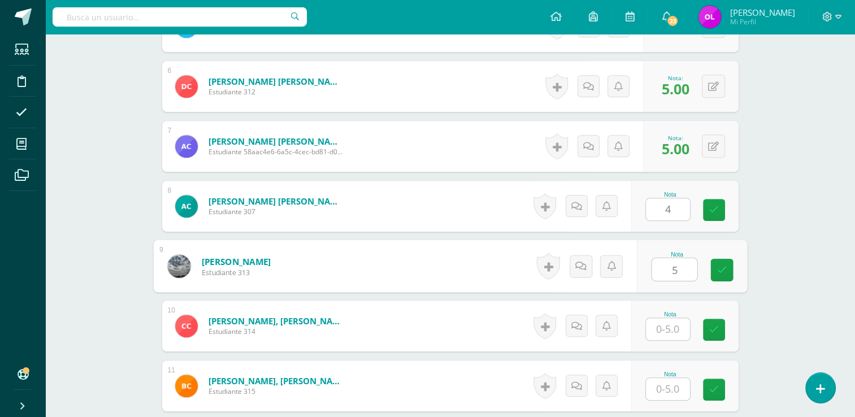
type input "5"
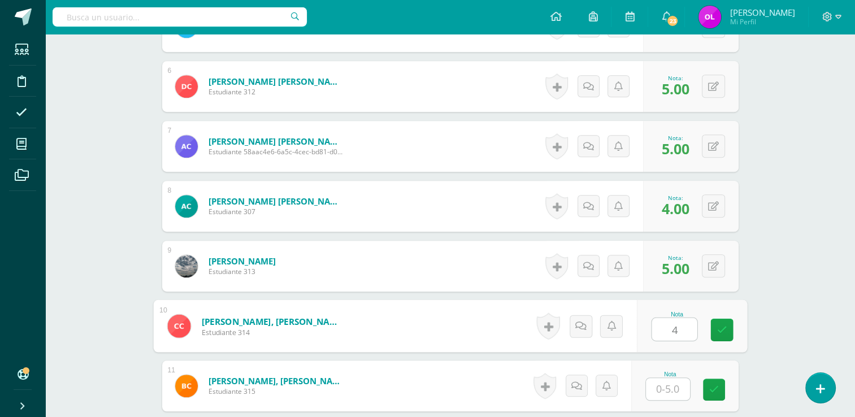
type input "4"
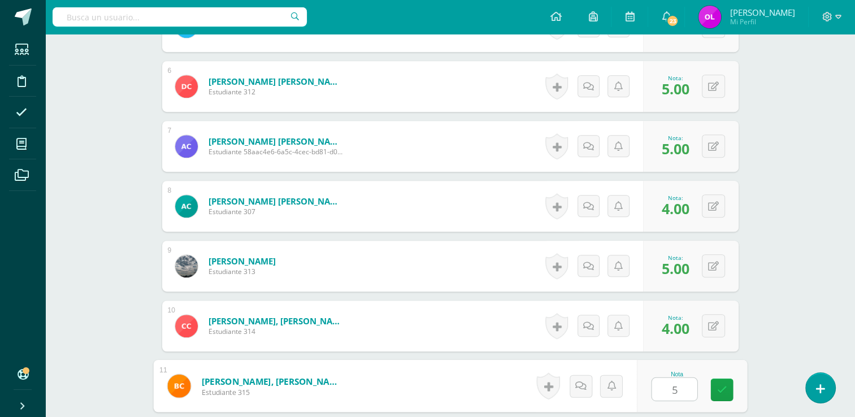
type input "5"
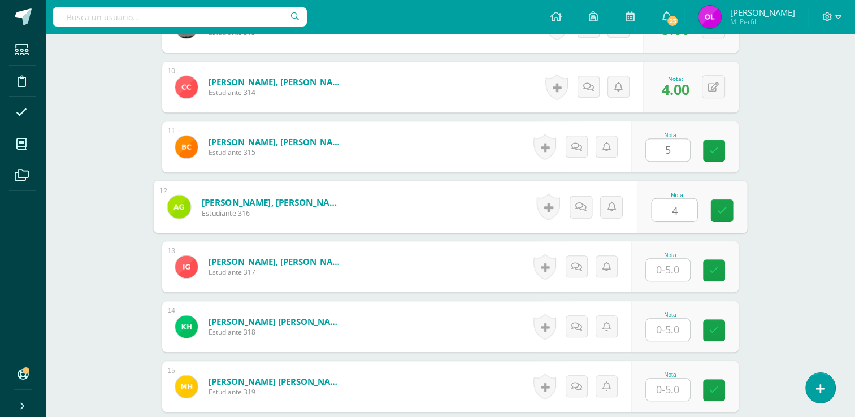
type input "4"
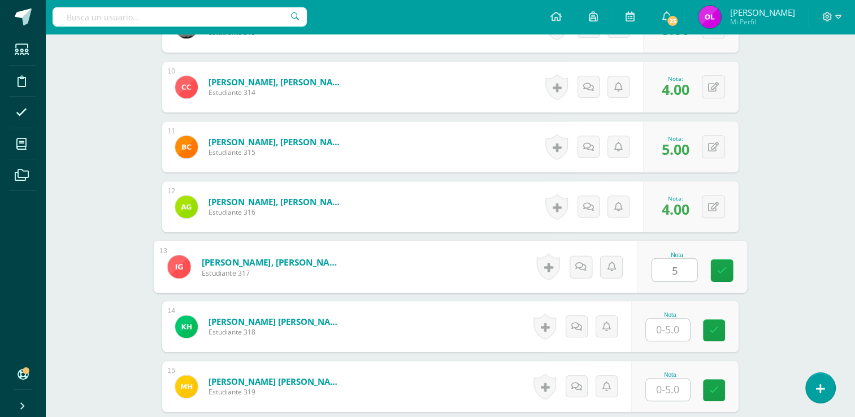
type input "5"
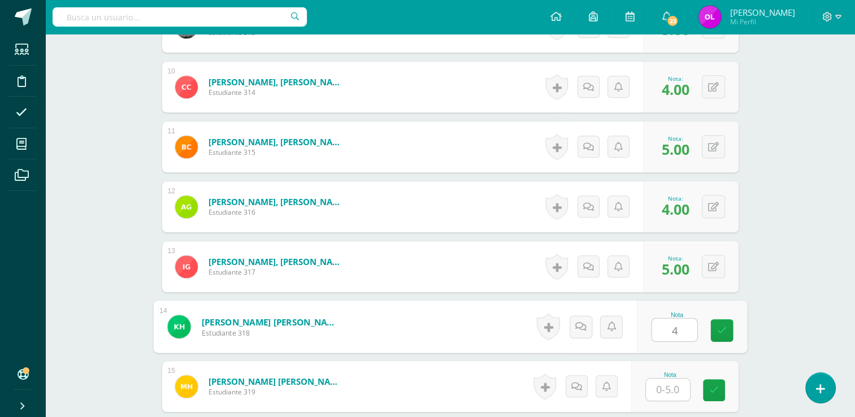
type input "4"
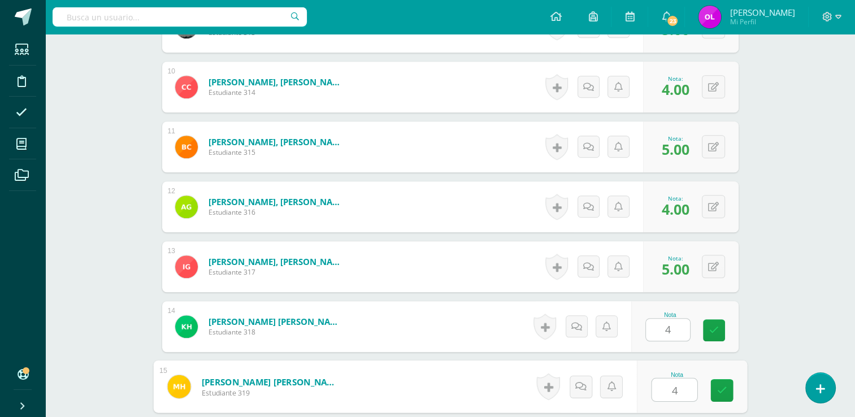
type input "4"
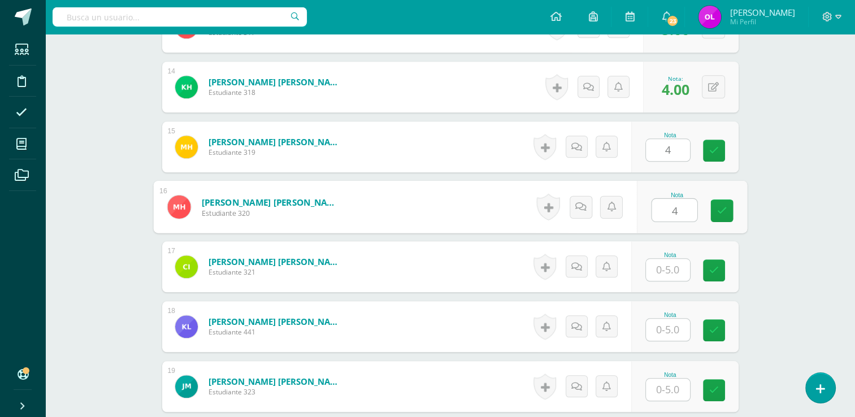
type input "4"
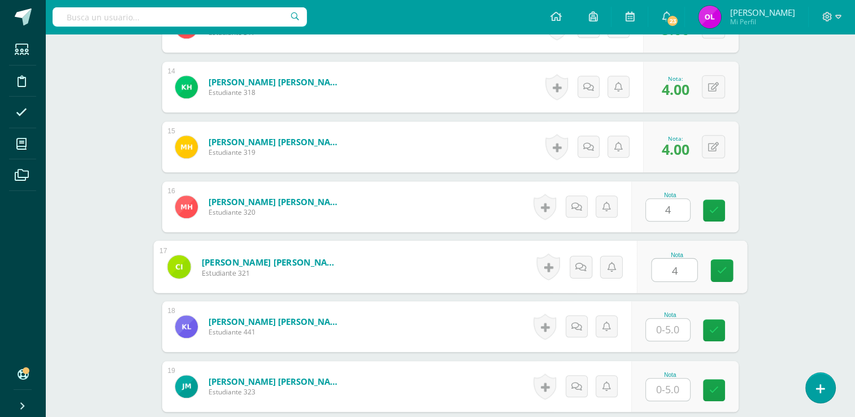
type input "4"
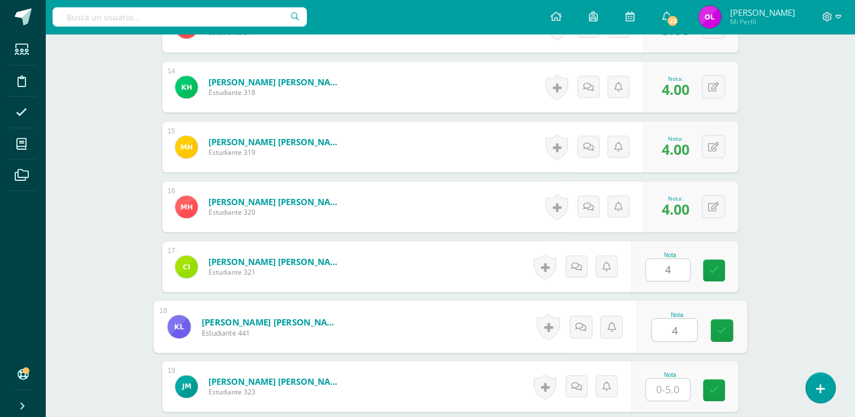
type input "4"
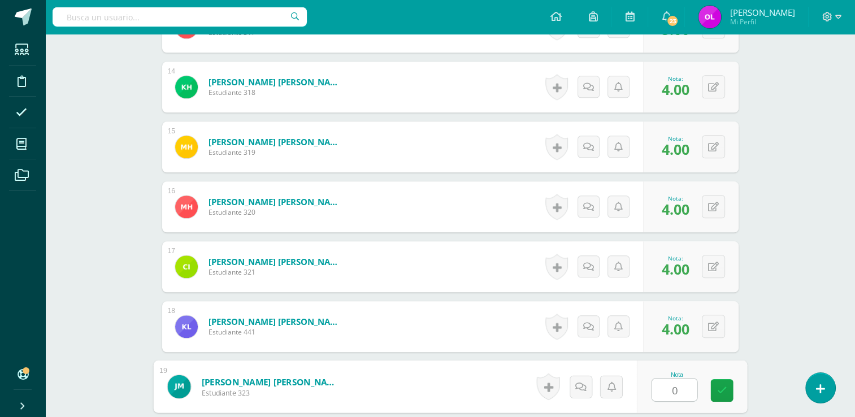
type input "0"
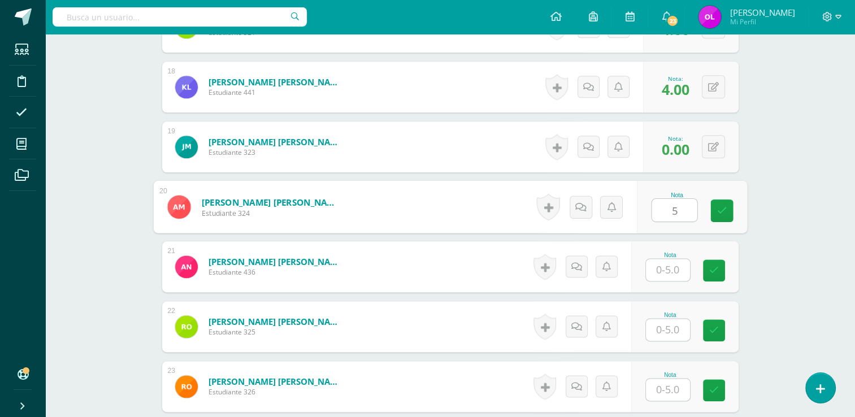
type input "5"
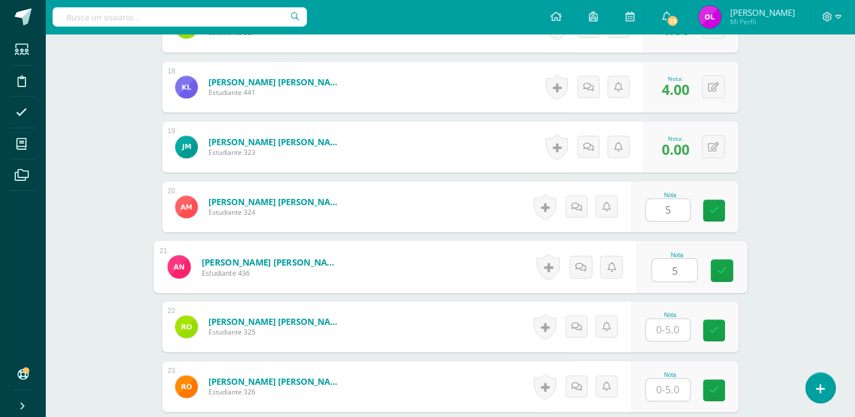
type input "5"
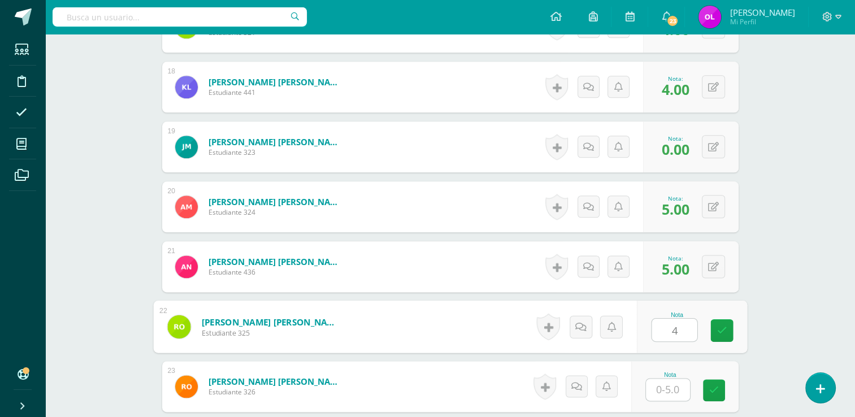
type input "4"
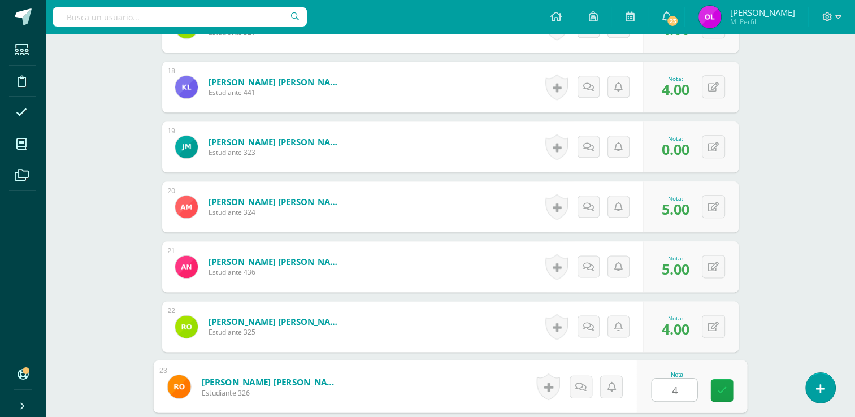
type input "4"
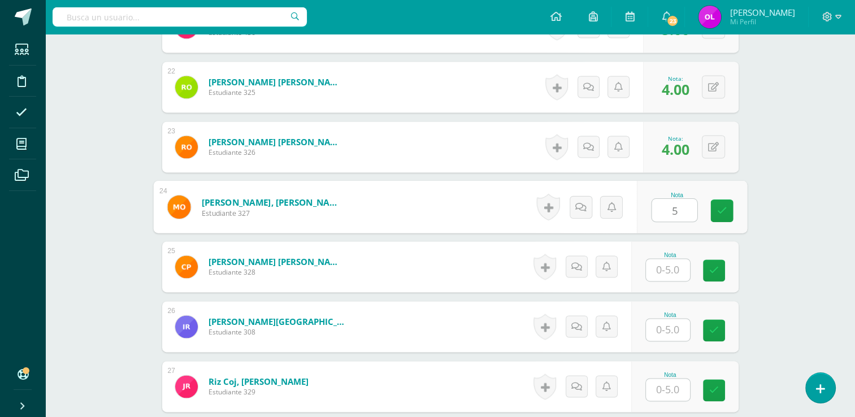
type input "5"
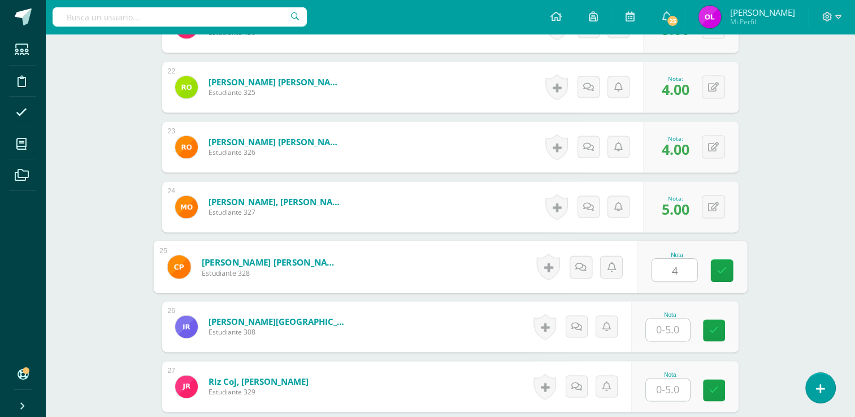
type input "4"
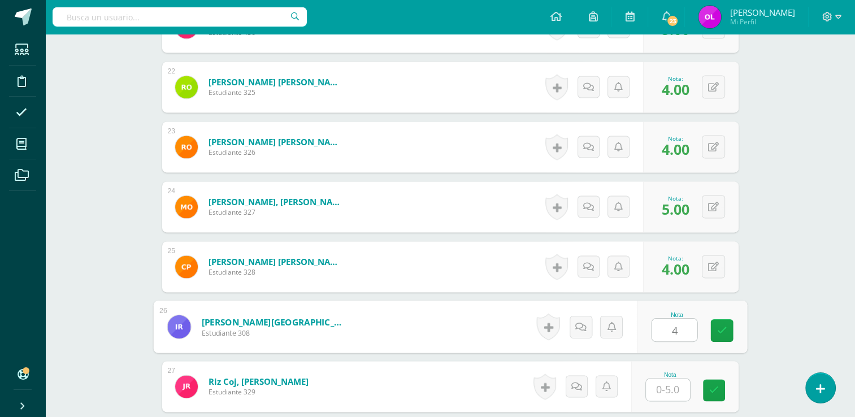
type input "4"
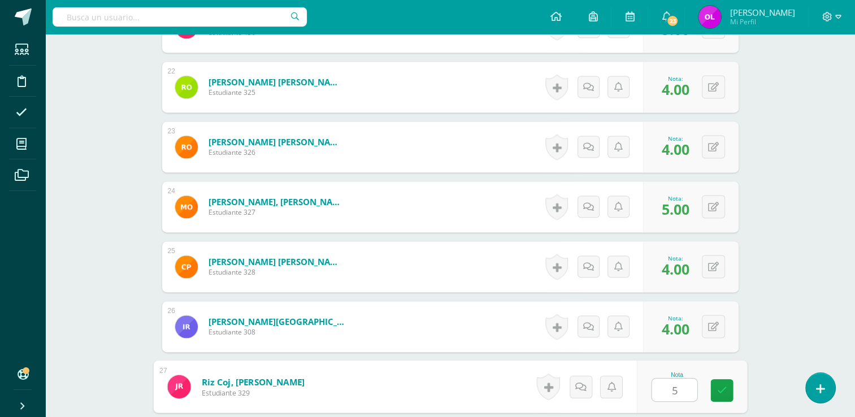
type input "5"
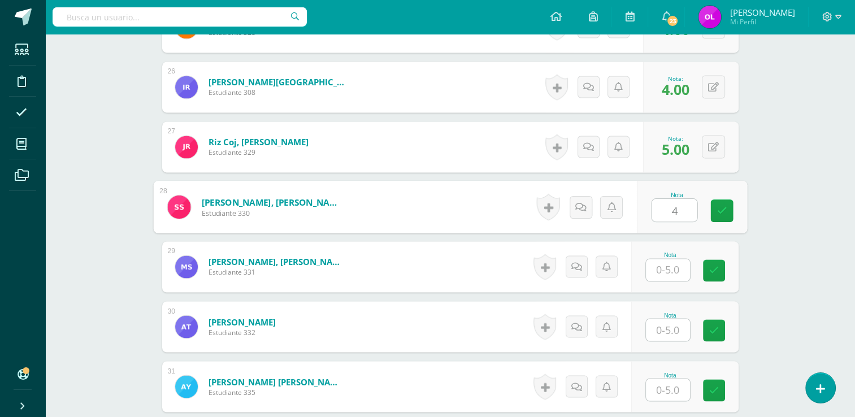
type input "4"
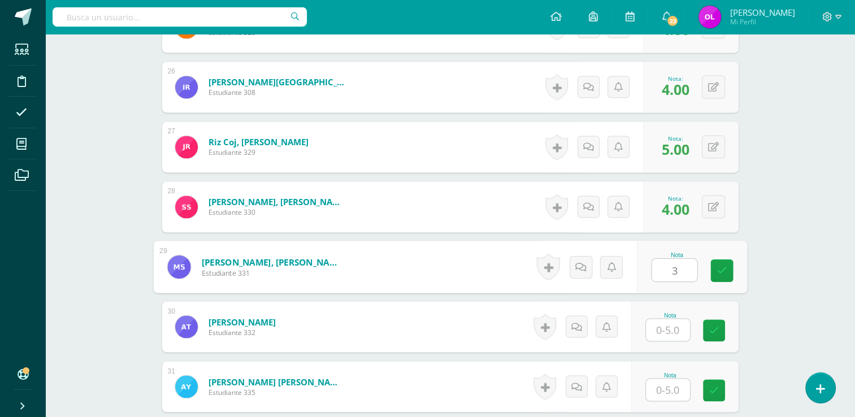
type input "3"
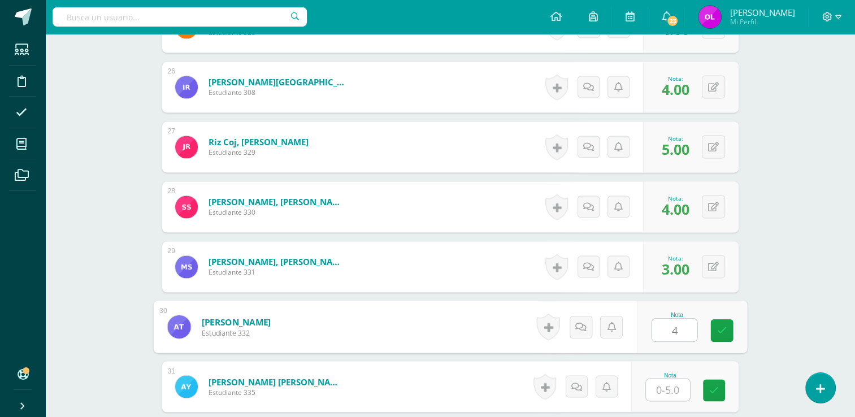
type input "4"
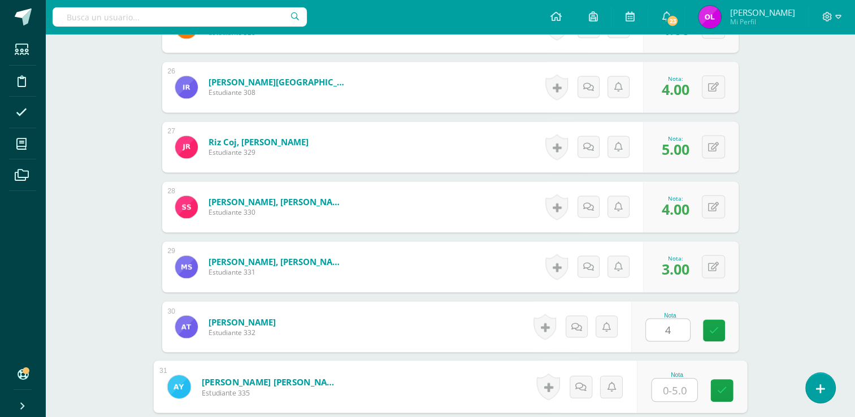
type input "3"
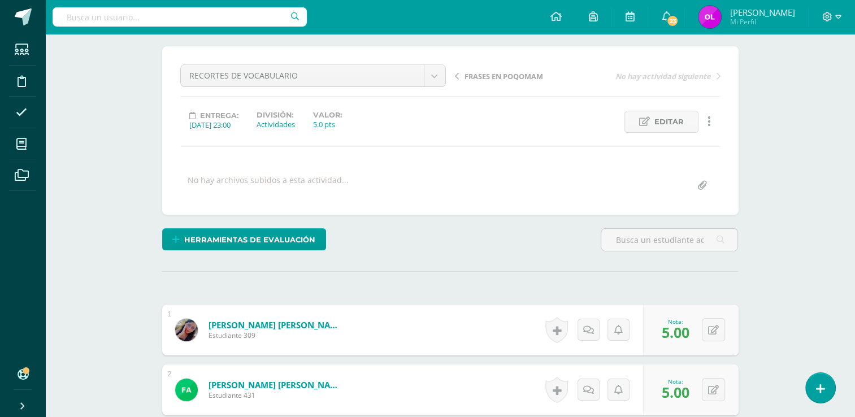
scroll to position [0, 0]
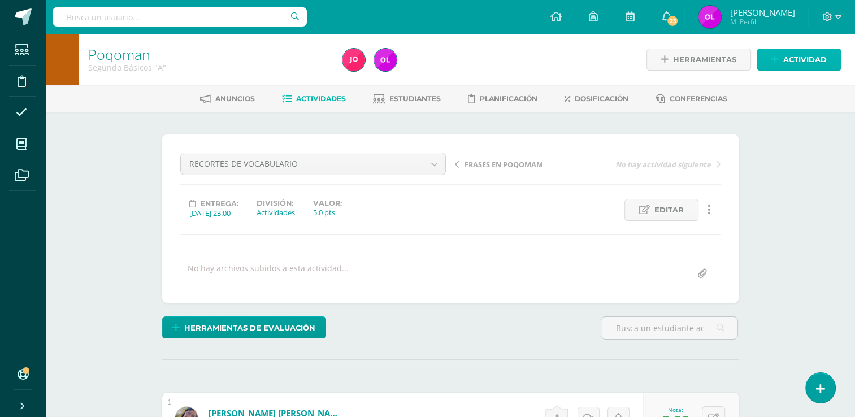
click at [797, 58] on span "Actividad" at bounding box center [805, 59] width 44 height 21
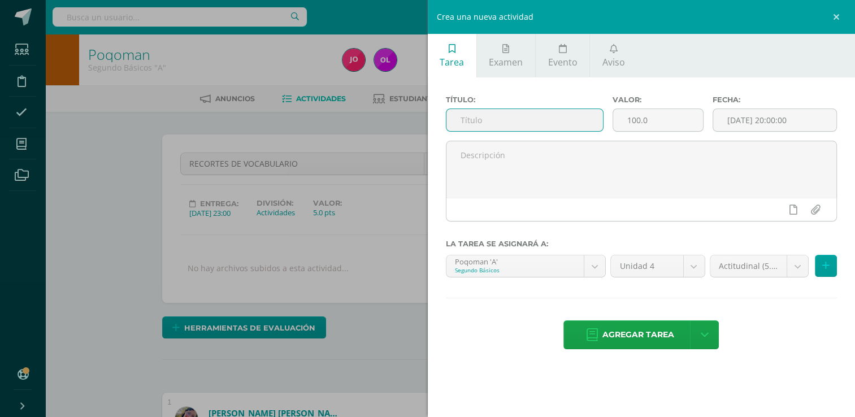
click at [543, 118] on input "text" at bounding box center [525, 120] width 157 height 22
type input "A"
type input "ÁRBOL GENEALÓGICO"
drag, startPoint x: 660, startPoint y: 120, endPoint x: 624, endPoint y: 122, distance: 35.6
click at [624, 122] on input "100.0" at bounding box center [658, 120] width 90 height 22
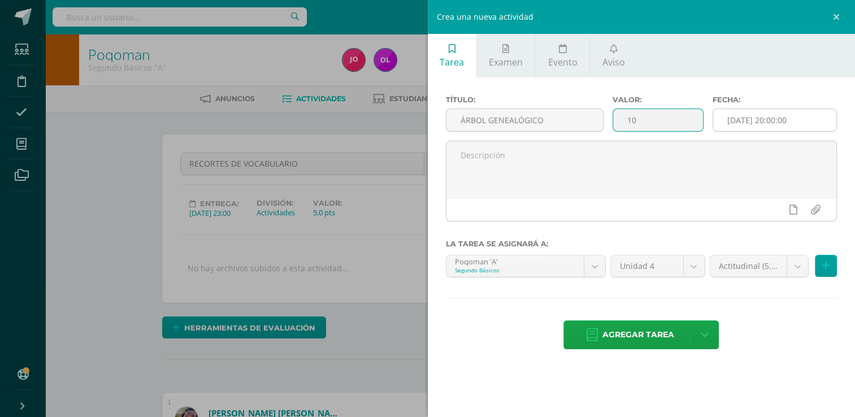
type input "10"
click at [730, 121] on input "[DATE] 20:00:00" at bounding box center [774, 120] width 123 height 22
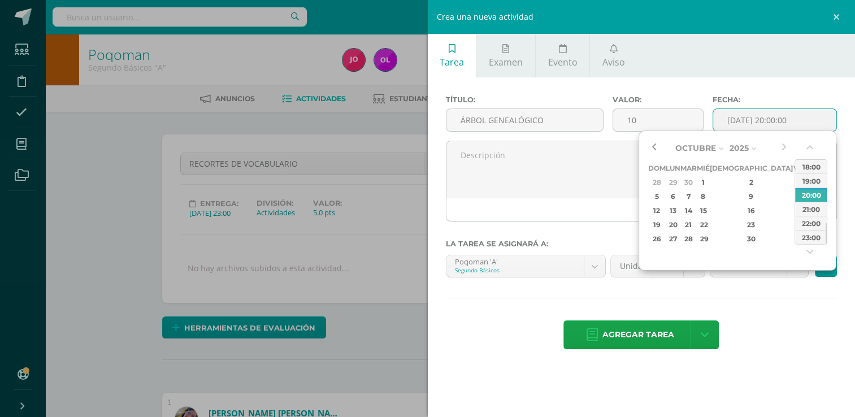
click at [653, 150] on button "button" at bounding box center [653, 148] width 11 height 17
click at [807, 211] on div "20" at bounding box center [813, 210] width 12 height 13
click at [814, 237] on div "23:00" at bounding box center [811, 237] width 32 height 14
type input "2025-09-20 23:00"
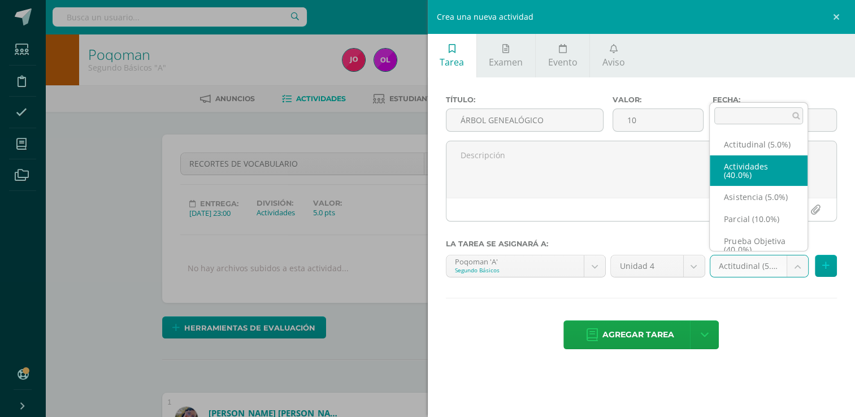
select select "22762"
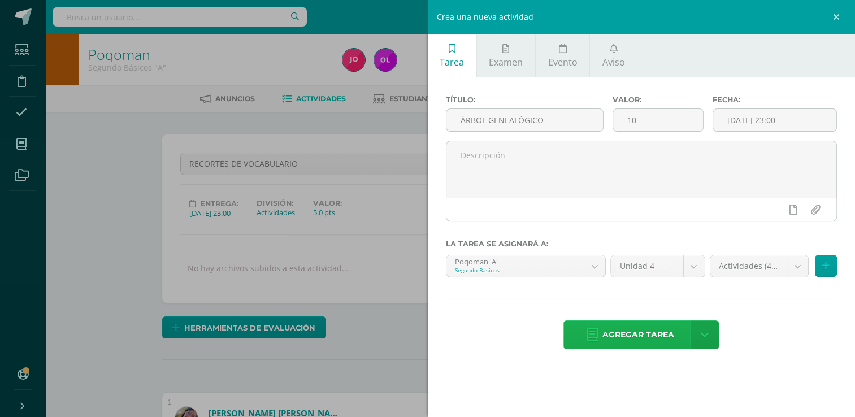
click at [630, 342] on span "Agregar tarea" at bounding box center [639, 335] width 72 height 28
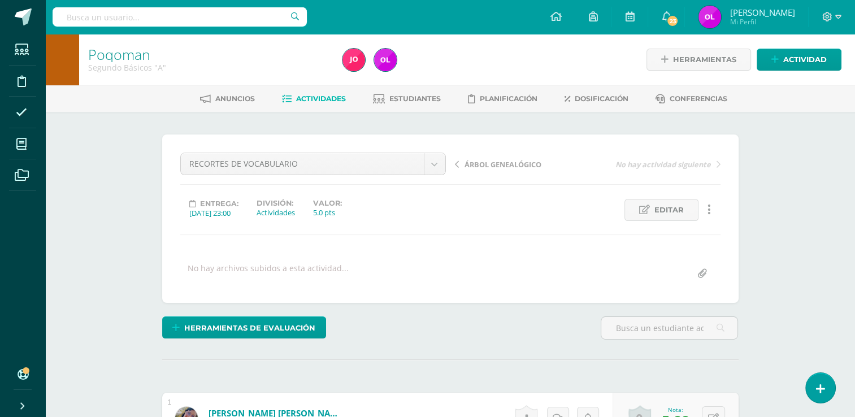
click at [314, 93] on link "Actividades" at bounding box center [314, 99] width 64 height 18
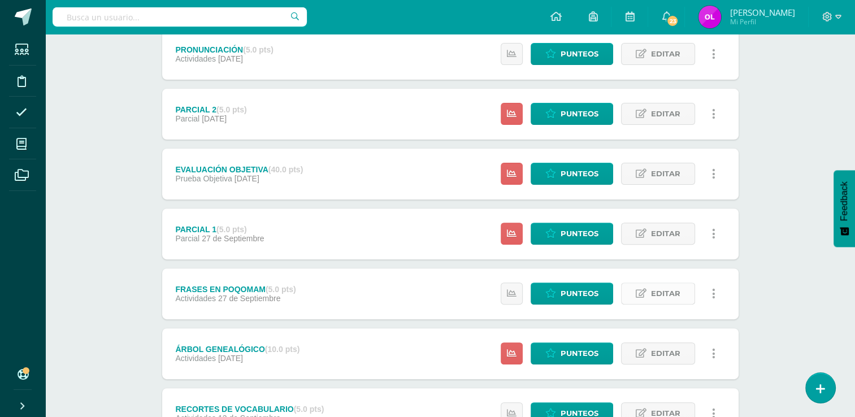
scroll to position [432, 0]
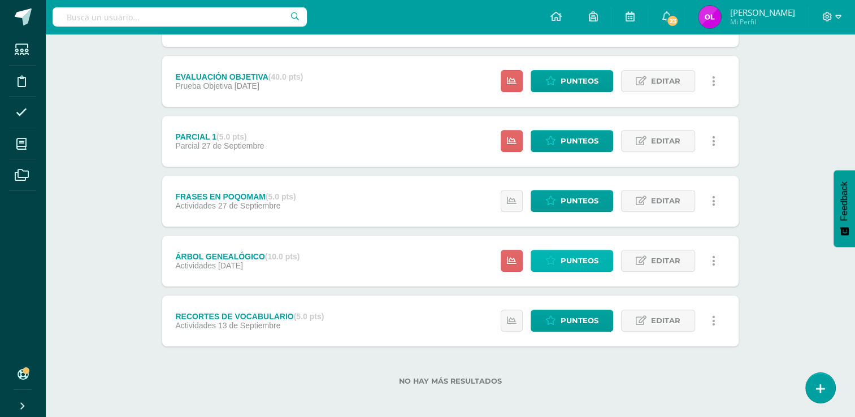
click at [585, 265] on span "Punteos" at bounding box center [580, 260] width 38 height 21
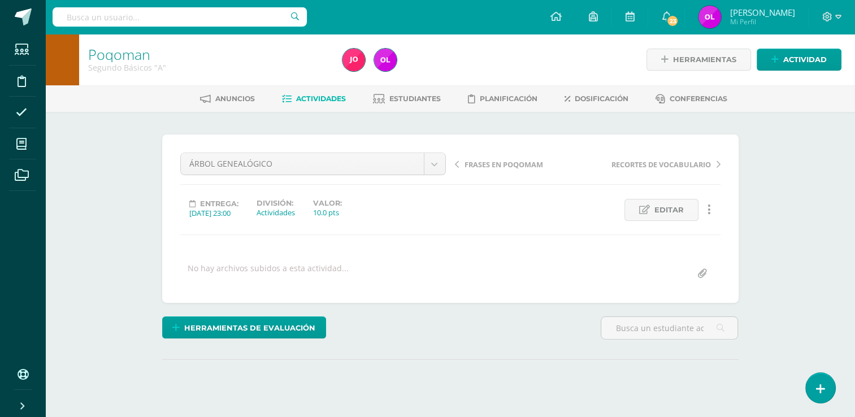
scroll to position [109, 0]
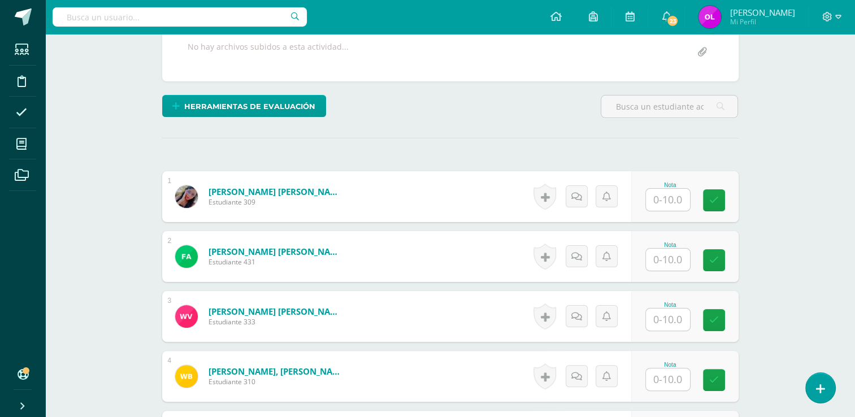
click at [678, 196] on input "text" at bounding box center [668, 200] width 44 height 22
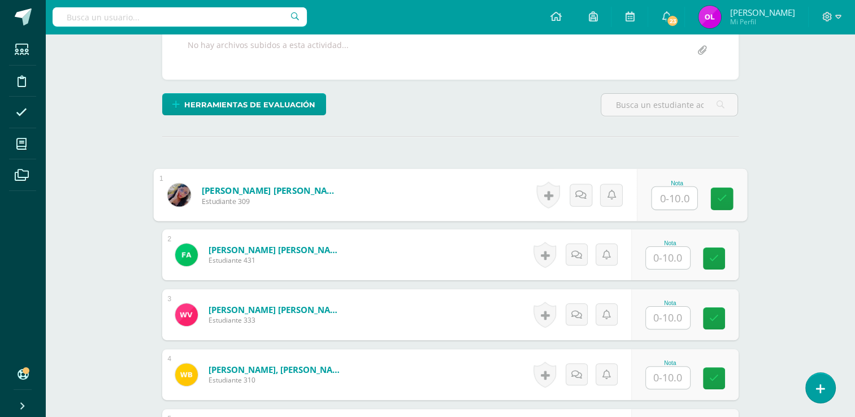
scroll to position [224, 0]
type input "8"
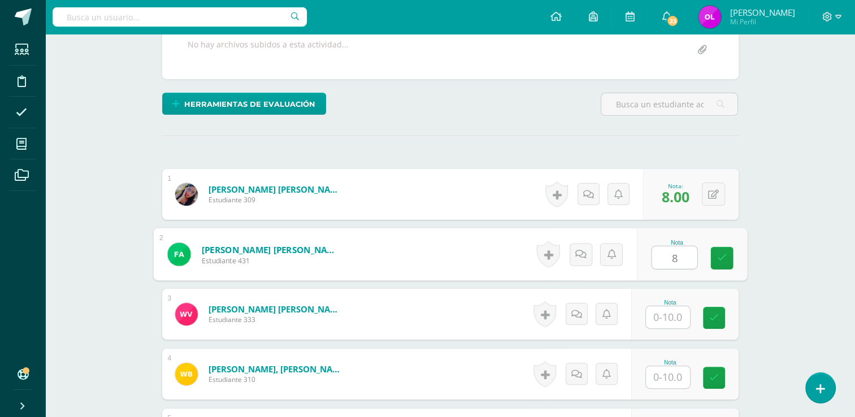
type input "8"
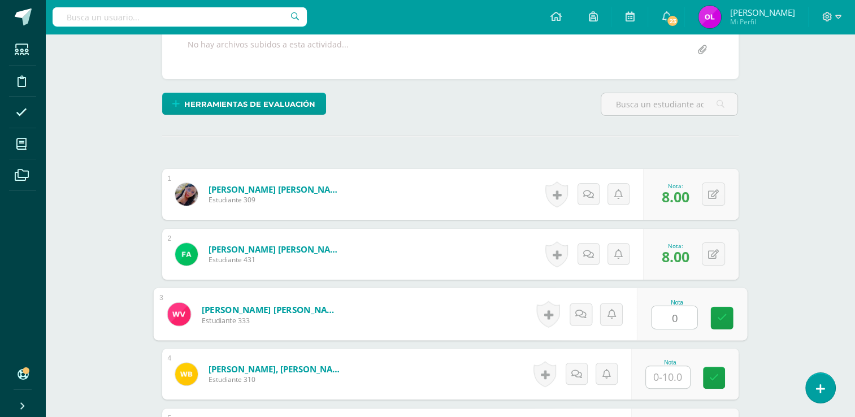
type input "0"
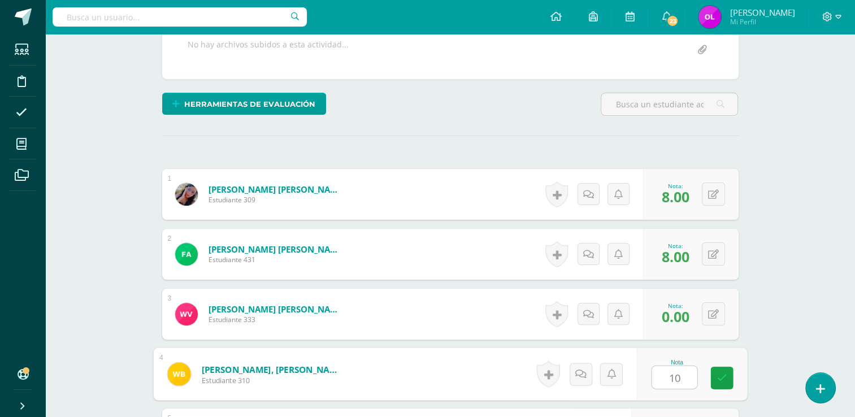
type input "10"
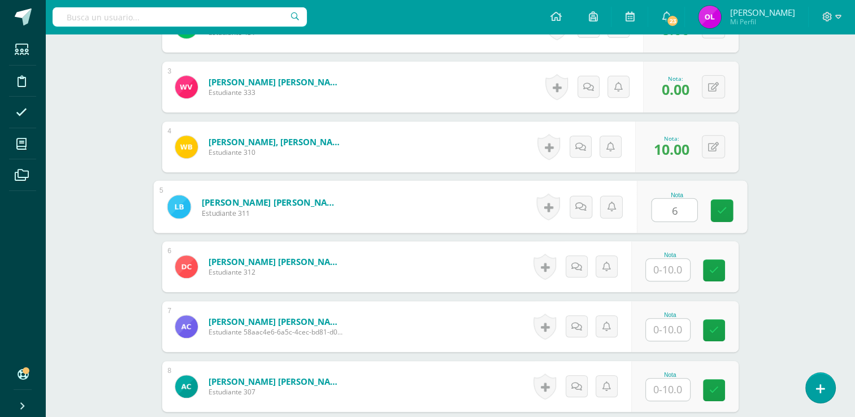
type input "6"
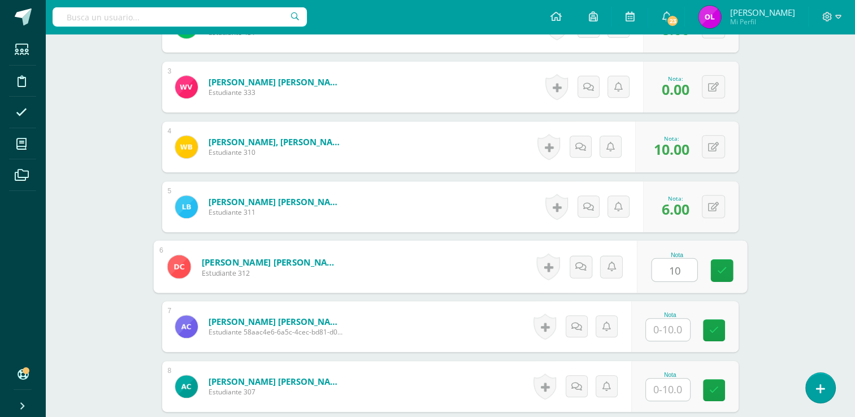
type input "10"
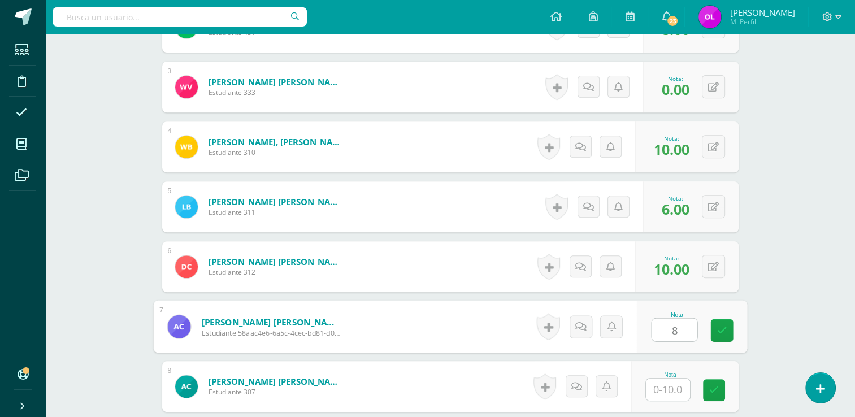
type input "8"
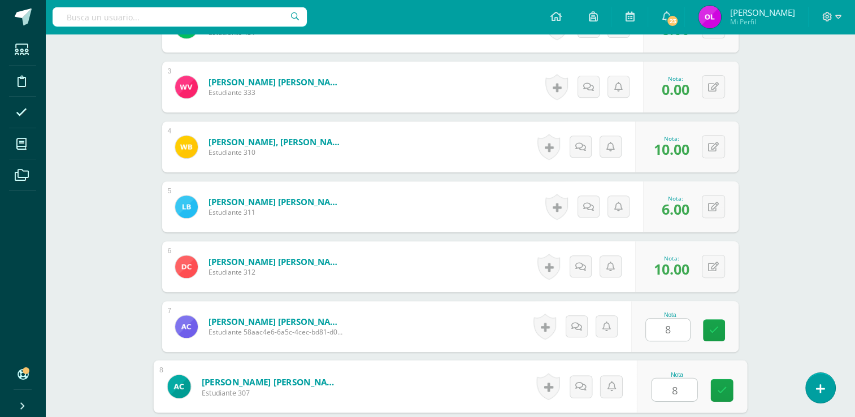
type input "8"
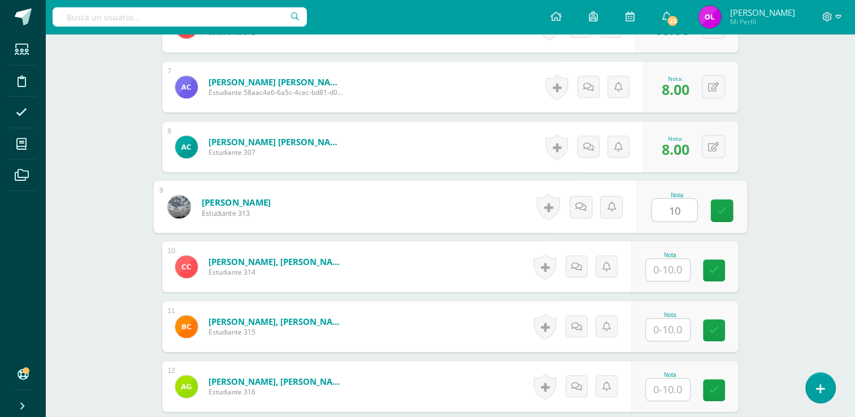
type input "10"
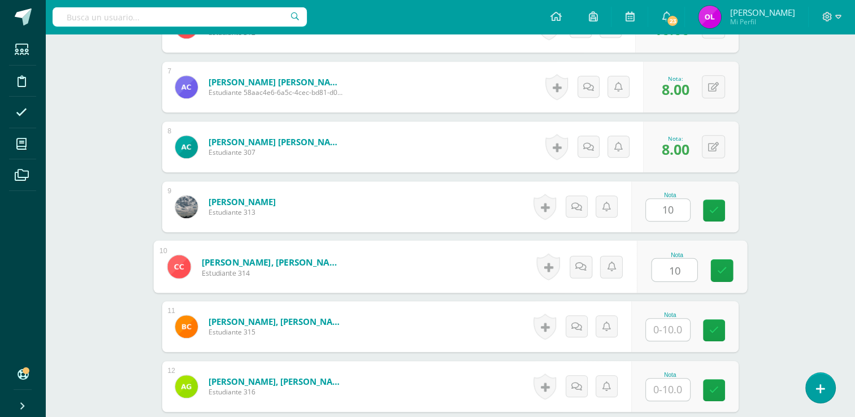
type input "10"
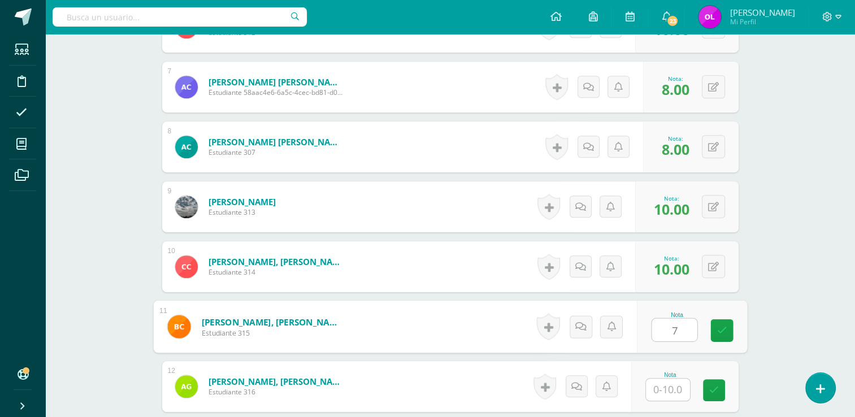
type input "7"
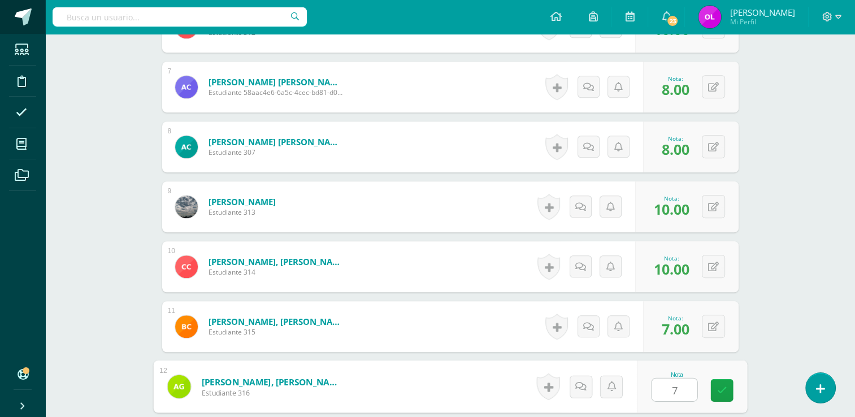
type input "7"
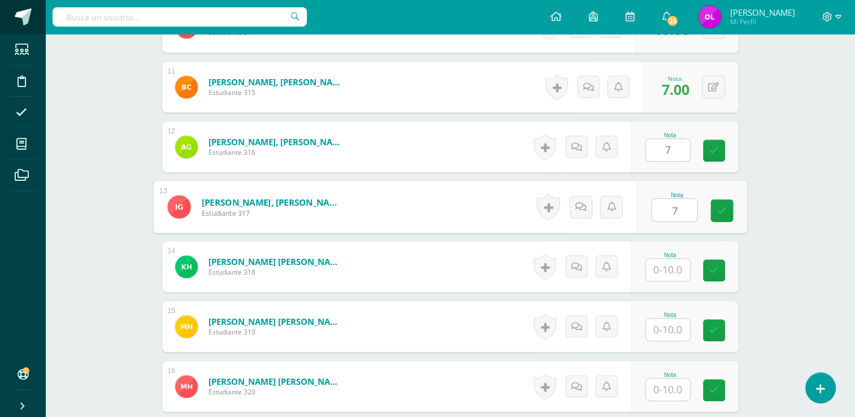
type input "7"
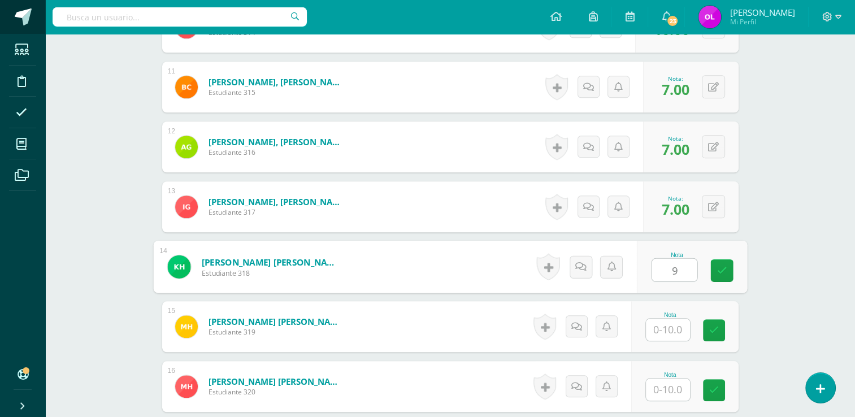
type input "9"
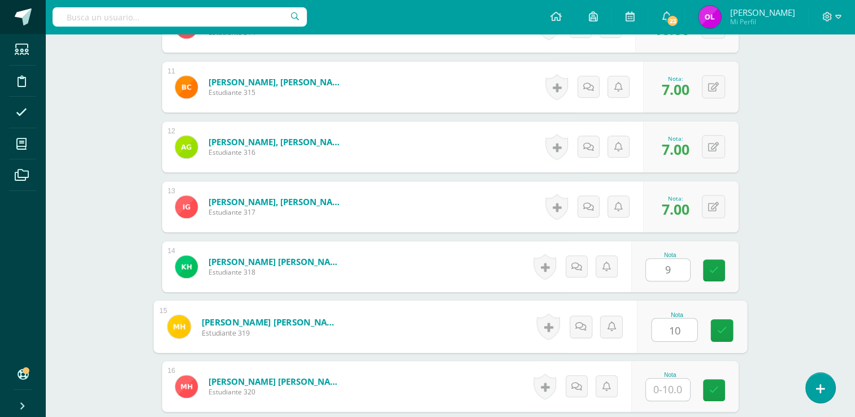
type input "10"
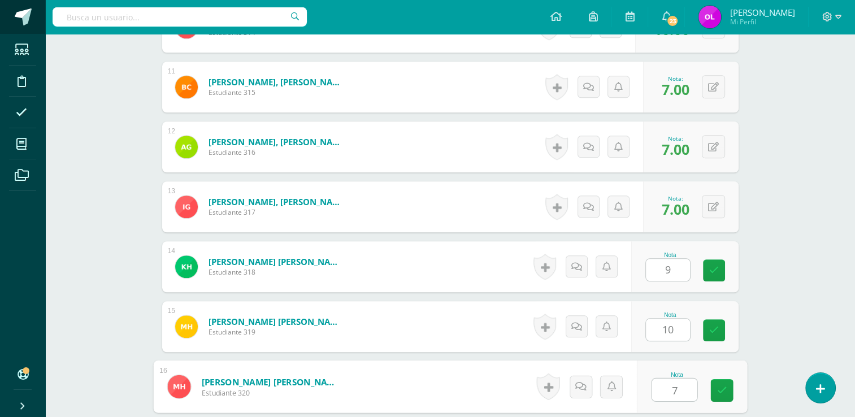
type input "7"
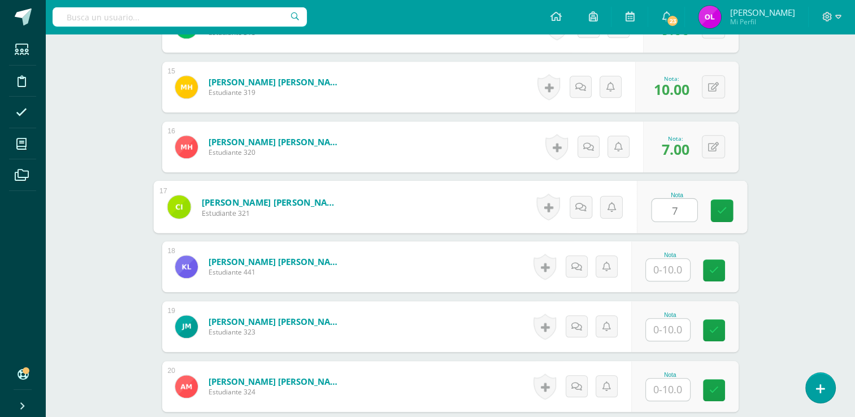
type input "7"
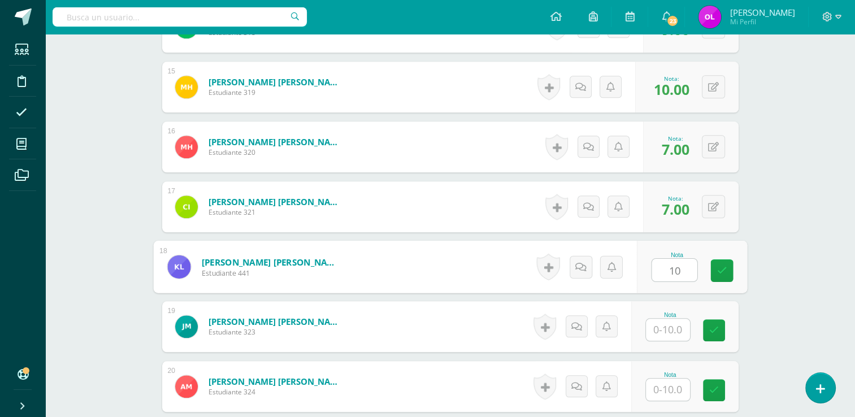
type input "10"
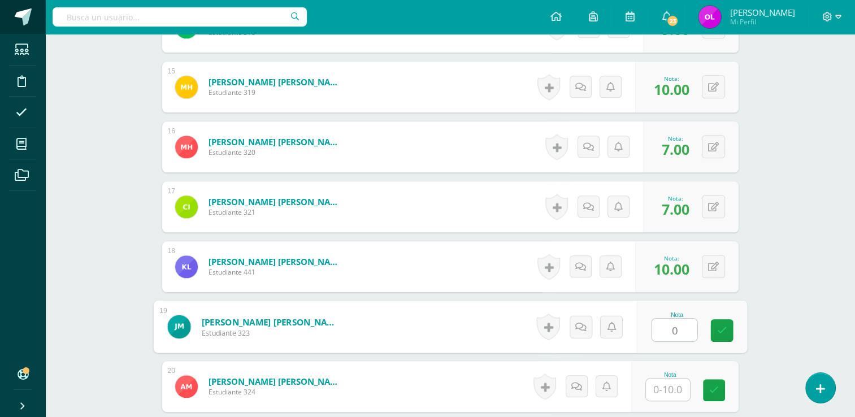
type input "0"
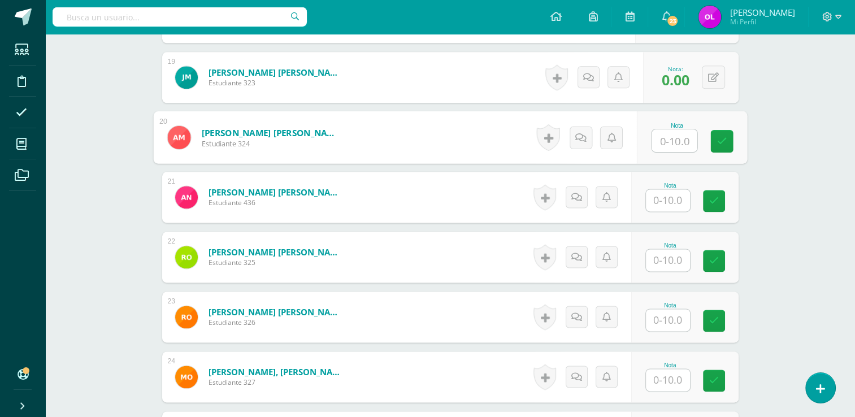
scroll to position [1453, 0]
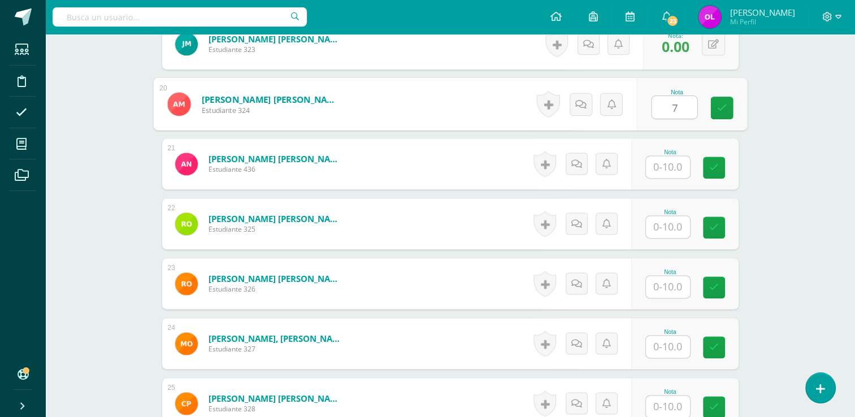
type input "7"
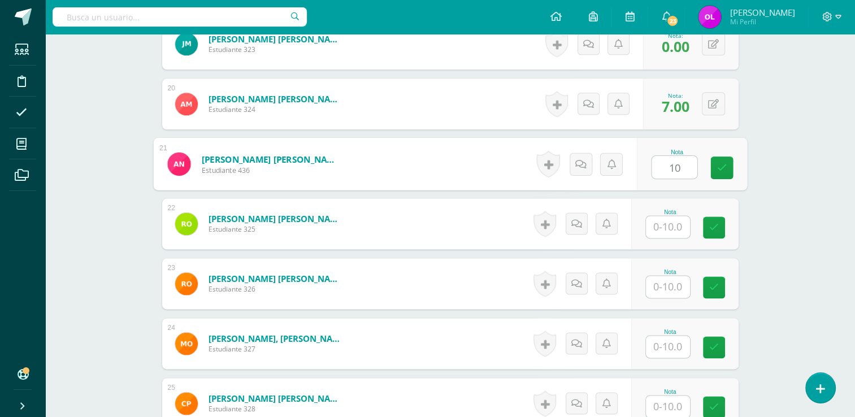
type input "10"
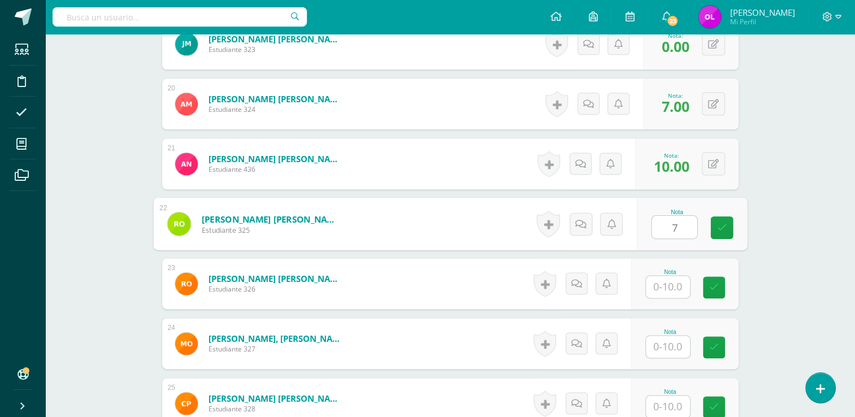
type input "7"
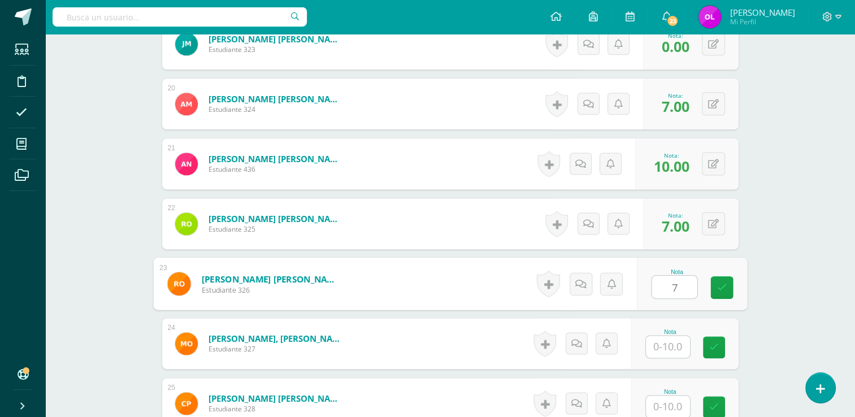
type input "7"
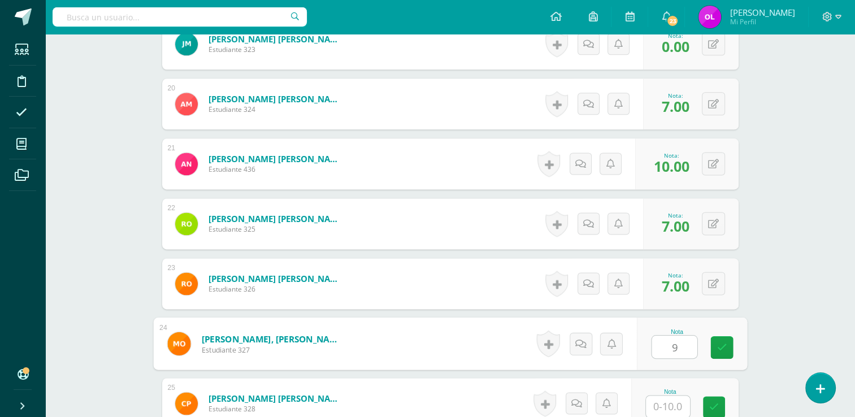
type input "9"
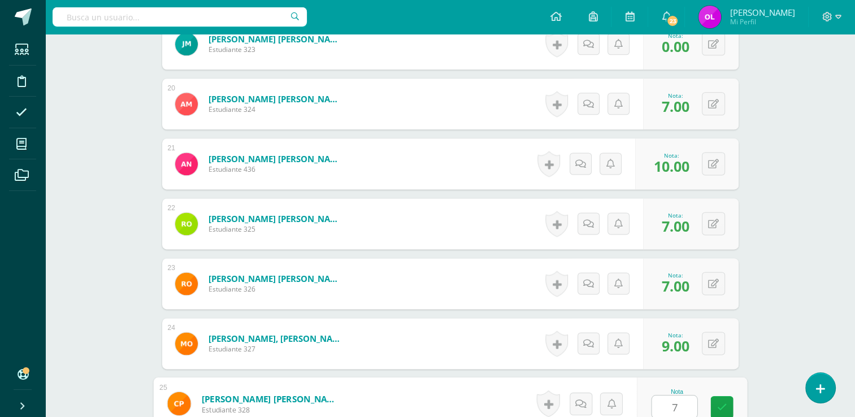
type input "7"
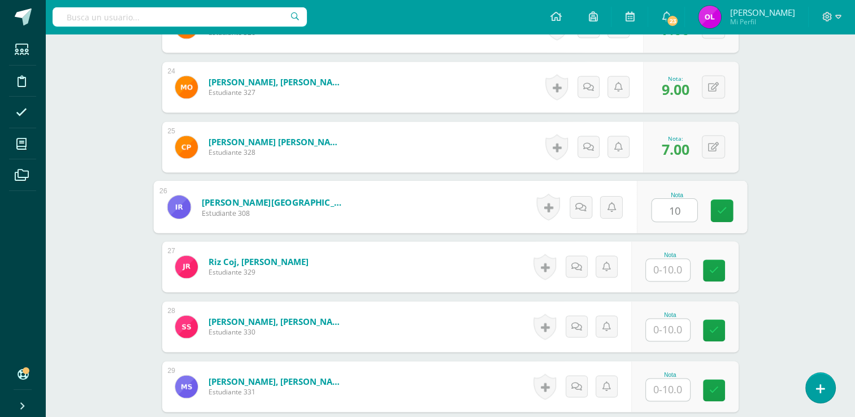
type input "10"
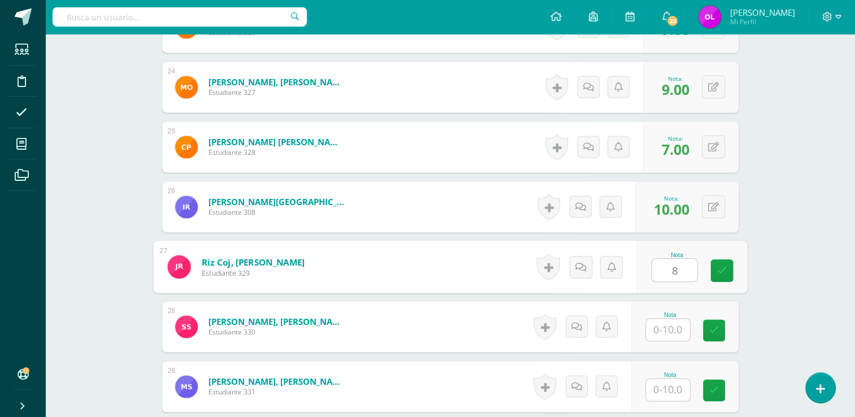
type input "8"
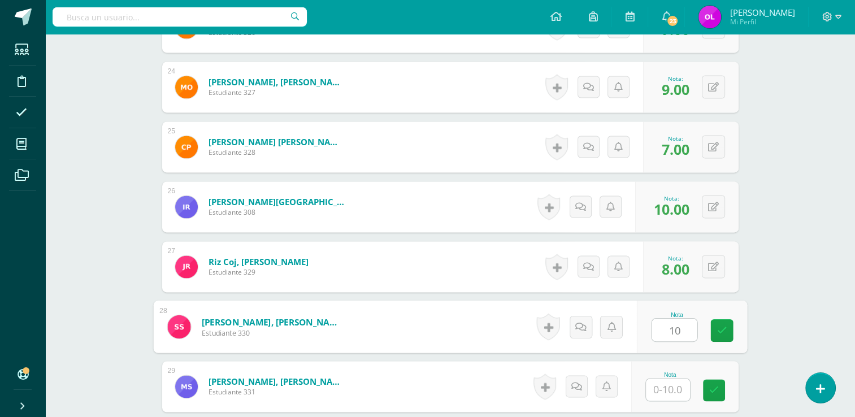
type input "10"
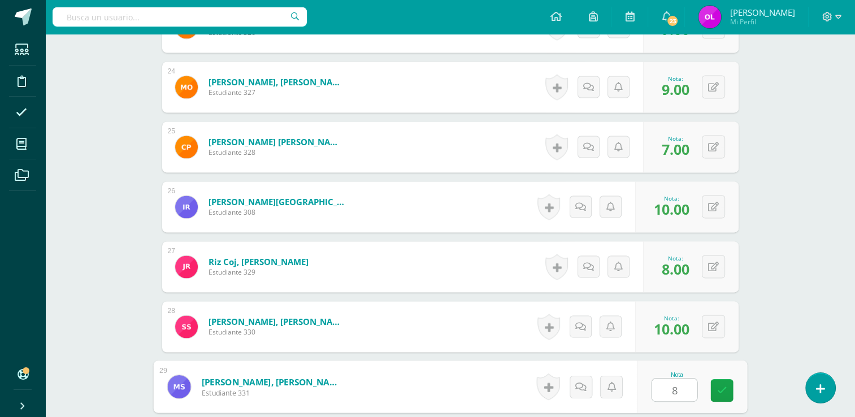
type input "8"
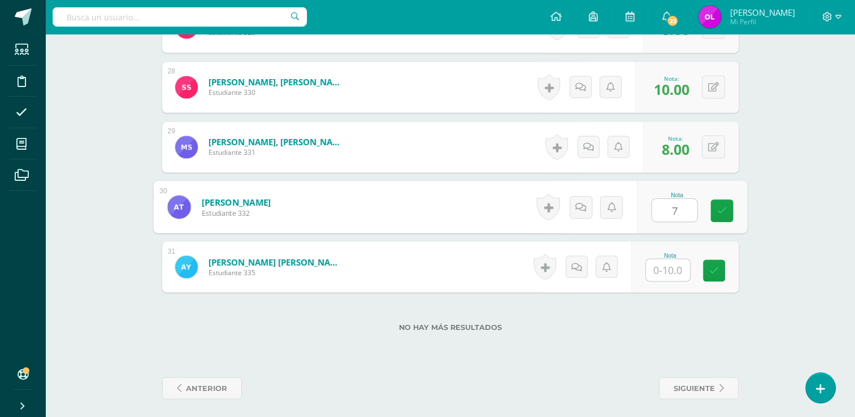
type input "7"
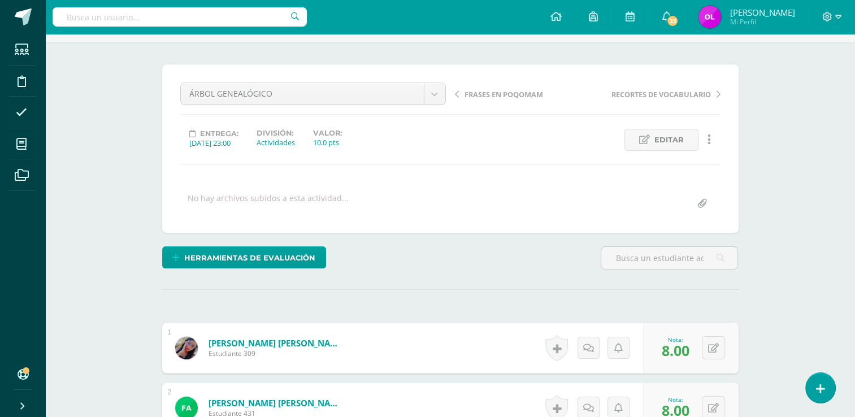
scroll to position [0, 0]
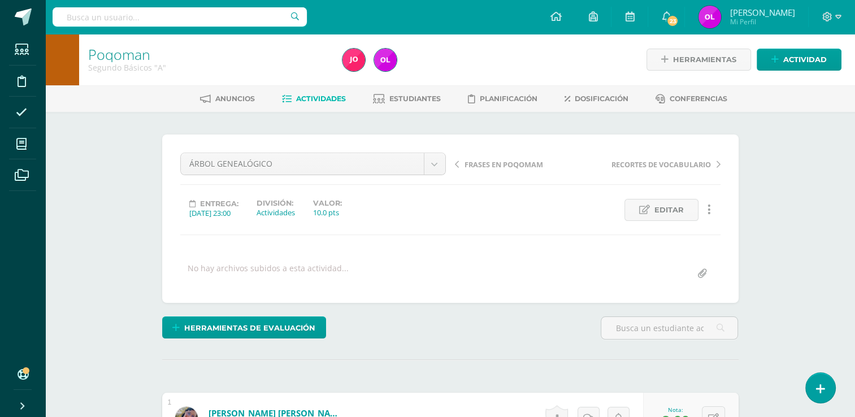
click at [318, 99] on span "Actividades" at bounding box center [321, 98] width 50 height 8
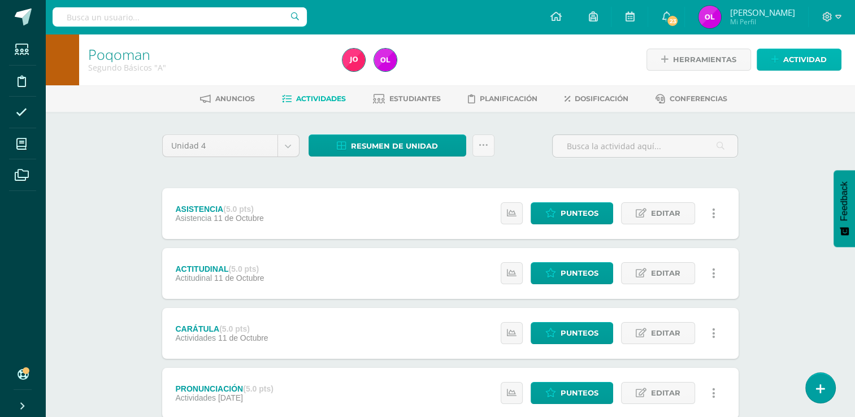
click at [799, 55] on span "Actividad" at bounding box center [805, 59] width 44 height 21
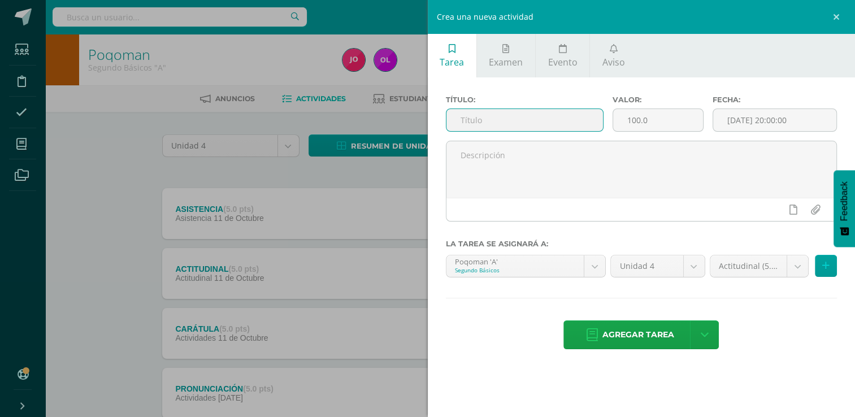
click at [507, 113] on input "text" at bounding box center [525, 120] width 157 height 22
type input "CUADERNO COMPLETO"
click at [679, 127] on input "100.0" at bounding box center [658, 120] width 90 height 22
drag, startPoint x: 671, startPoint y: 126, endPoint x: 616, endPoint y: 120, distance: 56.3
click at [616, 124] on input "100.0" at bounding box center [658, 120] width 90 height 22
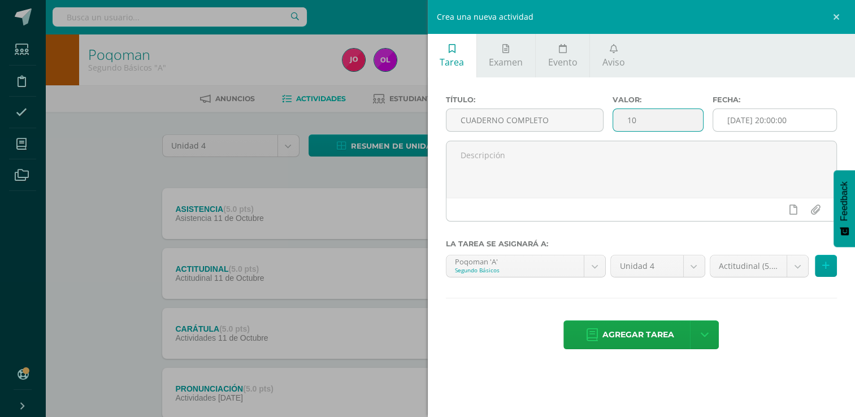
type input "10"
click at [808, 118] on input "[DATE] 20:00:00" at bounding box center [774, 120] width 123 height 22
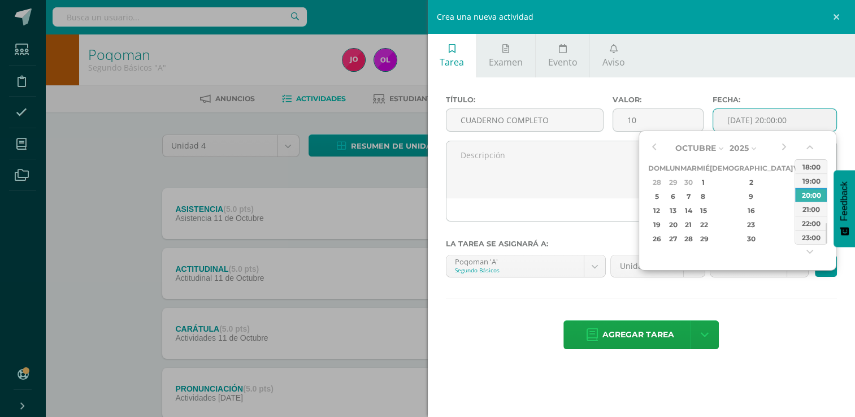
click at [807, 198] on div "11" at bounding box center [813, 196] width 12 height 13
click at [814, 236] on div "23:00" at bounding box center [811, 237] width 32 height 14
type input "2025-10-11 23:00"
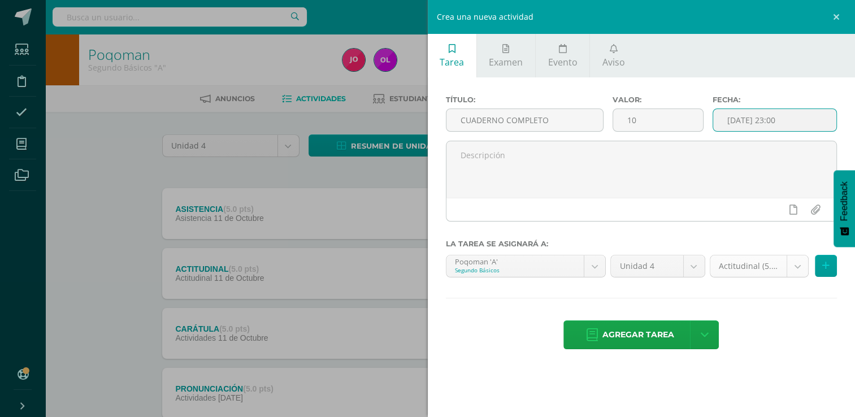
click at [796, 261] on body "Estudiantes Disciplina Asistencia Mis cursos Archivos Soporte Ayuda Reportar un…" at bounding box center [427, 425] width 855 height 850
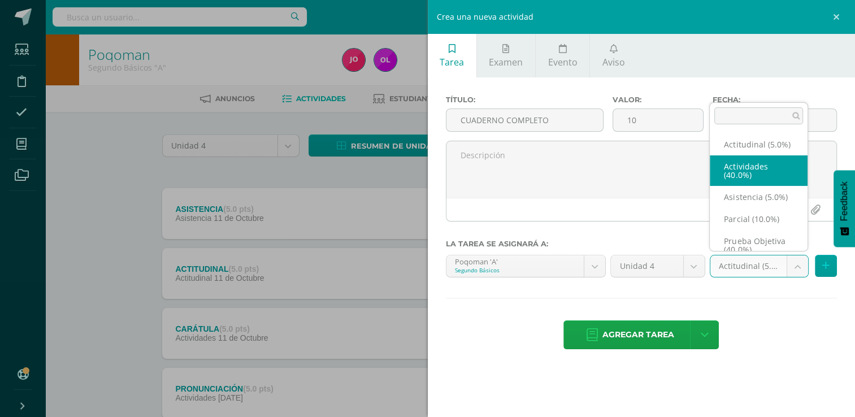
select select "22762"
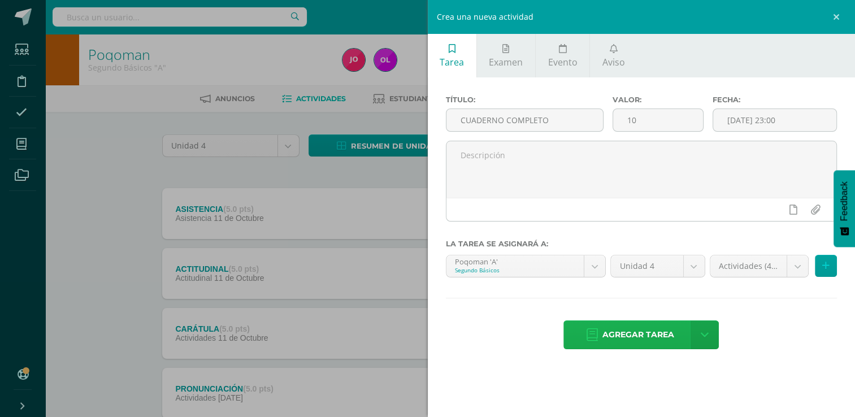
click at [644, 329] on span "Agregar tarea" at bounding box center [639, 335] width 72 height 28
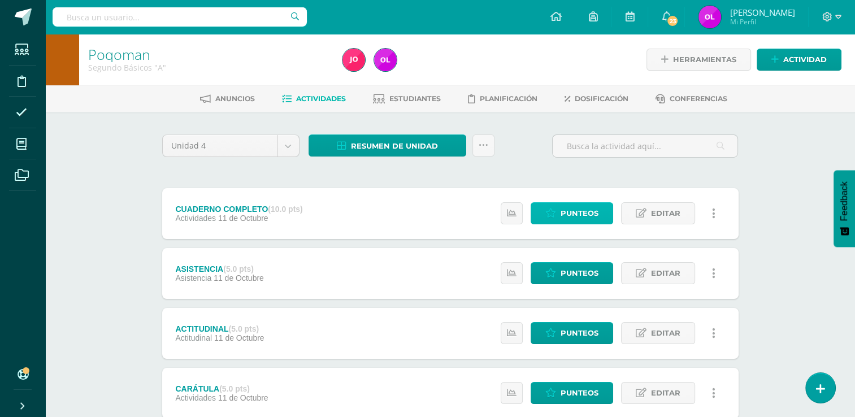
click at [582, 203] on span "Punteos" at bounding box center [580, 213] width 38 height 21
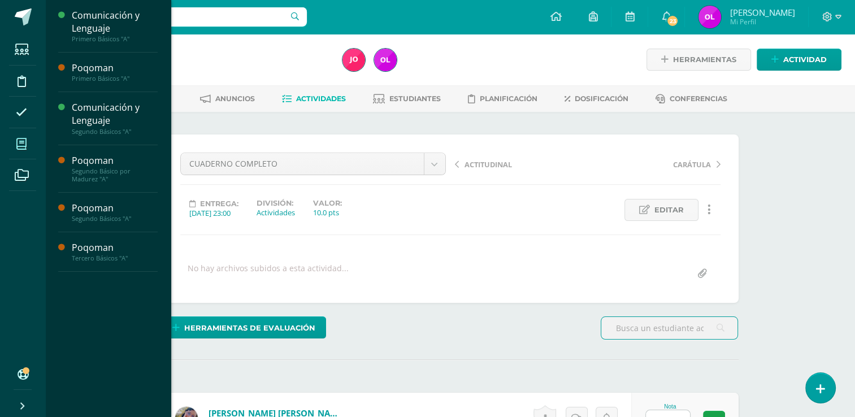
click at [25, 138] on icon at bounding box center [21, 143] width 10 height 11
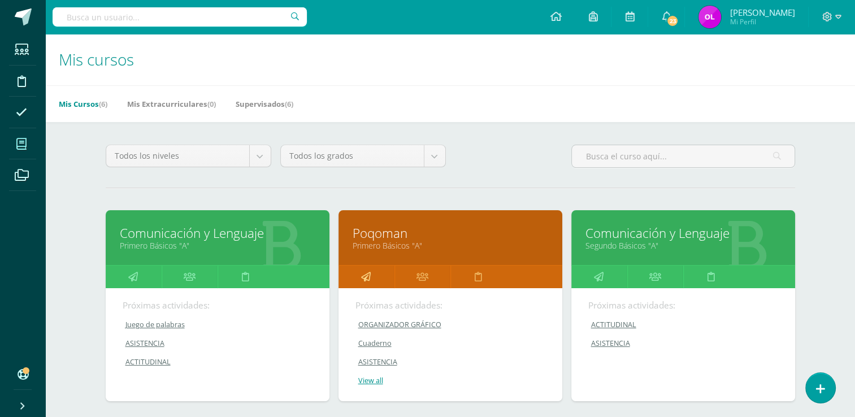
click at [364, 278] on icon at bounding box center [366, 277] width 10 height 22
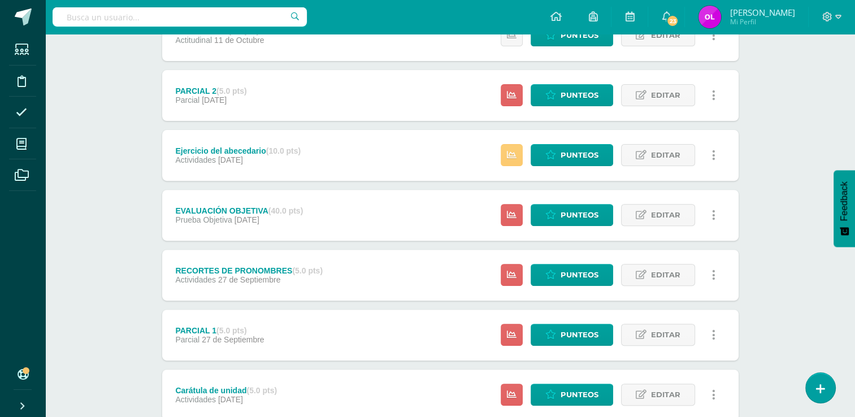
scroll to position [432, 0]
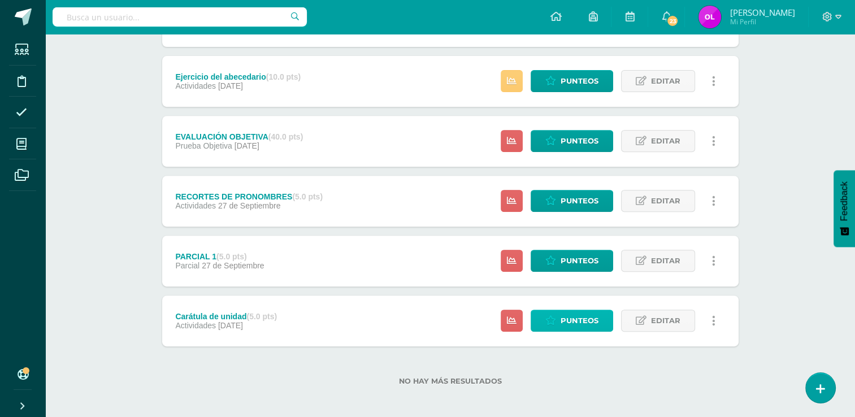
click at [595, 326] on span "Punteos" at bounding box center [580, 320] width 38 height 21
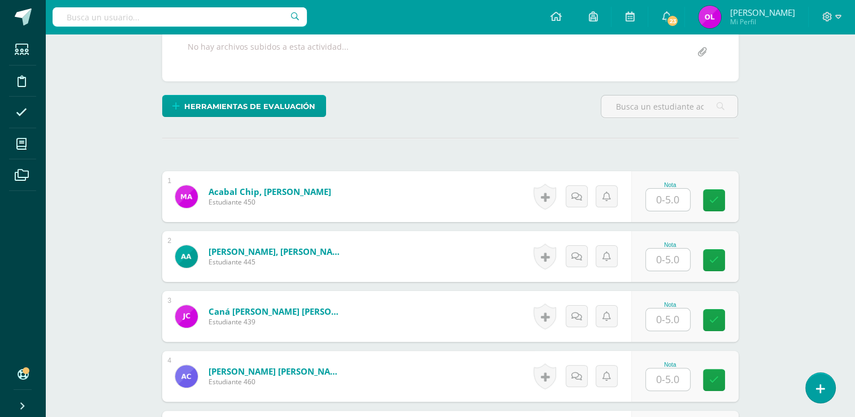
click at [684, 201] on input "text" at bounding box center [668, 200] width 44 height 22
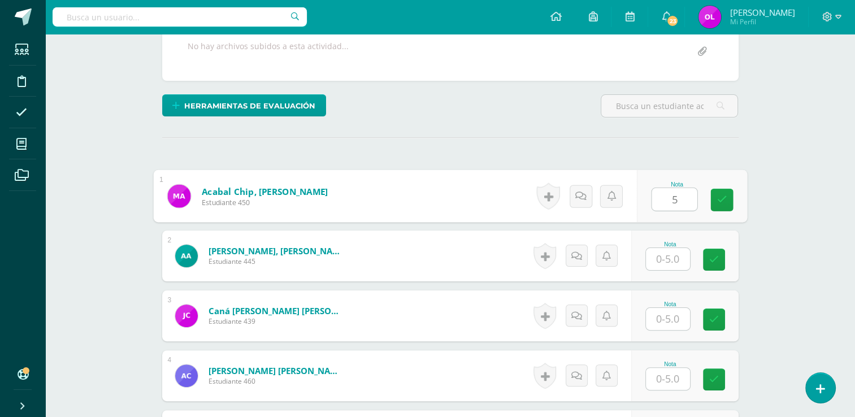
type input "5"
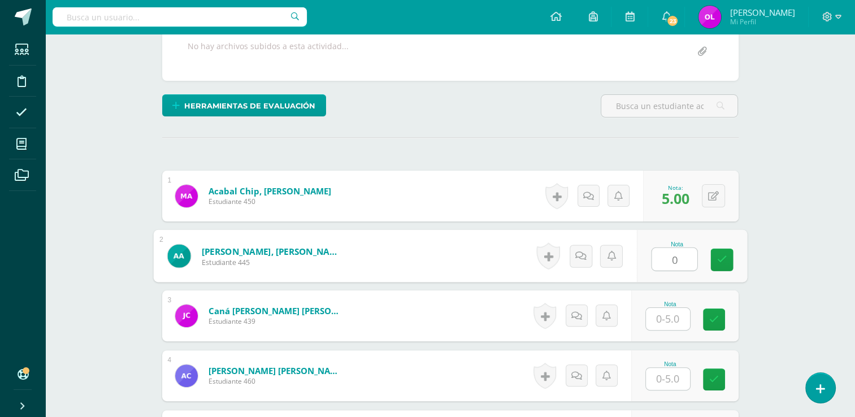
type input "0"
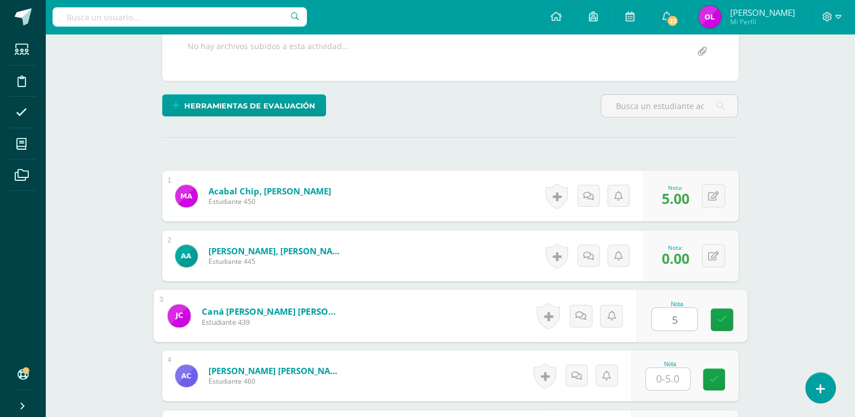
type input "5"
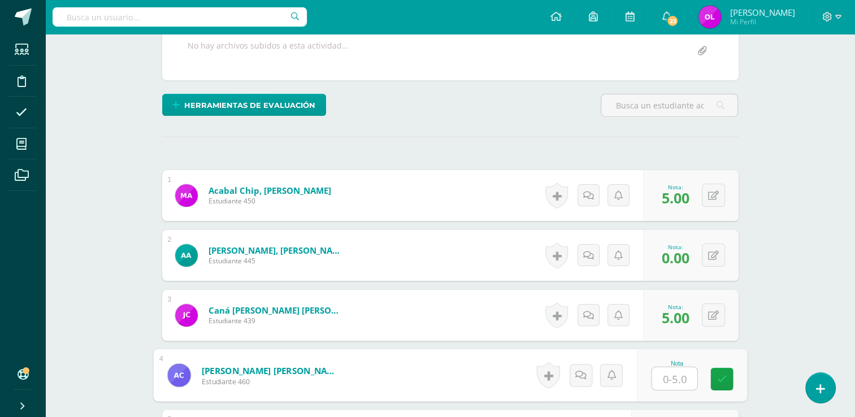
scroll to position [223, 0]
type input "5"
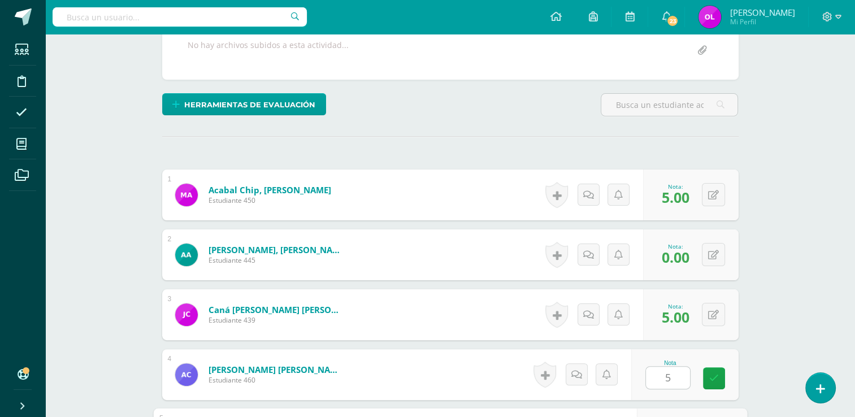
scroll to position [451, 0]
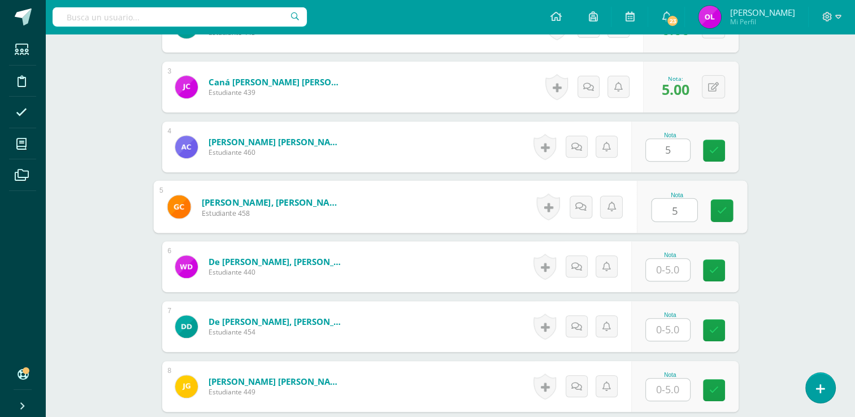
type input "5"
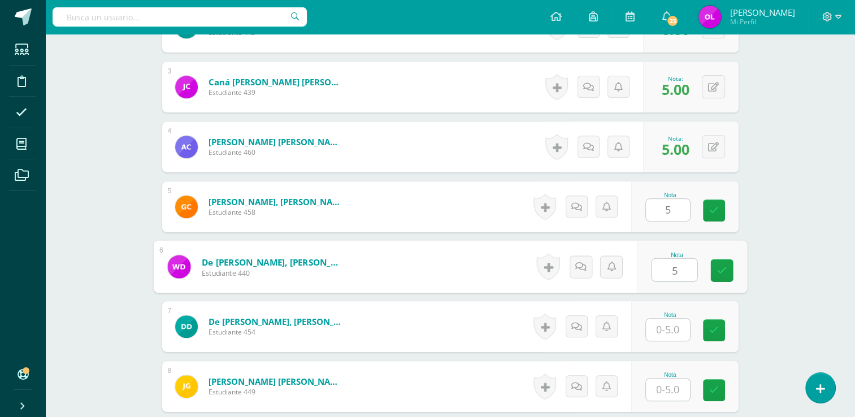
type input "5"
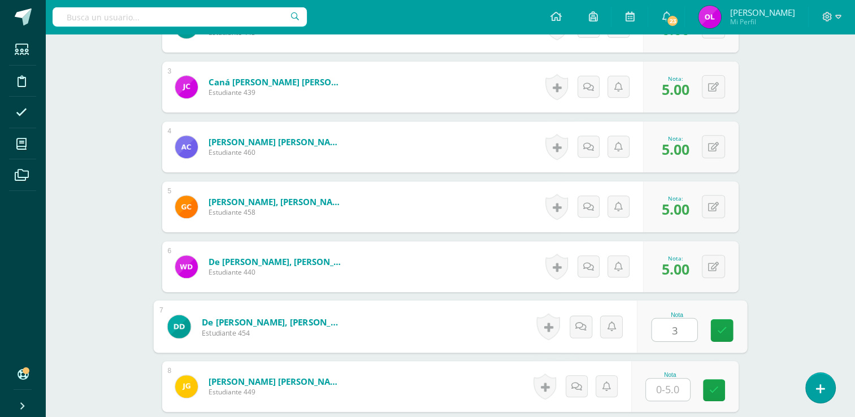
type input "3"
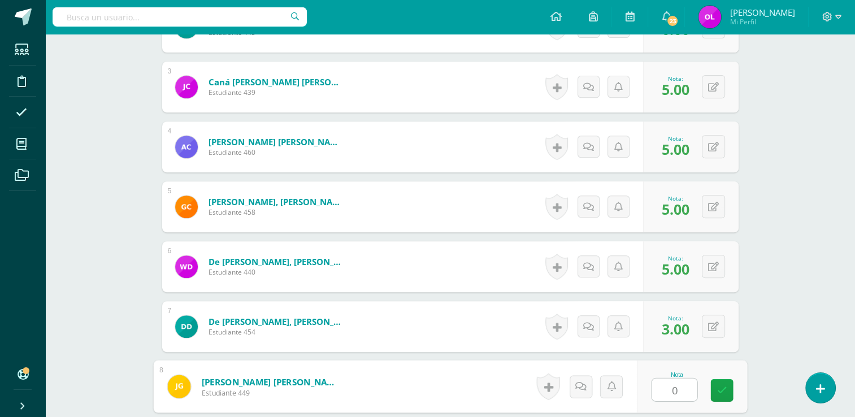
type input "0"
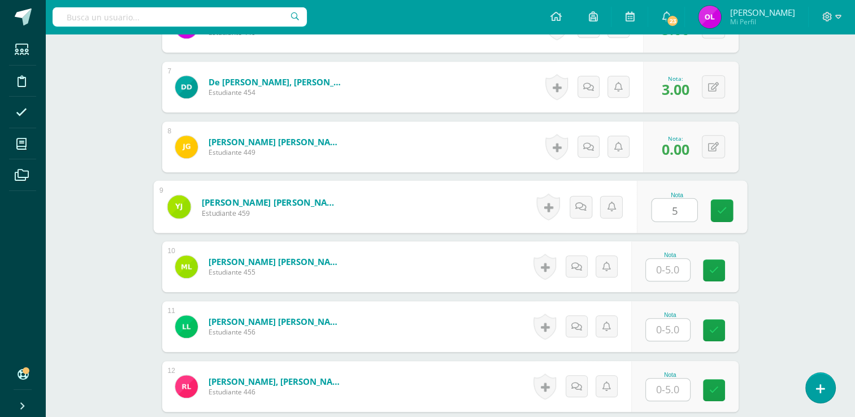
type input "5"
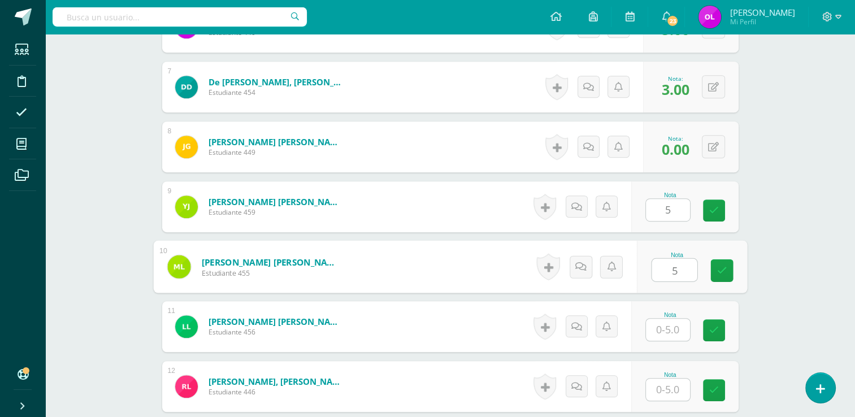
type input "5"
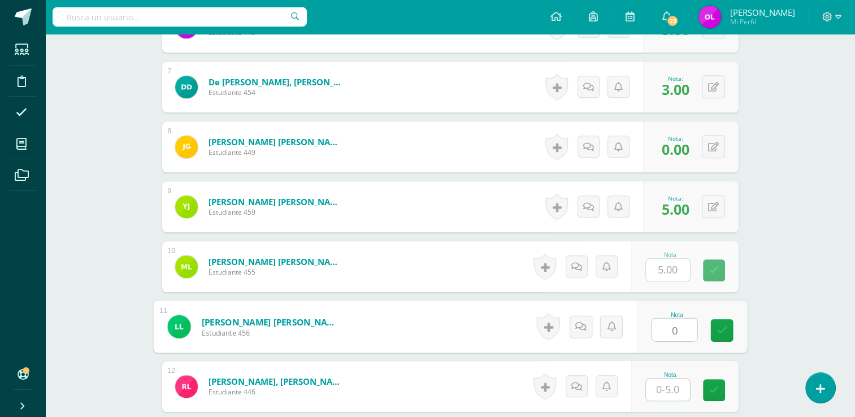
type input "0"
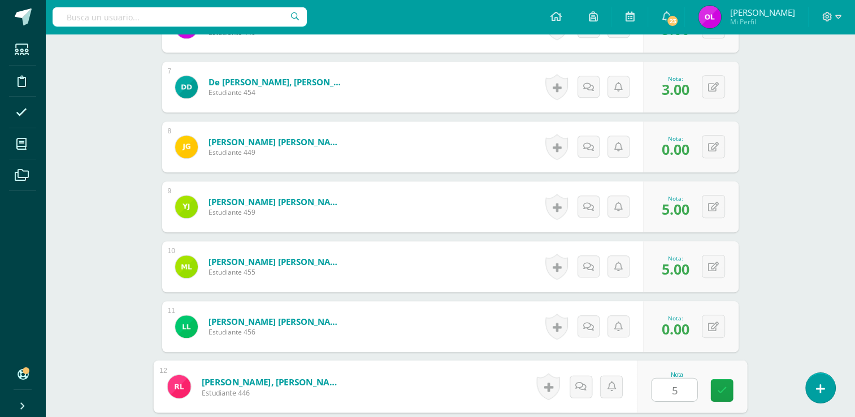
type input "5"
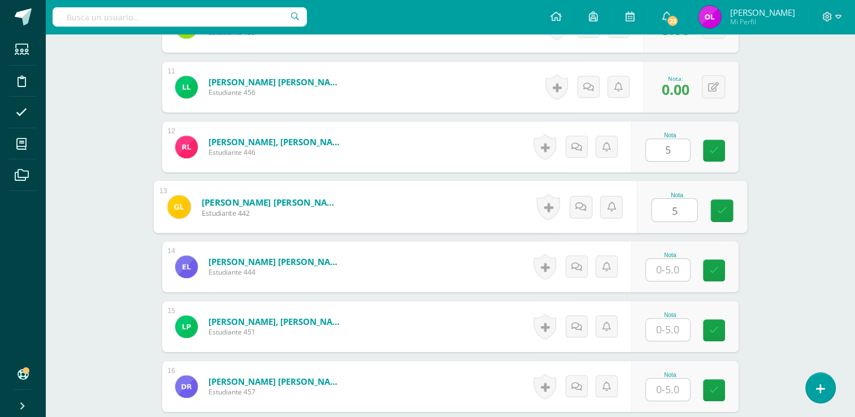
type input "5"
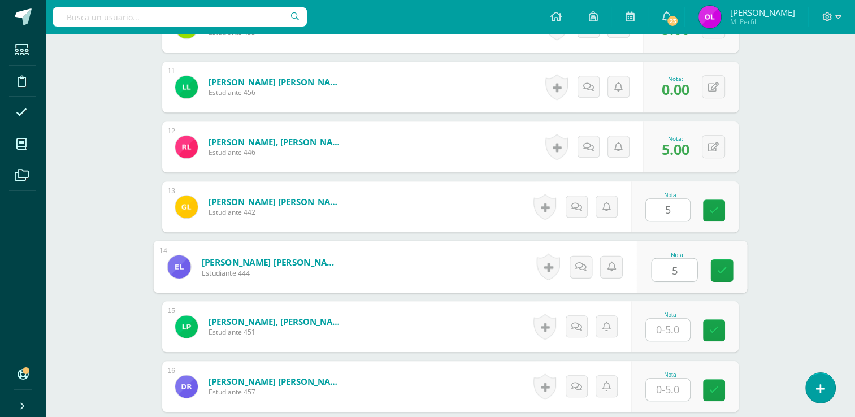
type input "5"
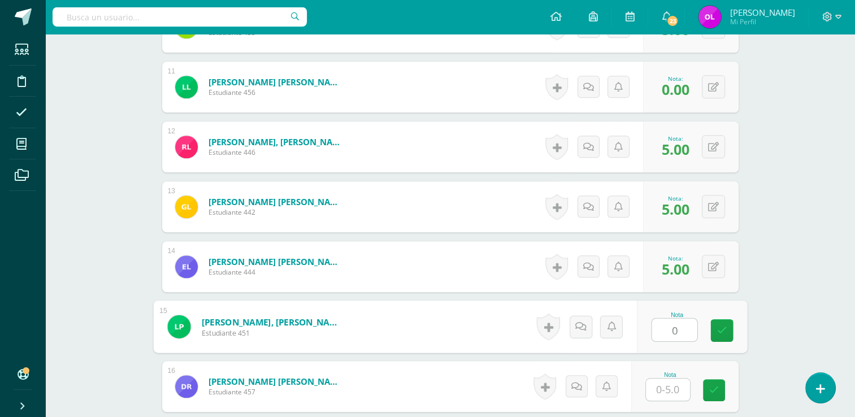
type input "0"
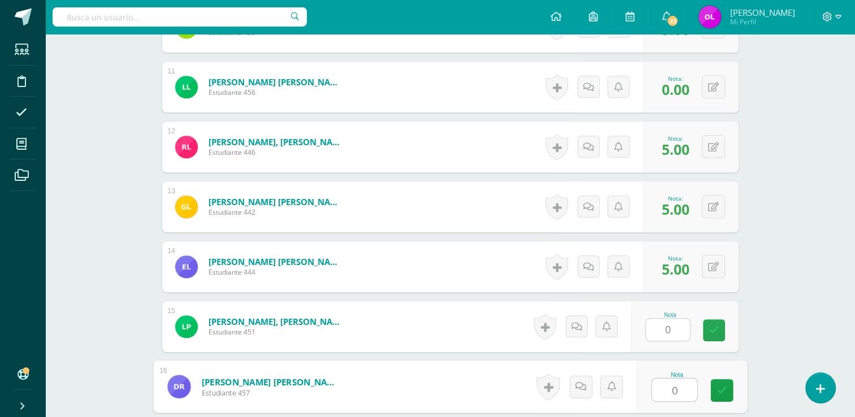
type input "0"
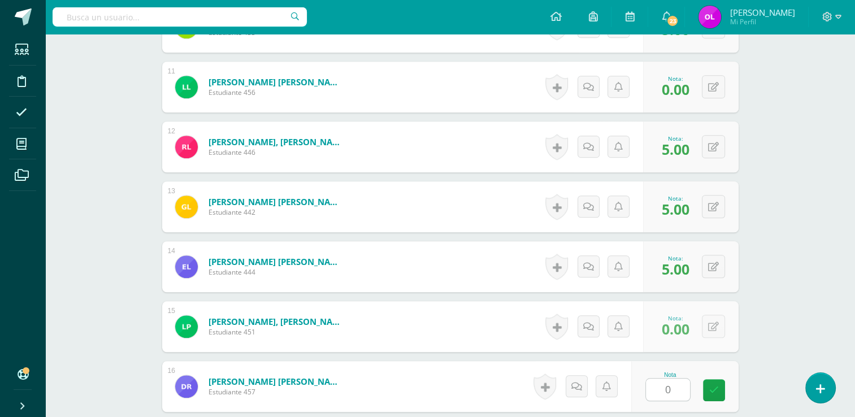
scroll to position [1170, 0]
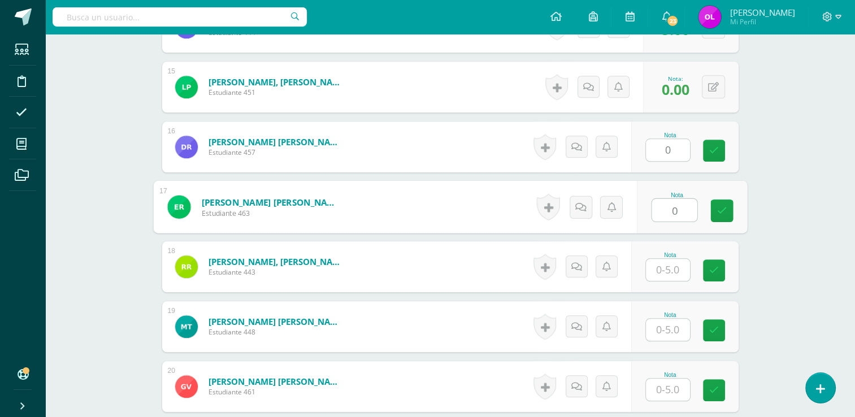
type input "0"
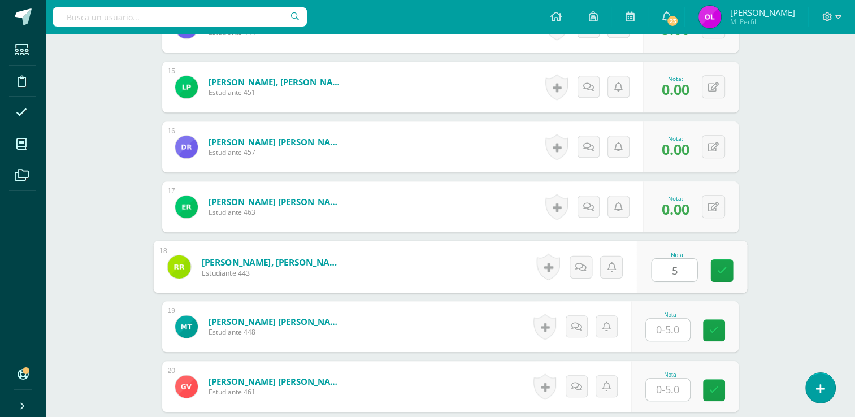
type input "5"
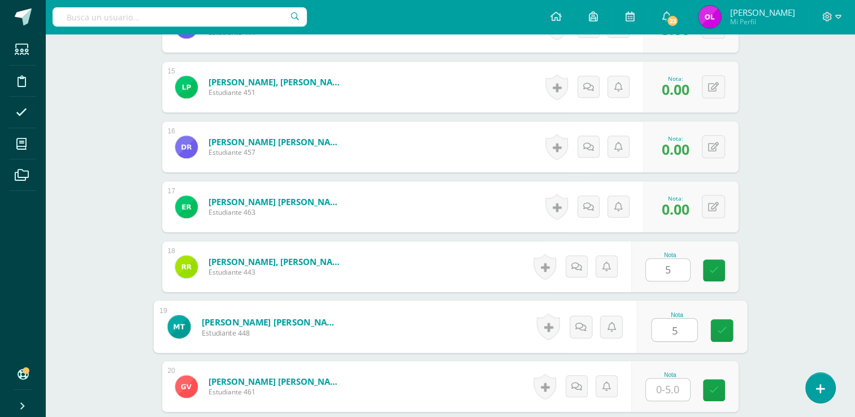
type input "5"
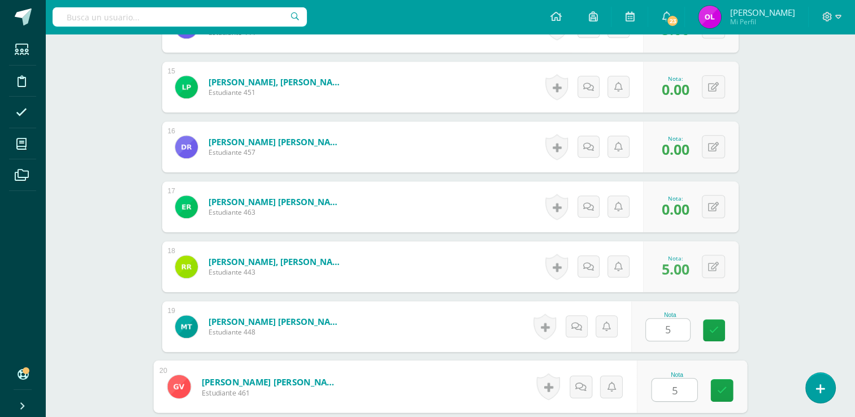
type input "5"
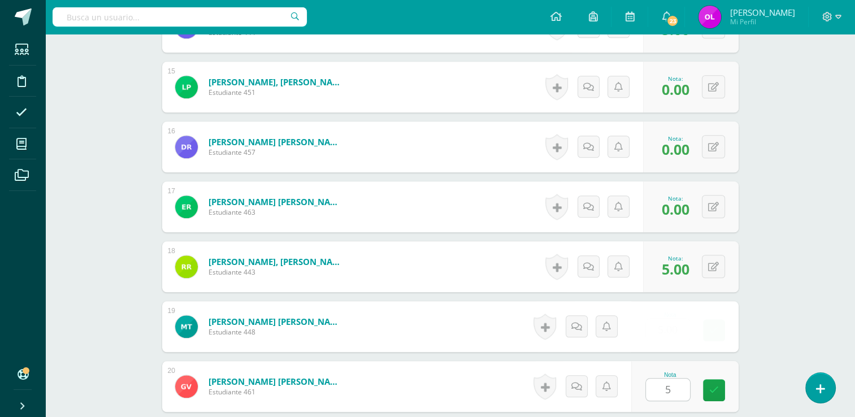
scroll to position [1410, 0]
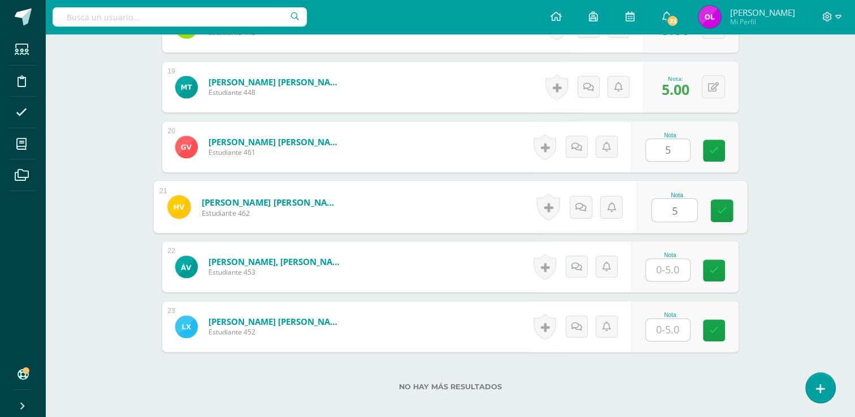
type input "5"
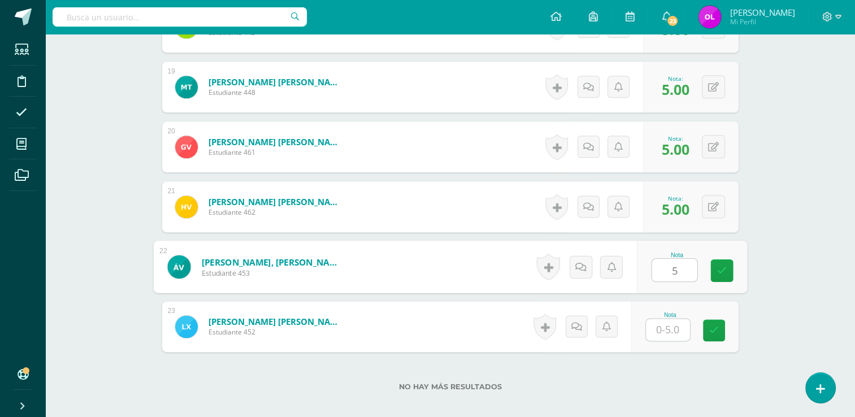
type input "5"
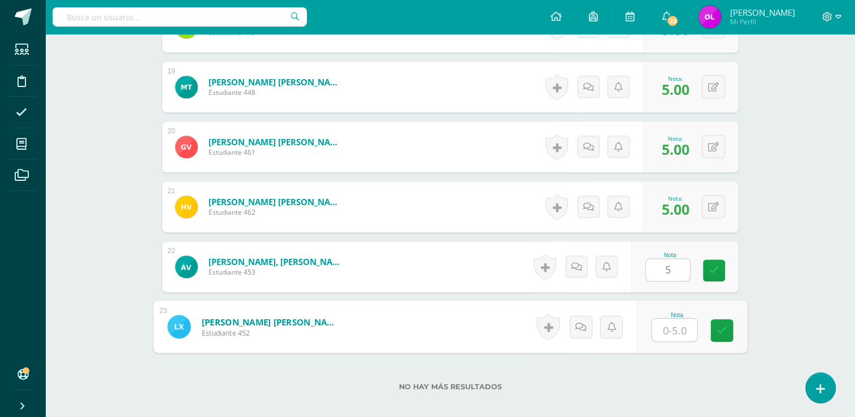
type input "5"
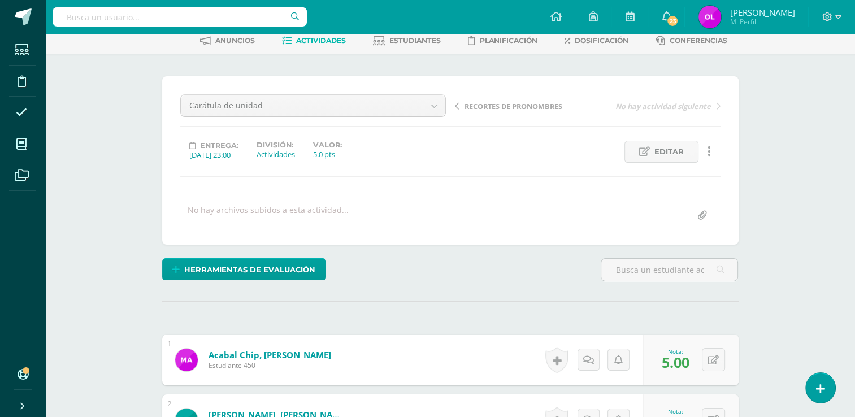
scroll to position [0, 0]
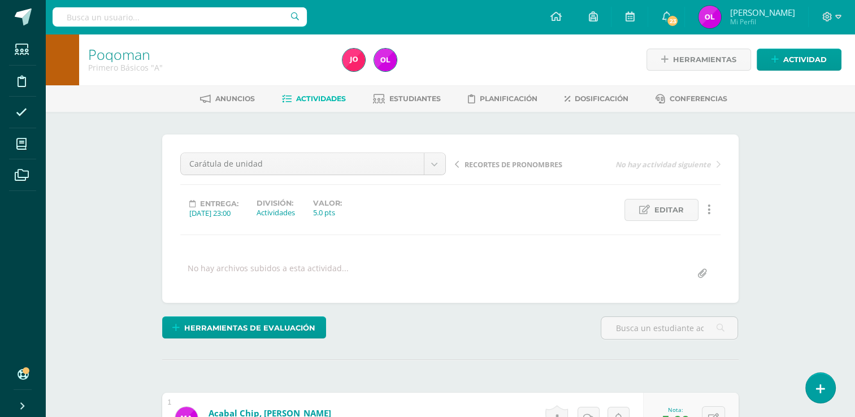
click at [291, 97] on link "Actividades" at bounding box center [314, 99] width 64 height 18
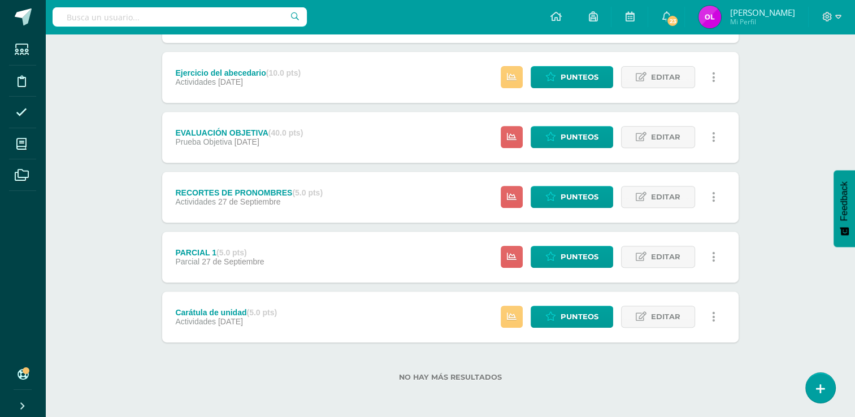
scroll to position [436, 0]
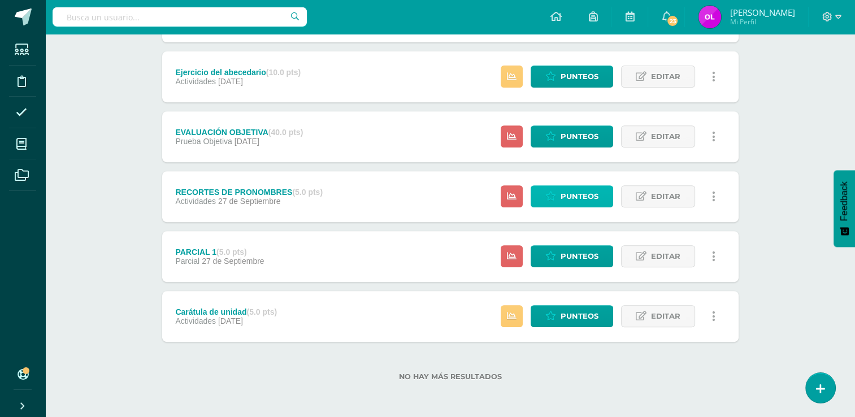
click at [579, 197] on span "Punteos" at bounding box center [580, 196] width 38 height 21
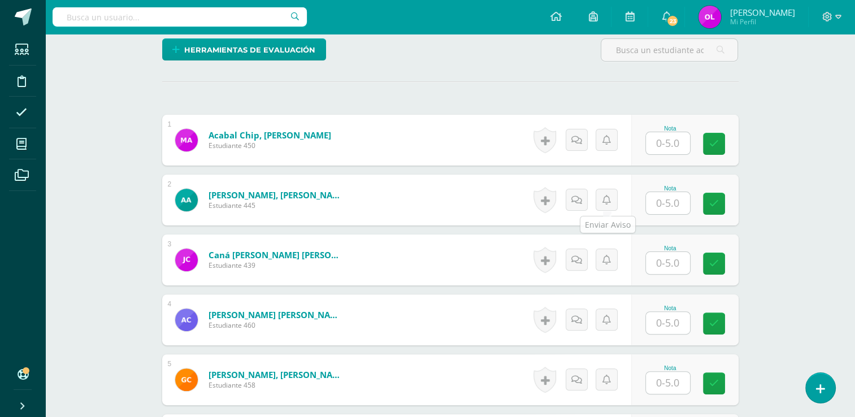
scroll to position [279, 0]
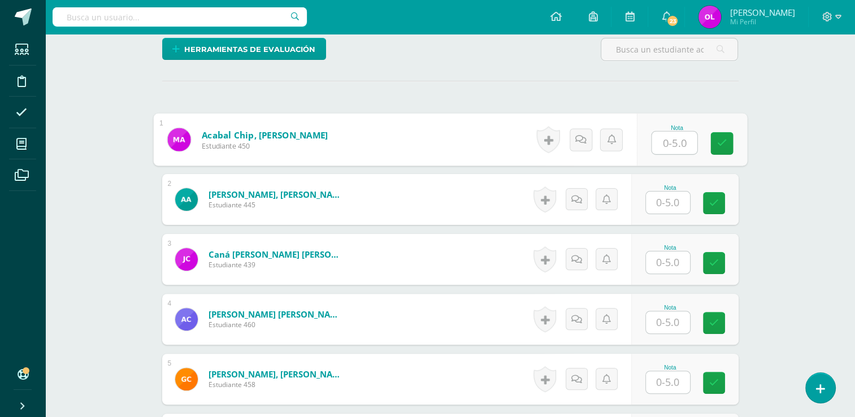
click at [680, 142] on input "text" at bounding box center [674, 143] width 45 height 23
type input "4"
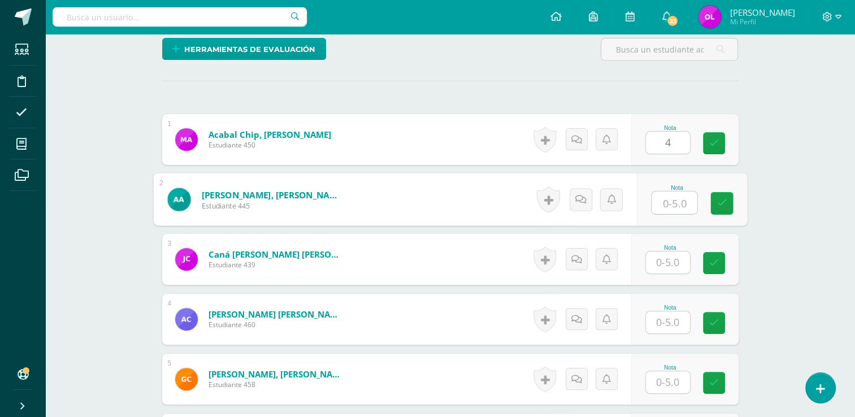
scroll to position [279, 0]
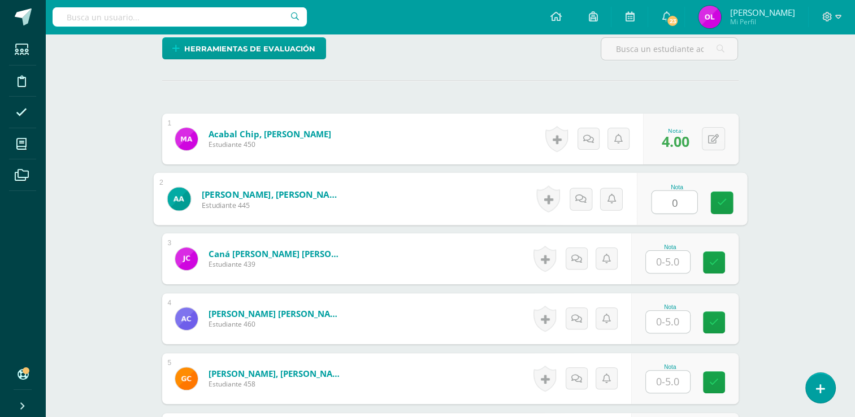
type input "0"
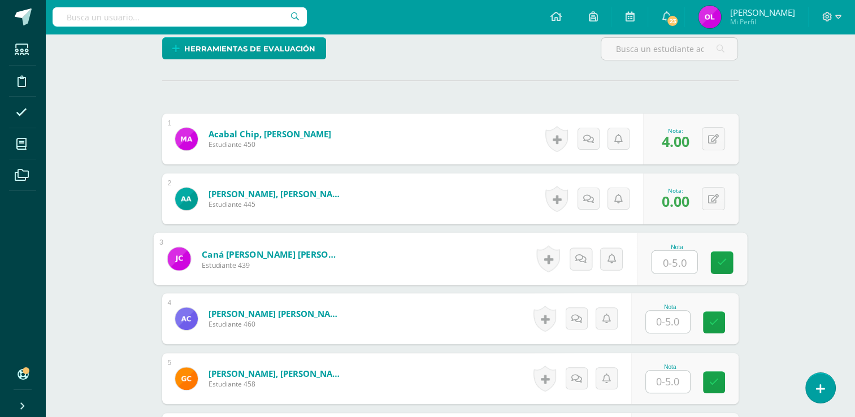
scroll to position [280, 0]
type input "4"
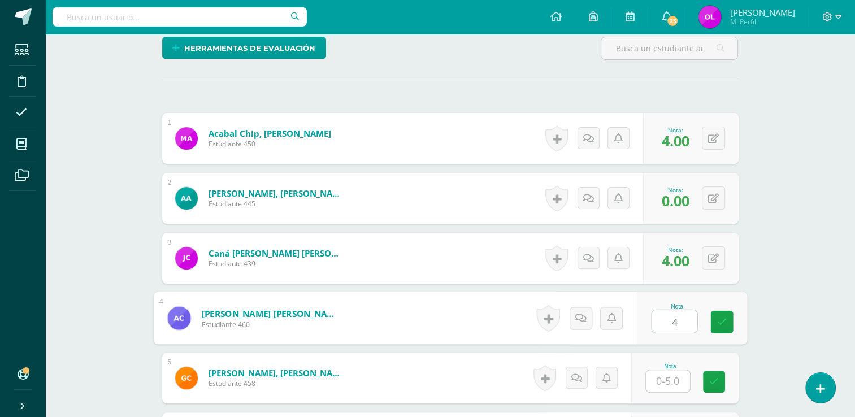
type input "4"
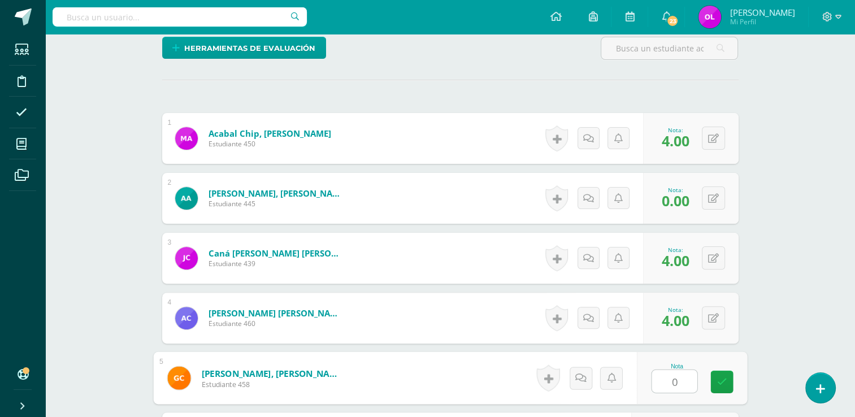
type input "0"
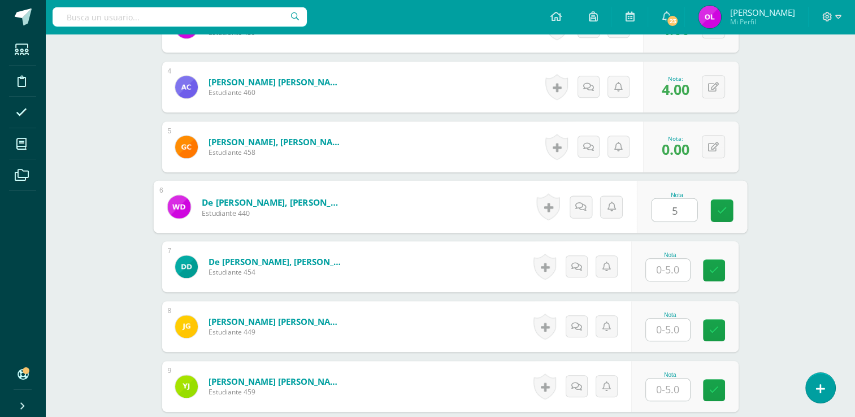
type input "5"
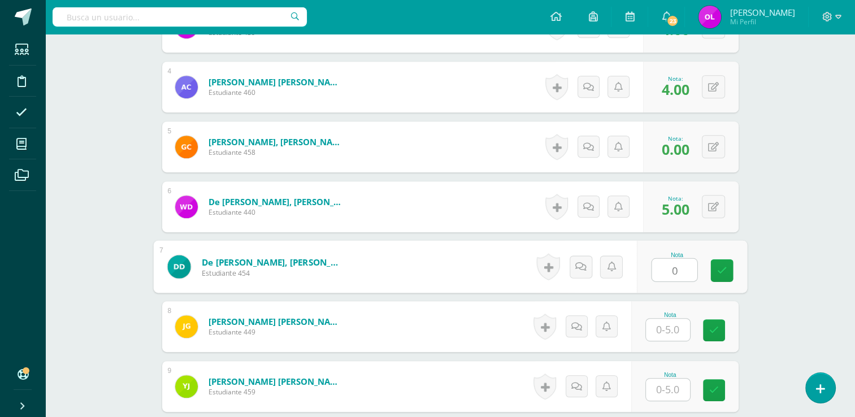
type input "0"
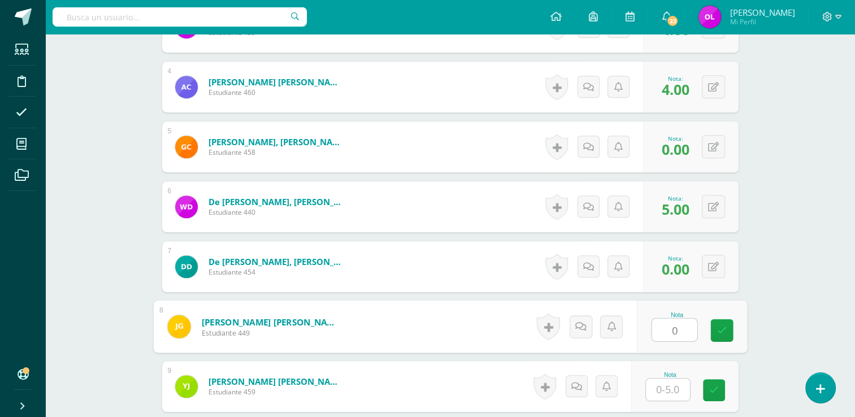
type input "0"
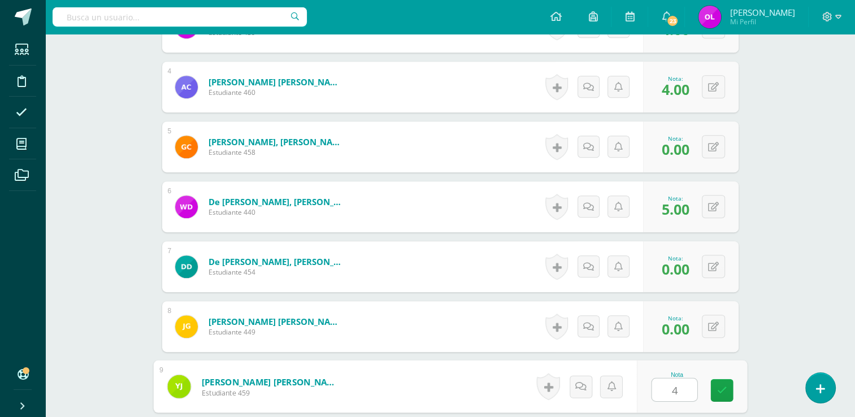
type input "4"
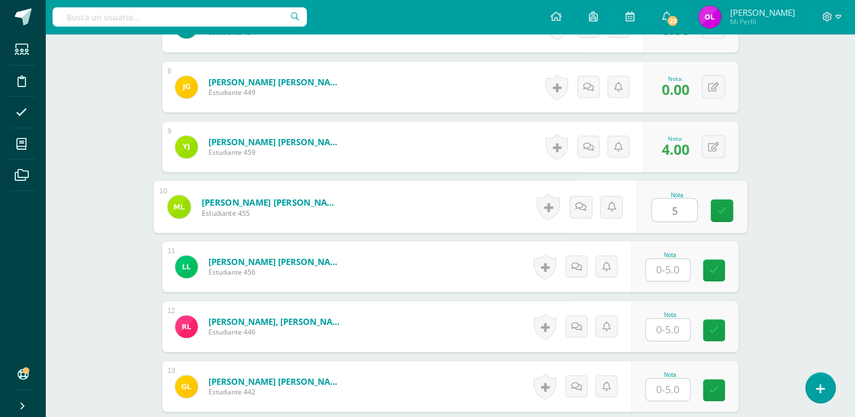
type input "5"
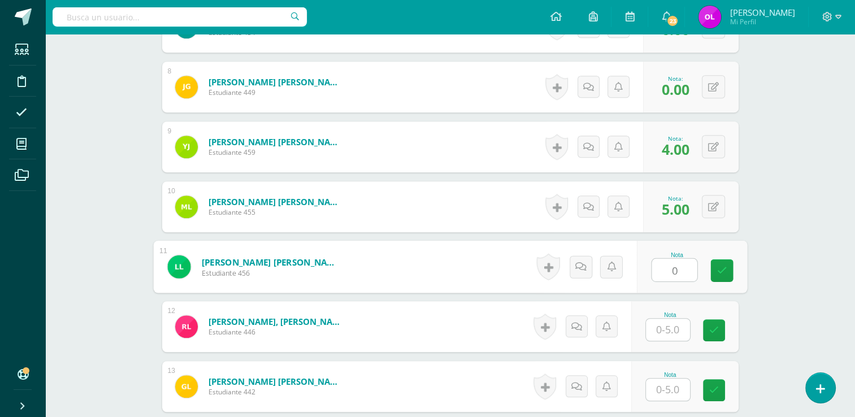
type input "0"
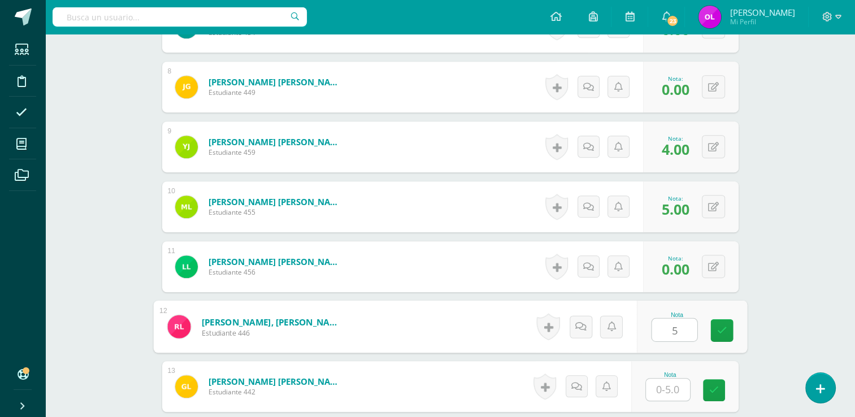
type input "5"
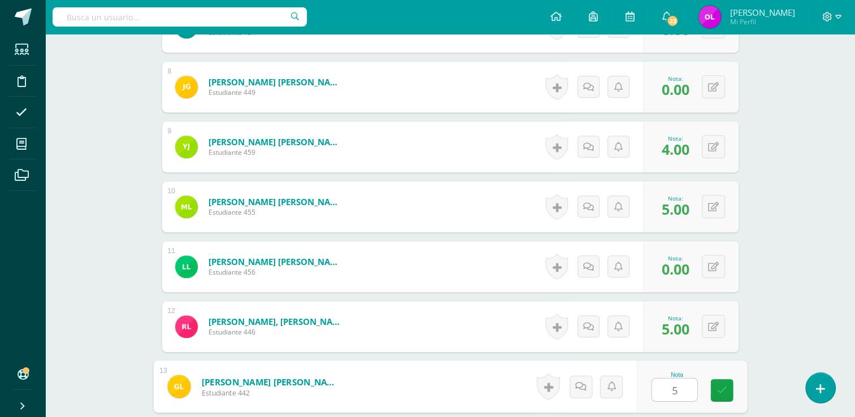
type input "5"
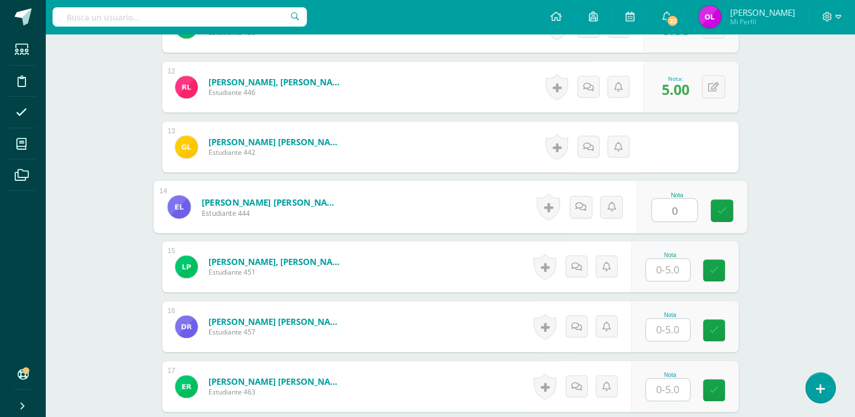
type input "0"
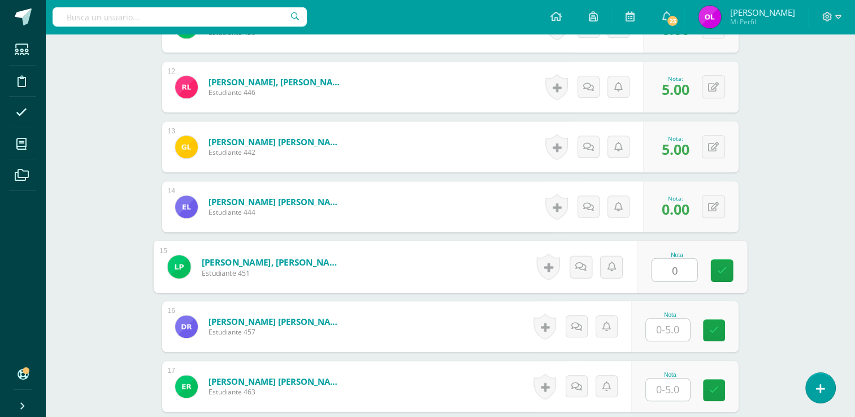
type input "0"
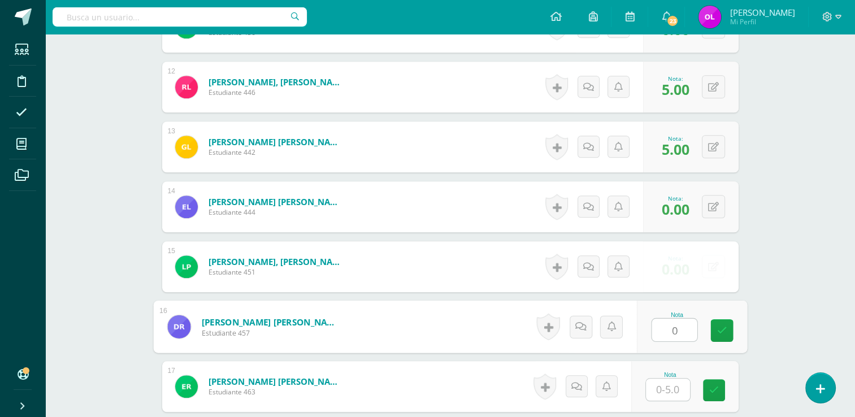
type input "0"
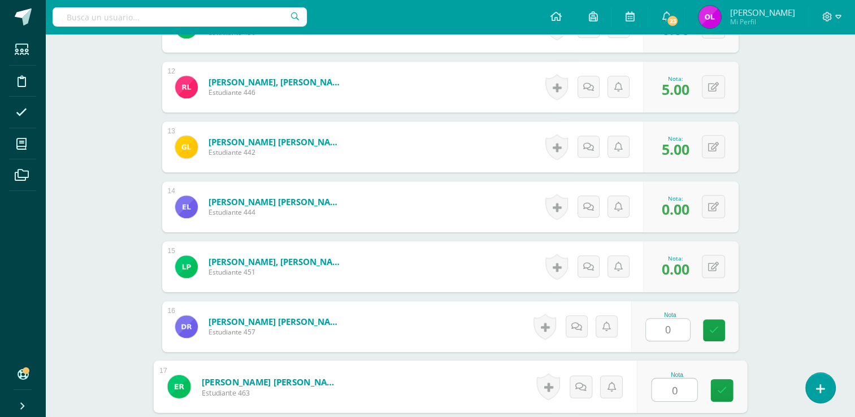
type input "0"
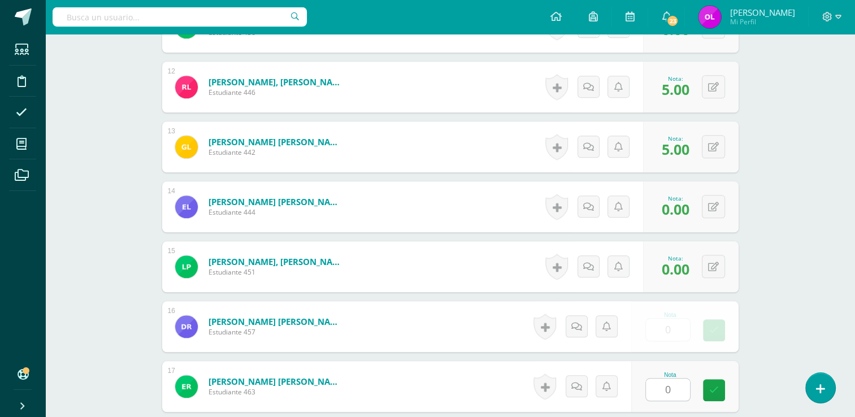
scroll to position [1230, 0]
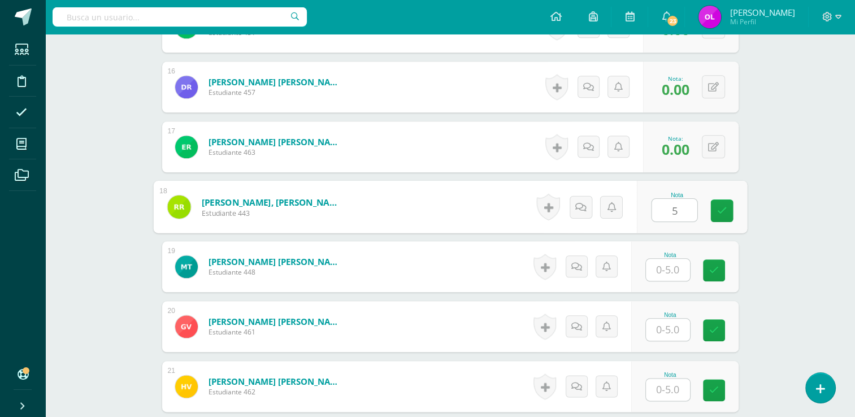
type input "5"
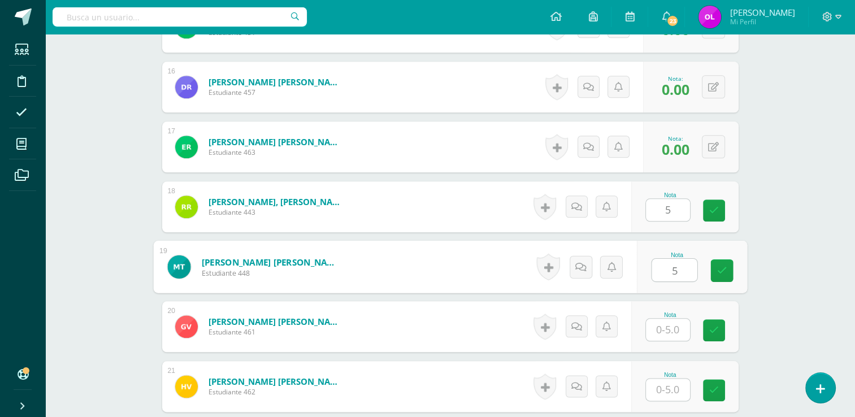
type input "5"
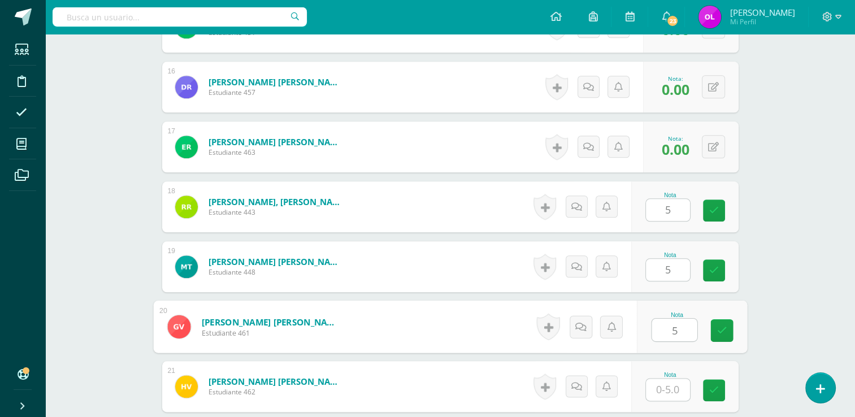
type input "5"
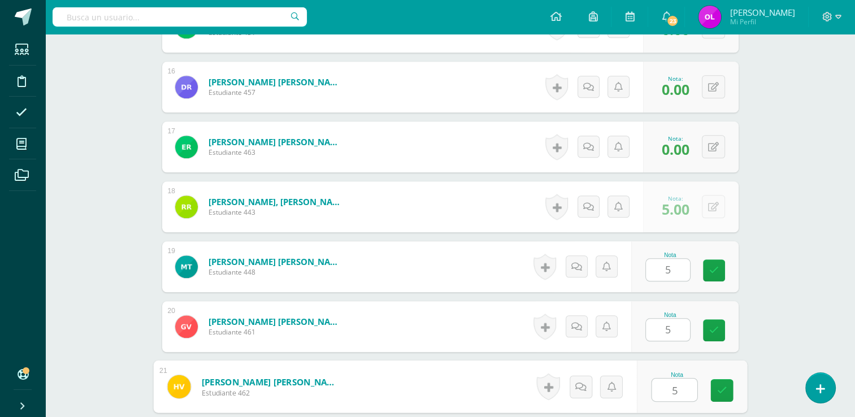
type input "5"
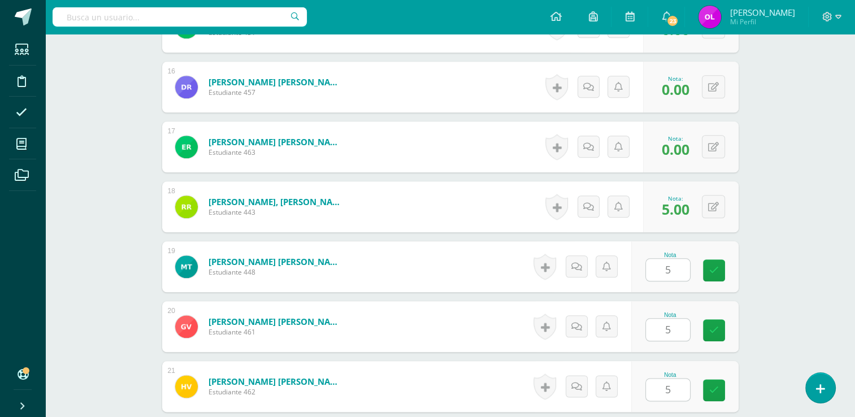
scroll to position [1470, 0]
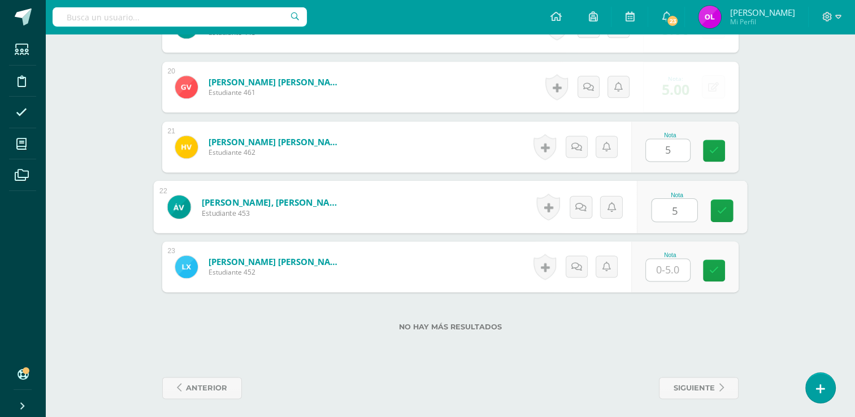
type input "5"
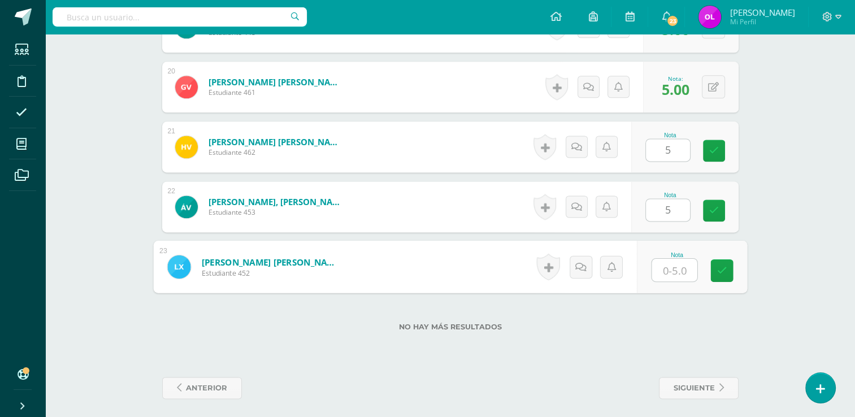
type input "5"
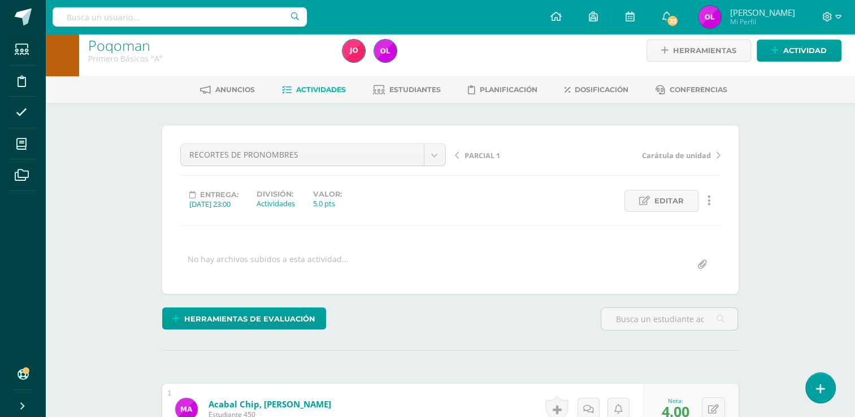
scroll to position [0, 0]
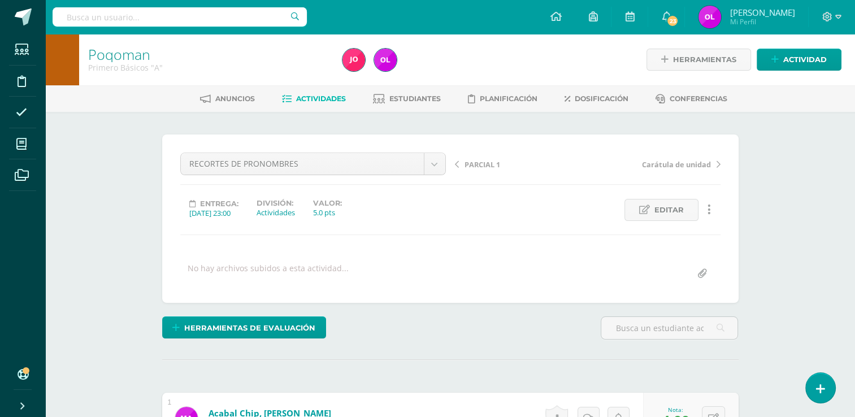
click at [321, 98] on span "Actividades" at bounding box center [321, 98] width 50 height 8
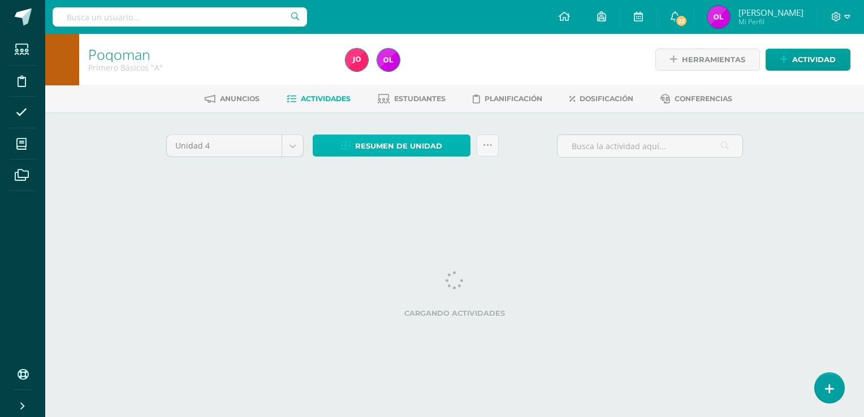
click at [406, 153] on span "Resumen de unidad" at bounding box center [398, 146] width 87 height 21
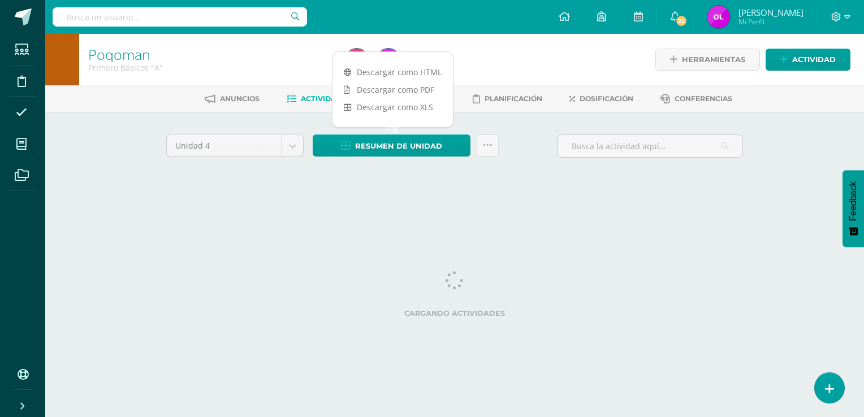
click at [427, 88] on div "Anuncios Actividades Estudiantes Planificación Dosificación Conferencias" at bounding box center [468, 98] width 846 height 27
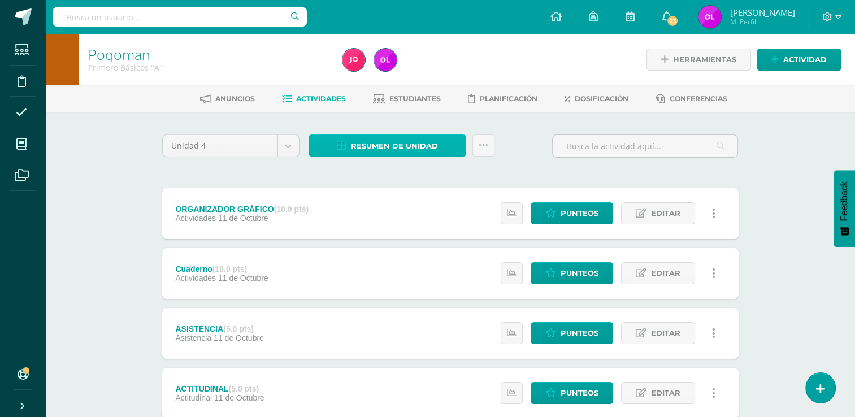
click at [409, 140] on span "Resumen de unidad" at bounding box center [394, 146] width 87 height 21
click at [393, 146] on span "Resumen de unidad" at bounding box center [394, 146] width 87 height 21
click at [430, 145] on span "Resumen de unidad" at bounding box center [394, 146] width 87 height 21
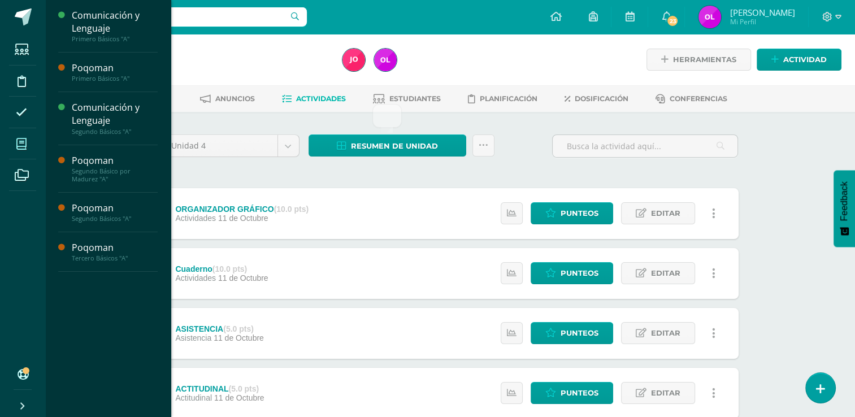
click at [23, 141] on icon at bounding box center [21, 143] width 10 height 11
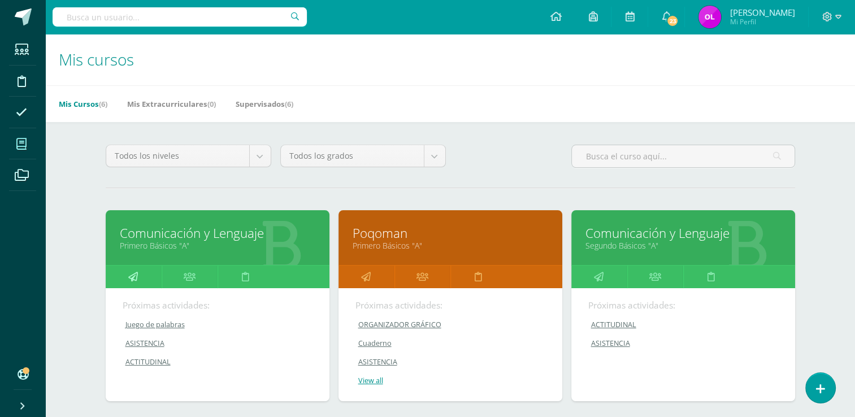
click at [135, 277] on icon at bounding box center [133, 277] width 10 height 22
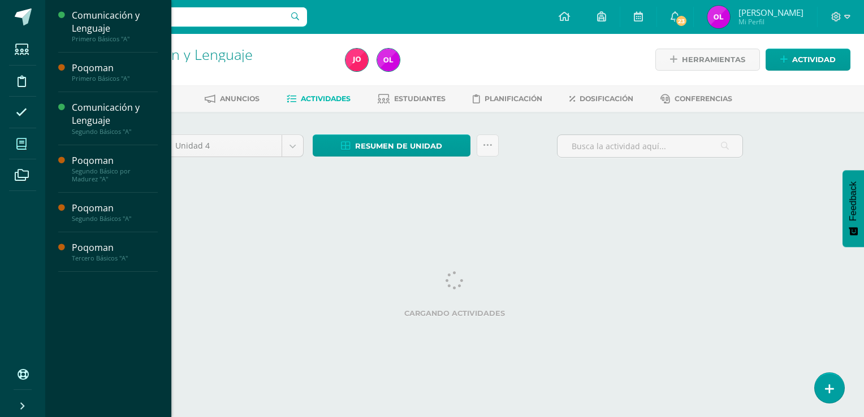
click at [25, 146] on icon at bounding box center [21, 143] width 10 height 11
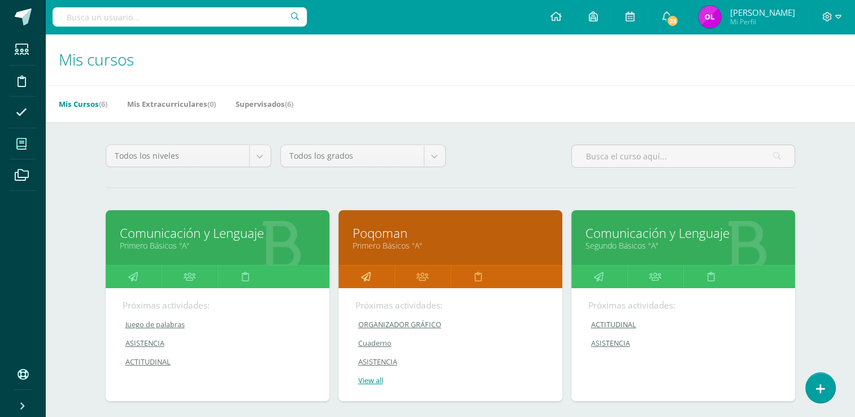
click at [362, 273] on icon at bounding box center [366, 277] width 10 height 22
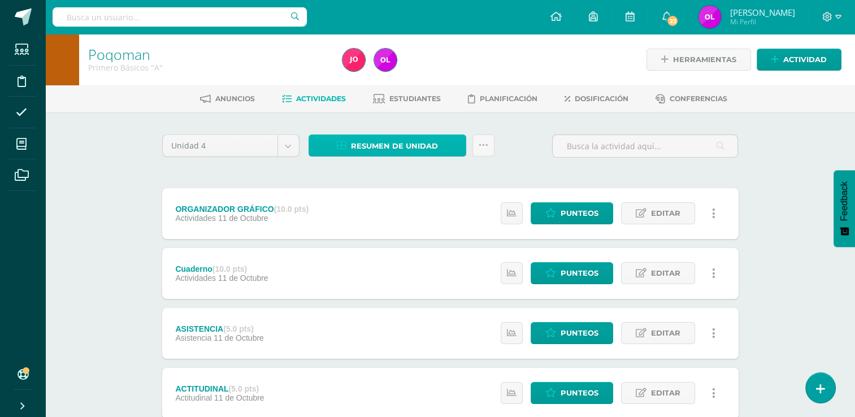
click at [442, 152] on link "Resumen de unidad" at bounding box center [388, 146] width 158 height 22
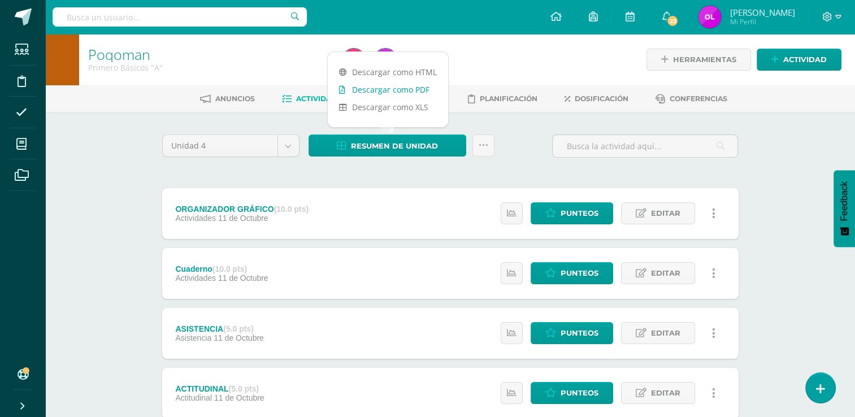
click at [417, 88] on link "Descargar como PDF" at bounding box center [388, 90] width 120 height 18
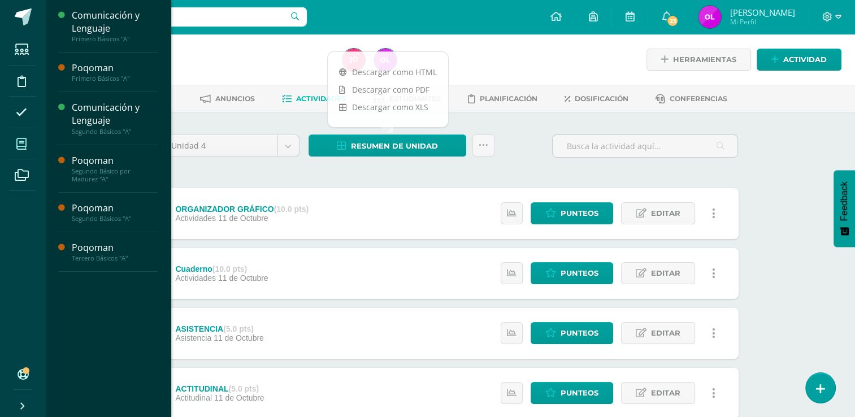
click at [19, 146] on icon at bounding box center [21, 143] width 10 height 11
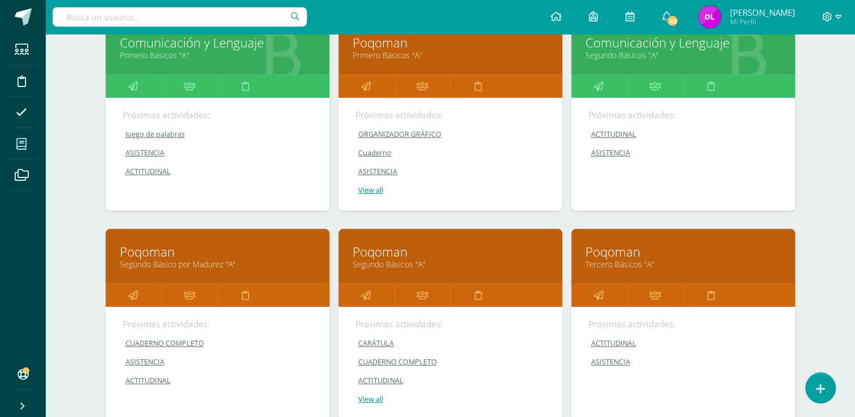
scroll to position [226, 0]
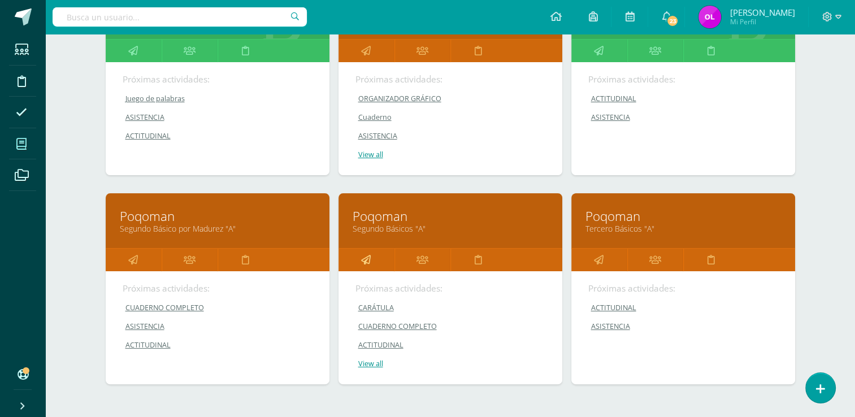
click at [369, 262] on icon at bounding box center [366, 260] width 10 height 22
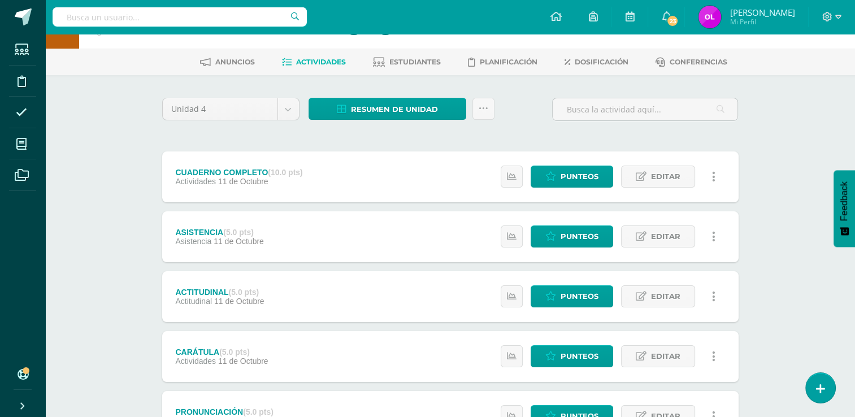
scroll to position [57, 0]
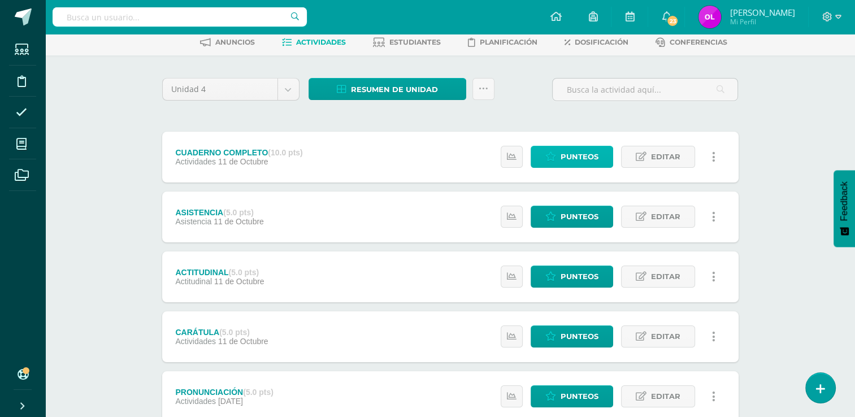
click at [583, 154] on span "Punteos" at bounding box center [580, 156] width 38 height 21
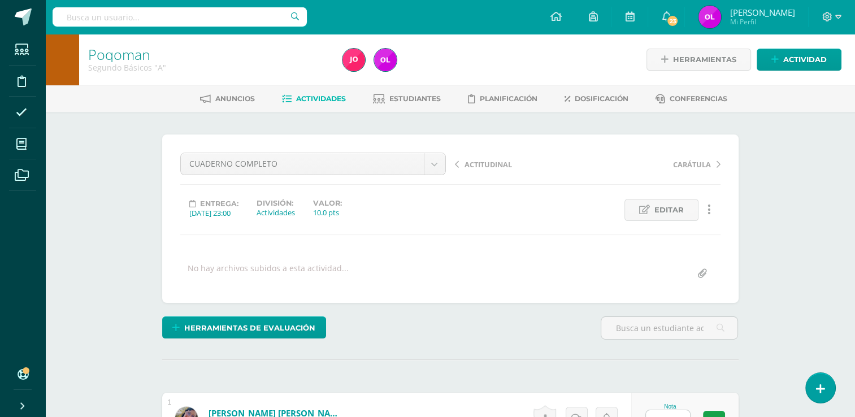
scroll to position [222, 0]
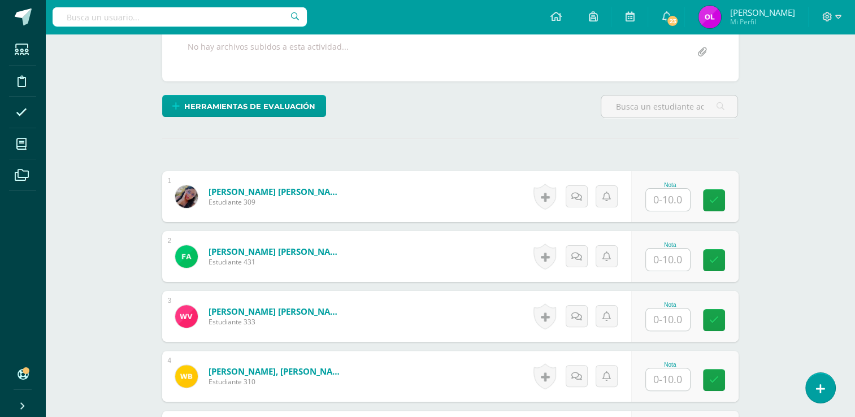
click at [666, 202] on input "text" at bounding box center [668, 200] width 44 height 22
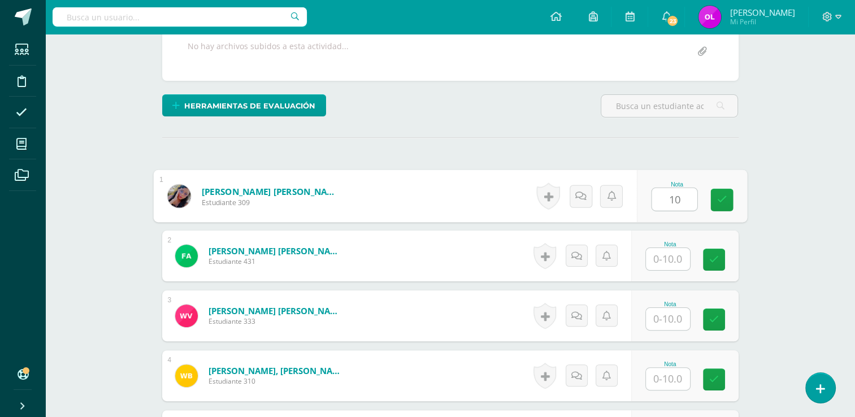
type input "10"
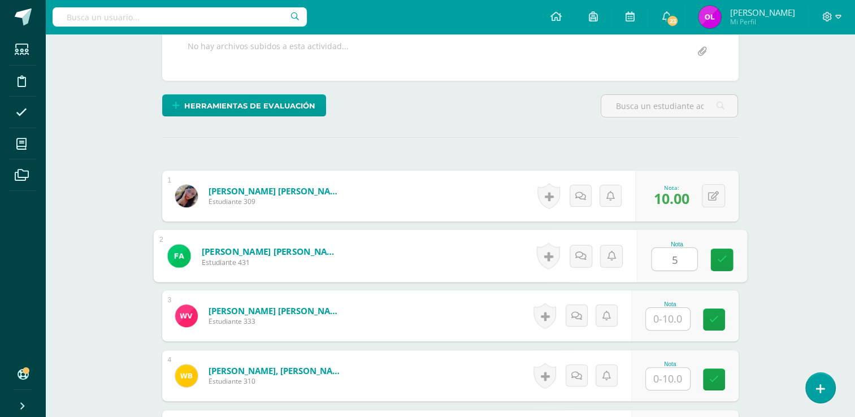
type input "5"
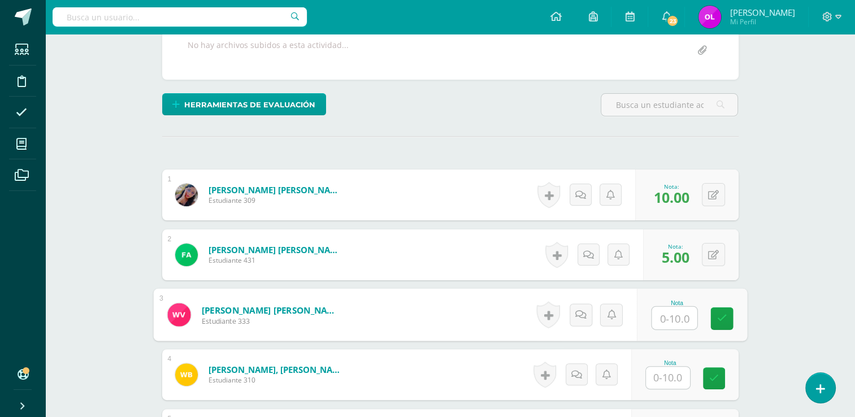
scroll to position [224, 0]
type input "5"
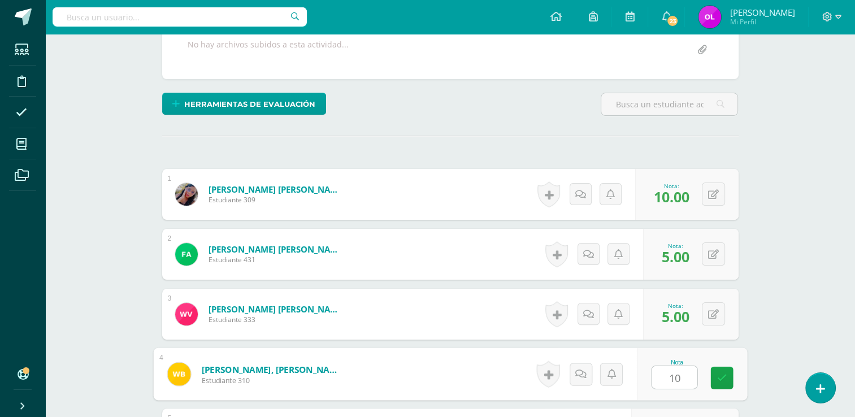
type input "10"
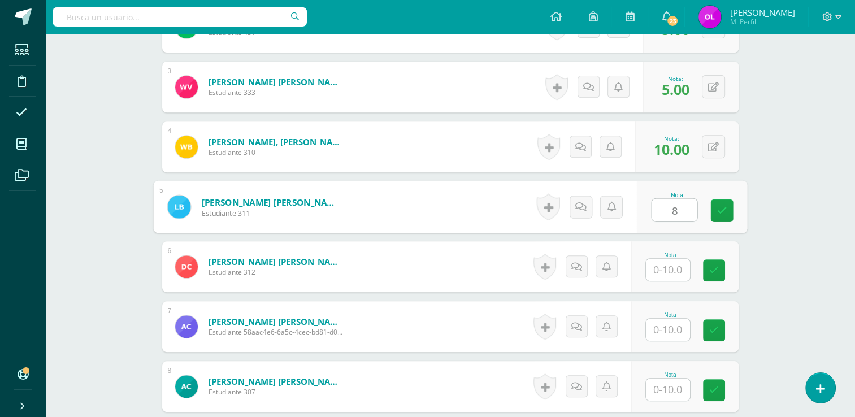
type input "8"
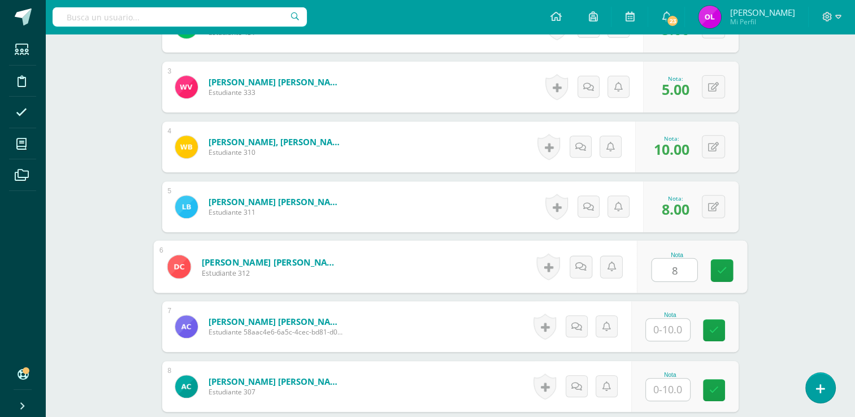
type input "8"
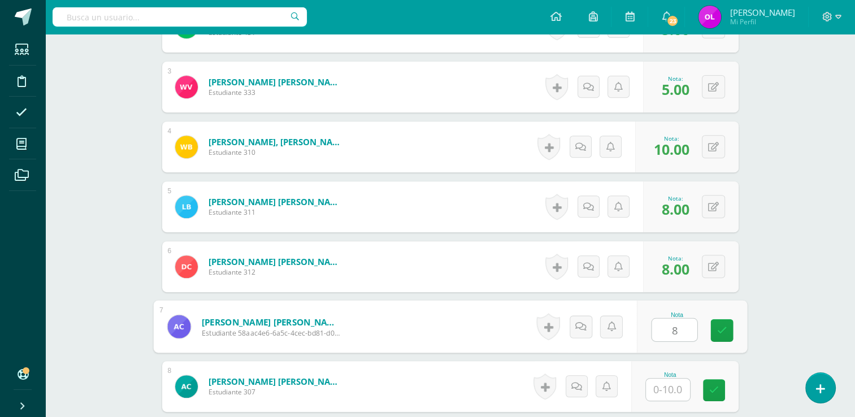
type input "8"
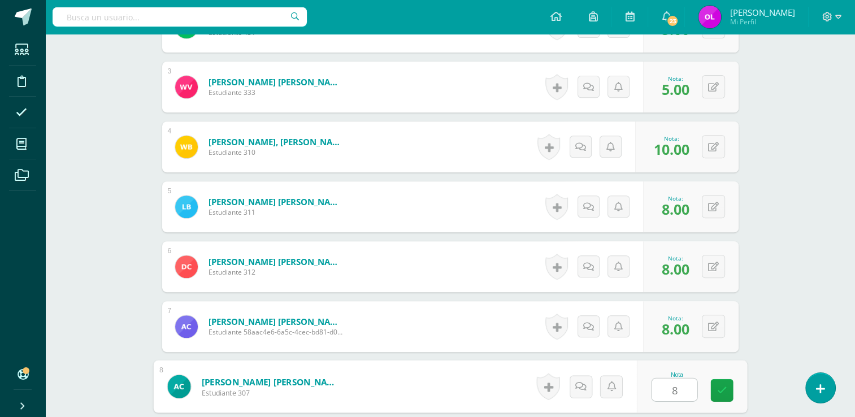
type input "8"
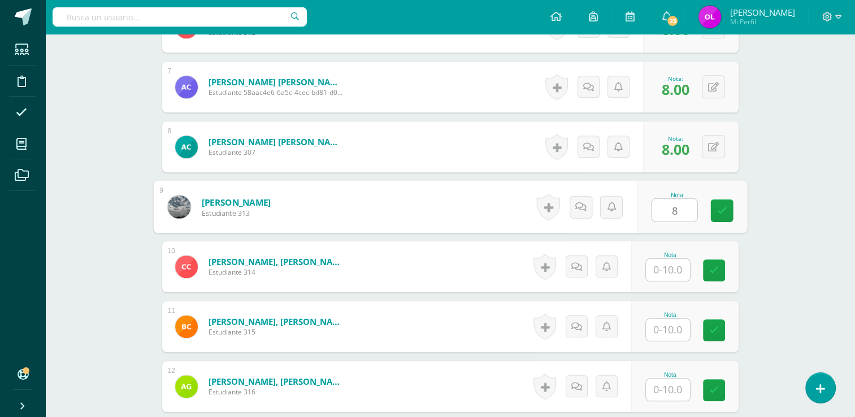
type input "8"
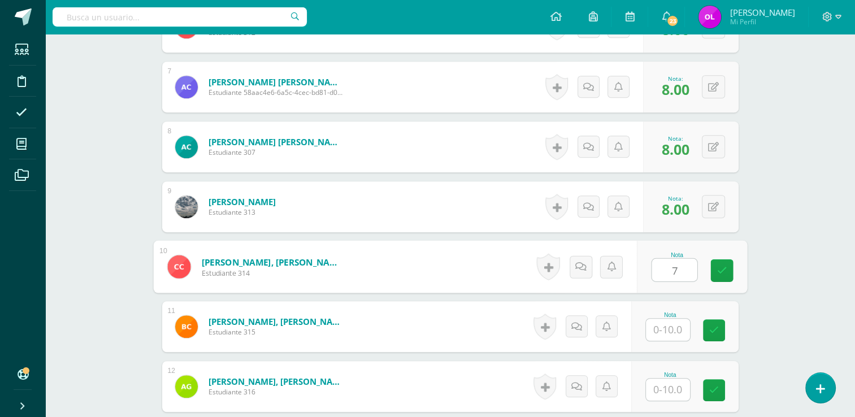
type input "7"
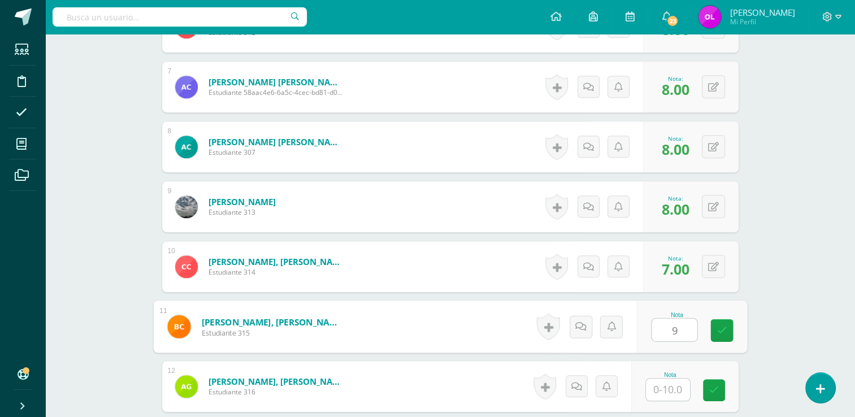
type input "9"
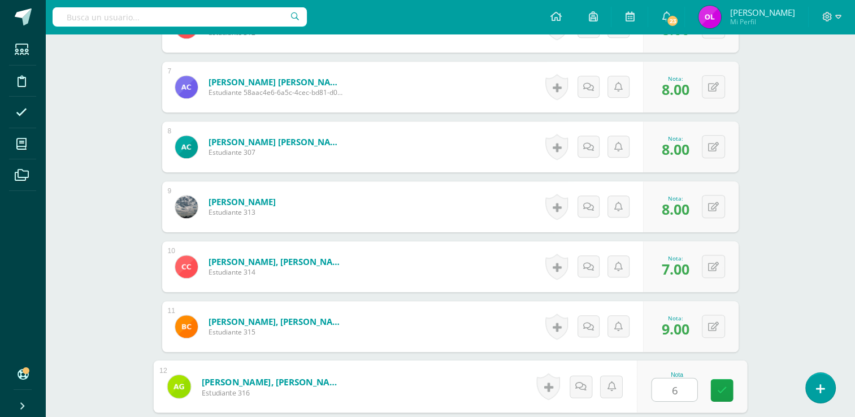
type input "6"
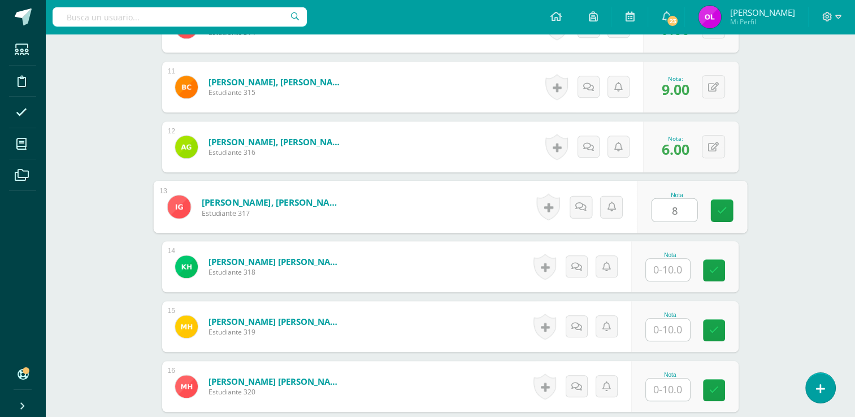
type input "8"
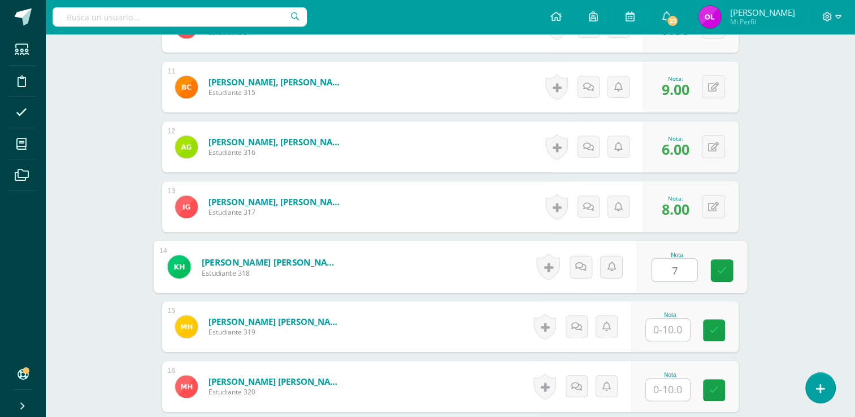
type input "7"
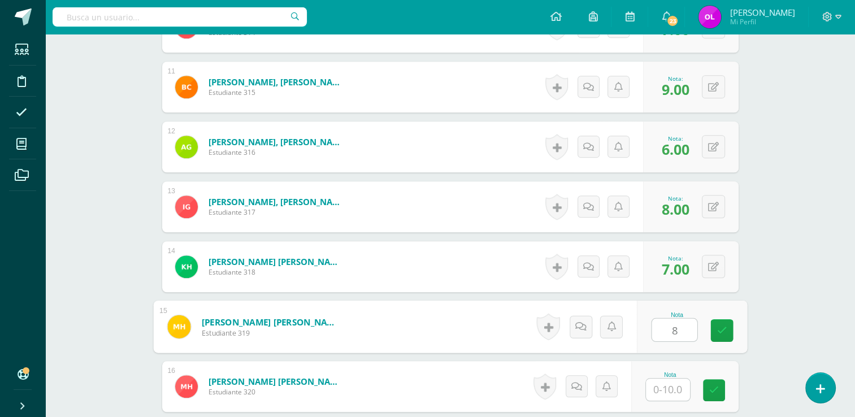
type input "8"
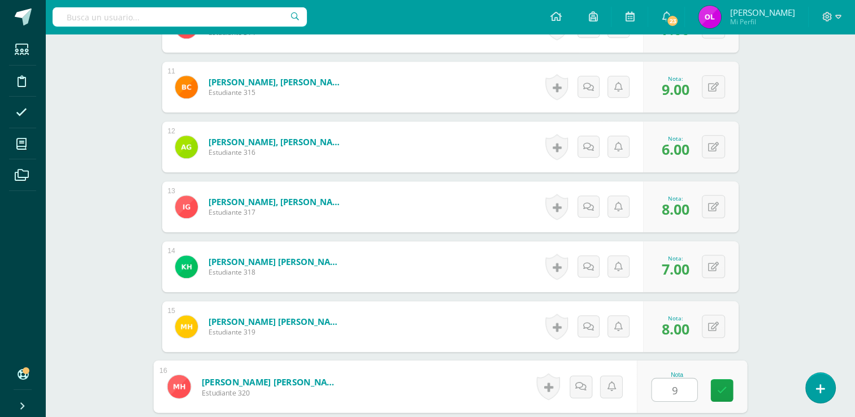
type input "9"
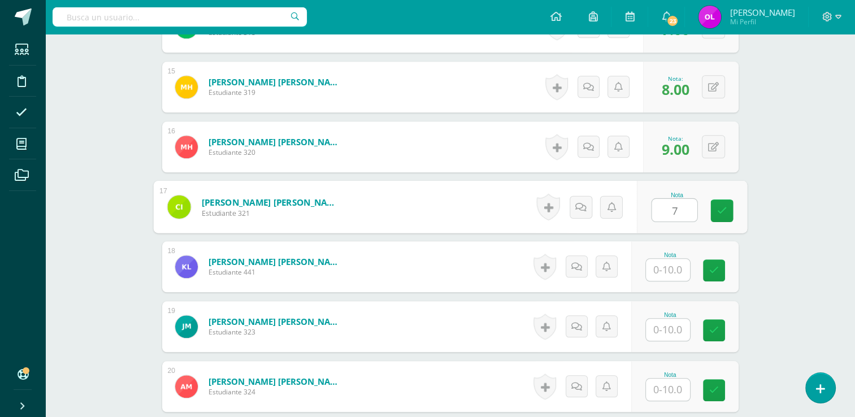
type input "7"
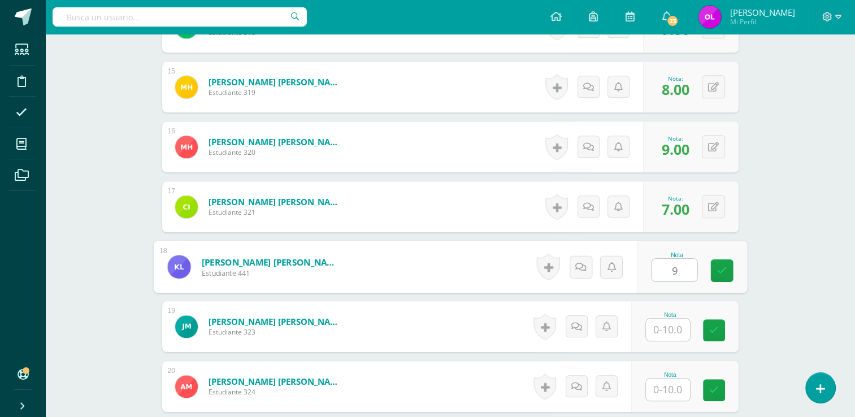
type input "9"
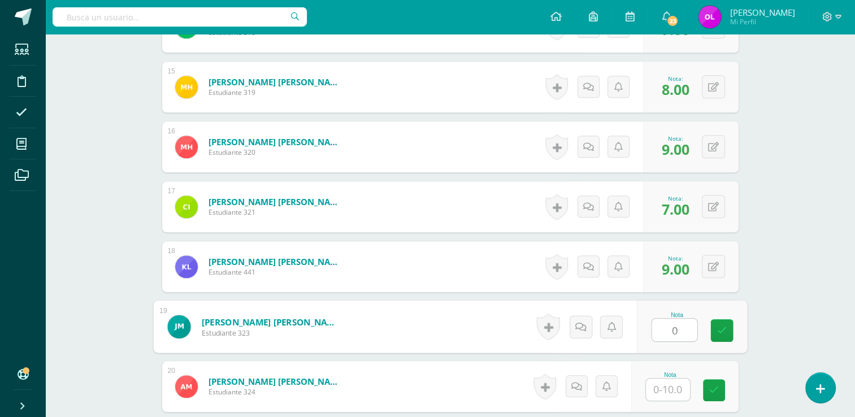
type input "0"
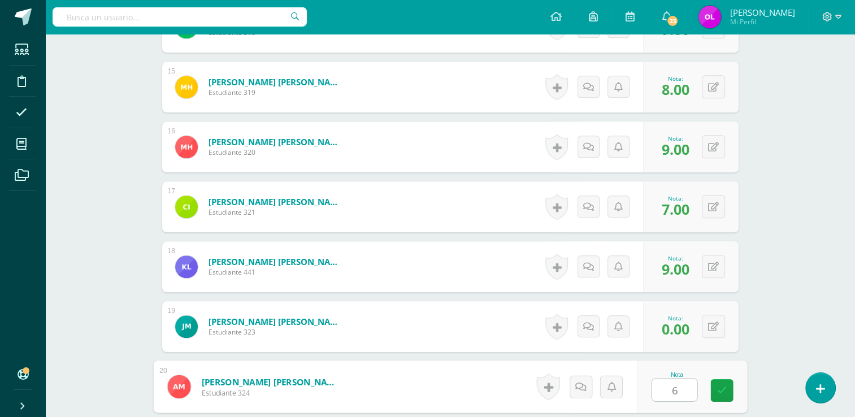
type input "6"
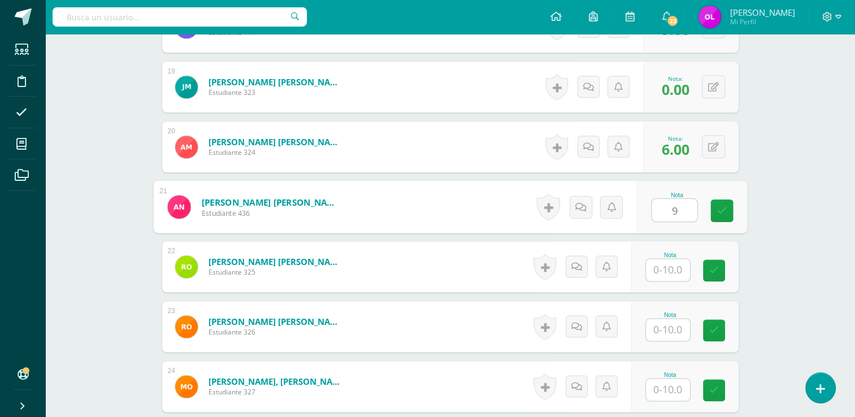
type input "9"
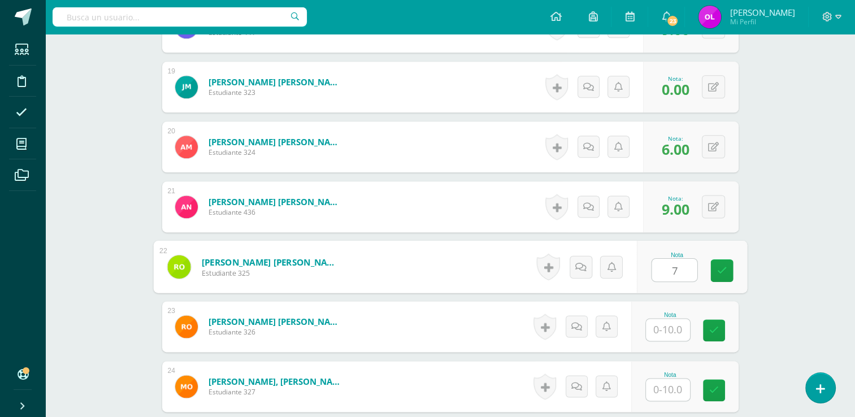
type input "7"
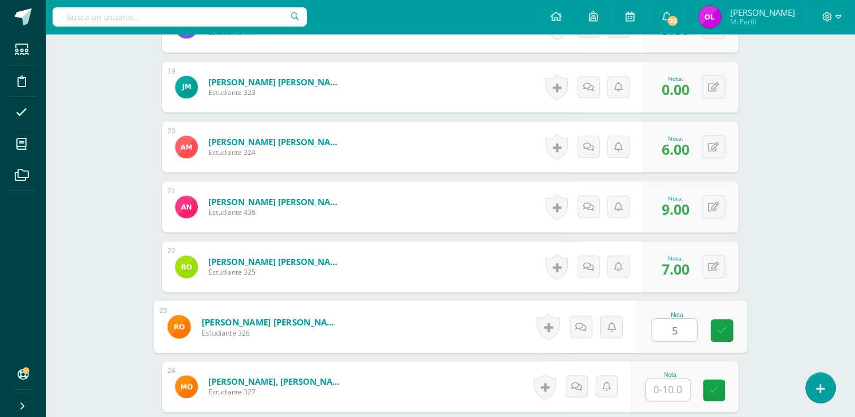
type input "5"
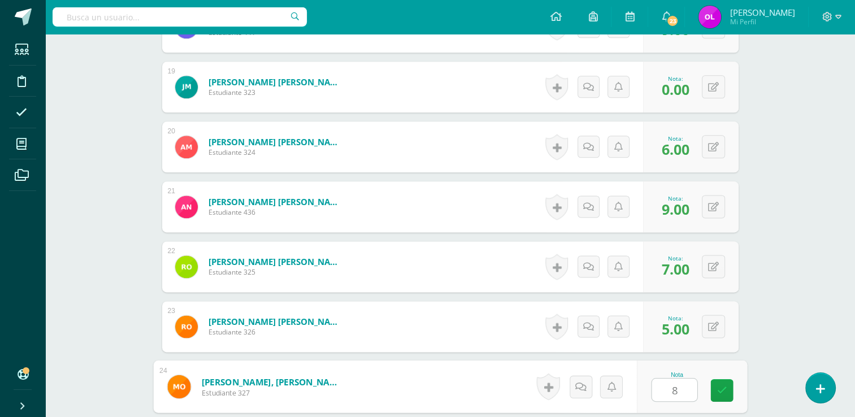
type input "8"
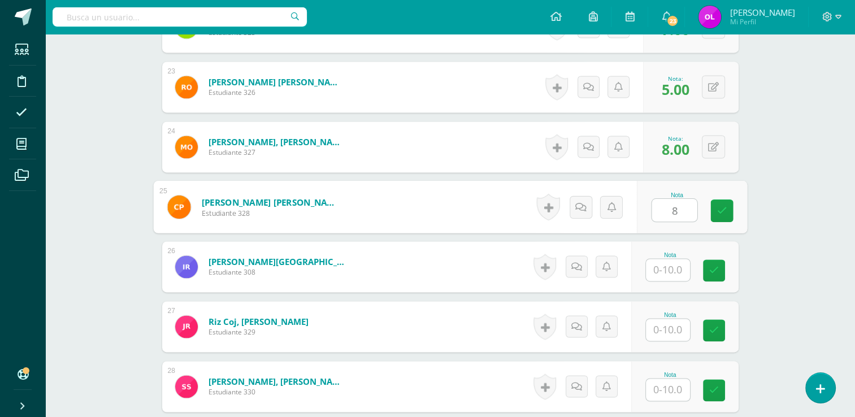
type input "8"
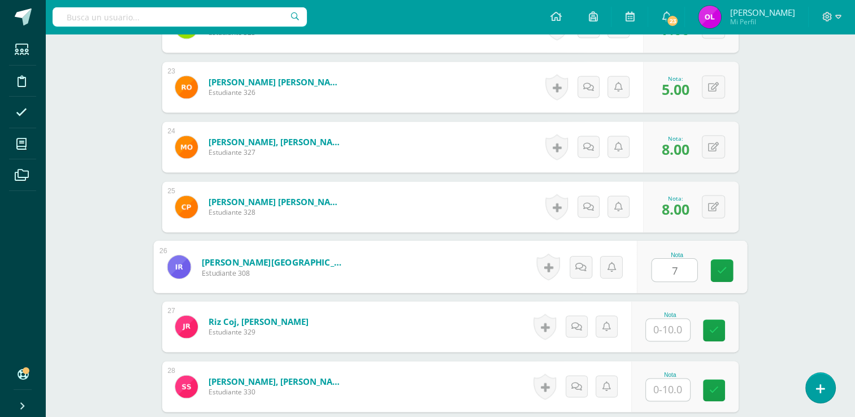
type input "7"
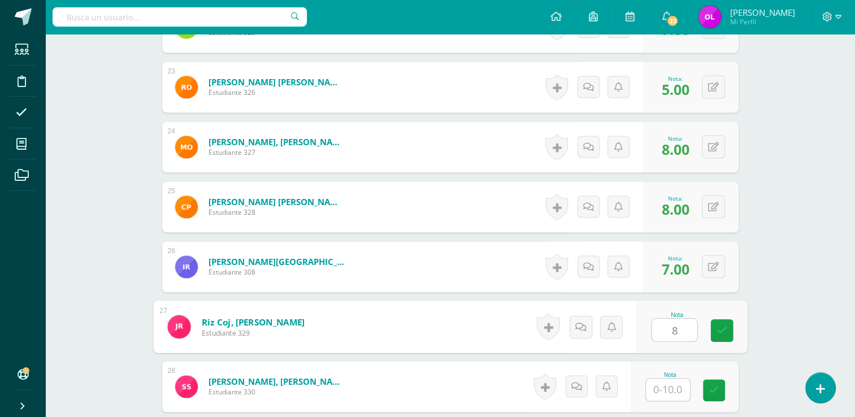
type input "8"
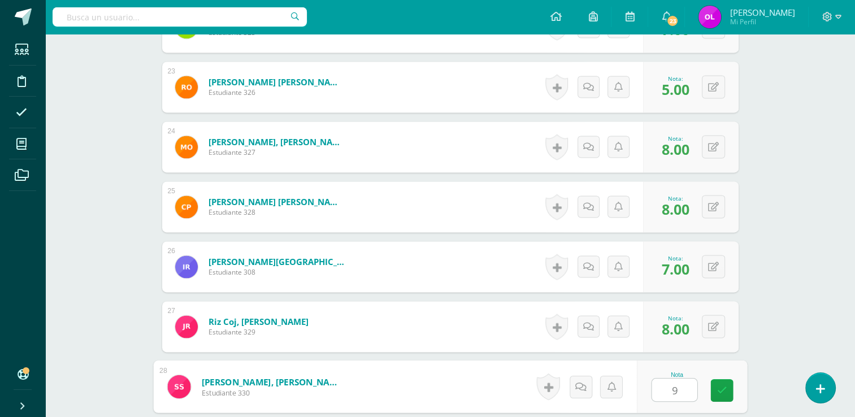
type input "9"
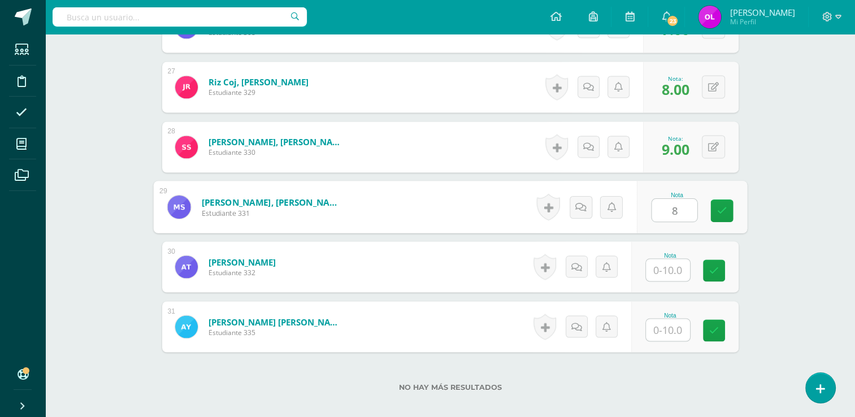
type input "8"
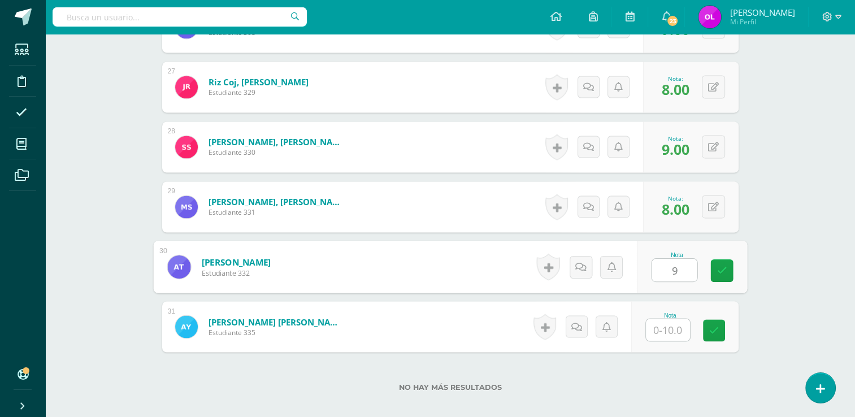
type input "9"
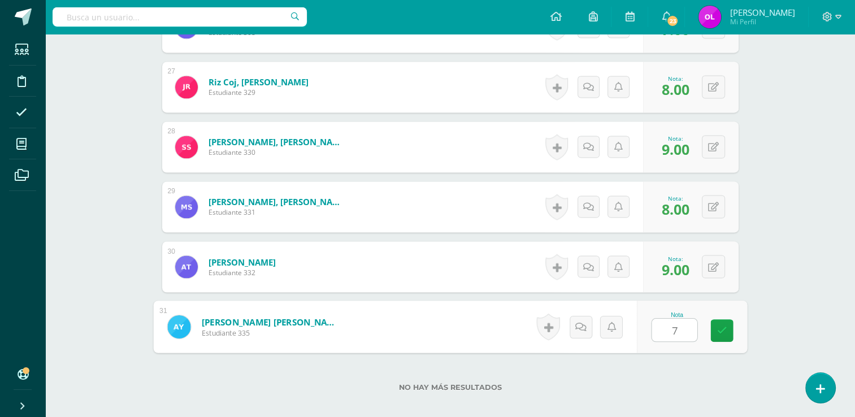
type input "7}"
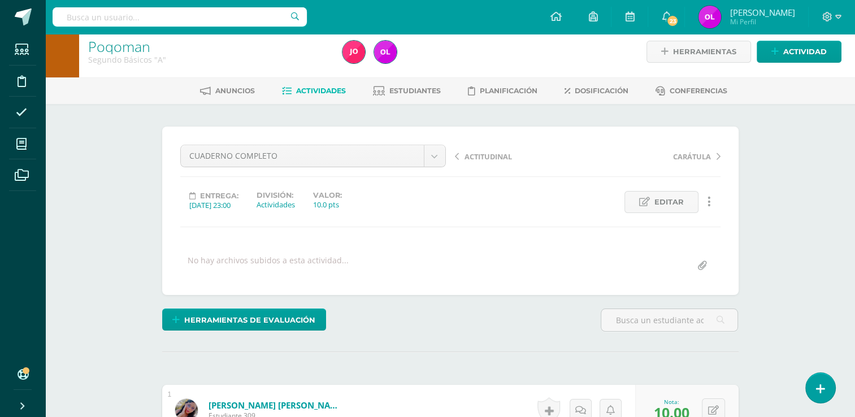
scroll to position [0, 0]
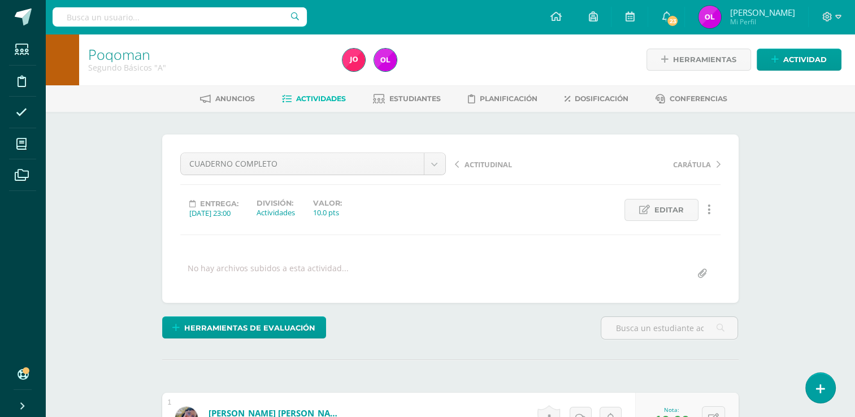
click at [343, 97] on span "Actividades" at bounding box center [321, 98] width 50 height 8
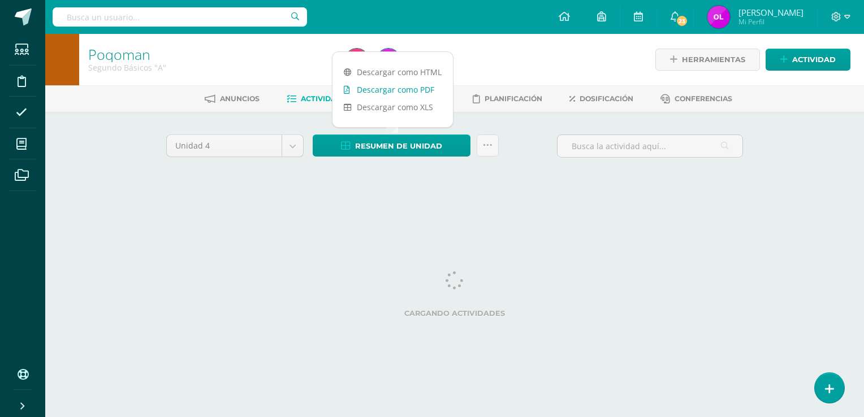
click at [430, 89] on link "Descargar como PDF" at bounding box center [392, 90] width 120 height 18
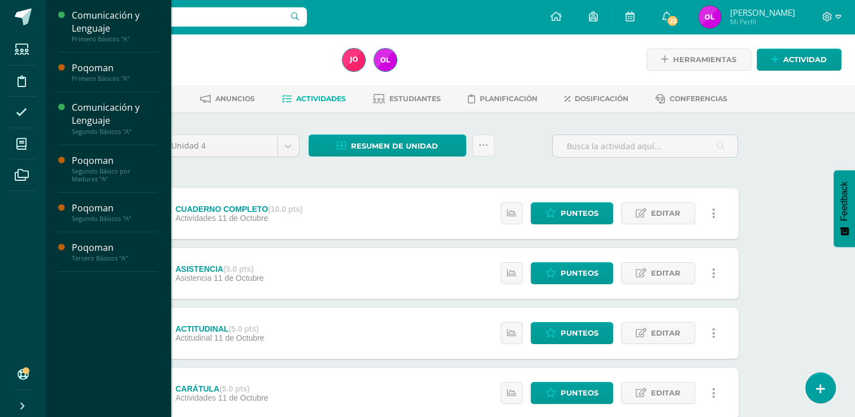
drag, startPoint x: 21, startPoint y: 142, endPoint x: 45, endPoint y: 152, distance: 25.6
click at [21, 142] on icon at bounding box center [21, 143] width 10 height 11
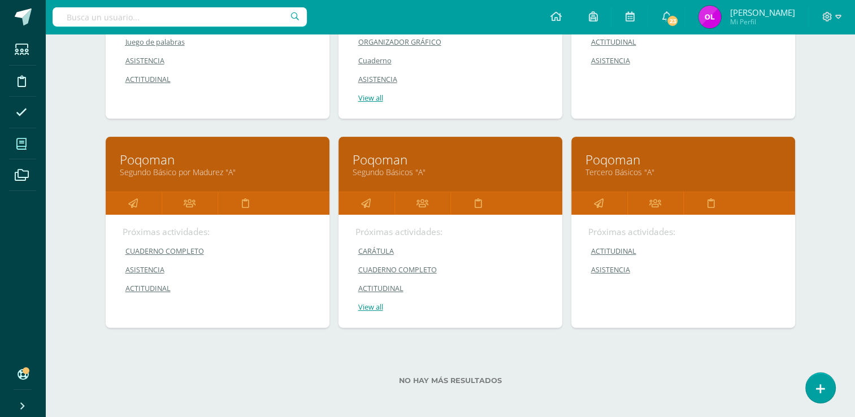
scroll to position [285, 0]
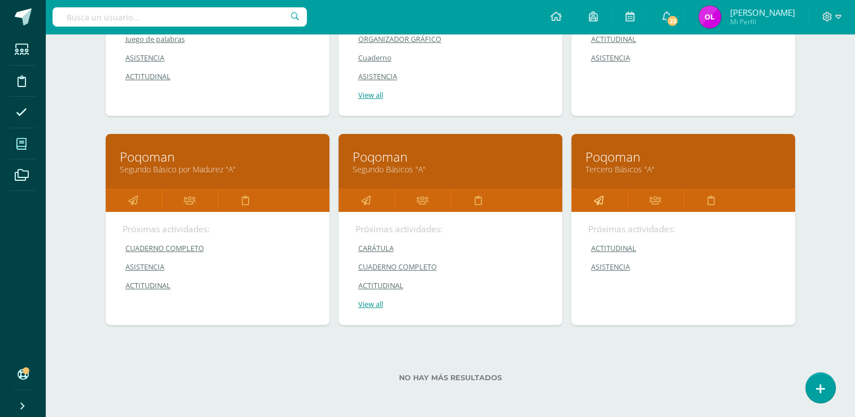
click at [606, 196] on link at bounding box center [599, 200] width 56 height 23
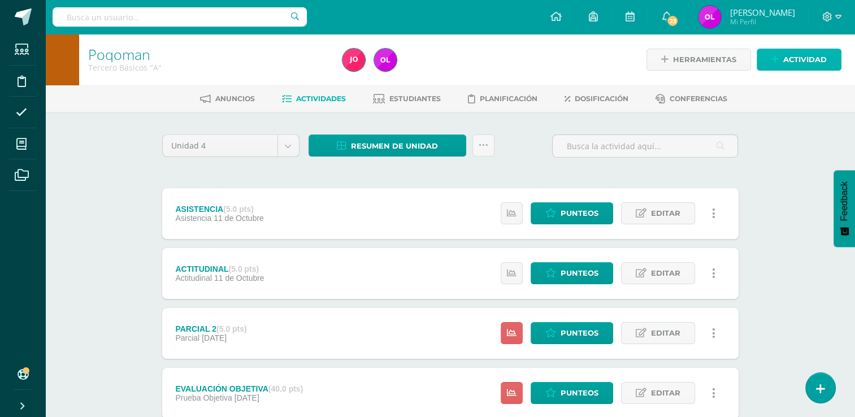
drag, startPoint x: 809, startPoint y: 61, endPoint x: 803, endPoint y: 57, distance: 7.9
click at [809, 61] on span "Actividad" at bounding box center [805, 59] width 44 height 21
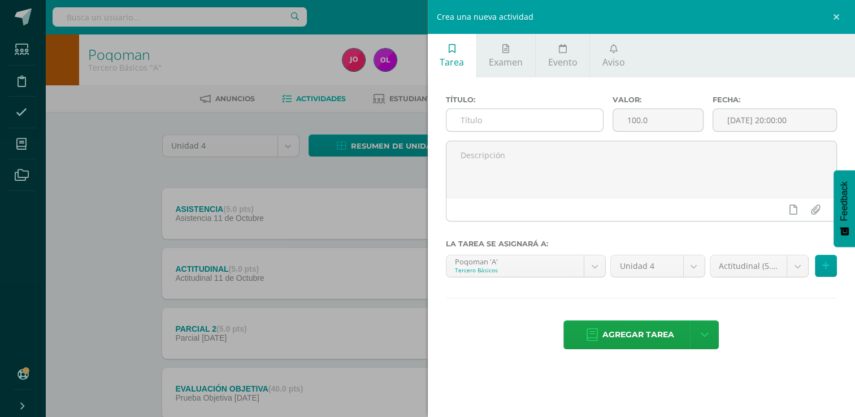
click at [492, 123] on input "text" at bounding box center [525, 120] width 157 height 22
type input "CARÁTULA DE UNIDAD"
drag, startPoint x: 658, startPoint y: 122, endPoint x: 626, endPoint y: 122, distance: 32.2
click at [626, 122] on input "100.0" at bounding box center [658, 120] width 90 height 22
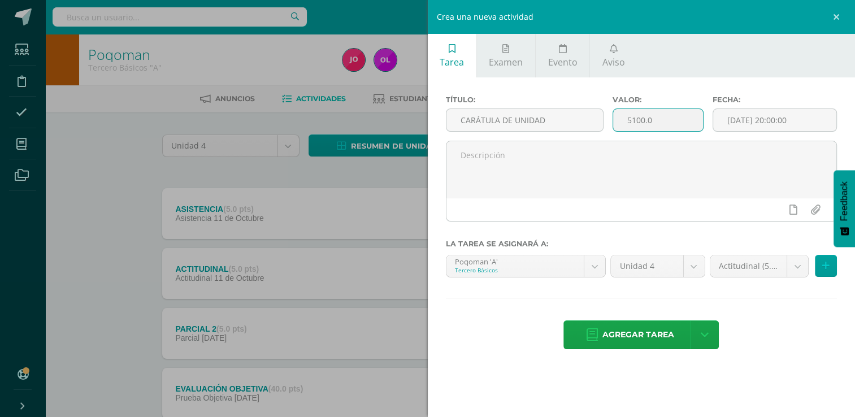
drag, startPoint x: 661, startPoint y: 119, endPoint x: 619, endPoint y: 122, distance: 42.0
click at [619, 122] on input "5100.0" at bounding box center [658, 120] width 90 height 22
type input "5"
click at [818, 119] on input "[DATE] 20:00:00" at bounding box center [774, 120] width 123 height 22
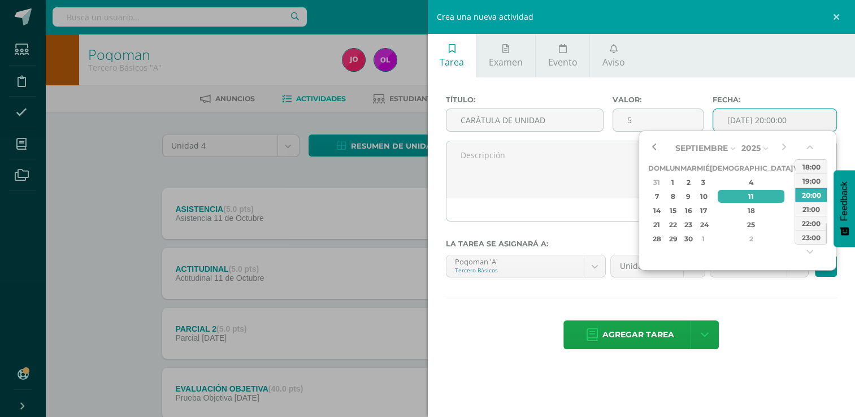
click at [651, 148] on button "button" at bounding box center [653, 148] width 11 height 17
click at [807, 205] on div "20" at bounding box center [813, 210] width 12 height 13
click at [814, 233] on div "23:00" at bounding box center [811, 237] width 32 height 14
type input "2025-09-20 23:00"
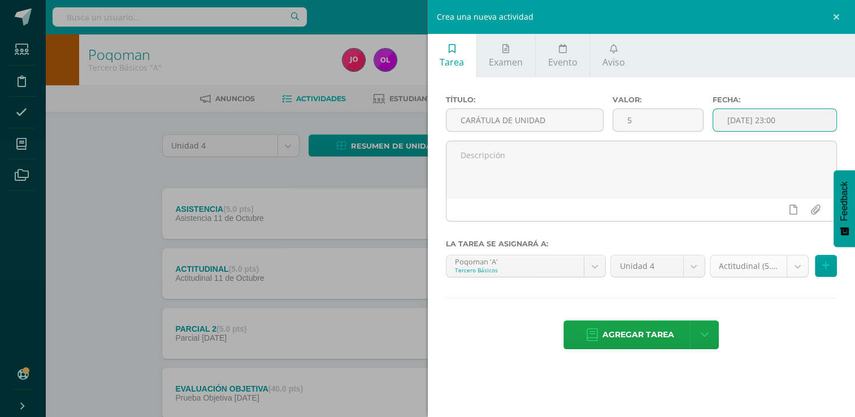
click at [801, 265] on body "Estudiantes Disciplina Asistencia Mis cursos Archivos Soporte Ayuda Reportar un…" at bounding box center [427, 277] width 855 height 554
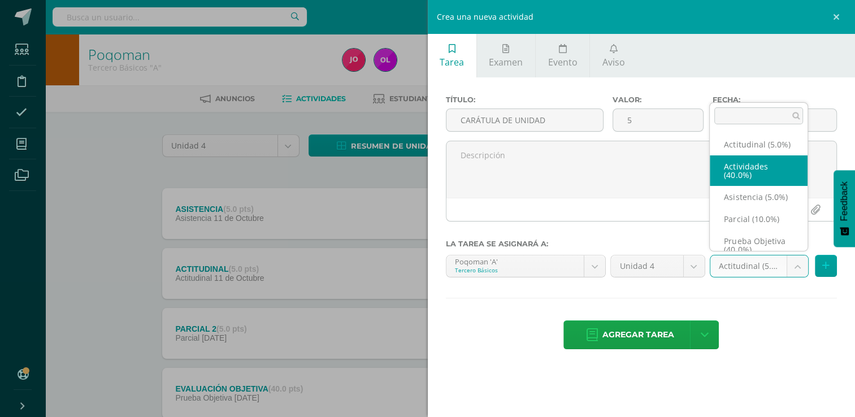
select select "22767"
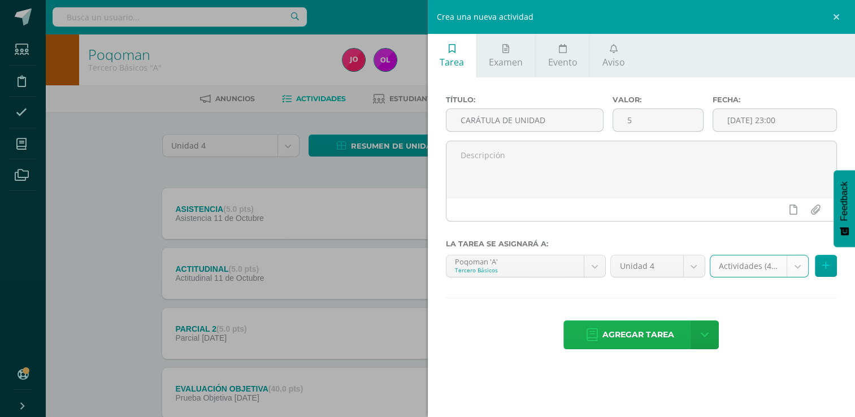
click at [648, 341] on span "Agregar tarea" at bounding box center [639, 335] width 72 height 28
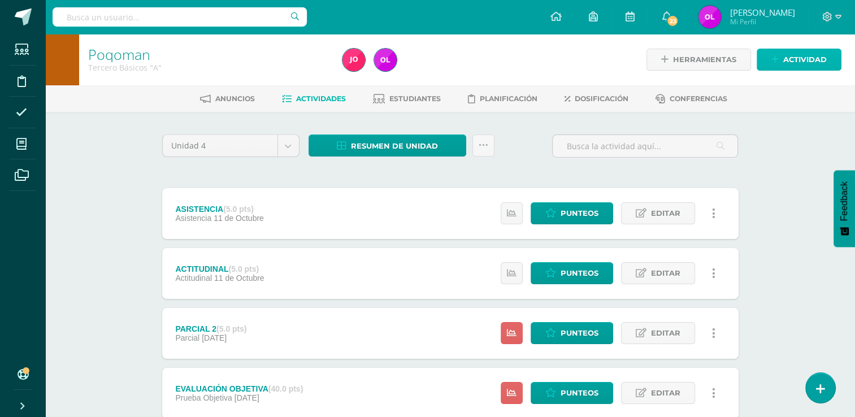
click at [796, 63] on span "Actividad" at bounding box center [805, 59] width 44 height 21
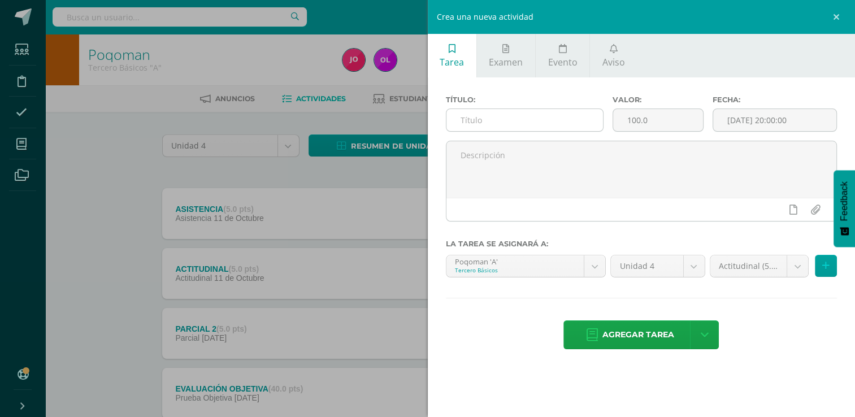
click at [542, 124] on input "text" at bounding box center [525, 120] width 157 height 22
type input "RECORTES DE PRONOMBRES"
drag, startPoint x: 666, startPoint y: 116, endPoint x: 625, endPoint y: 124, distance: 41.6
click at [625, 124] on input "100.0" at bounding box center [658, 120] width 90 height 22
type input "5"
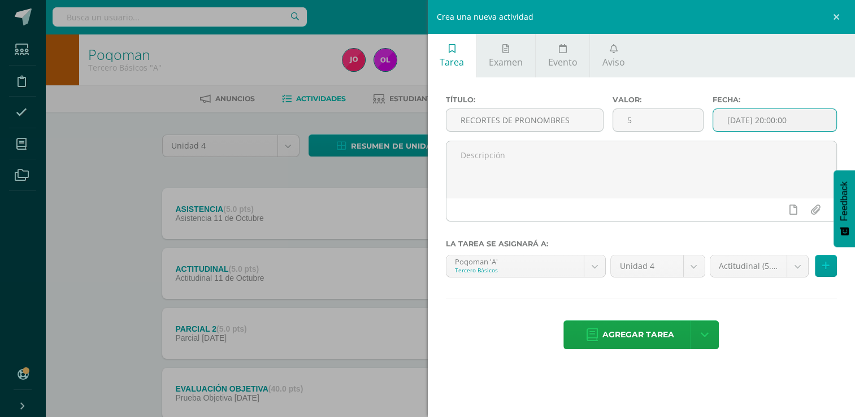
click at [728, 119] on input "[DATE] 20:00:00" at bounding box center [774, 120] width 123 height 22
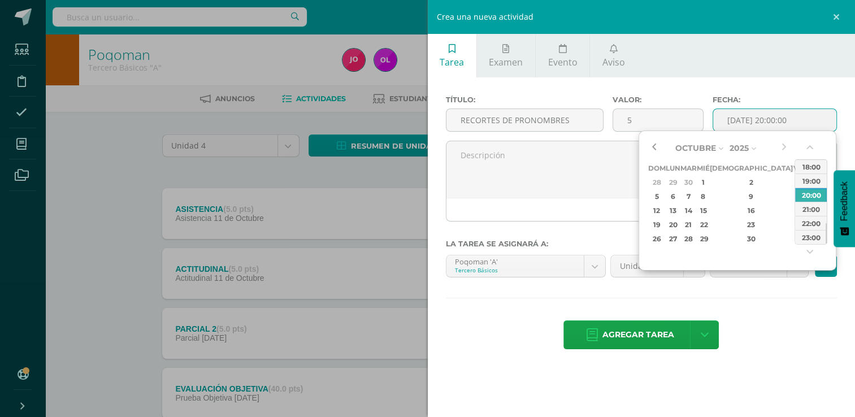
click at [656, 150] on button "button" at bounding box center [653, 148] width 11 height 17
click at [807, 221] on div "27" at bounding box center [813, 224] width 12 height 13
click at [808, 235] on div "23:00" at bounding box center [811, 237] width 32 height 14
type input "[DATE] 23:00"
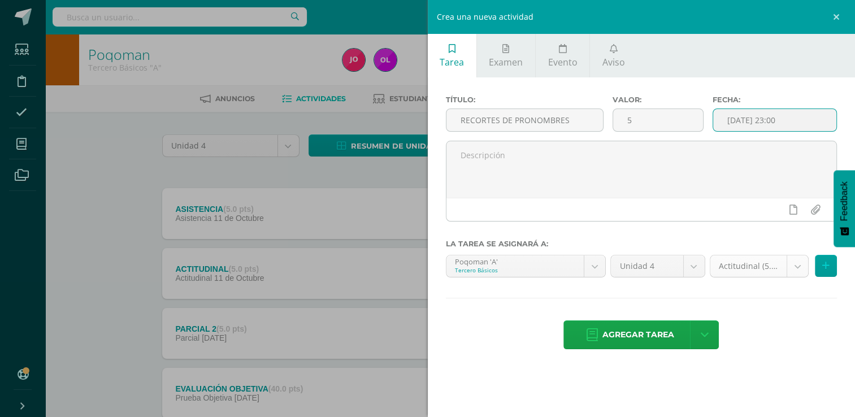
click at [798, 259] on body "Tarea asignada exitosamente Estudiantes Disciplina Asistencia Mis cursos Archiv…" at bounding box center [427, 307] width 855 height 614
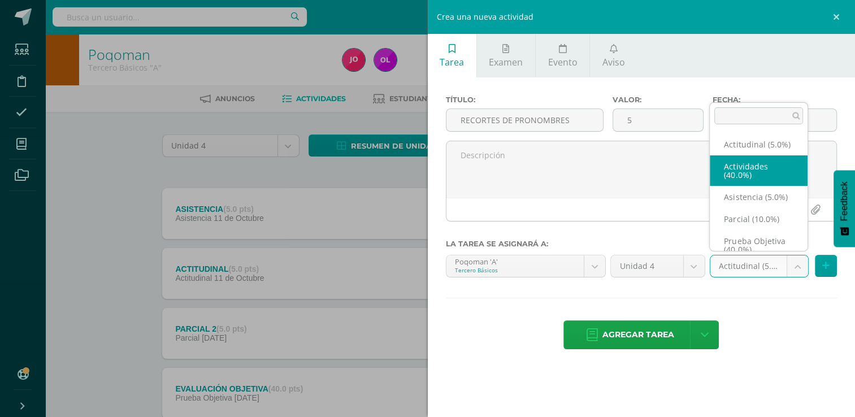
select select "22767"
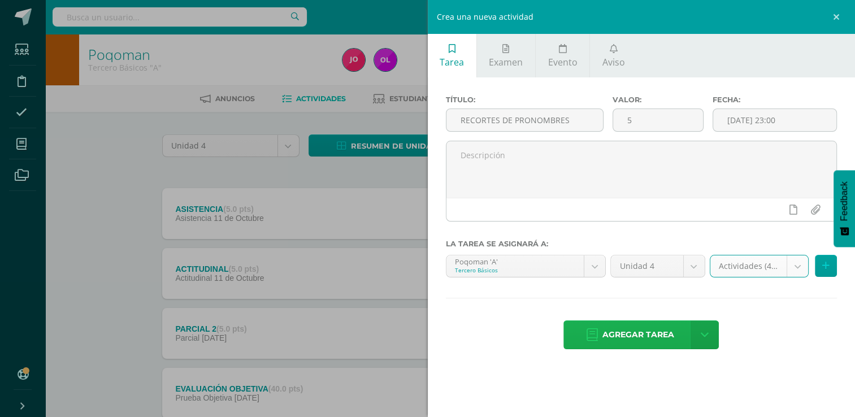
click at [626, 331] on span "Agregar tarea" at bounding box center [639, 335] width 72 height 28
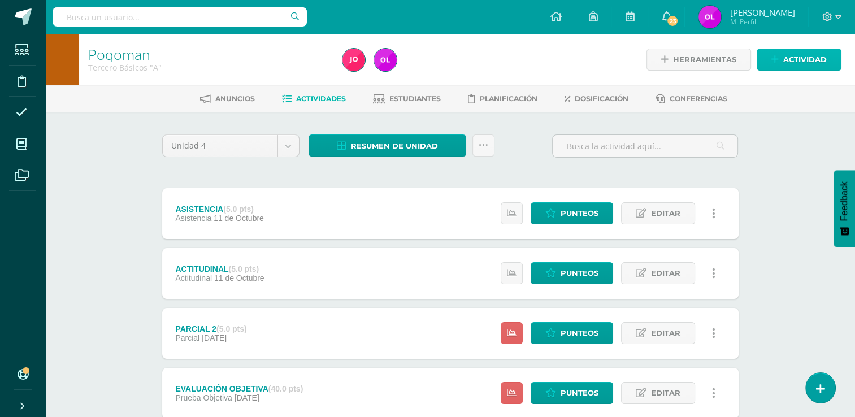
click at [798, 64] on span "Actividad" at bounding box center [805, 59] width 44 height 21
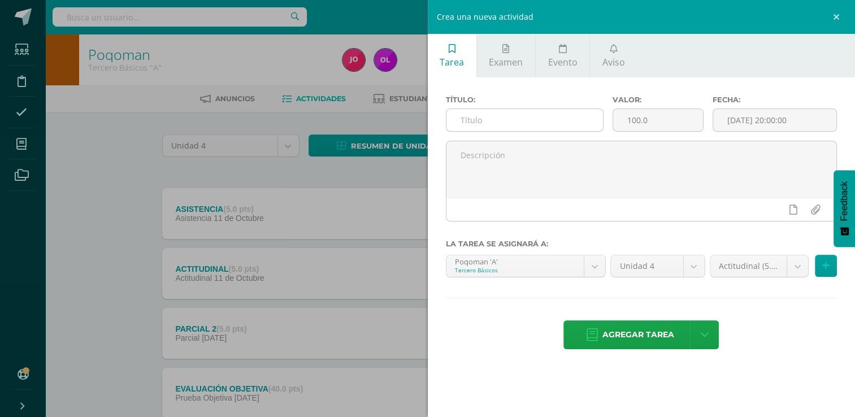
click at [535, 119] on input "text" at bounding box center [525, 120] width 157 height 22
type input "ORACIONES"
drag, startPoint x: 651, startPoint y: 125, endPoint x: 626, endPoint y: 125, distance: 24.9
click at [626, 125] on input "100.0" at bounding box center [658, 120] width 90 height 22
type input "10"
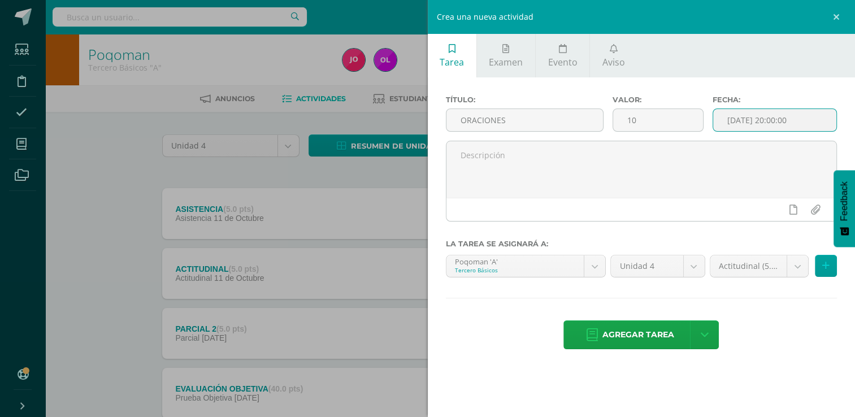
click at [725, 121] on input "[DATE] 20:00:00" at bounding box center [774, 120] width 123 height 22
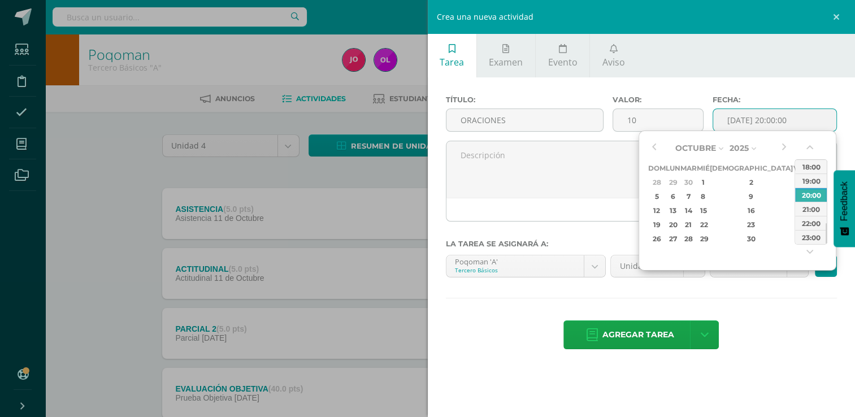
click at [807, 182] on div "4" at bounding box center [813, 182] width 12 height 13
click at [807, 236] on div "23:00" at bounding box center [811, 237] width 32 height 14
type input "2025-10-04 23:00"
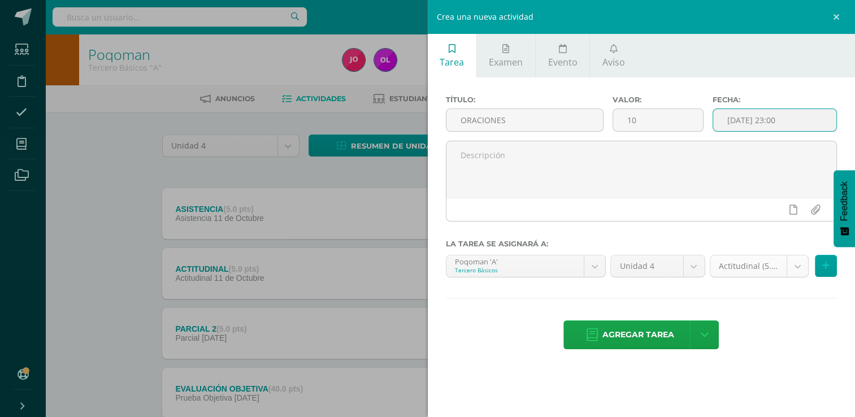
click at [799, 271] on body "Tarea asignada exitosamente Estudiantes Disciplina Asistencia Mis cursos Archiv…" at bounding box center [427, 337] width 855 height 674
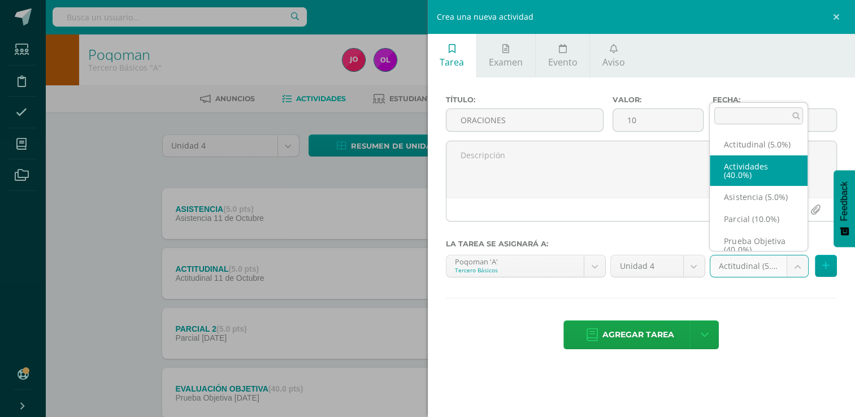
scroll to position [27, 0]
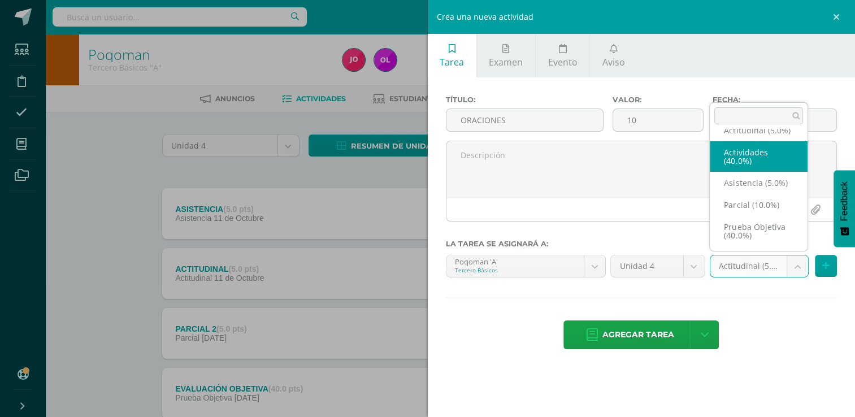
select select "22767"
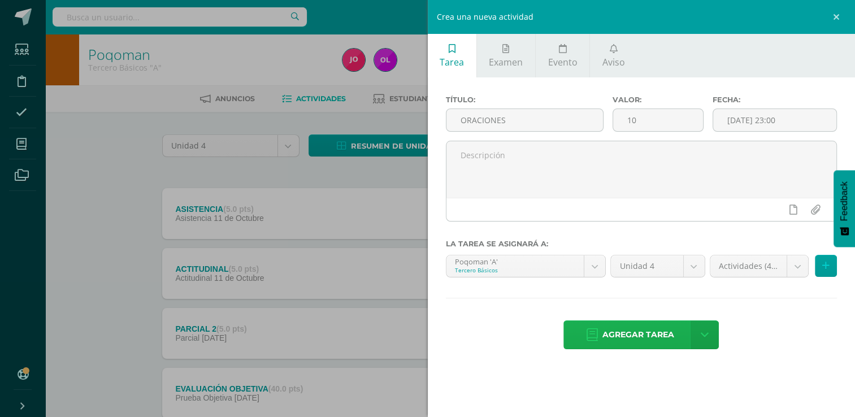
click at [645, 330] on span "Agregar tarea" at bounding box center [639, 335] width 72 height 28
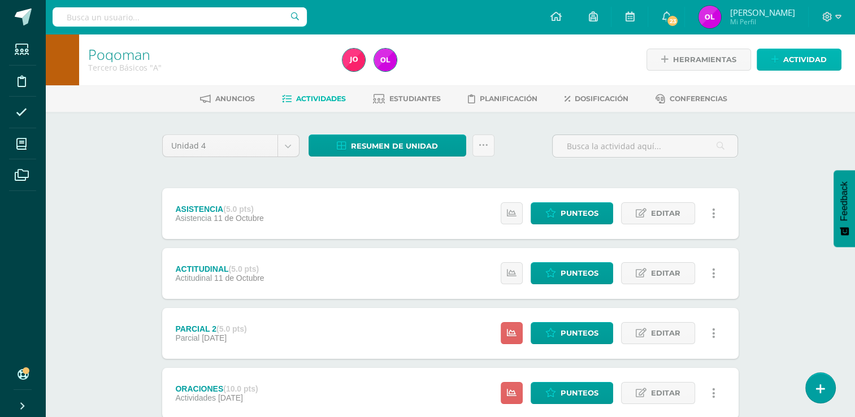
click at [787, 57] on span "Actividad" at bounding box center [805, 59] width 44 height 21
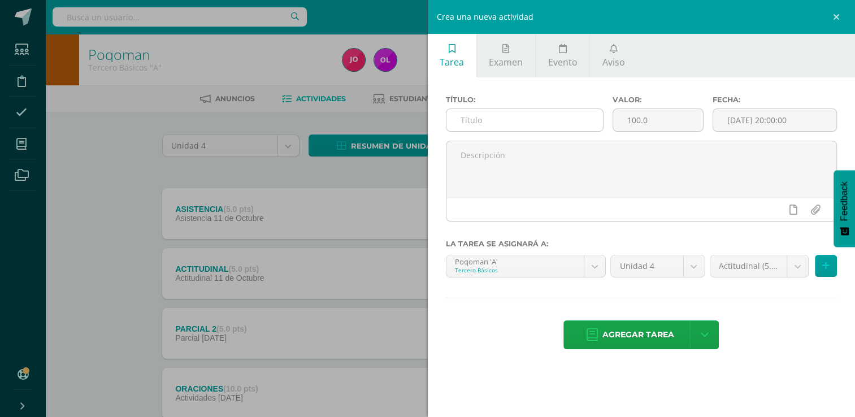
click at [481, 123] on input "text" at bounding box center [525, 120] width 157 height 22
type input "CONJUGACIÓN DE VERBOS"
drag, startPoint x: 651, startPoint y: 124, endPoint x: 624, endPoint y: 123, distance: 27.2
click at [624, 123] on input "100.0" at bounding box center [658, 120] width 90 height 22
type input "0"
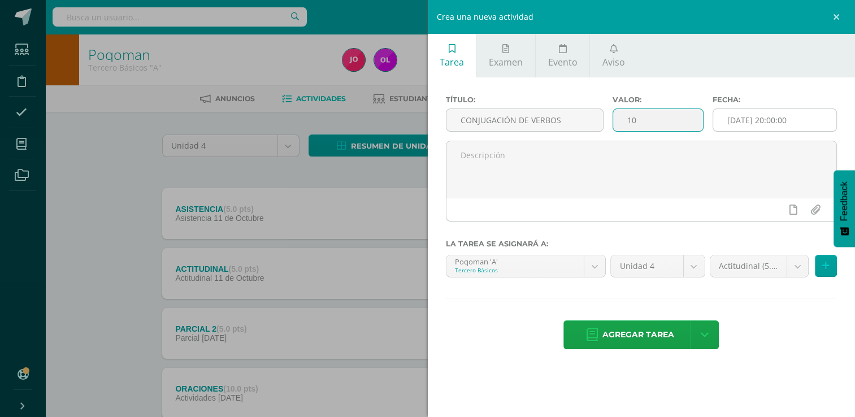
type input "10"
click at [804, 123] on input "[DATE] 20:00:00" at bounding box center [774, 120] width 123 height 22
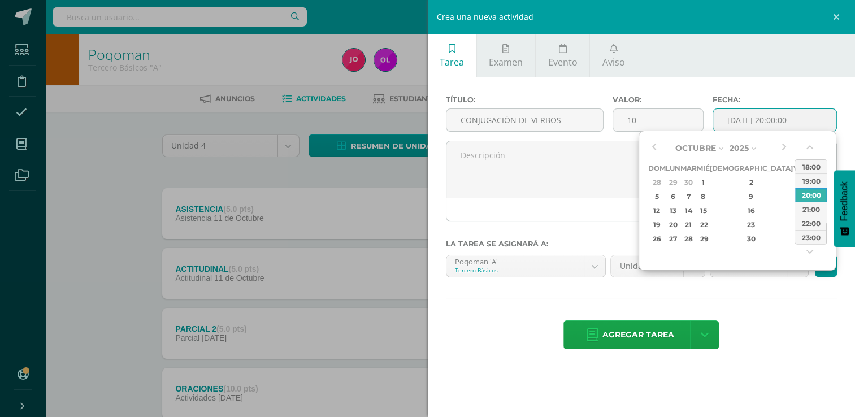
click at [807, 185] on div "4" at bounding box center [813, 182] width 12 height 13
click at [807, 236] on div "23:00" at bounding box center [811, 237] width 32 height 14
type input "2025-10-04 23:00"
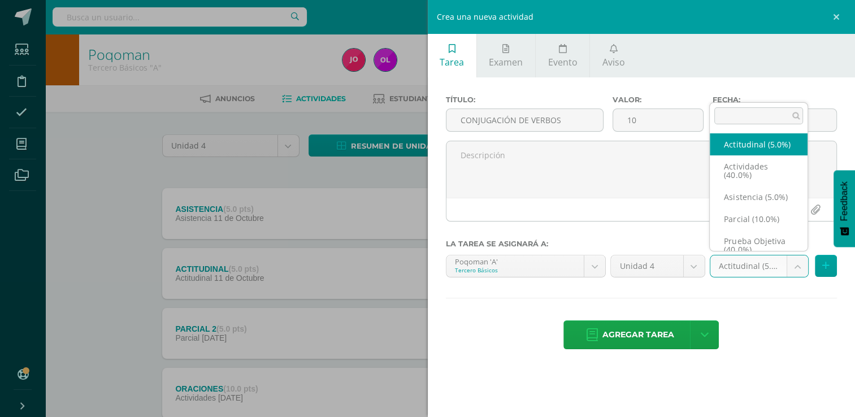
click at [803, 267] on body "Tarea asignada exitosamente Estudiantes Disciplina Asistencia Mis cursos Archiv…" at bounding box center [427, 367] width 855 height 734
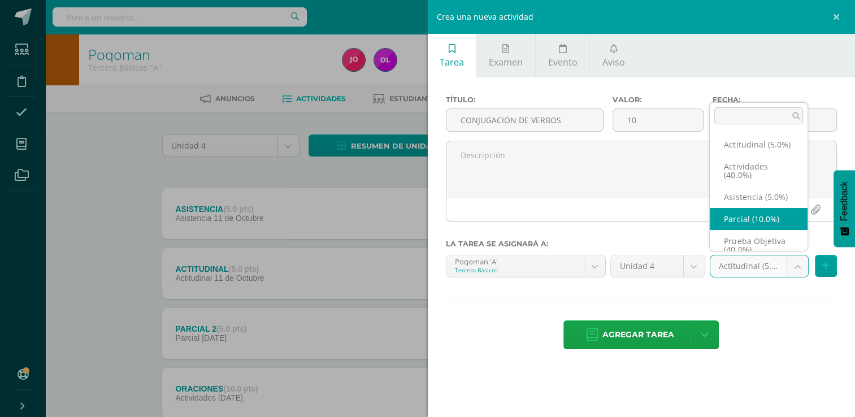
scroll to position [27, 0]
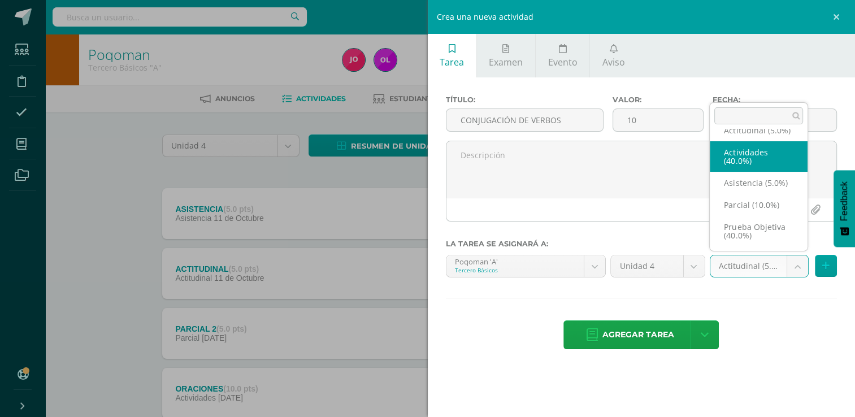
select select "22767"
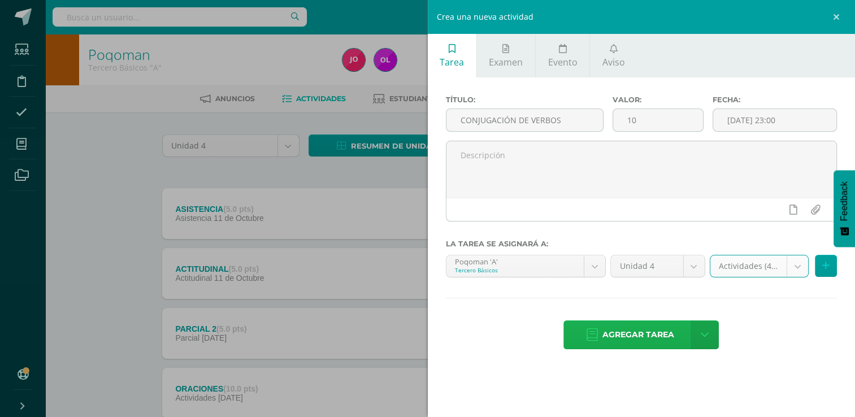
click at [643, 338] on span "Agregar tarea" at bounding box center [639, 335] width 72 height 28
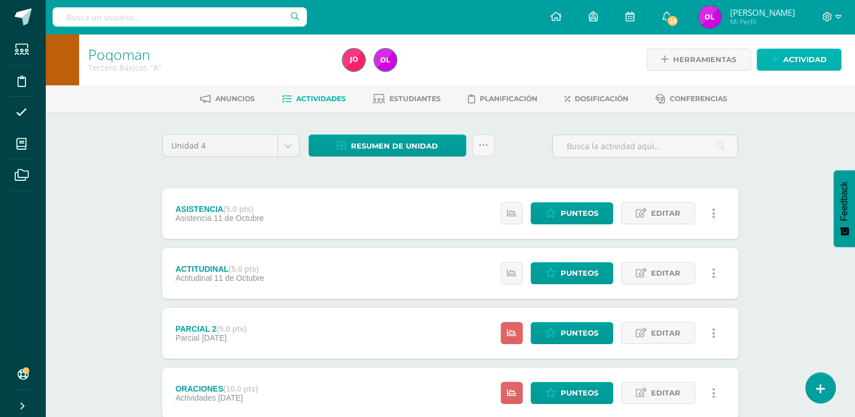
click at [821, 62] on span "Actividad" at bounding box center [805, 59] width 44 height 21
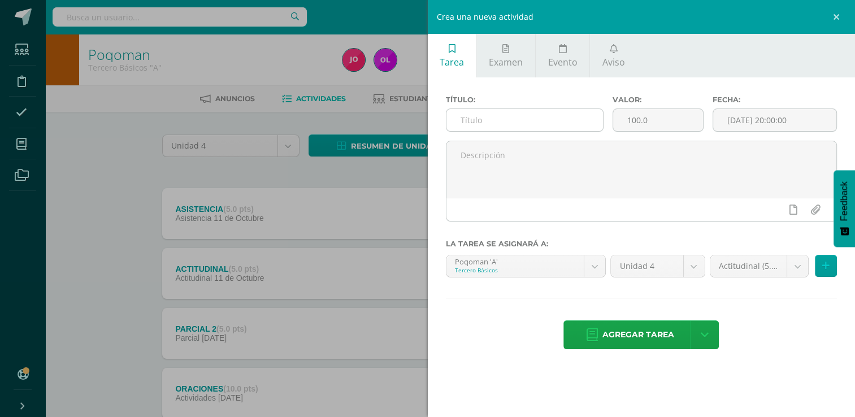
click at [480, 121] on input "text" at bounding box center [525, 120] width 157 height 22
type input "CUADERNO COMPLETO"
drag, startPoint x: 656, startPoint y: 123, endPoint x: 623, endPoint y: 119, distance: 33.0
click at [623, 119] on input "100.0" at bounding box center [658, 120] width 90 height 22
type input "10"
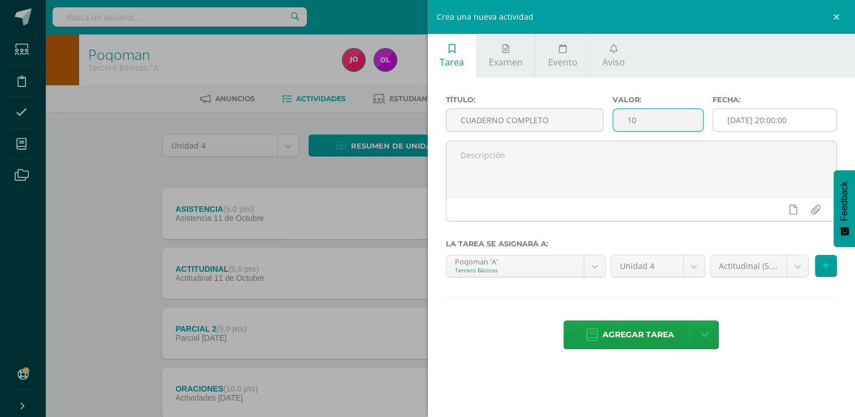
click at [790, 120] on input "[DATE] 20:00:00" at bounding box center [774, 120] width 123 height 22
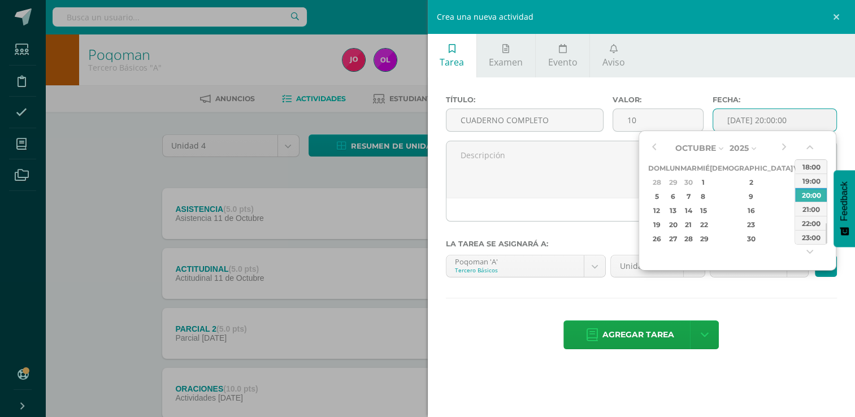
click at [807, 200] on div "11" at bounding box center [813, 196] width 12 height 13
click at [816, 236] on div "23:00" at bounding box center [811, 237] width 32 height 14
type input "[DATE] 23:00"
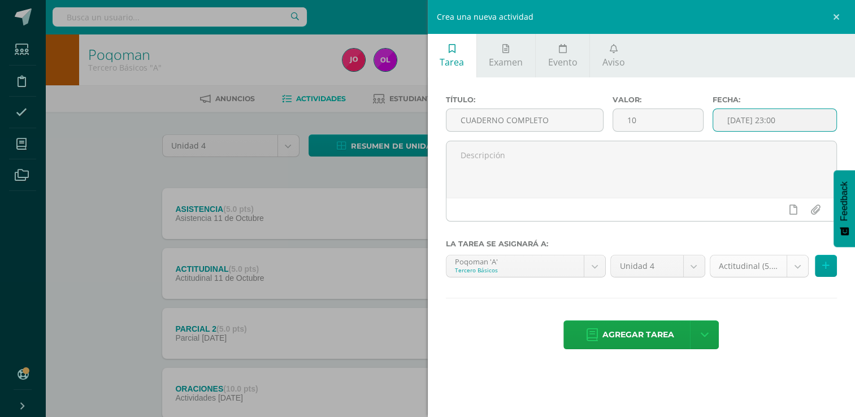
click at [799, 271] on body "Tarea asignada exitosamente Estudiantes Disciplina Asistencia Mis cursos Archiv…" at bounding box center [427, 397] width 855 height 794
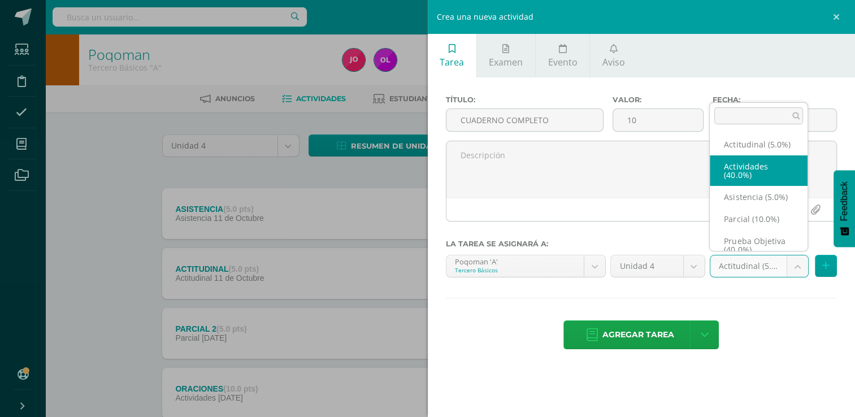
select select "22767"
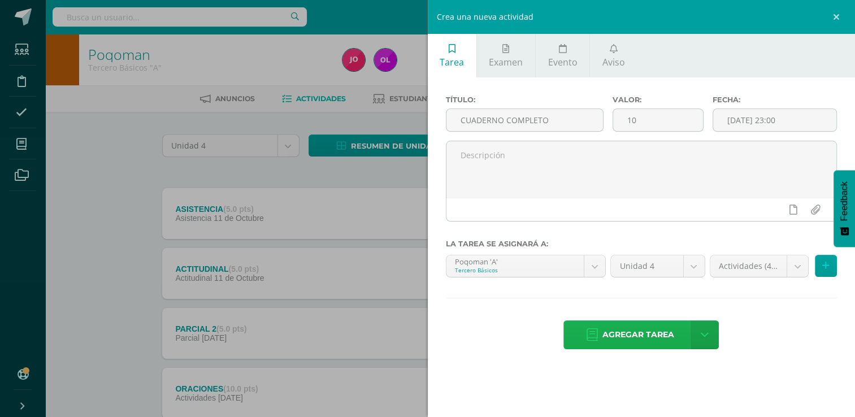
click at [636, 336] on span "Agregar tarea" at bounding box center [639, 335] width 72 height 28
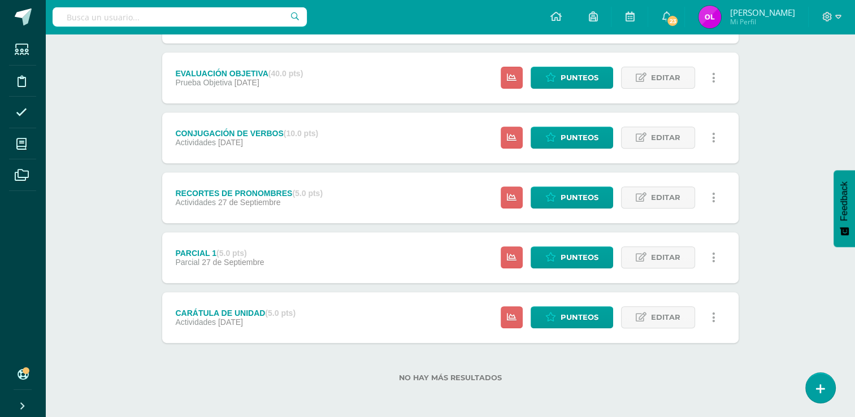
scroll to position [436, 0]
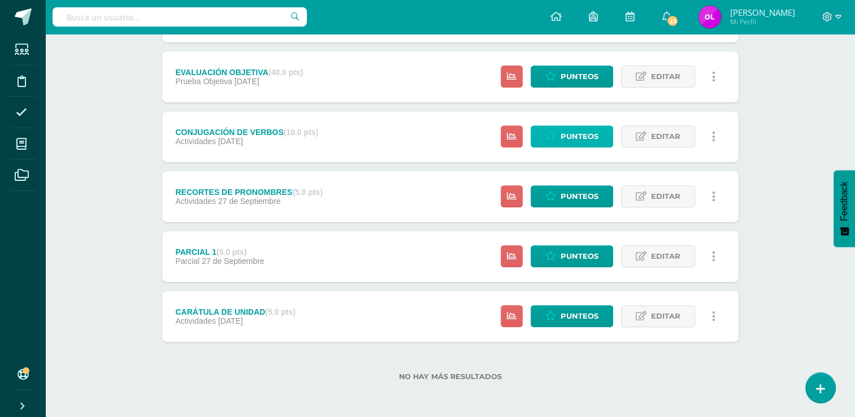
click at [569, 134] on span "Punteos" at bounding box center [580, 136] width 38 height 21
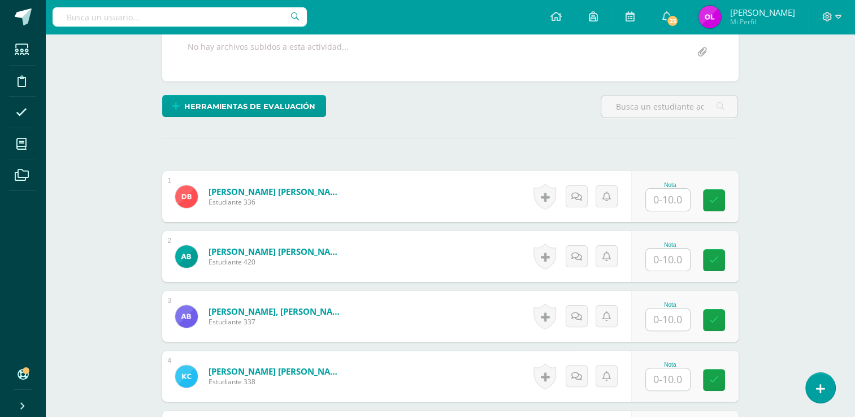
click at [672, 197] on input "text" at bounding box center [668, 200] width 44 height 22
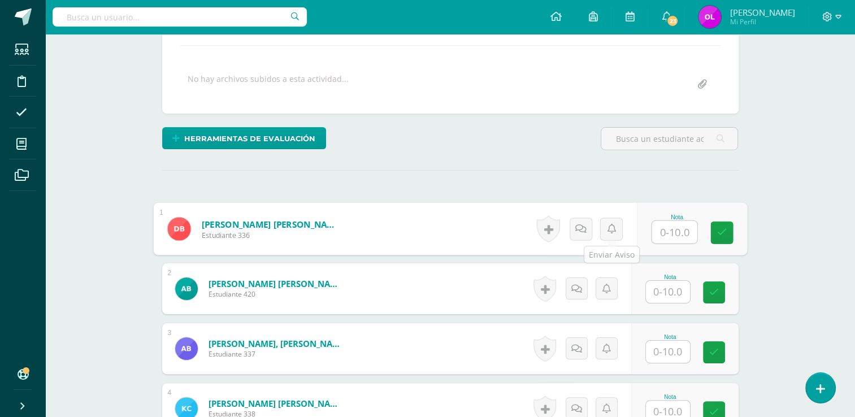
scroll to position [170, 0]
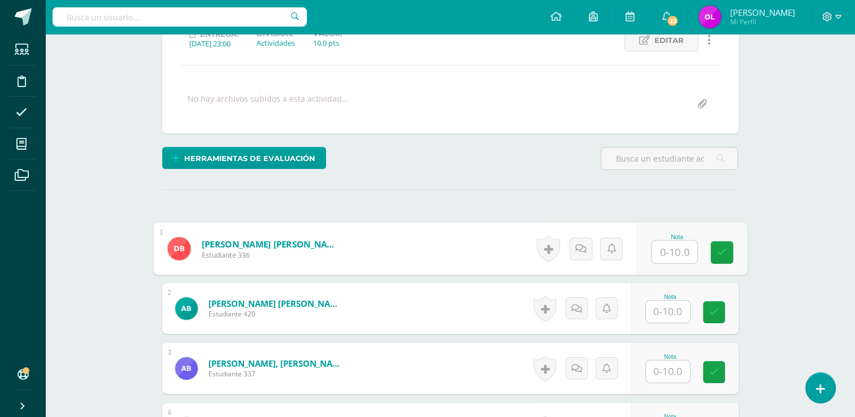
click at [674, 252] on input "text" at bounding box center [674, 252] width 45 height 23
type input "8"
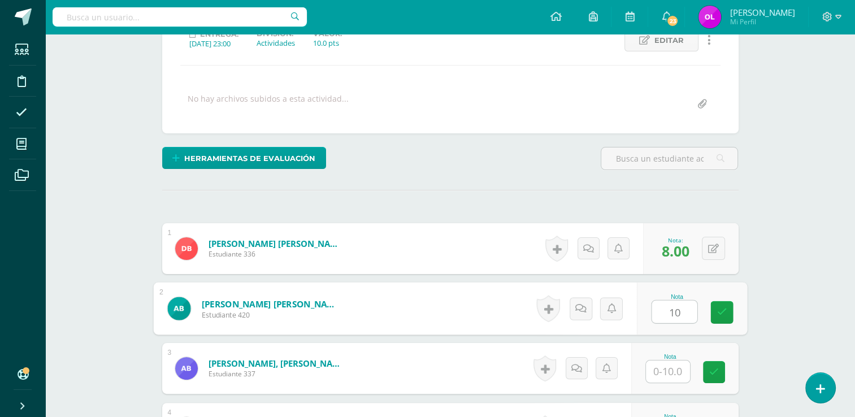
type input "10"
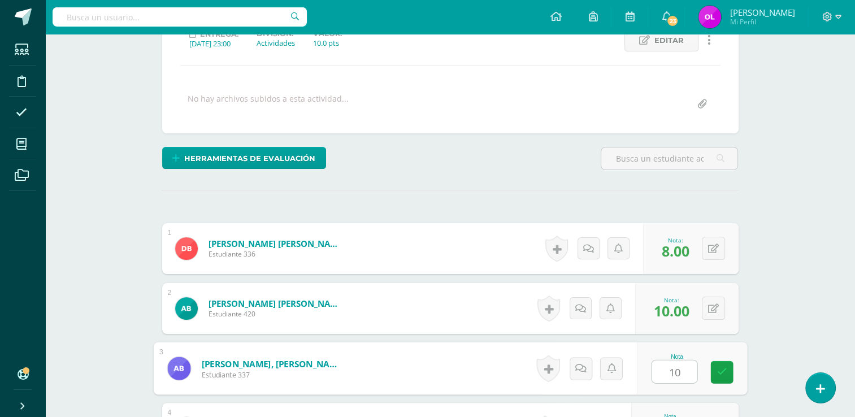
type input "10"
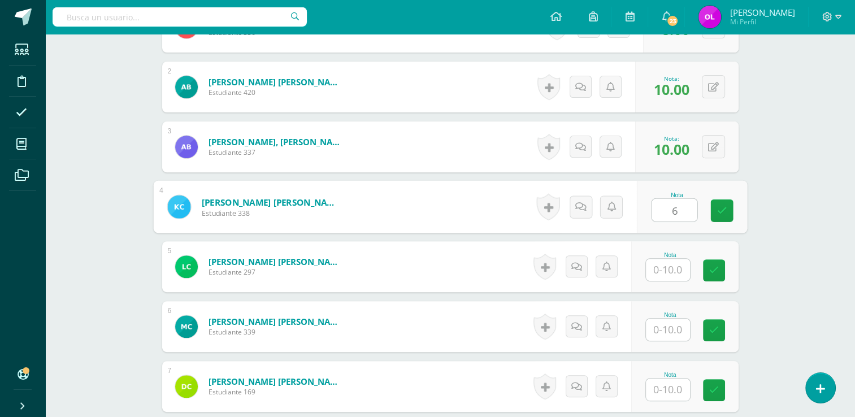
type input "6"
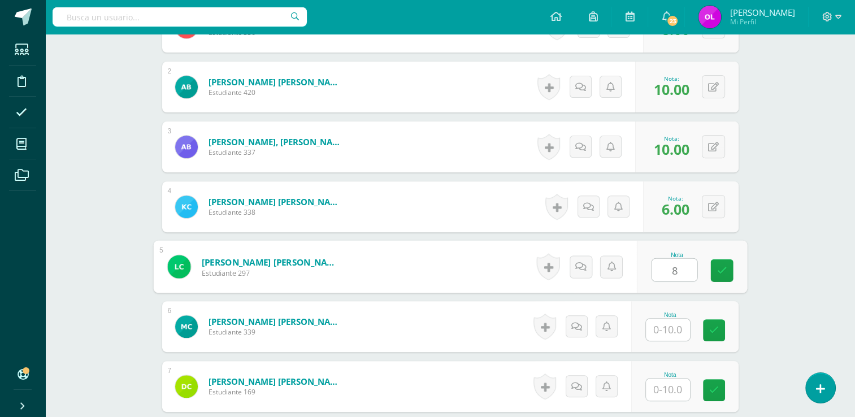
type input "8"
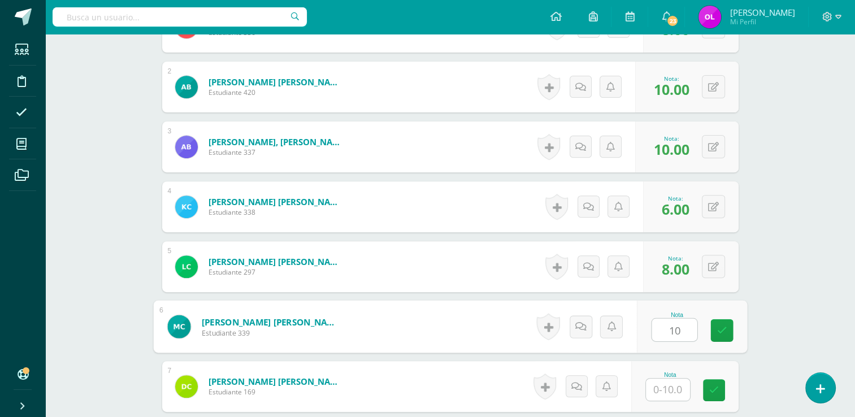
type input "10"
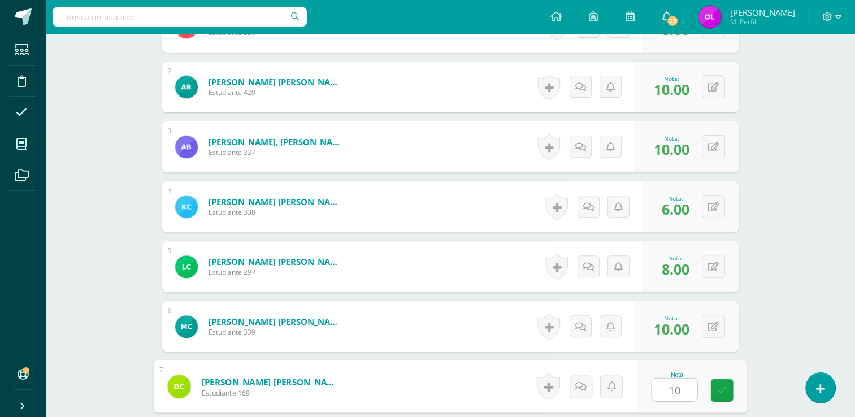
type input "10"
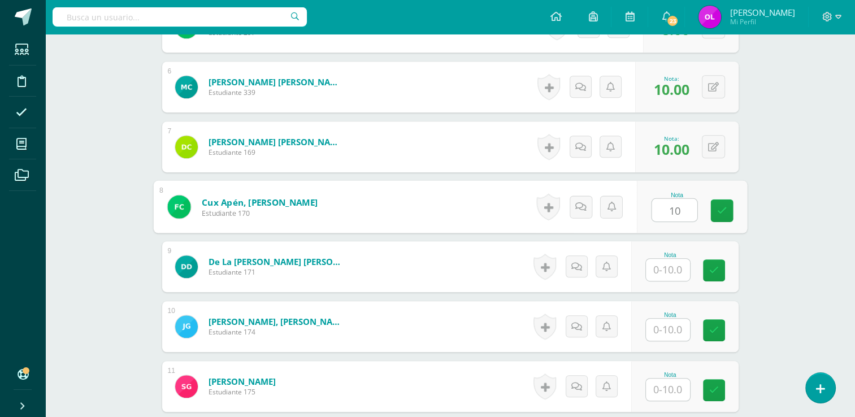
type input "10"
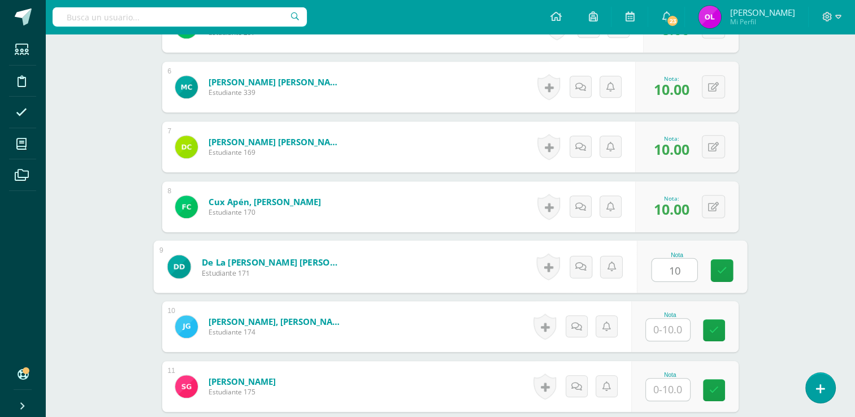
type input "10"
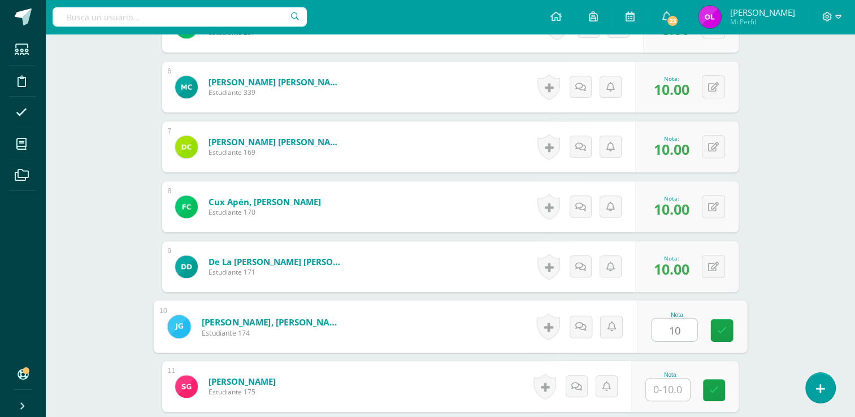
type input "10"
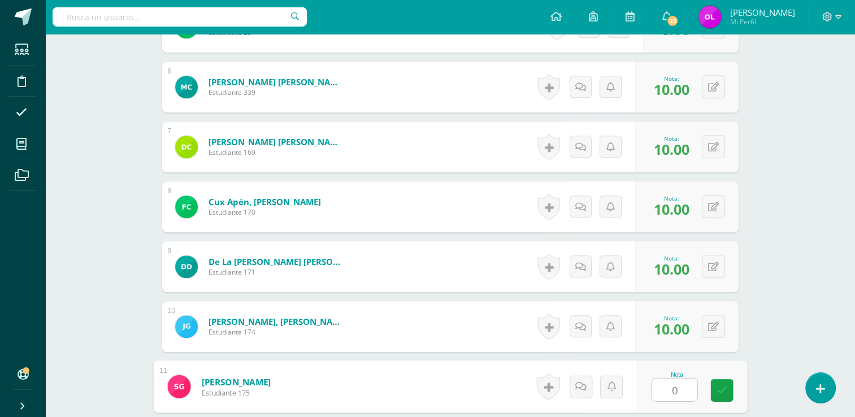
type input "0"
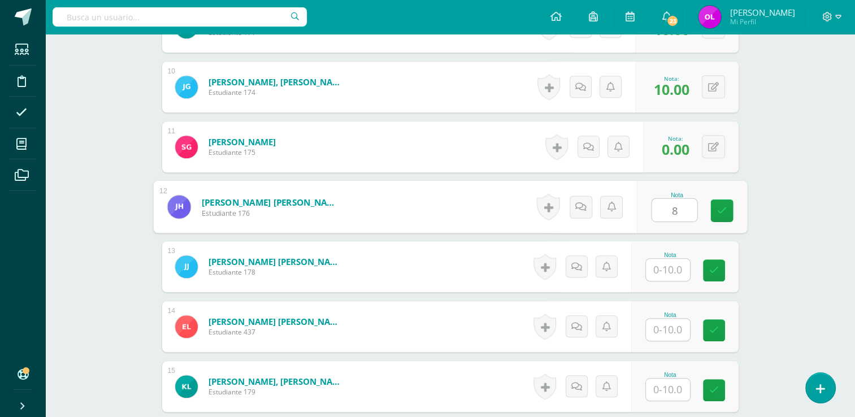
type input "8"
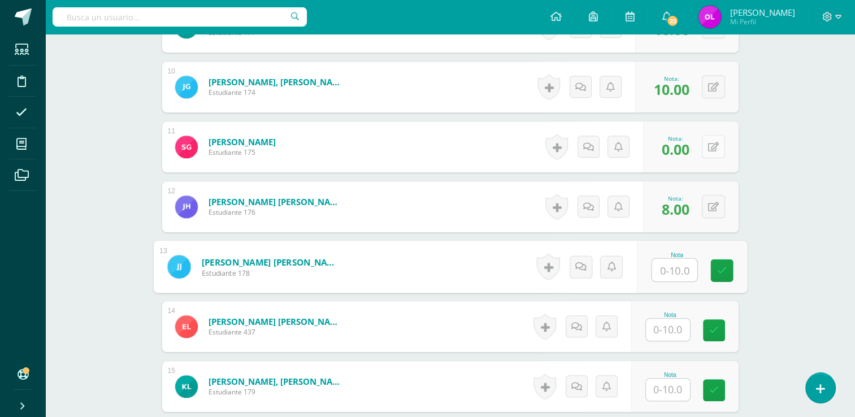
click at [710, 146] on button at bounding box center [713, 146] width 23 height 23
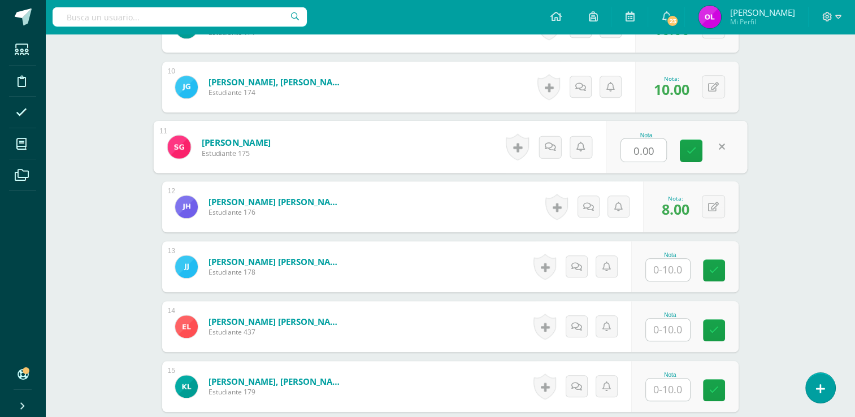
type input "5"
click at [666, 268] on input "text" at bounding box center [668, 270] width 44 height 22
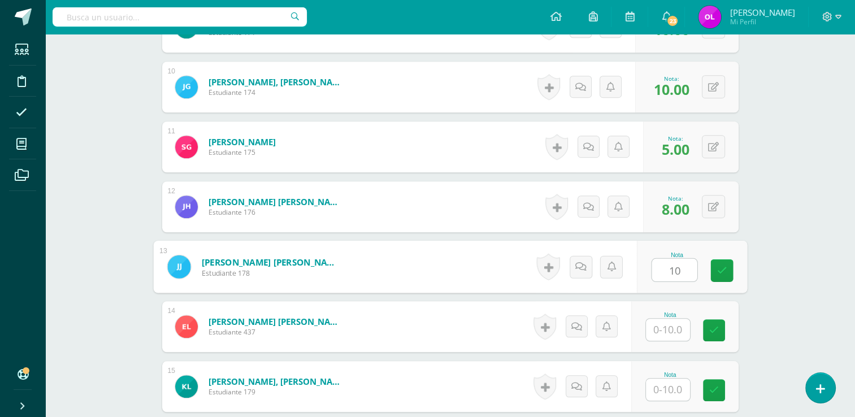
type input "10"
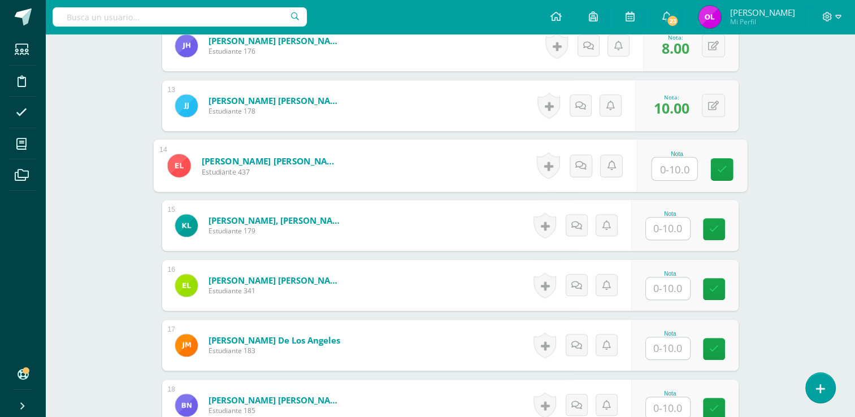
scroll to position [1040, 0]
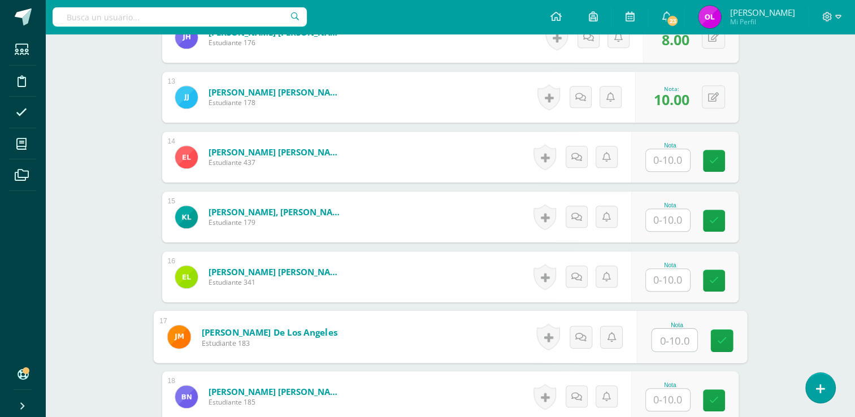
click at [677, 341] on input "text" at bounding box center [674, 340] width 45 height 23
type input "10"
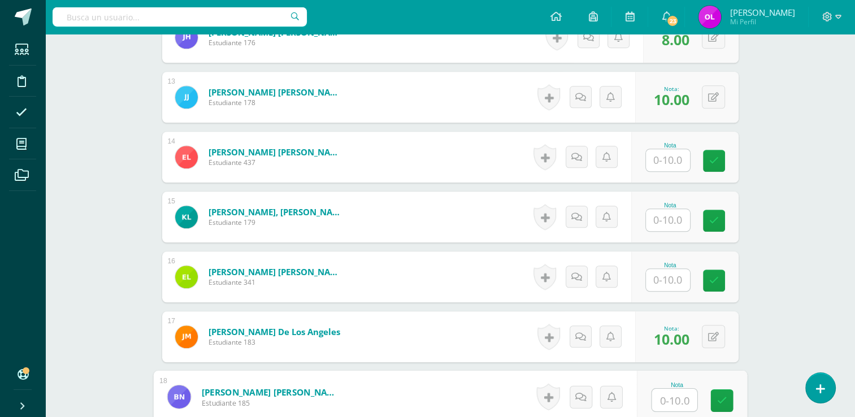
click at [673, 162] on input "text" at bounding box center [668, 160] width 44 height 22
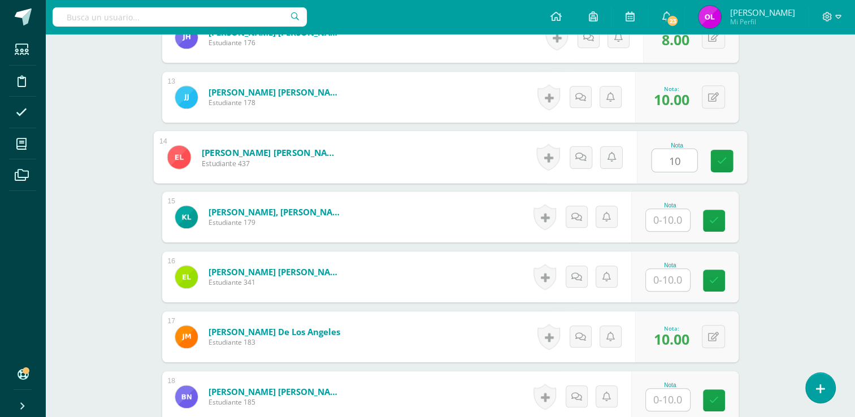
type input "10"
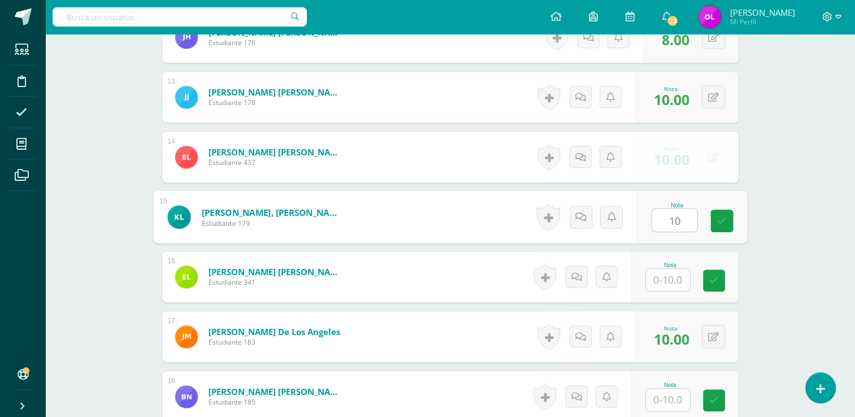
type input "10"
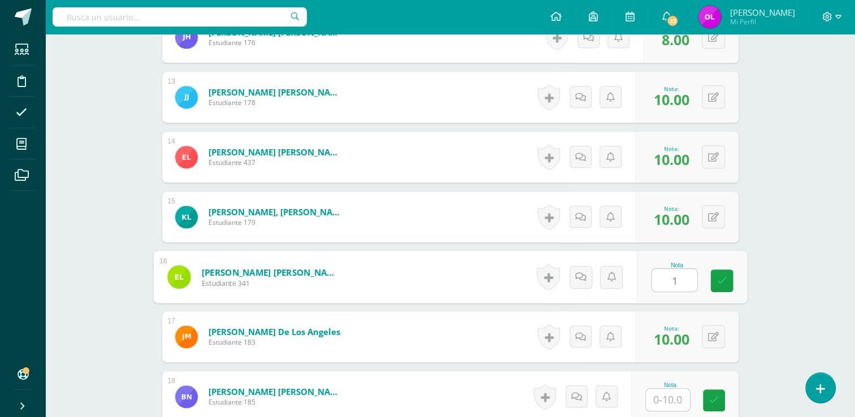
type input "10"
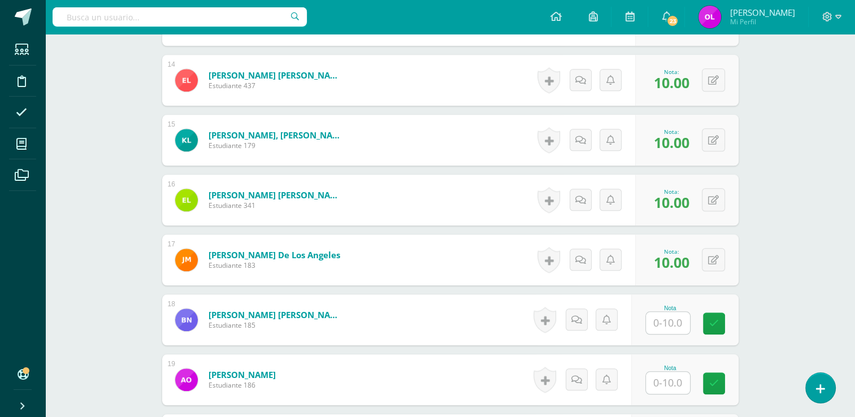
scroll to position [1210, 0]
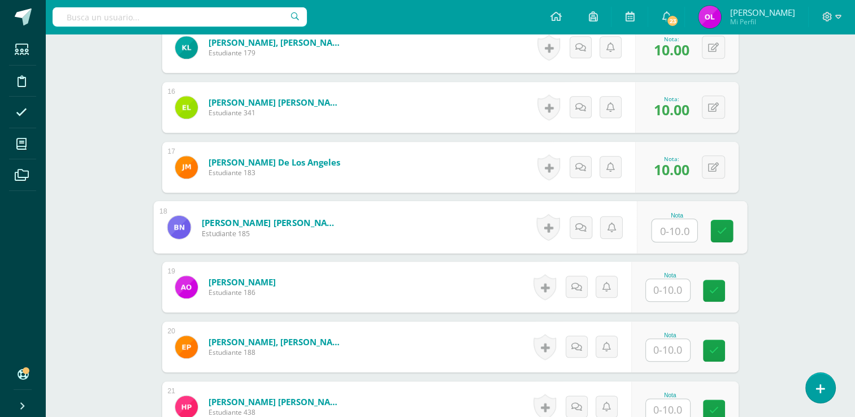
click at [672, 230] on input "text" at bounding box center [674, 230] width 45 height 23
type input "6"
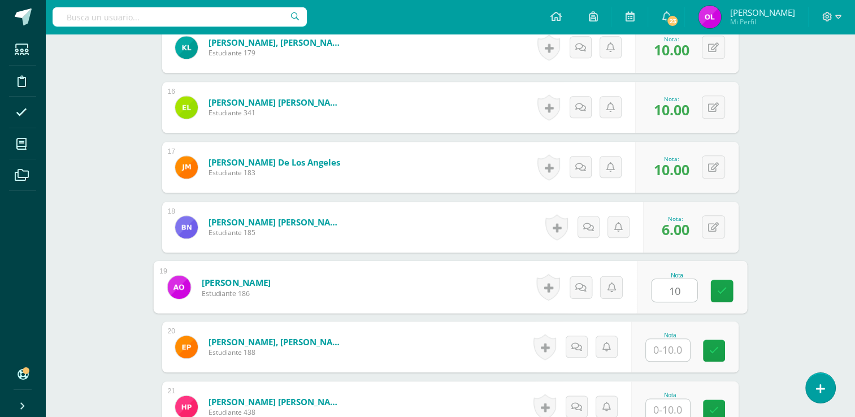
type input "10"
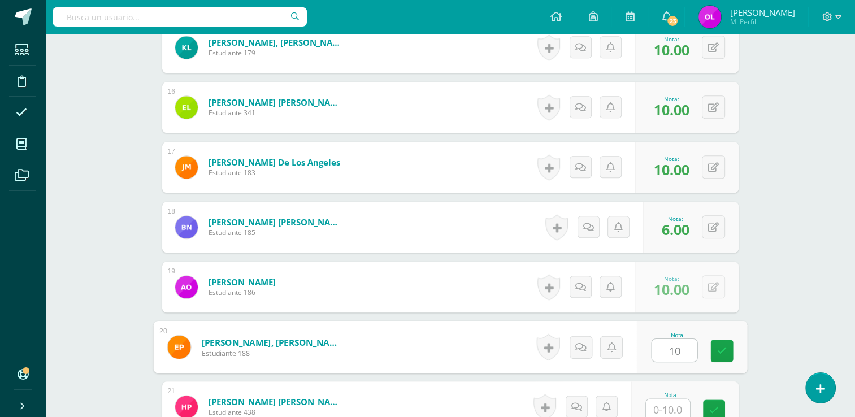
type input "10"
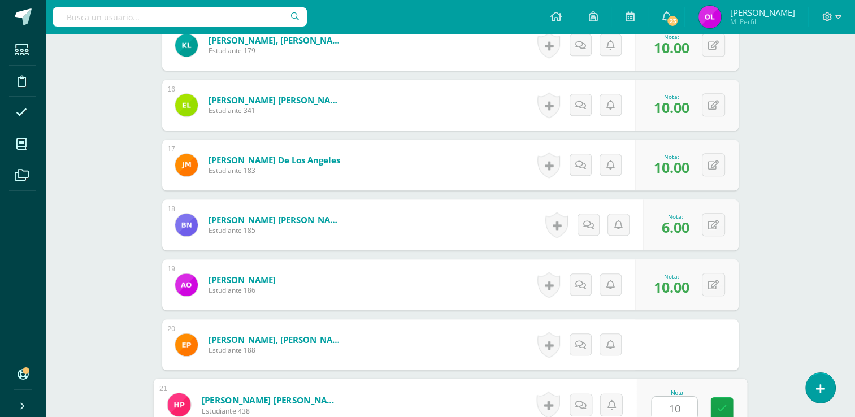
type input "10"
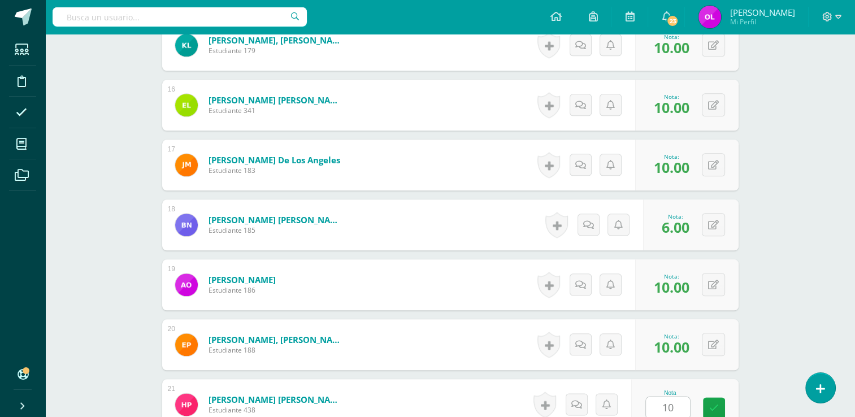
scroll to position [1470, 0]
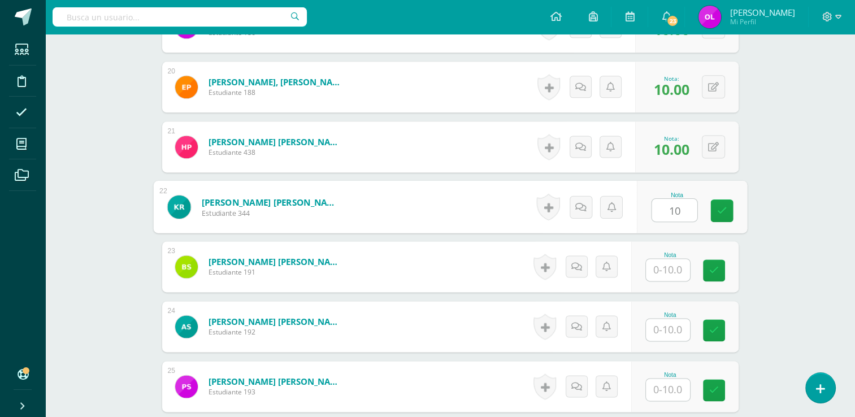
type input "10"
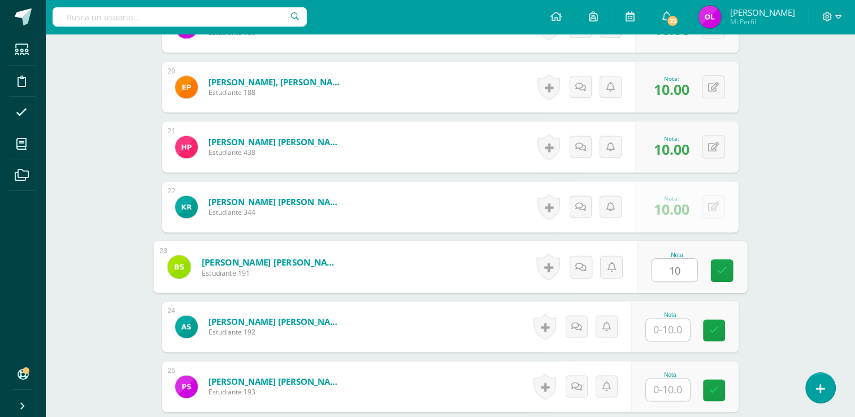
type input "10"
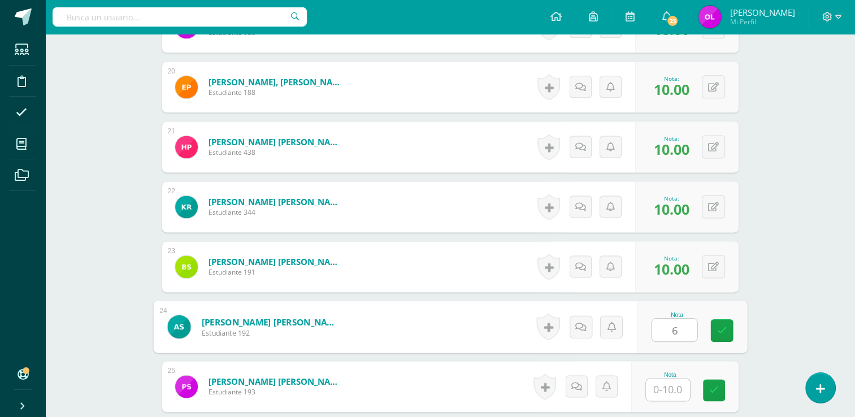
type input "6"
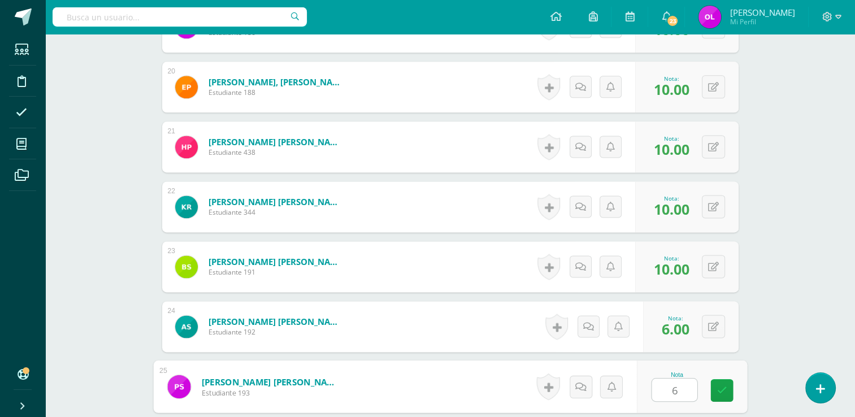
type input "6"
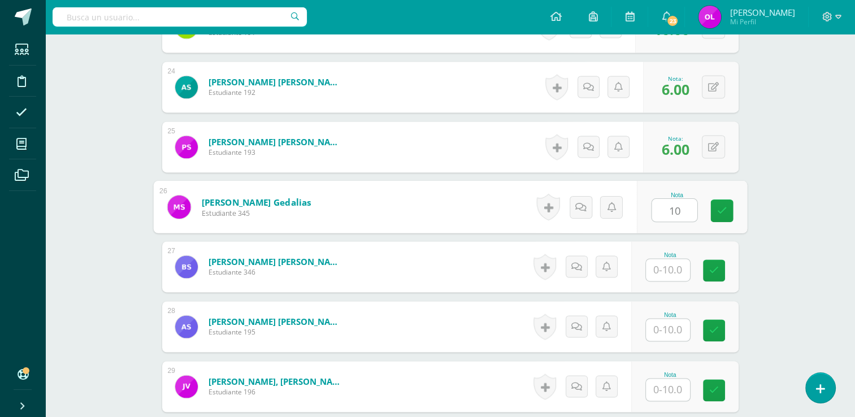
type input "10"
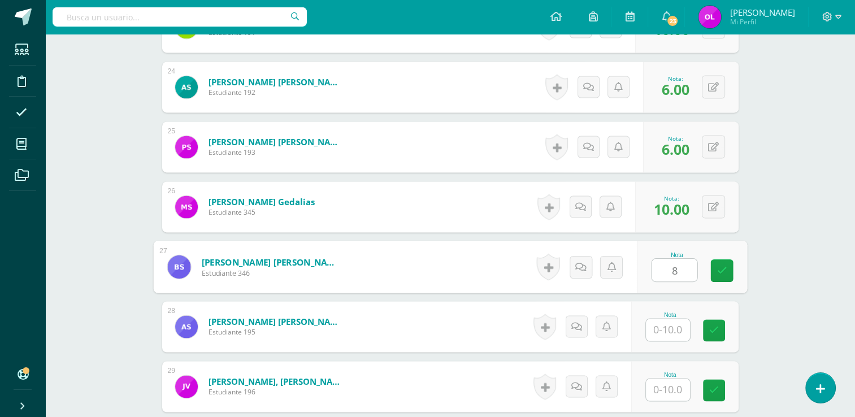
type input "8"
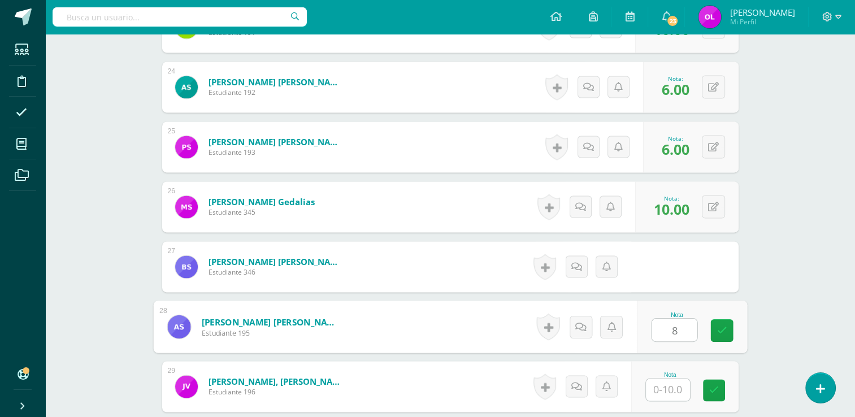
type input "8"
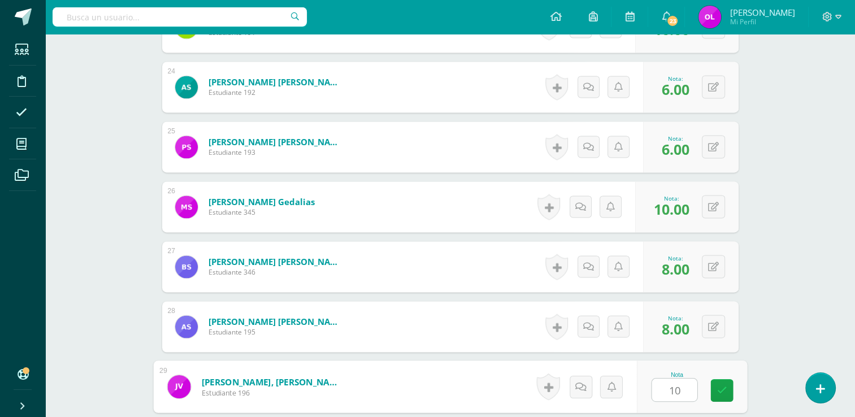
type input "10"
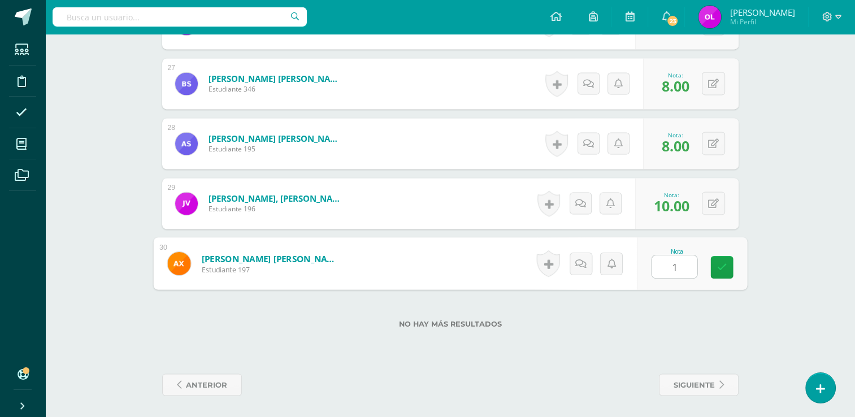
type input "10"
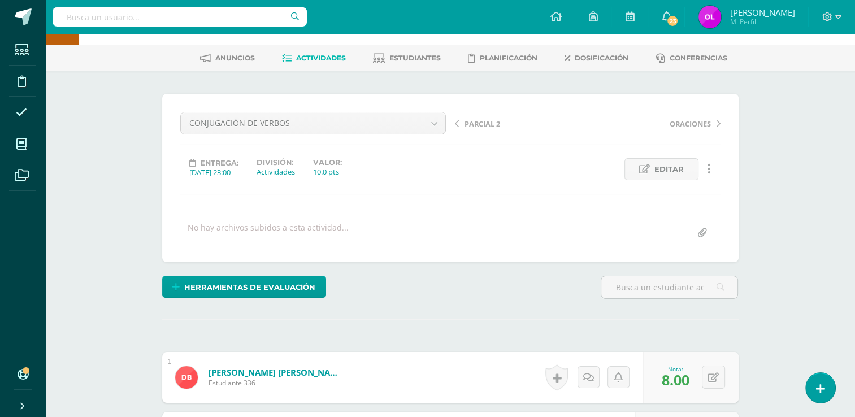
scroll to position [0, 0]
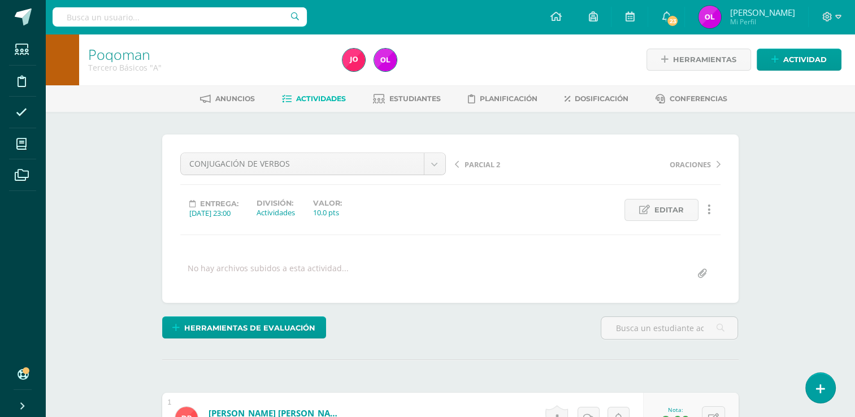
click at [312, 98] on span "Actividades" at bounding box center [321, 98] width 50 height 8
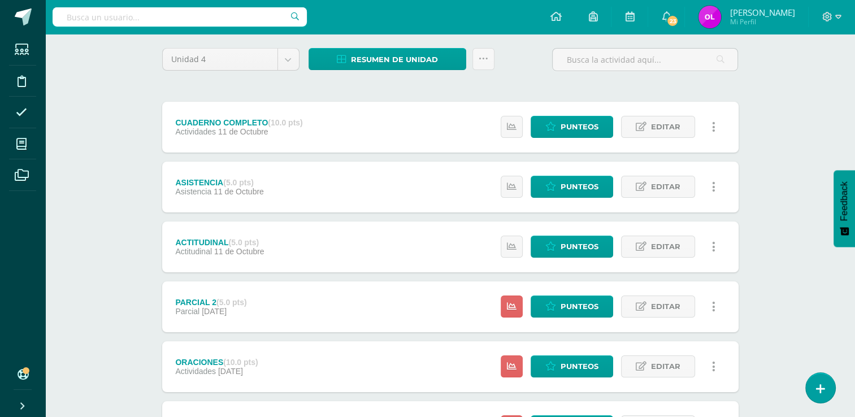
scroll to position [170, 0]
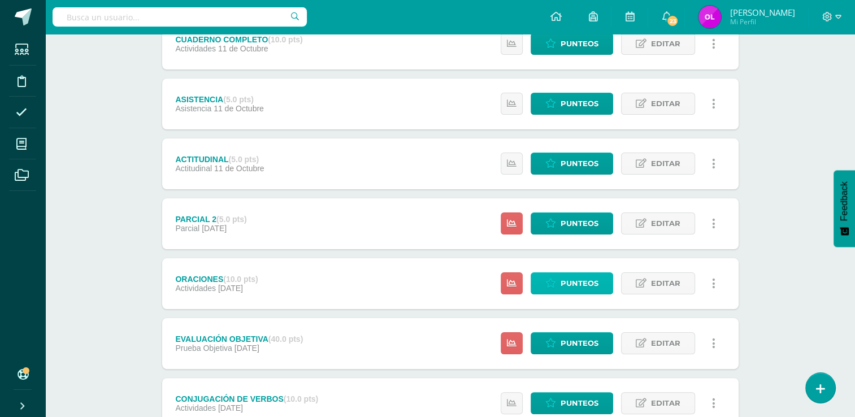
click at [592, 289] on span "Punteos" at bounding box center [580, 283] width 38 height 21
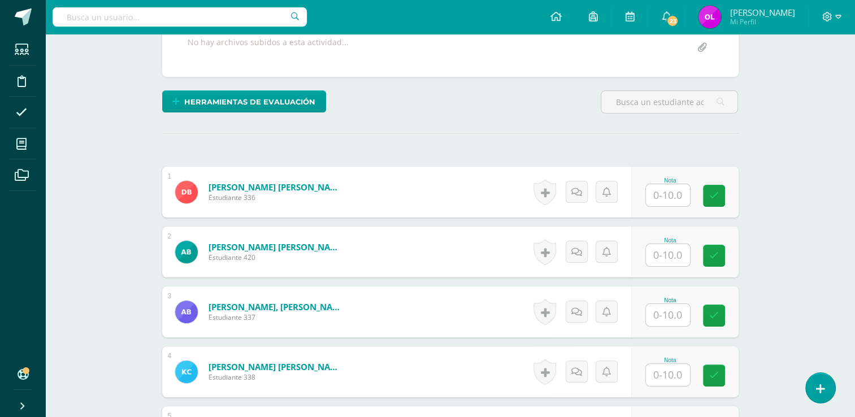
scroll to position [226, 0]
click at [676, 202] on input "text" at bounding box center [674, 195] width 45 height 23
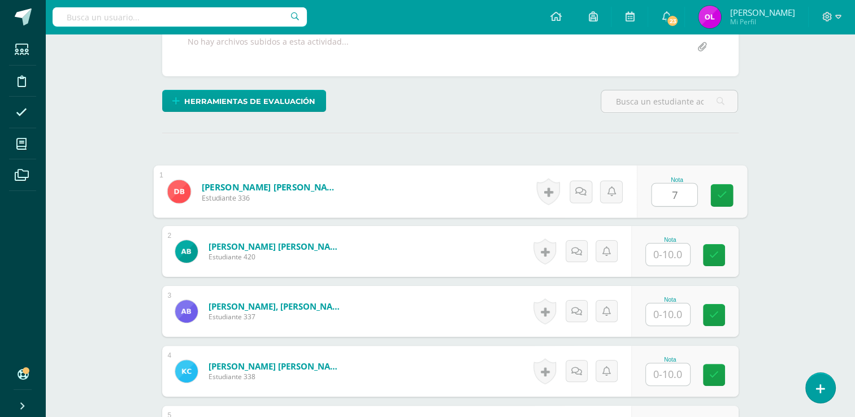
type input "7"
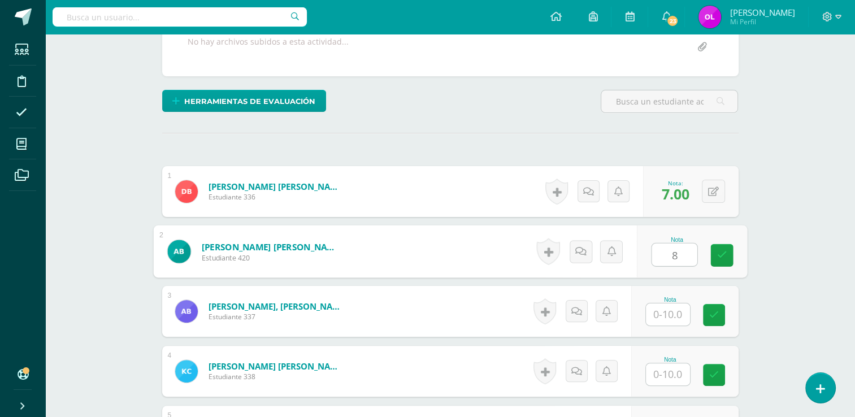
type input "8"
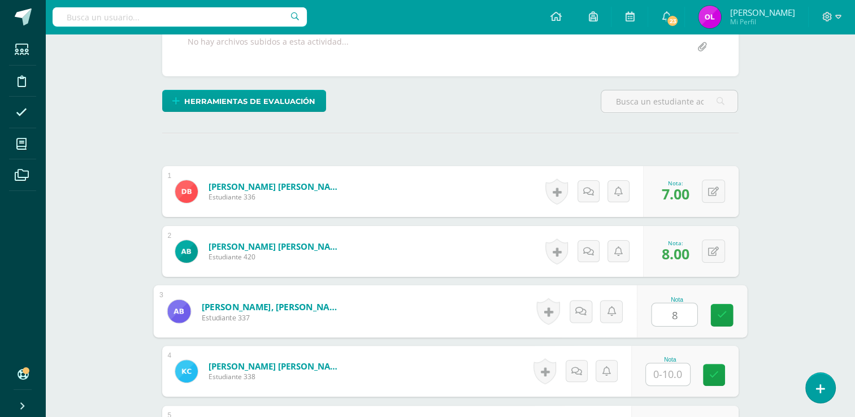
type input "8"
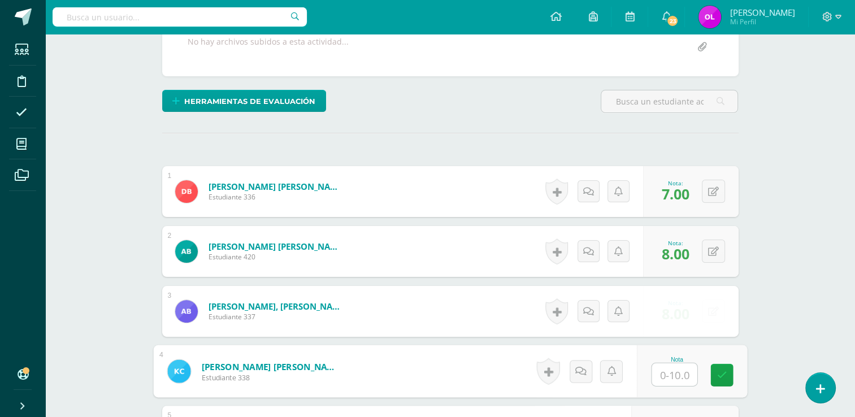
scroll to position [227, 0]
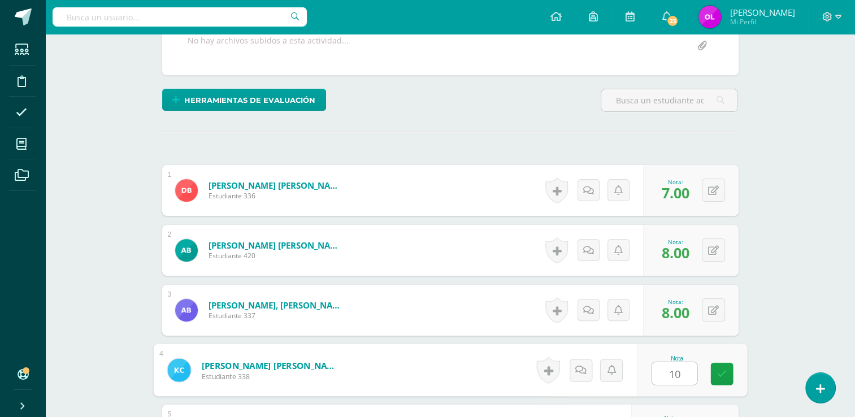
type input "10"
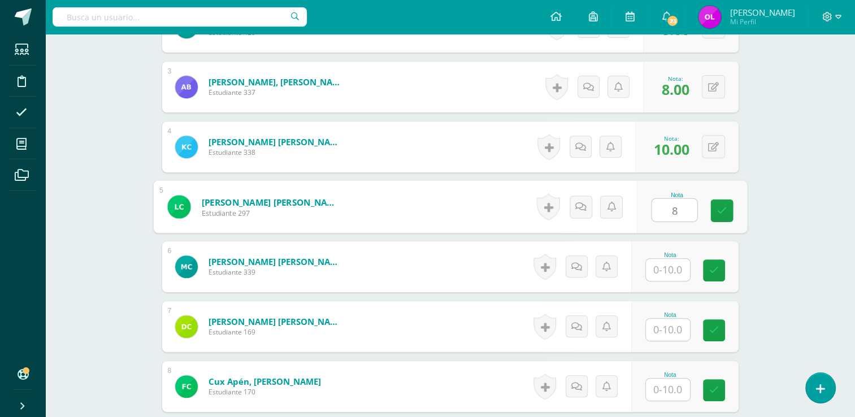
type input "8"
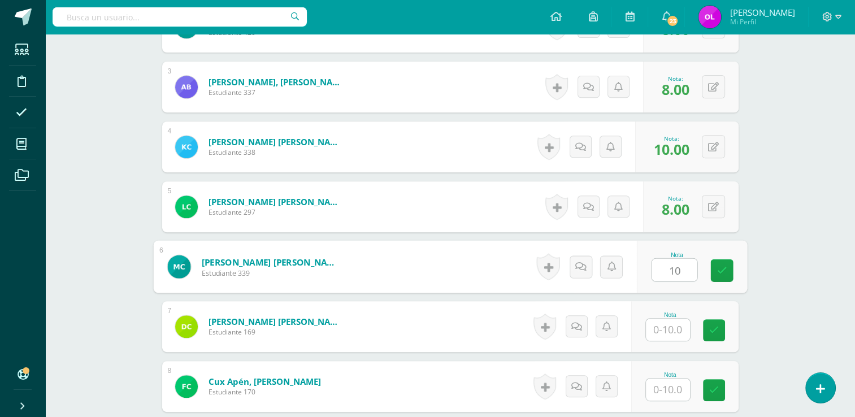
type input "10"
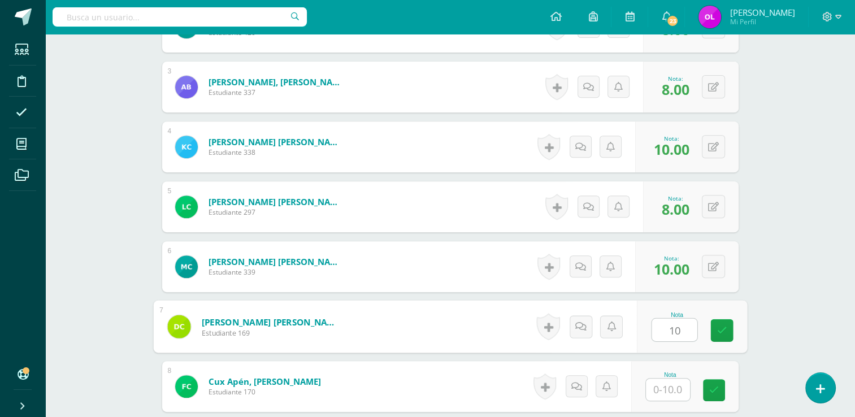
type input "10"
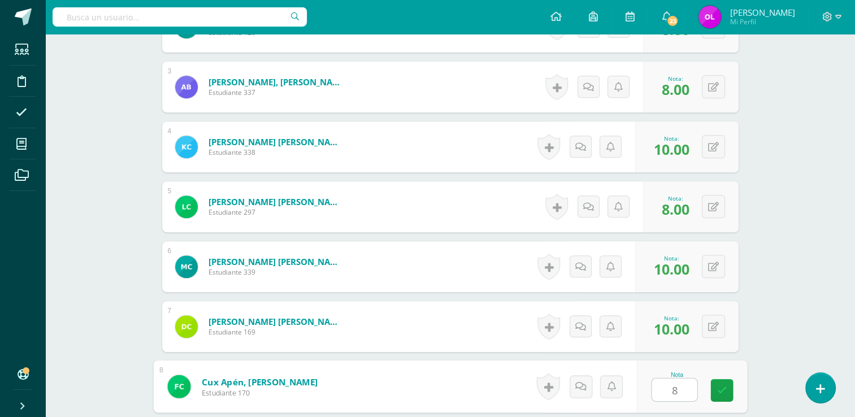
type input "8"
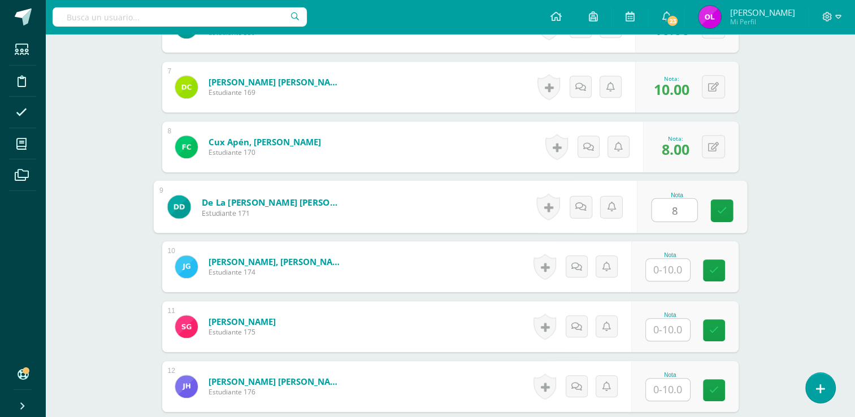
type input "8"
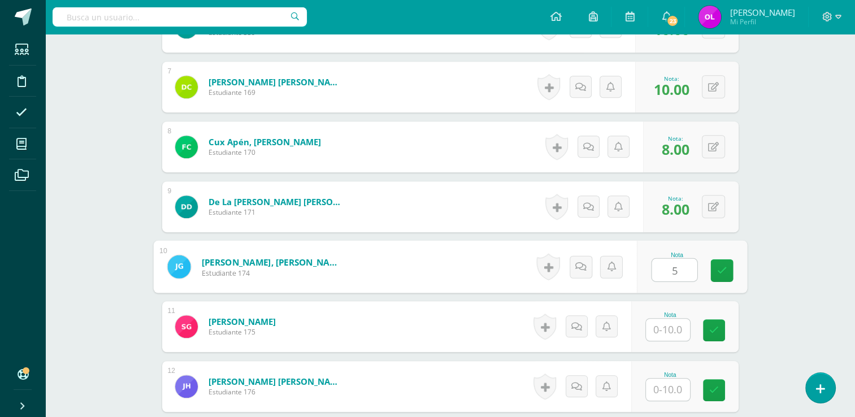
type input "5"
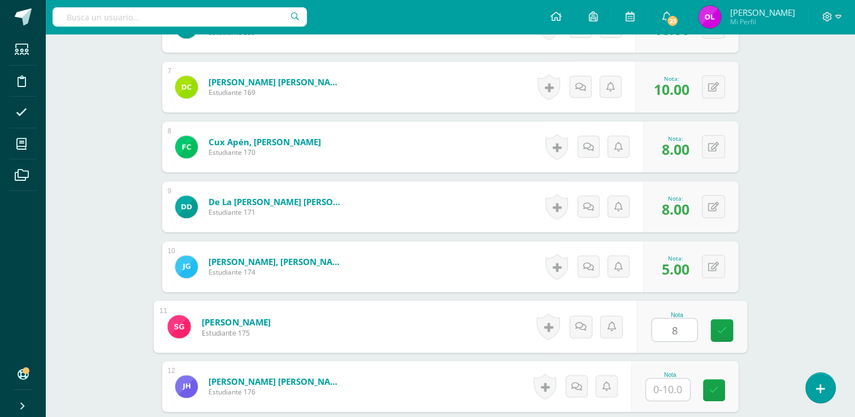
type input "8"
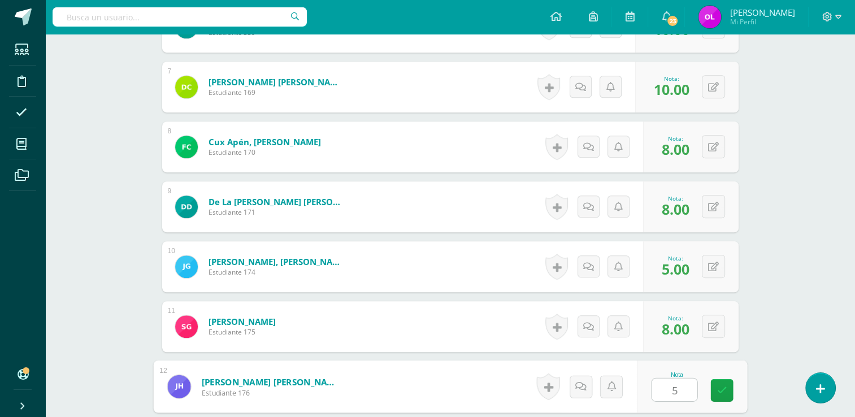
type input "5"
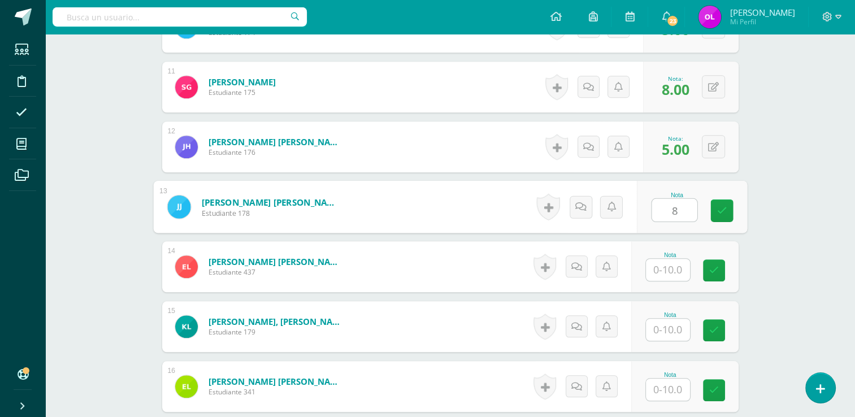
type input "8"
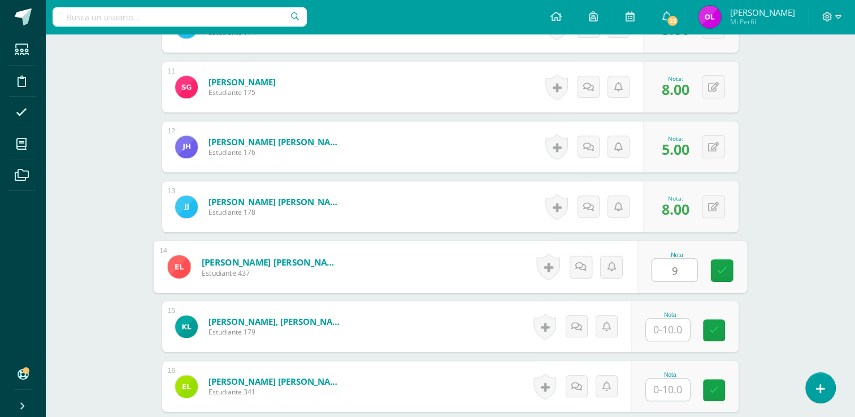
type input "9"
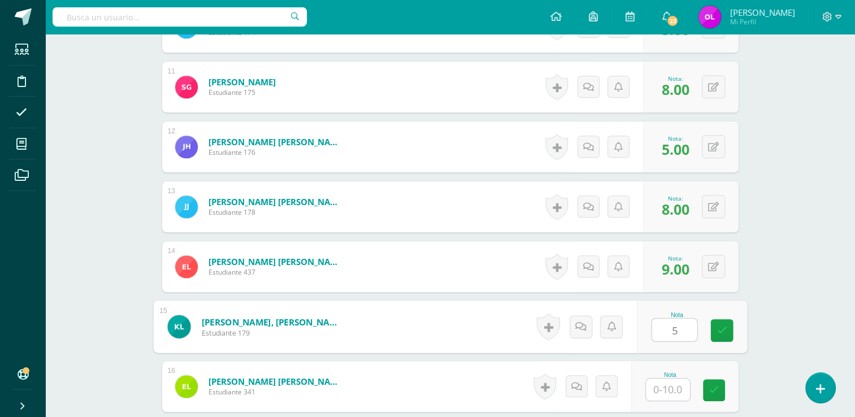
type input "5"
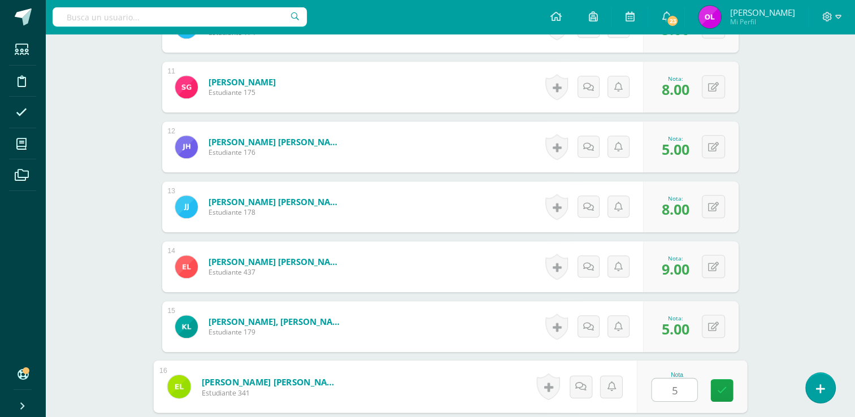
type input "5"
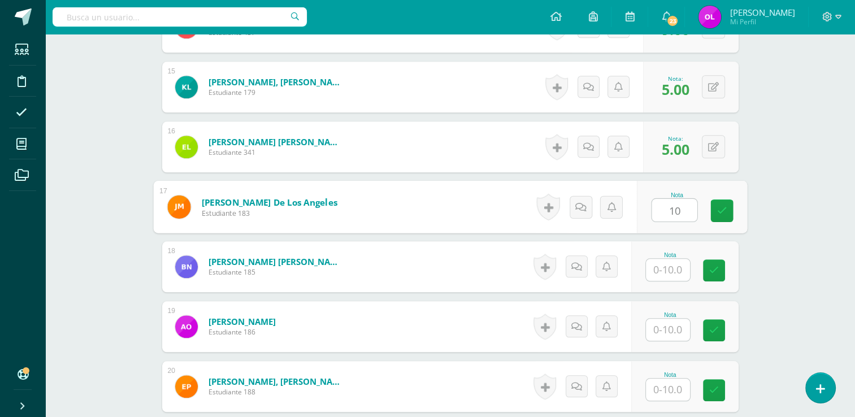
type input "10"
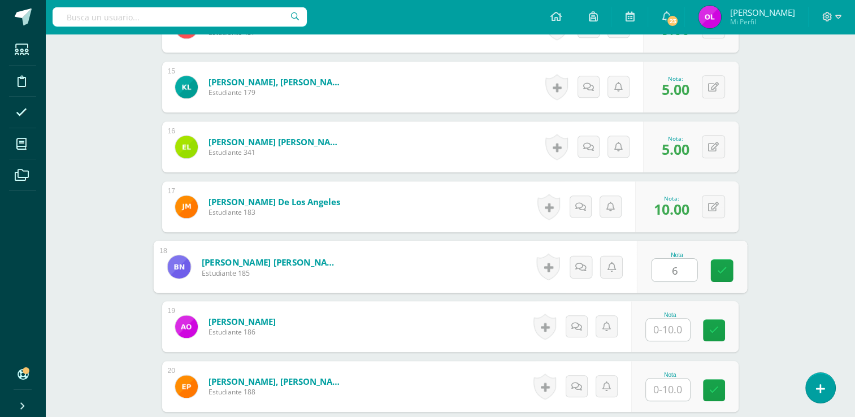
type input "6"
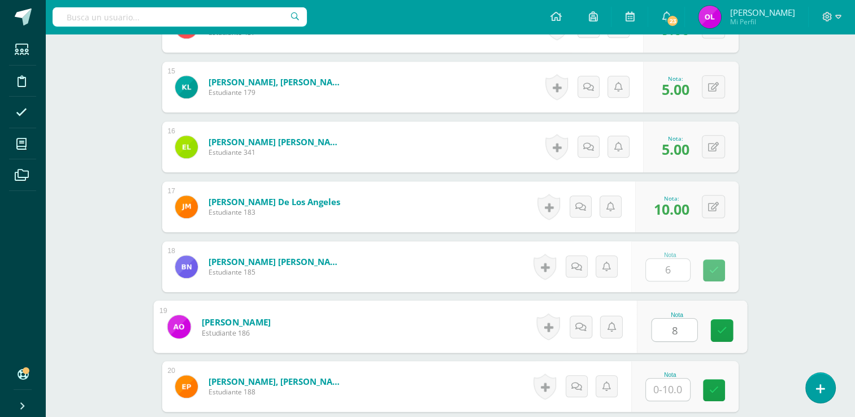
type input "8"
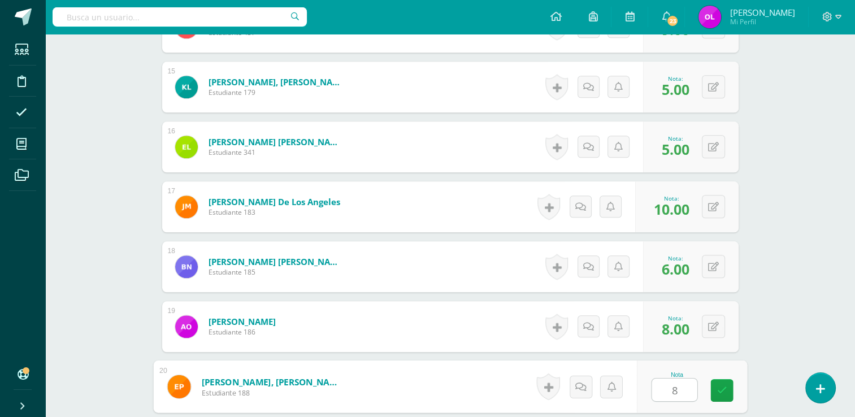
type input "8"
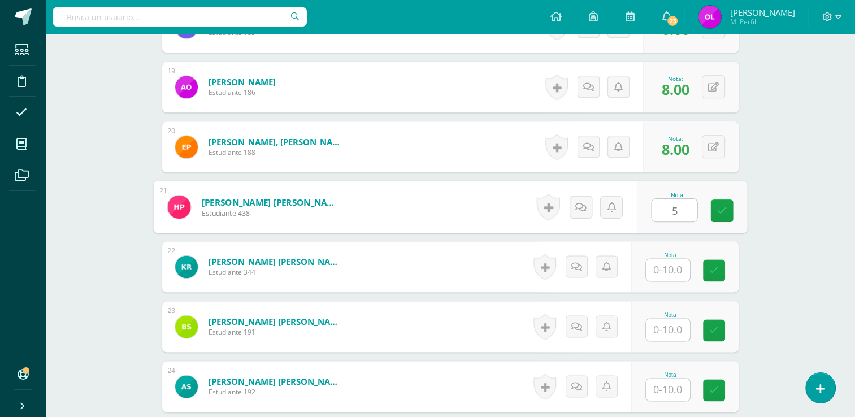
type input "5"
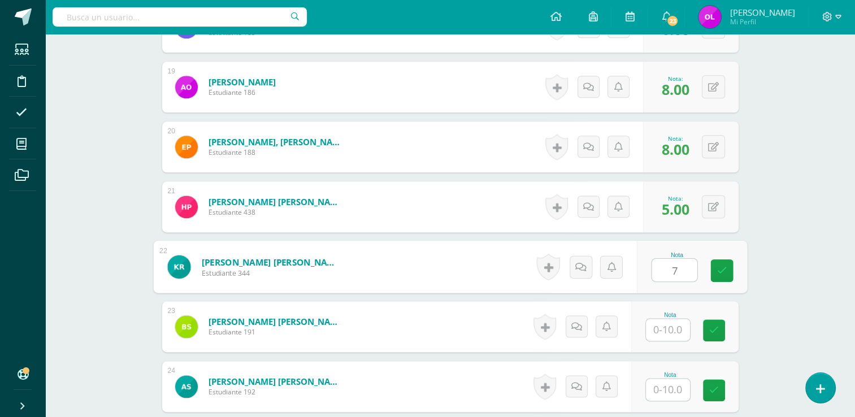
type input "7"
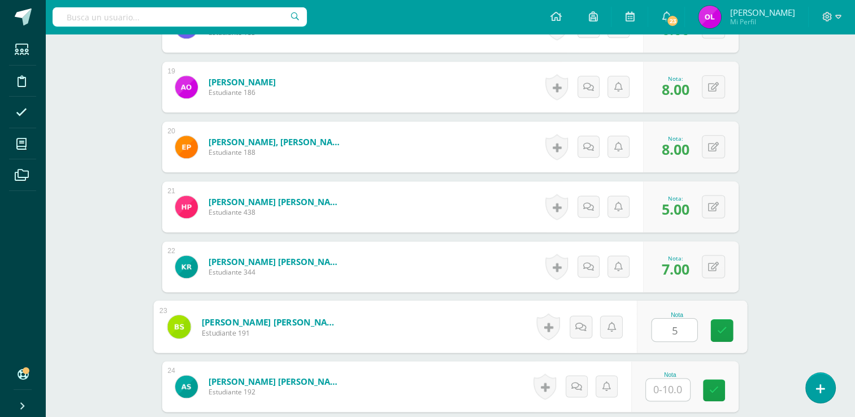
type input "5"
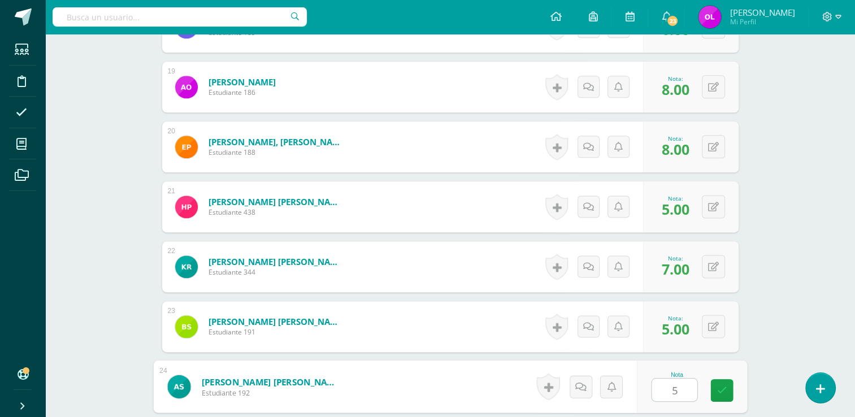
type input "5"
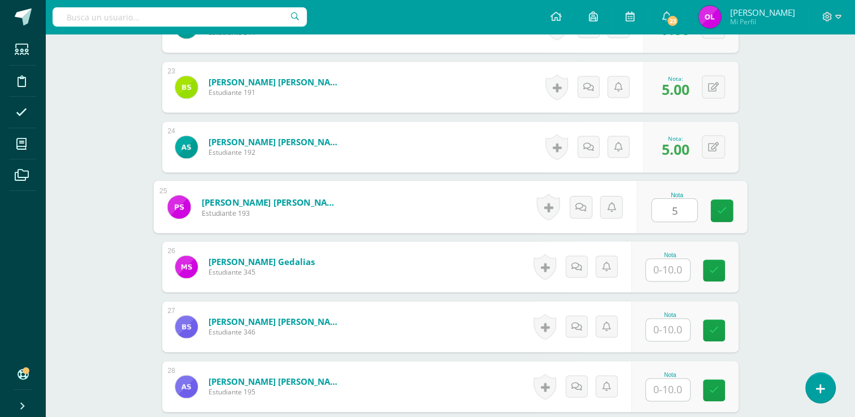
type input "5"
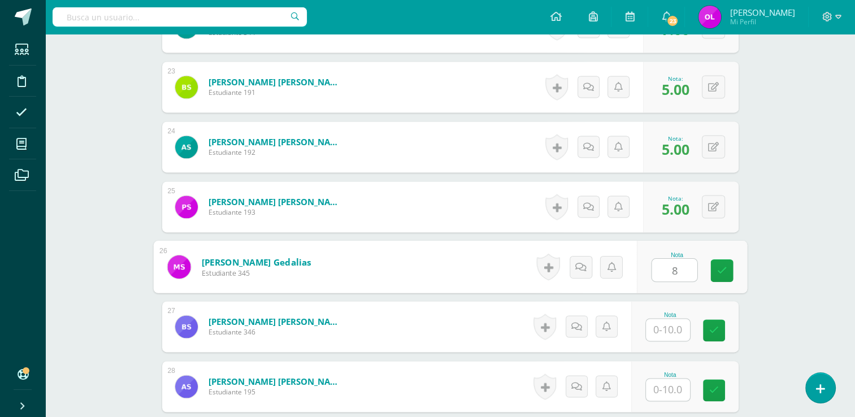
type input "8"
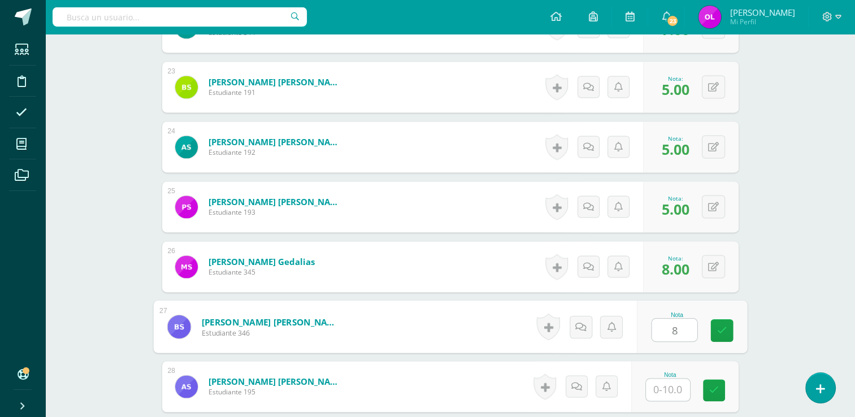
type input "8"
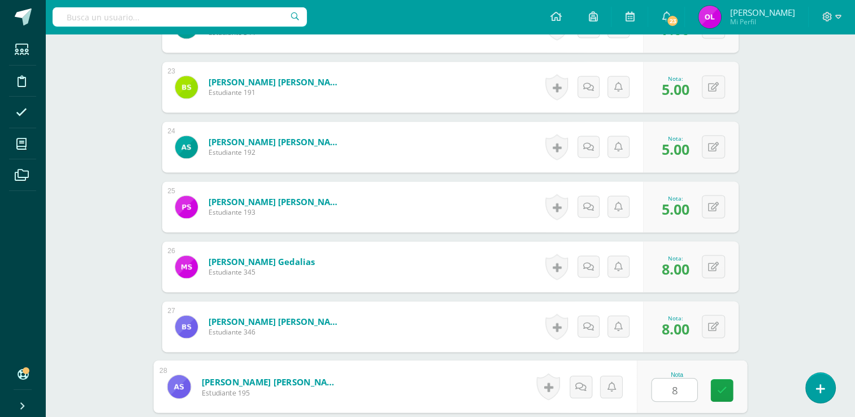
type input "8"
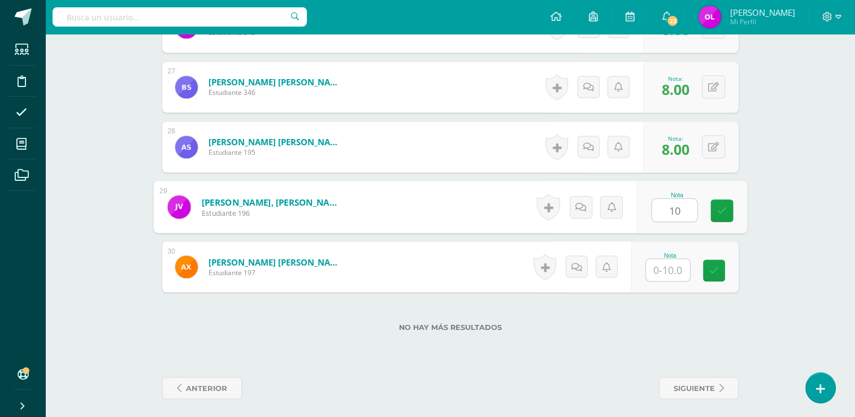
type input "10"
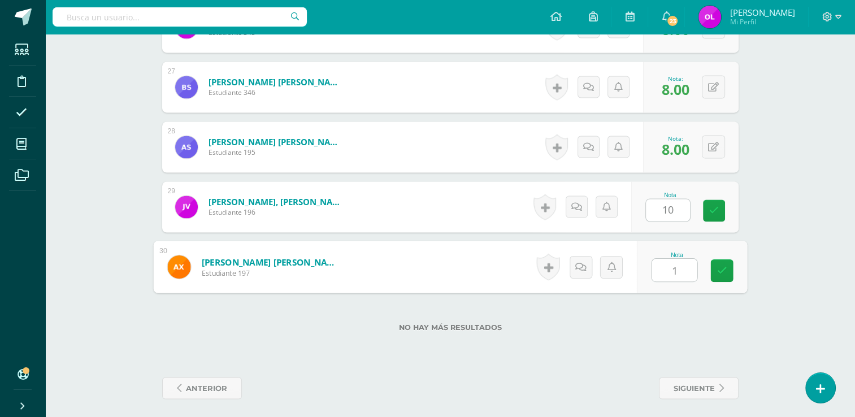
type input "10"
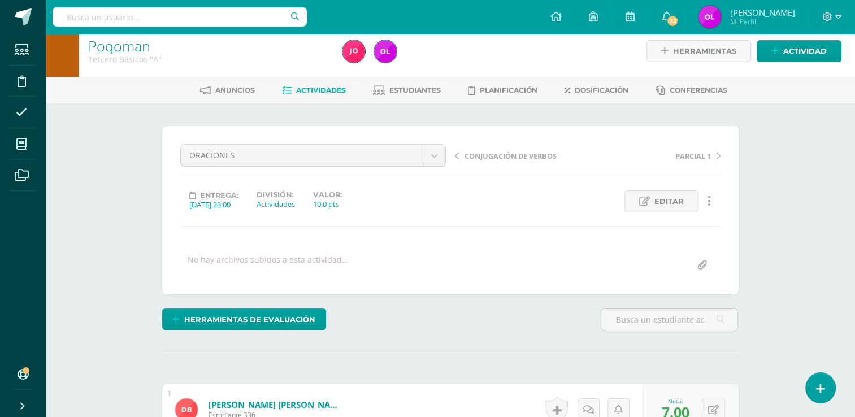
scroll to position [0, 0]
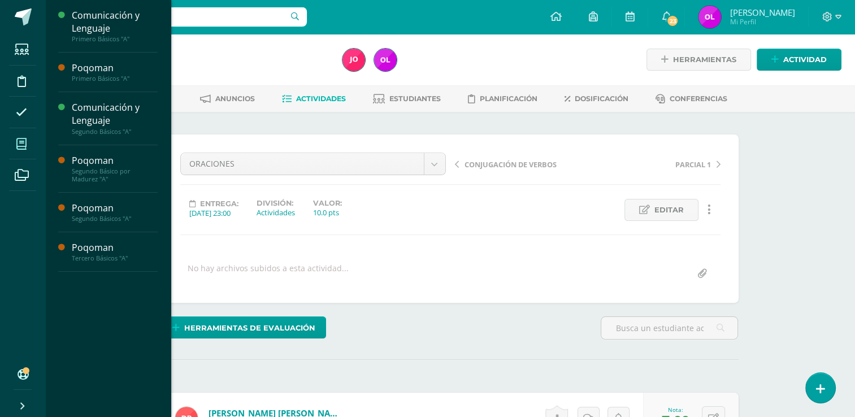
click at [25, 143] on icon at bounding box center [21, 143] width 10 height 11
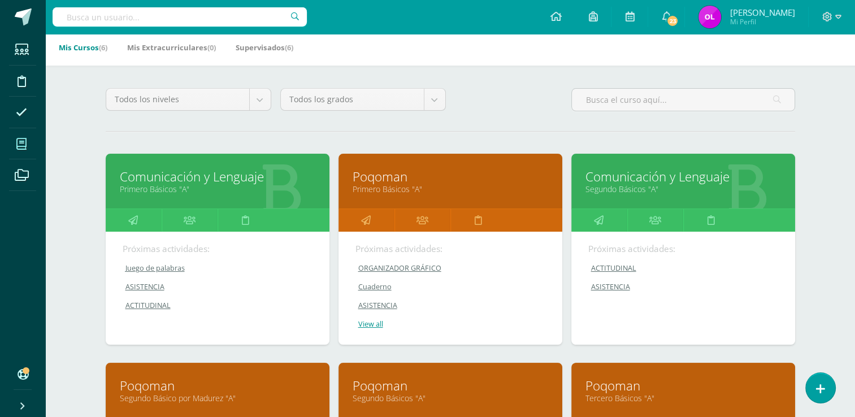
scroll to position [113, 0]
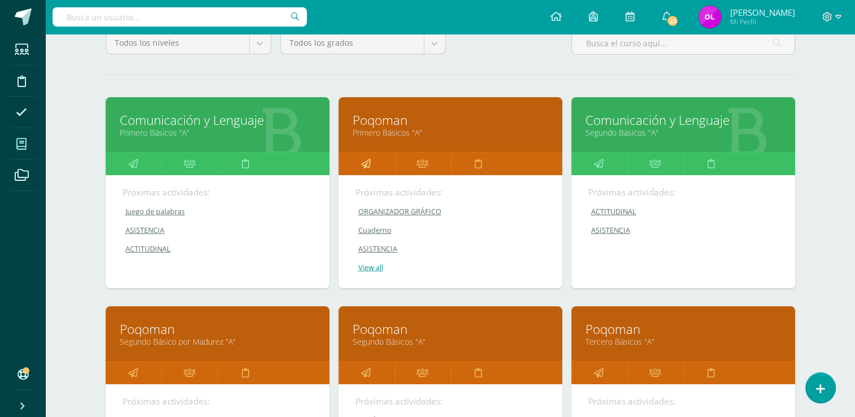
click at [365, 166] on icon at bounding box center [366, 164] width 10 height 22
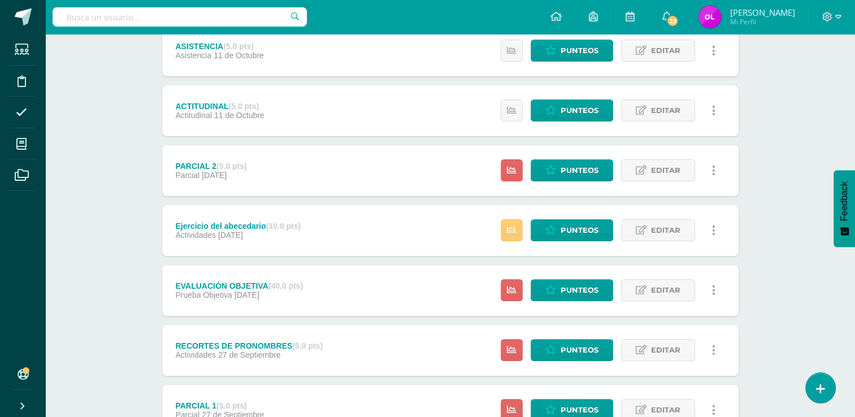
scroll to position [396, 0]
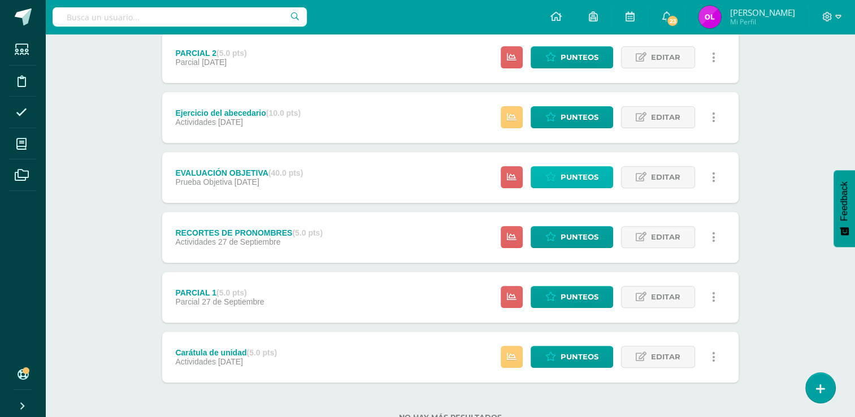
click at [584, 174] on span "Punteos" at bounding box center [580, 177] width 38 height 21
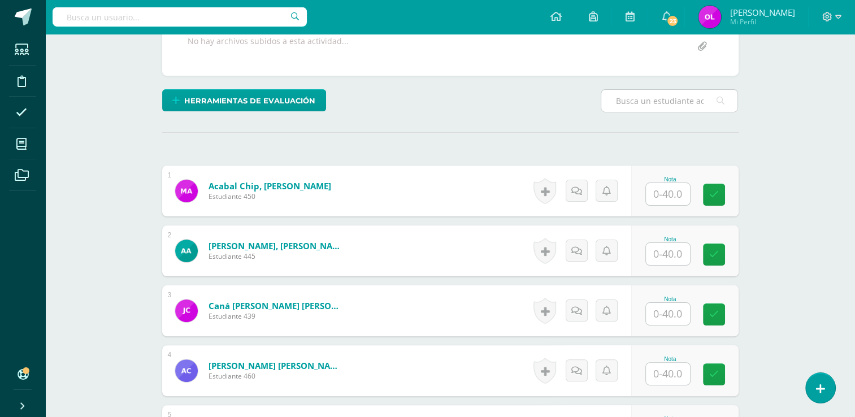
scroll to position [171, 0]
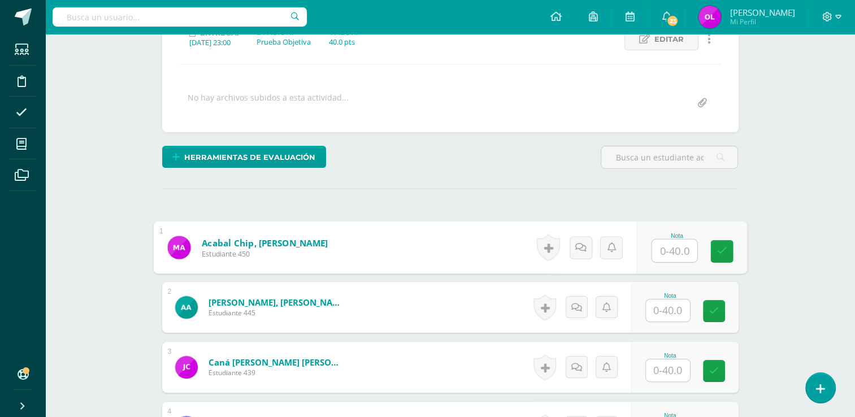
click at [669, 248] on input "text" at bounding box center [674, 251] width 45 height 23
type input "30"
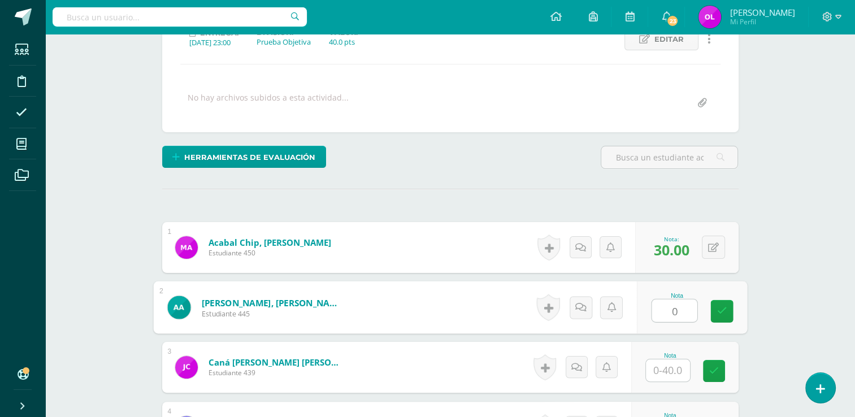
type input "0"
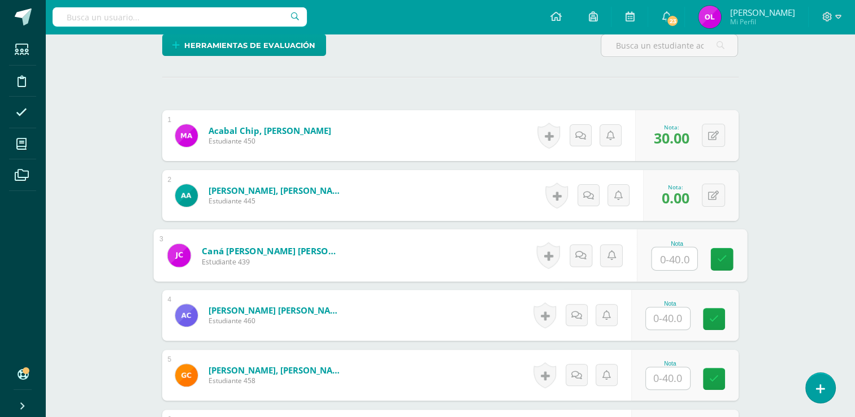
scroll to position [339, 0]
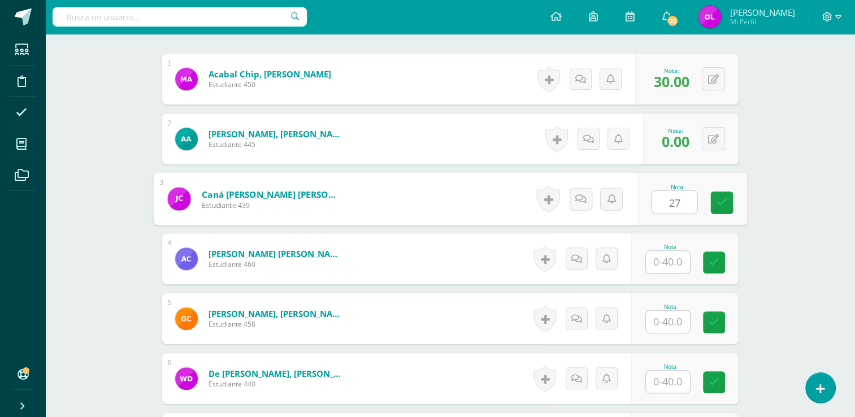
type input "27"
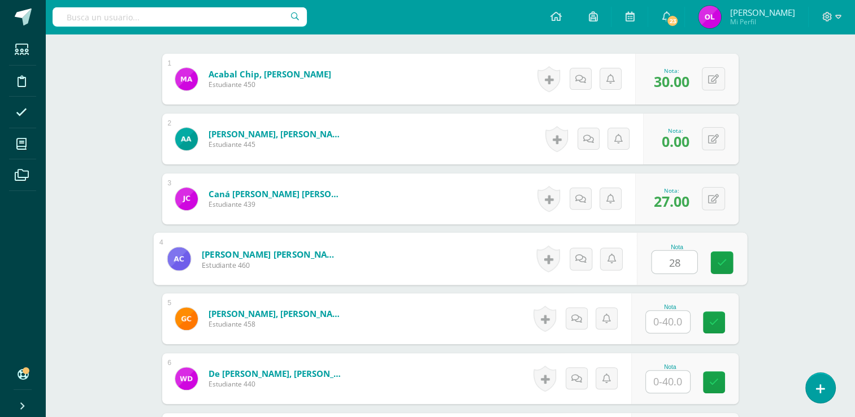
type input "28"
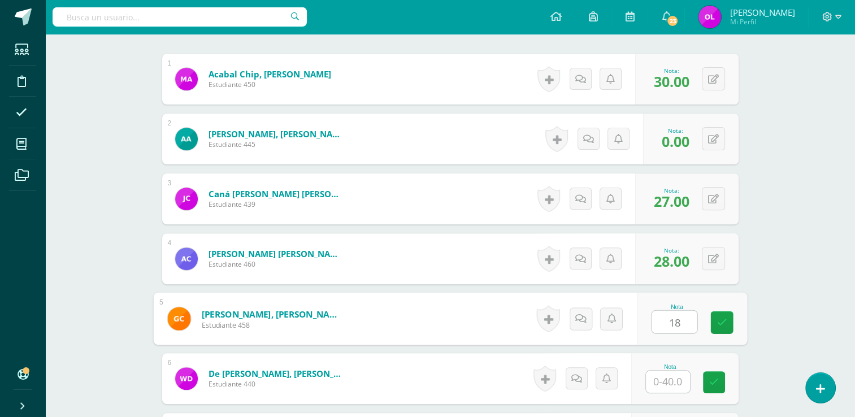
type input "18"
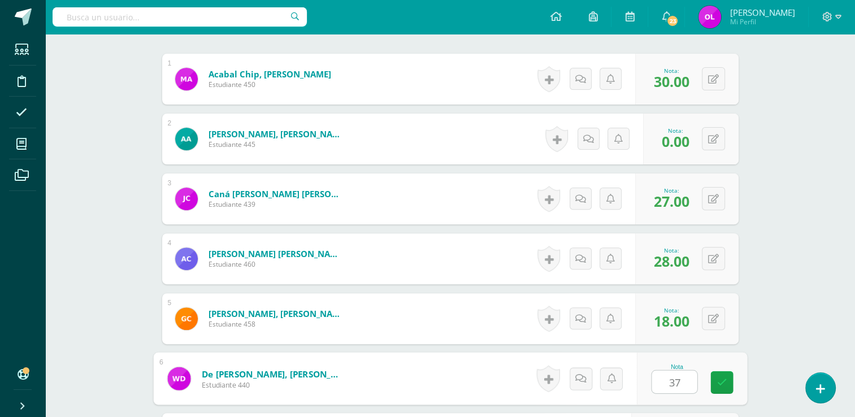
type input "37"
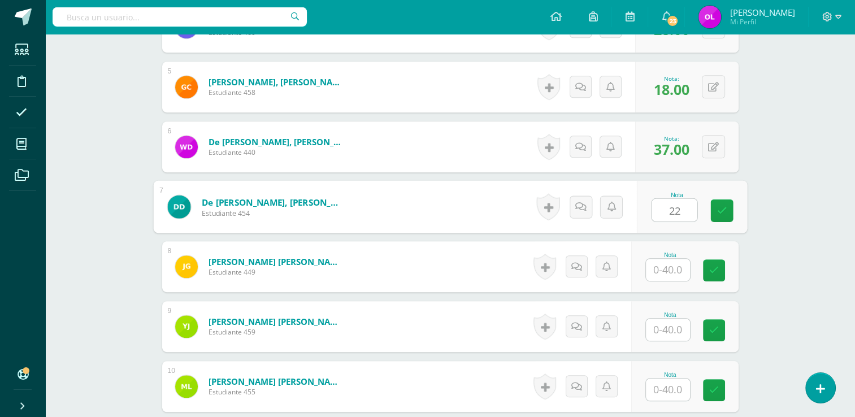
type input "22"
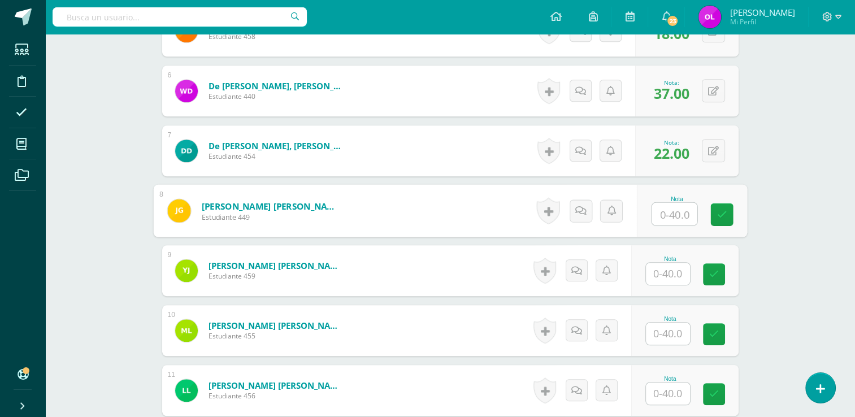
scroll to position [627, 0]
type input "0"
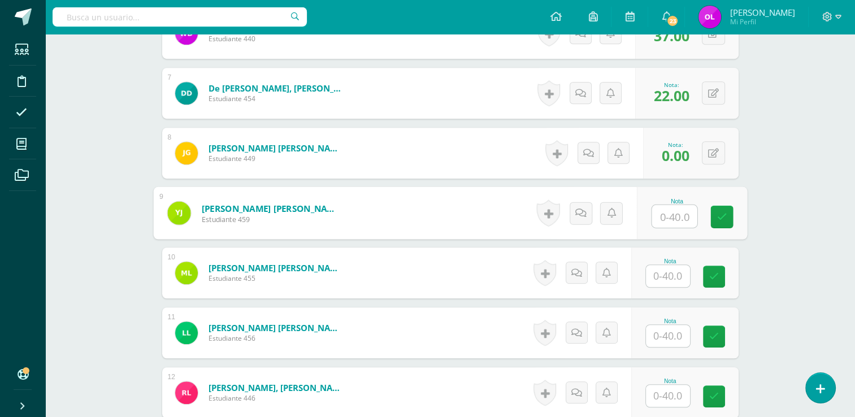
scroll to position [684, 0]
type input "34"
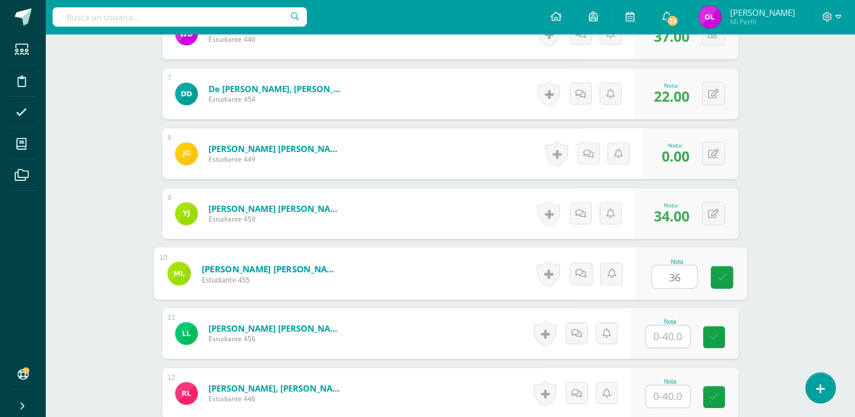
type input "36"
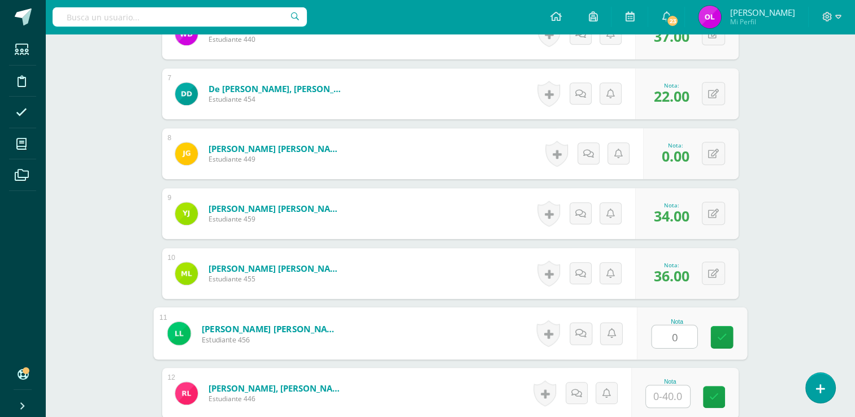
type input "0"
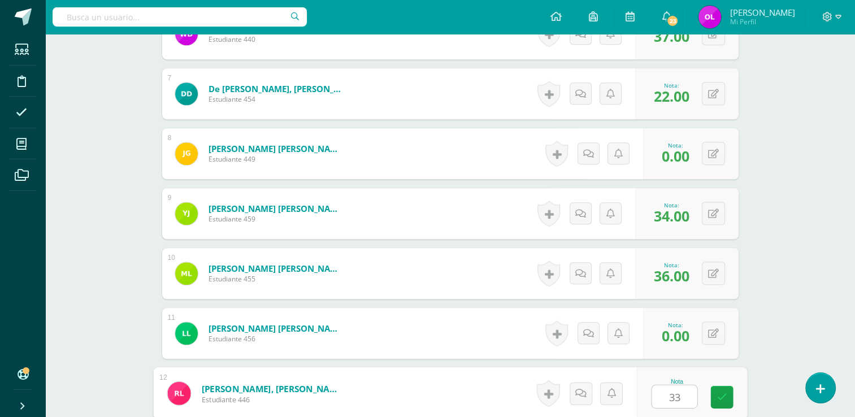
type input "33"
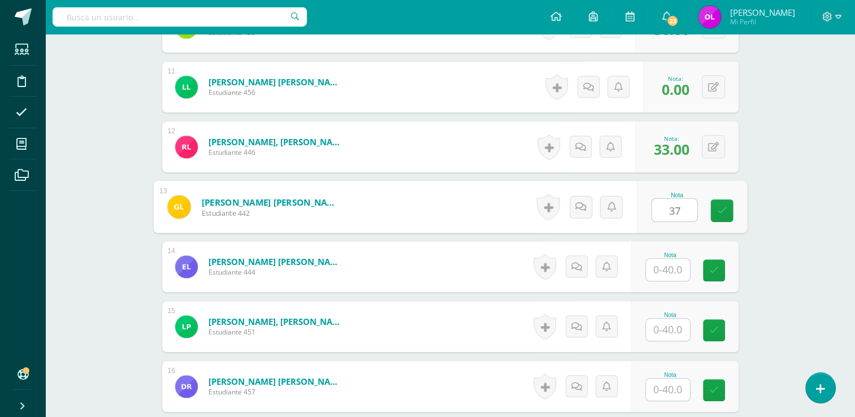
type input "37"
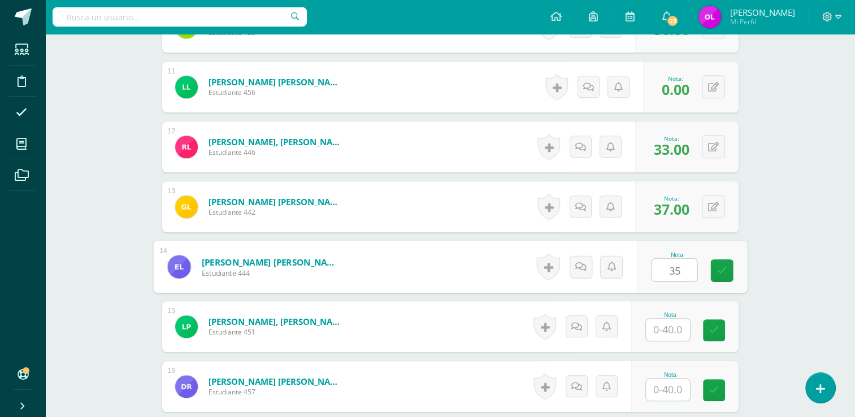
type input "35"
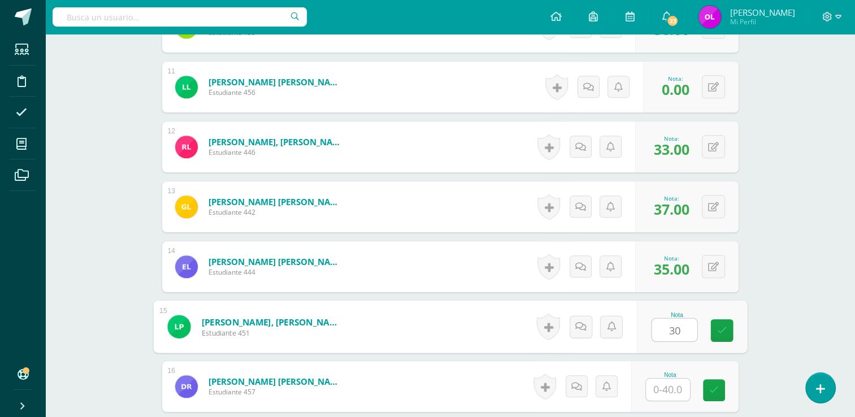
type input "30"
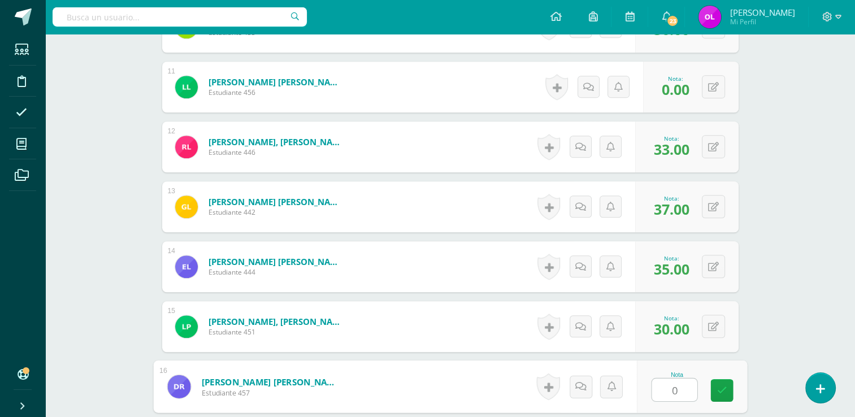
type input "0"
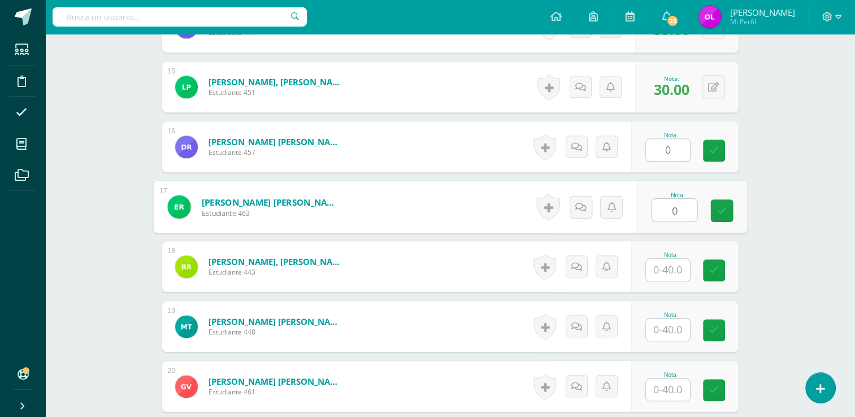
type input "0"
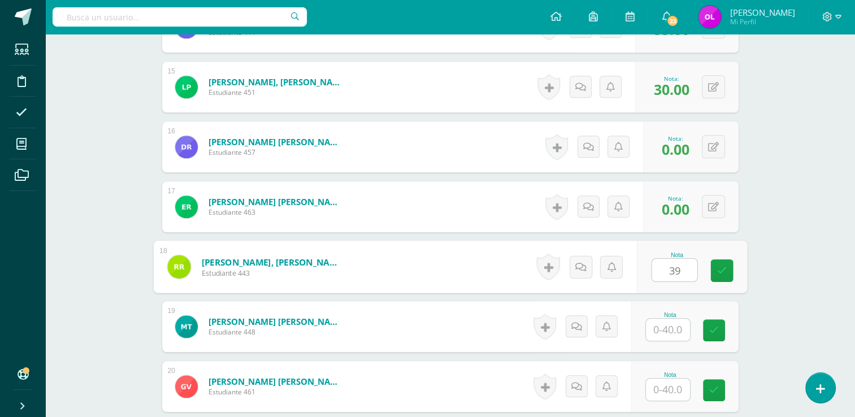
type input "39"
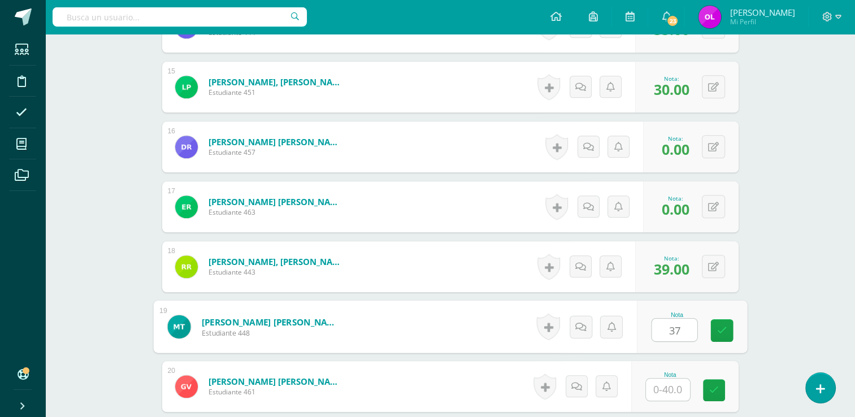
type input "37"
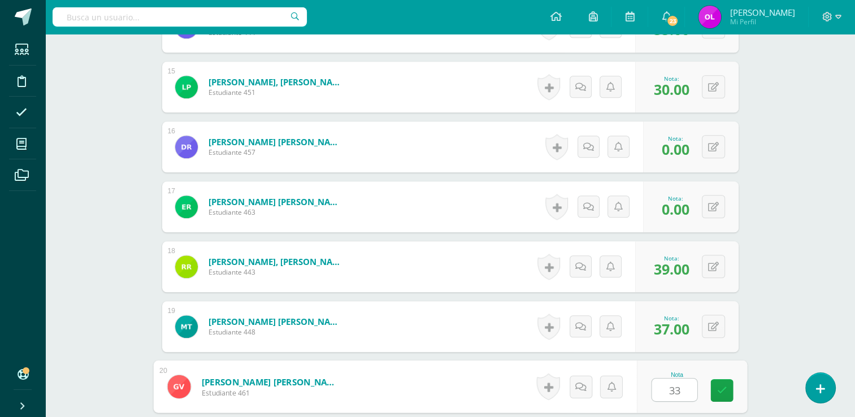
type input "33"
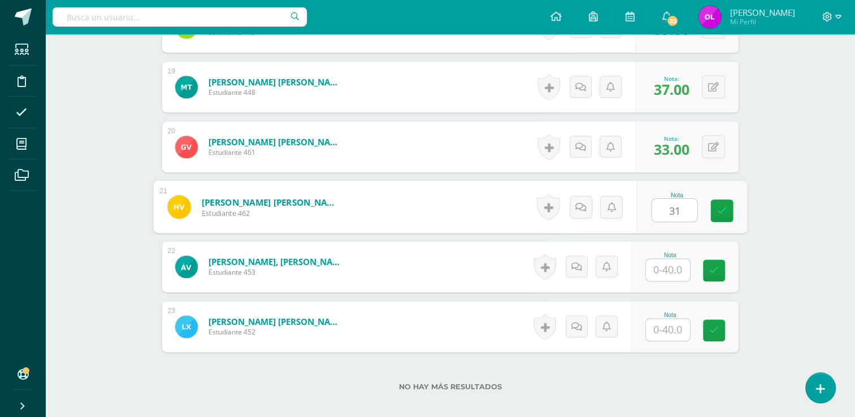
type input "31"
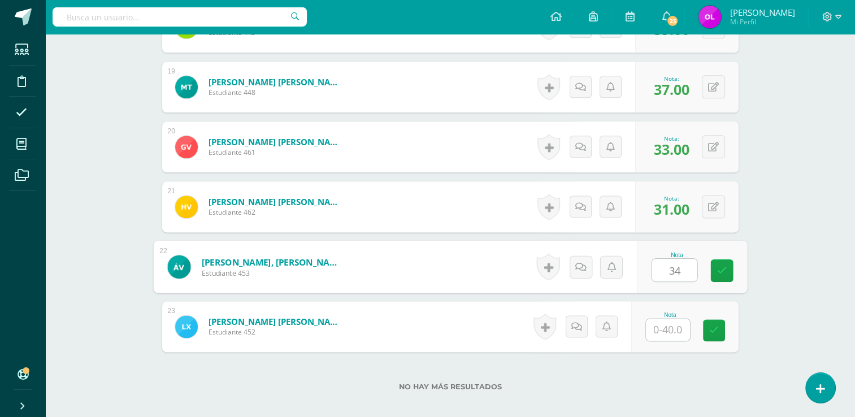
type input "34"
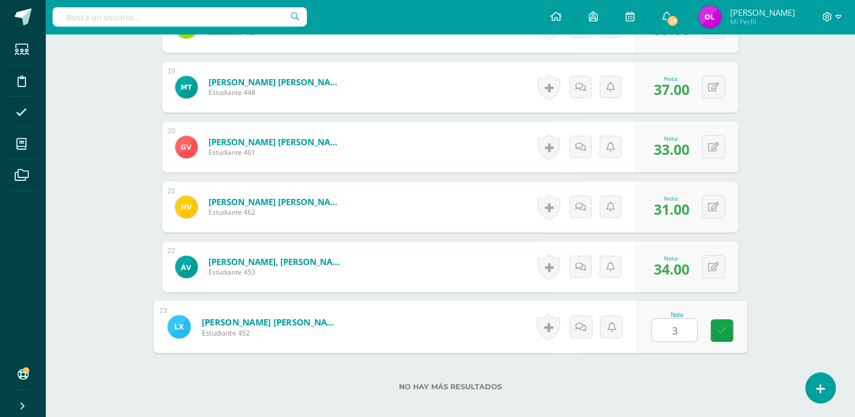
type input "34"
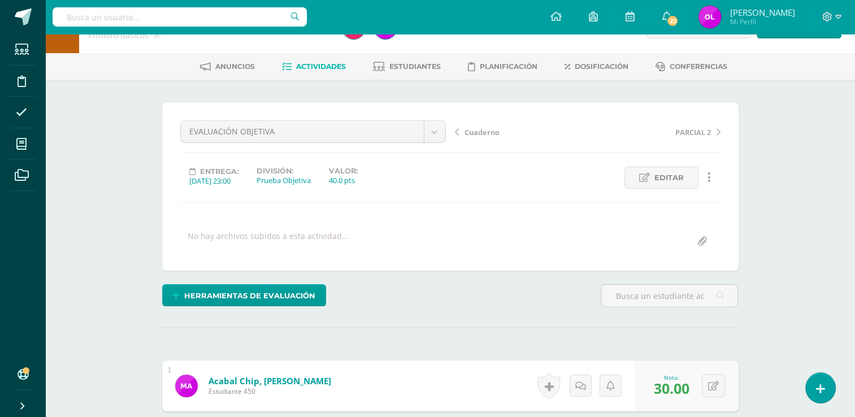
scroll to position [0, 0]
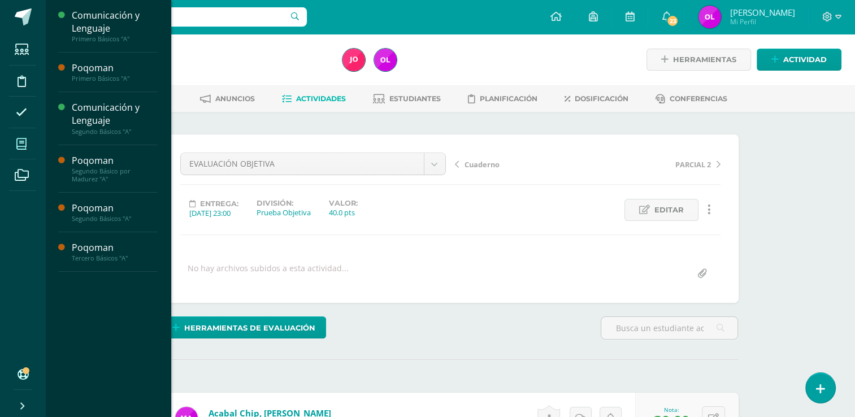
click at [24, 146] on icon at bounding box center [21, 143] width 10 height 11
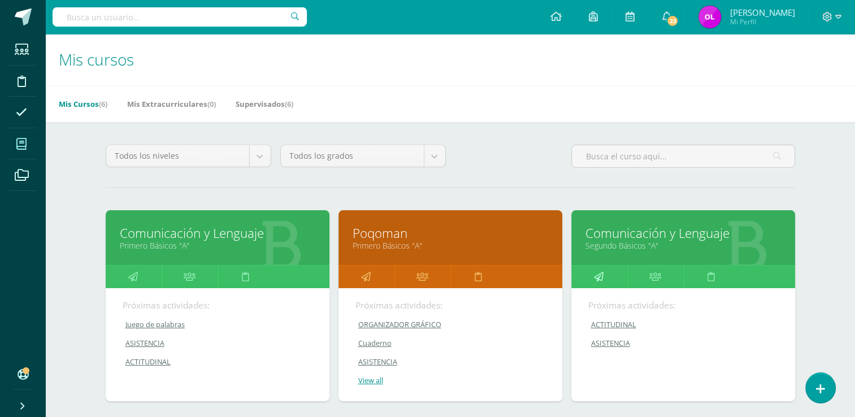
click at [598, 276] on icon at bounding box center [599, 277] width 10 height 22
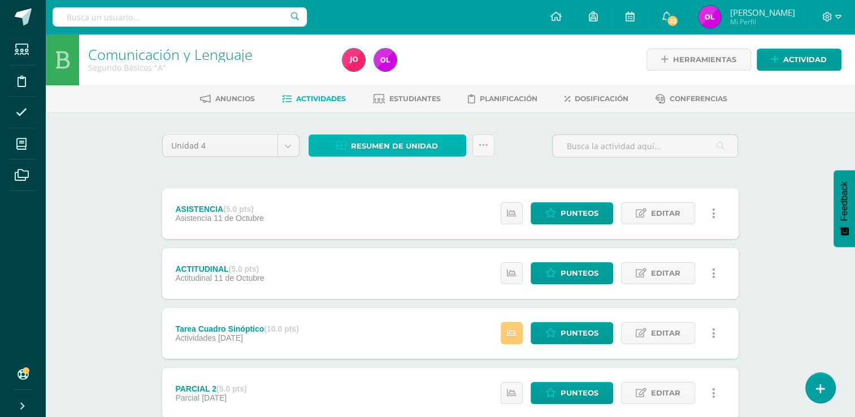
click at [384, 146] on span "Resumen de unidad" at bounding box center [394, 146] width 87 height 21
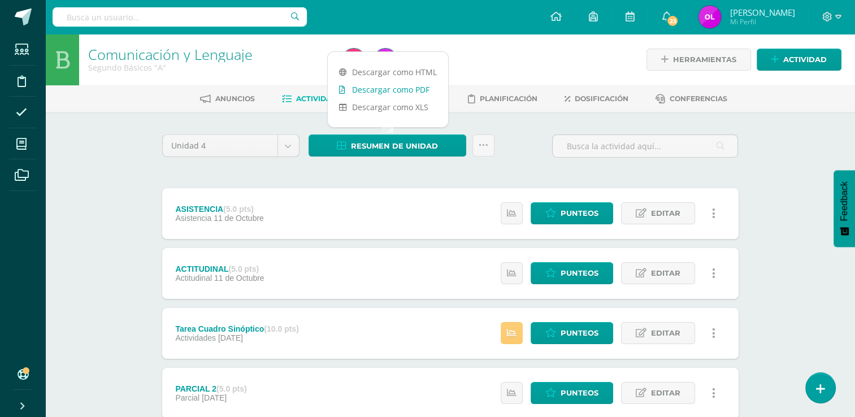
click at [418, 90] on link "Descargar como PDF" at bounding box center [388, 90] width 120 height 18
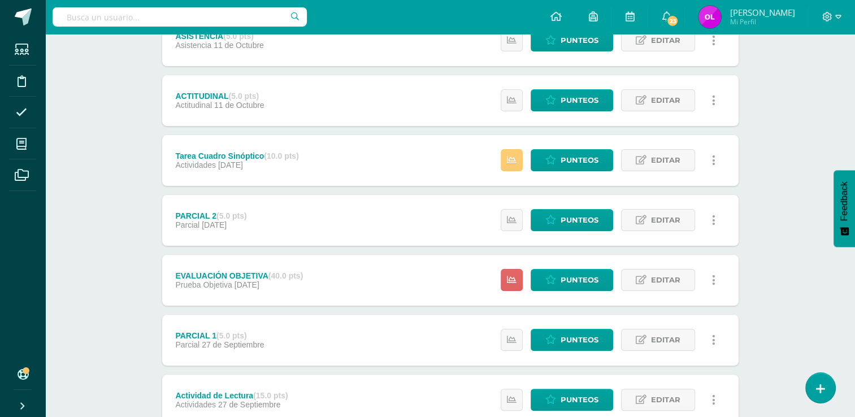
scroll to position [113, 0]
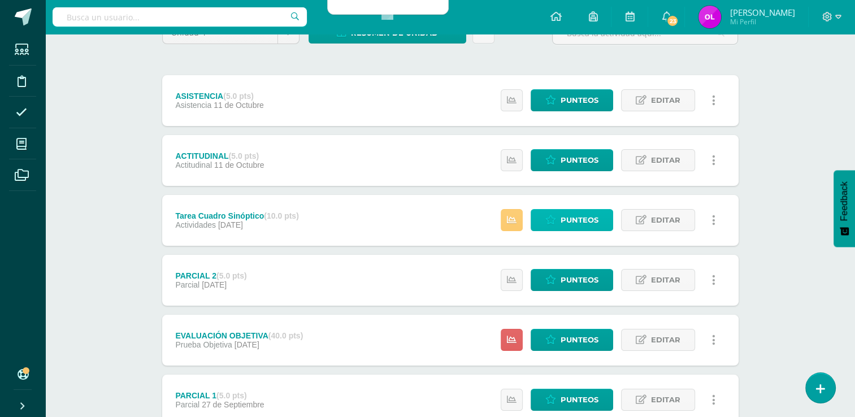
click at [585, 228] on span "Punteos" at bounding box center [580, 220] width 38 height 21
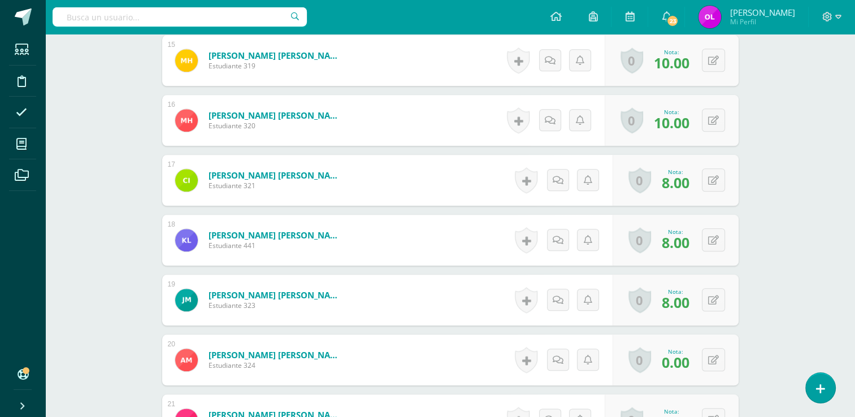
scroll to position [1256, 0]
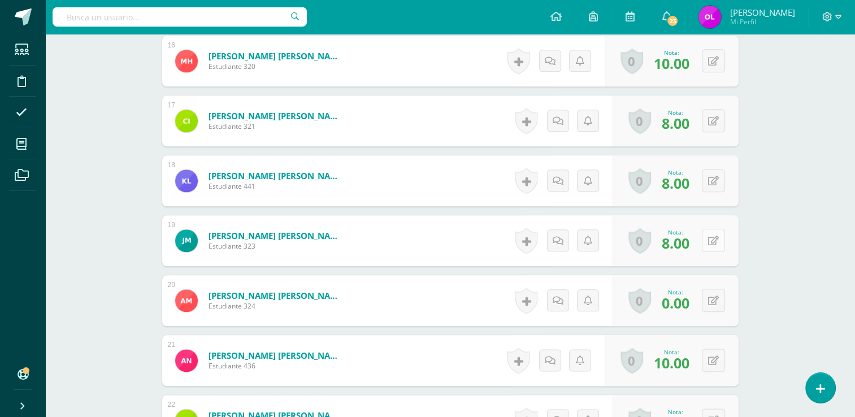
click at [717, 242] on icon at bounding box center [713, 241] width 11 height 10
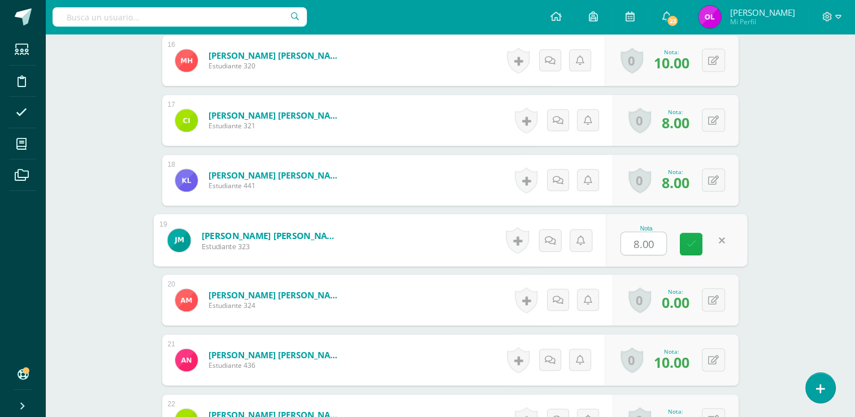
scroll to position [1257, 0]
type input "8"
type input "0"
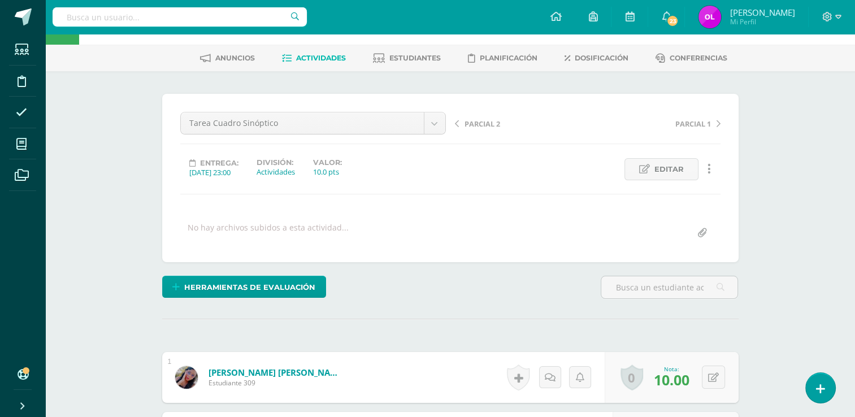
scroll to position [0, 0]
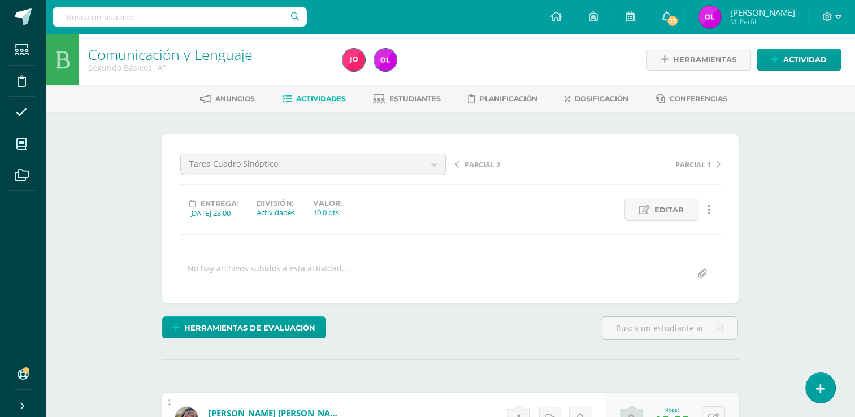
click at [321, 100] on span "Actividades" at bounding box center [321, 98] width 50 height 8
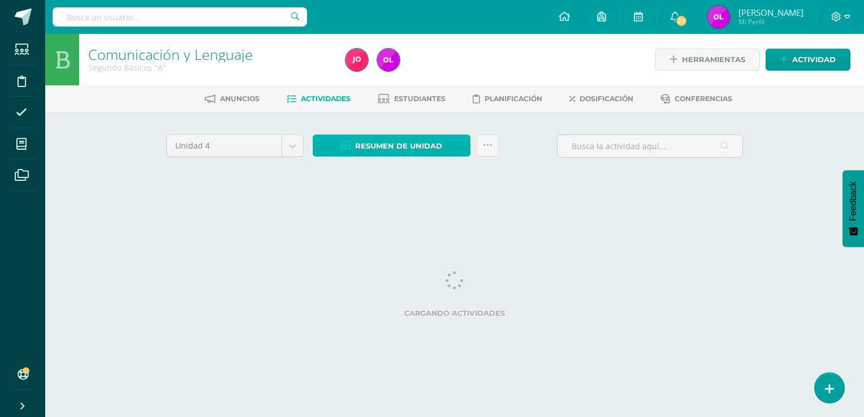
click at [405, 148] on span "Resumen de unidad" at bounding box center [398, 146] width 87 height 21
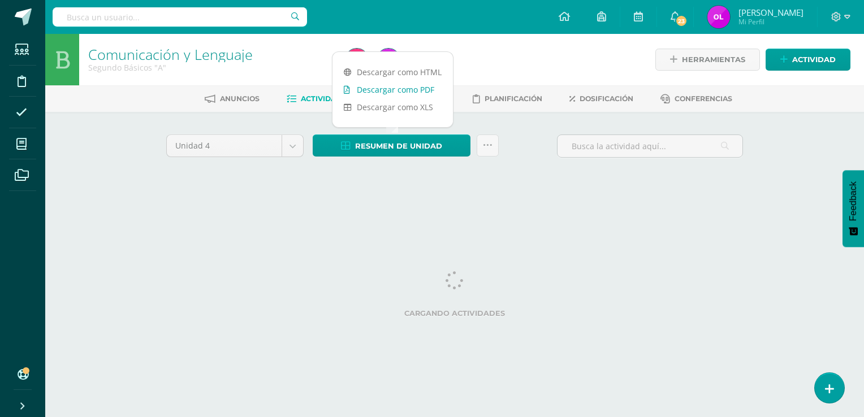
click at [426, 91] on link "Descargar como PDF" at bounding box center [392, 90] width 120 height 18
